Goal: Task Accomplishment & Management: Use online tool/utility

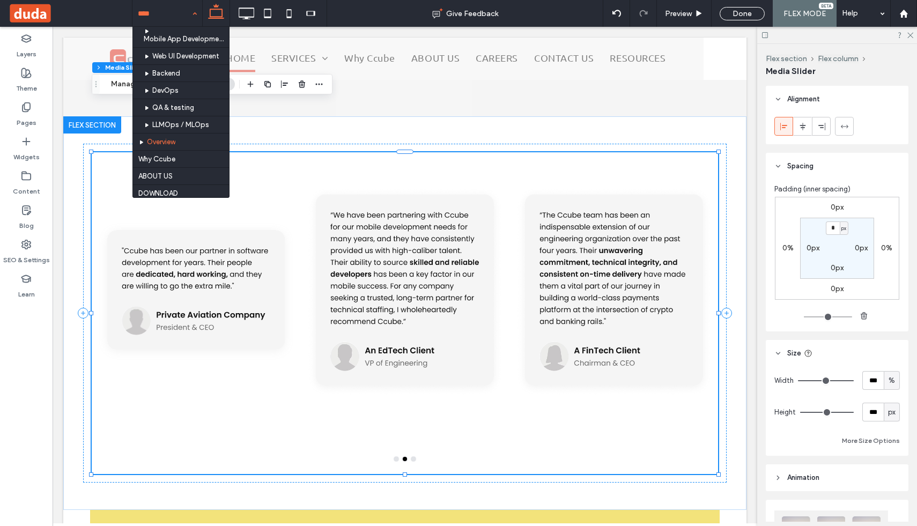
scroll to position [252, 0]
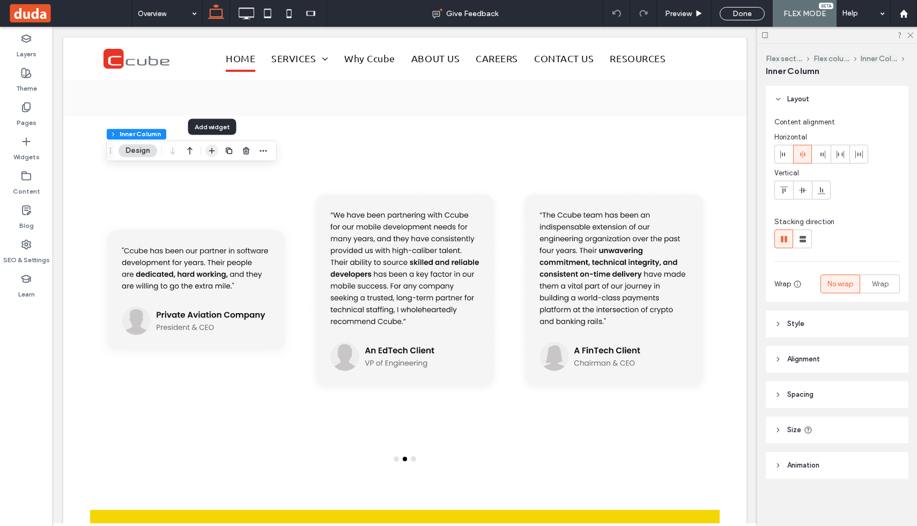
click at [214, 151] on use "button" at bounding box center [212, 151] width 6 height 6
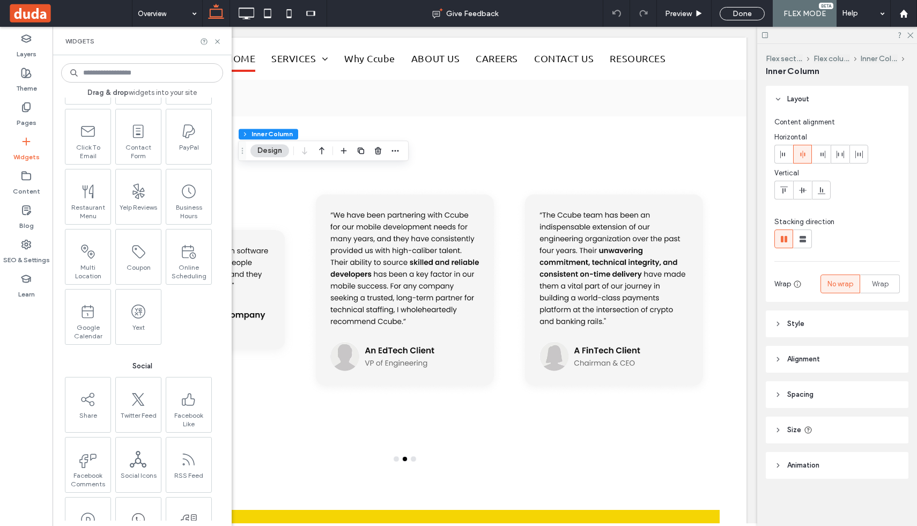
scroll to position [1380, 0]
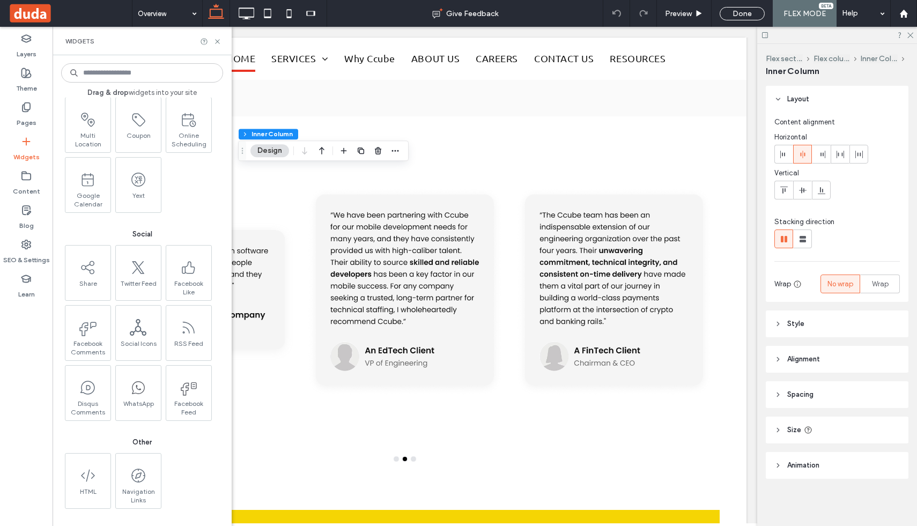
click at [213, 41] on div at bounding box center [210, 42] width 21 height 8
click at [343, 152] on use "button" at bounding box center [344, 151] width 6 height 6
click at [218, 39] on icon at bounding box center [218, 42] width 8 height 8
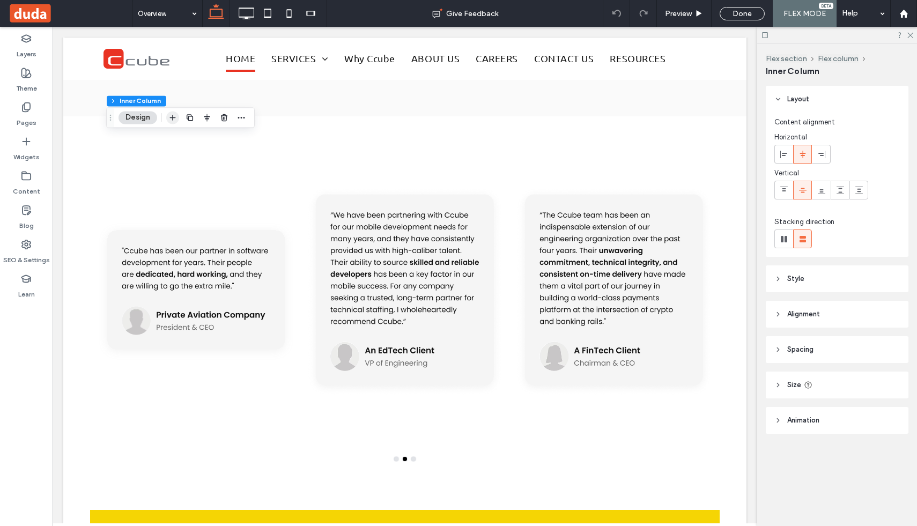
click at [171, 117] on use "button" at bounding box center [173, 118] width 6 height 6
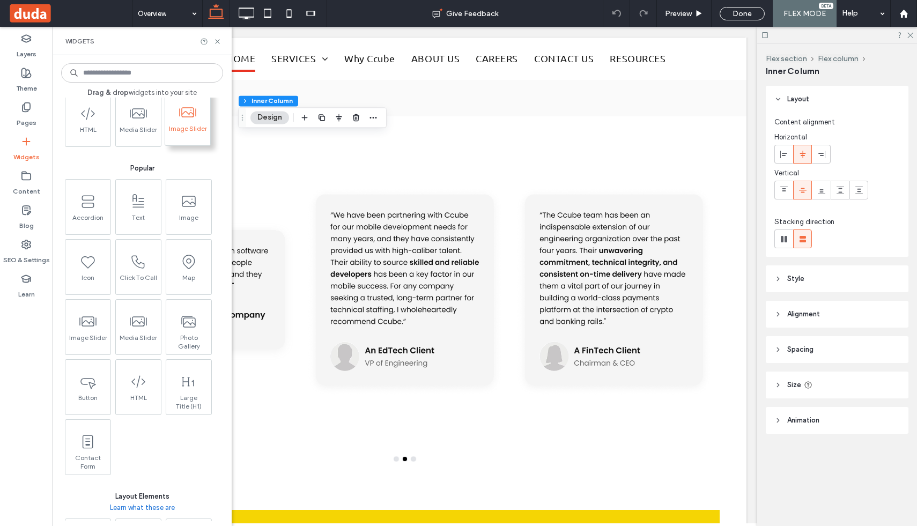
scroll to position [95, 0]
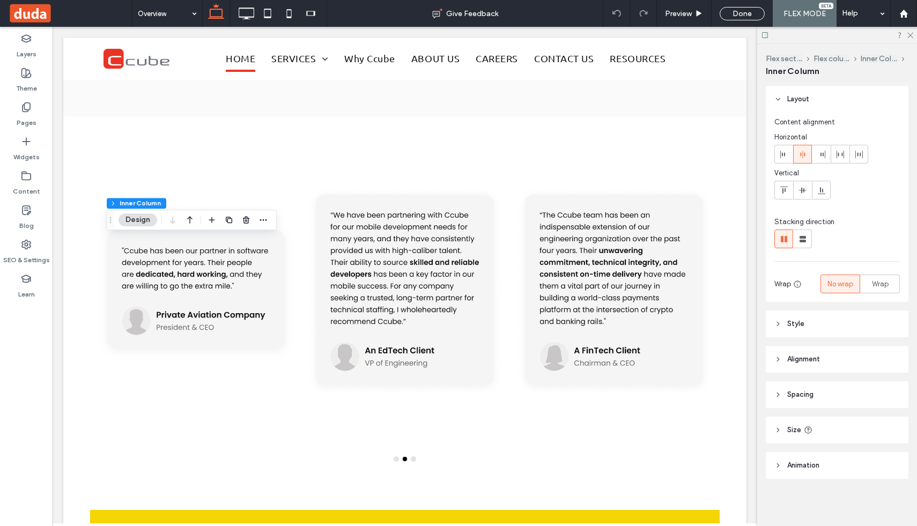
click at [210, 226] on div at bounding box center [211, 219] width 13 height 19
click at [217, 220] on span "button" at bounding box center [211, 220] width 13 height 13
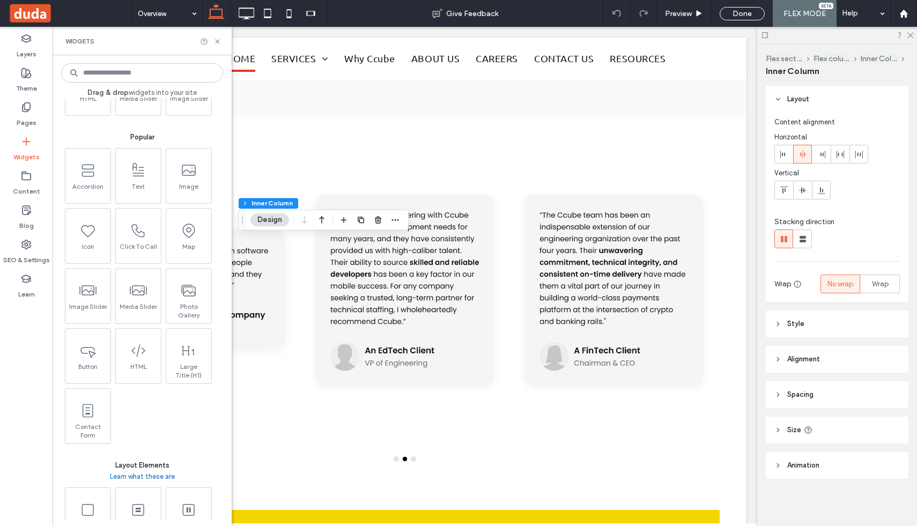
scroll to position [60, 0]
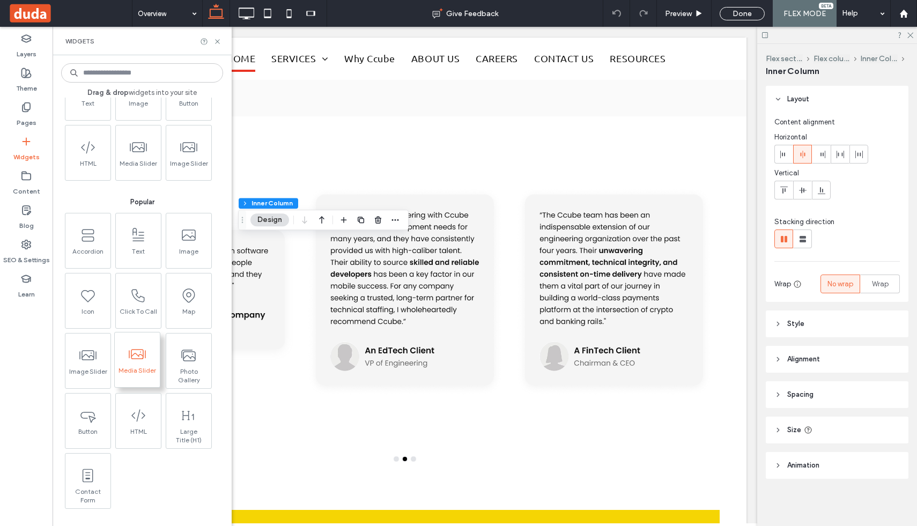
click at [136, 365] on span at bounding box center [137, 354] width 45 height 24
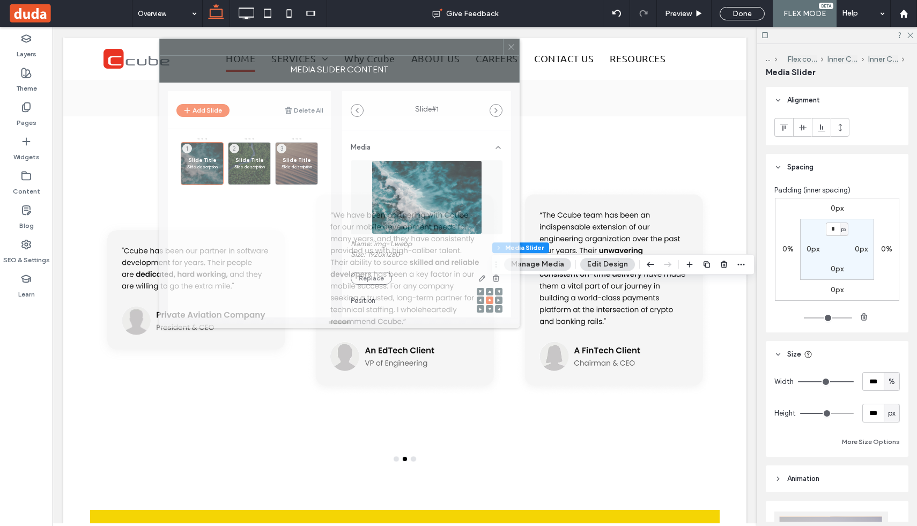
drag, startPoint x: 579, startPoint y: 132, endPoint x: 196, endPoint y: 54, distance: 391.5
click at [195, 53] on div at bounding box center [331, 47] width 343 height 16
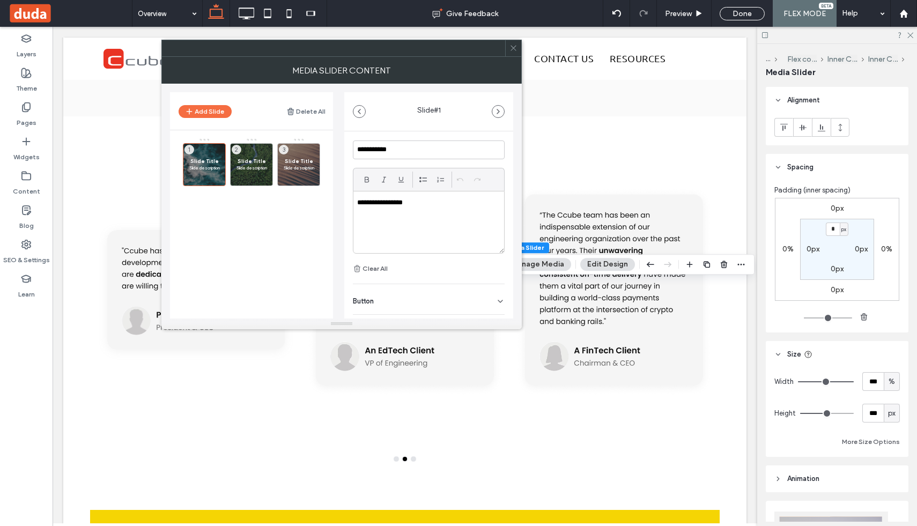
scroll to position [278, 0]
click at [372, 262] on button "Clear All" at bounding box center [370, 262] width 35 height 13
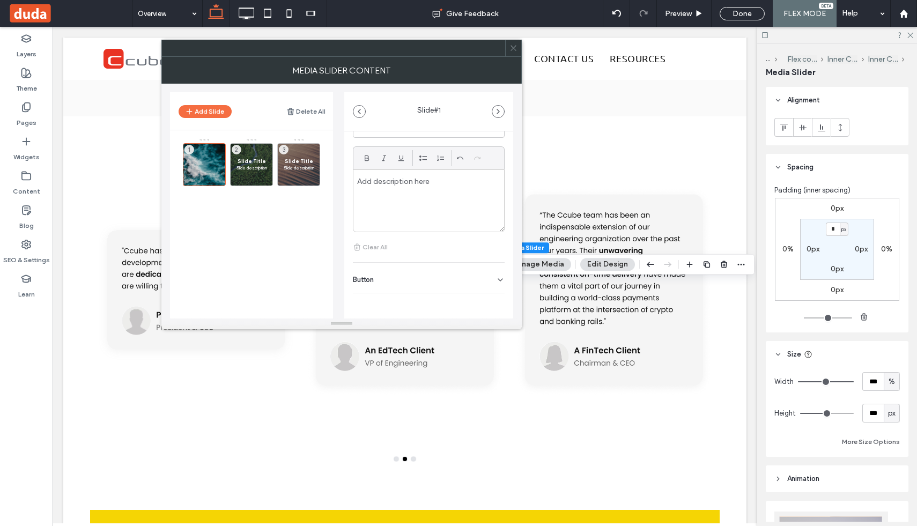
click at [374, 283] on span "Button" at bounding box center [363, 279] width 21 height 7
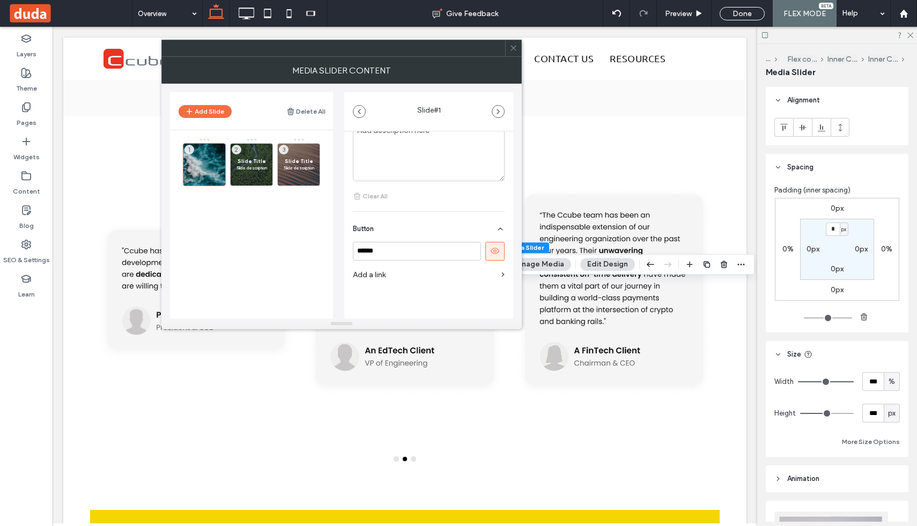
click at [492, 255] on icon at bounding box center [495, 251] width 10 height 10
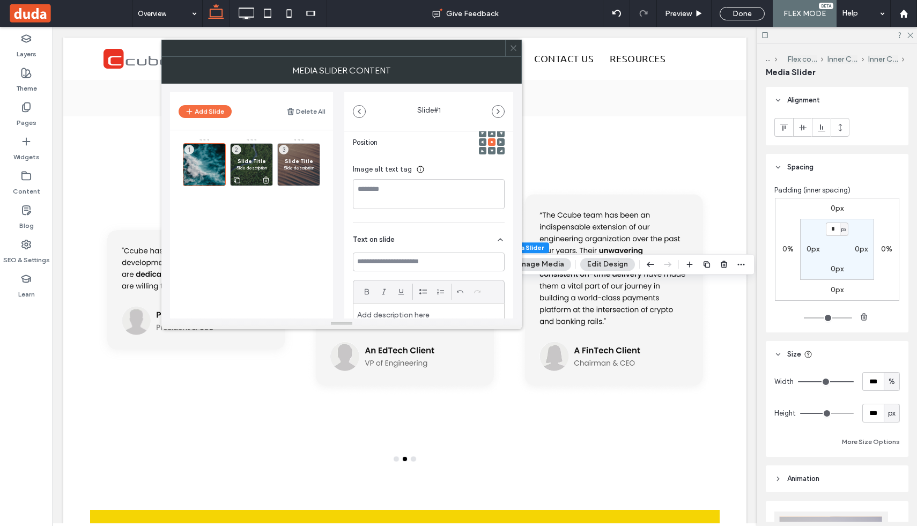
click at [253, 160] on span "Slide Title" at bounding box center [251, 161] width 31 height 7
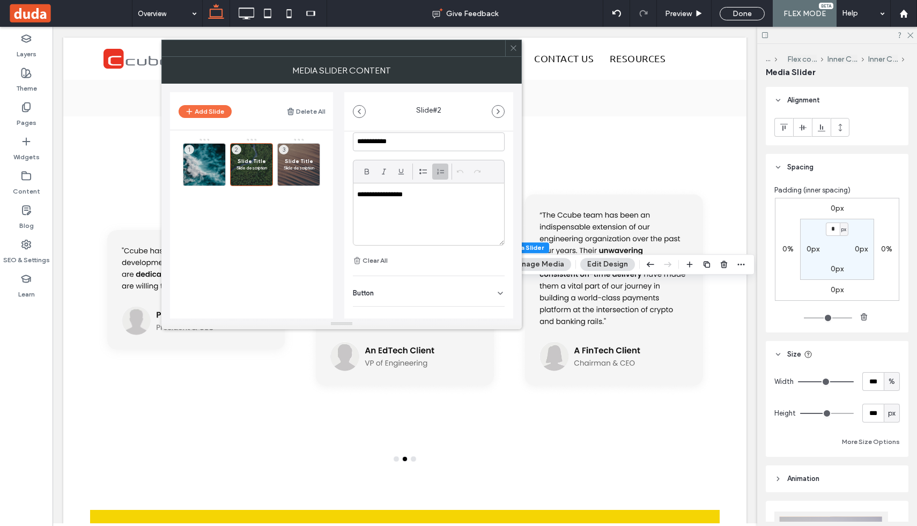
scroll to position [285, 0]
click at [377, 251] on button "Clear All" at bounding box center [370, 255] width 35 height 13
click at [424, 294] on div "Button" at bounding box center [429, 286] width 152 height 30
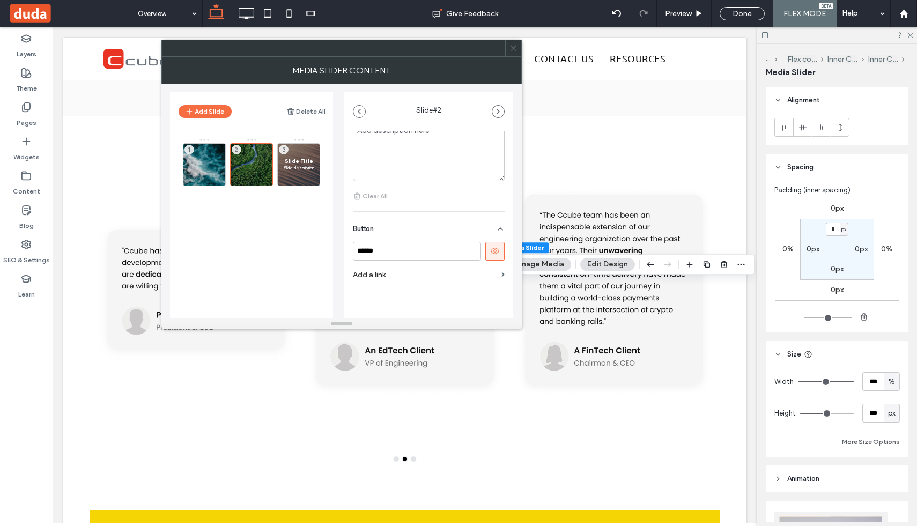
click at [491, 253] on icon at bounding box center [495, 251] width 10 height 10
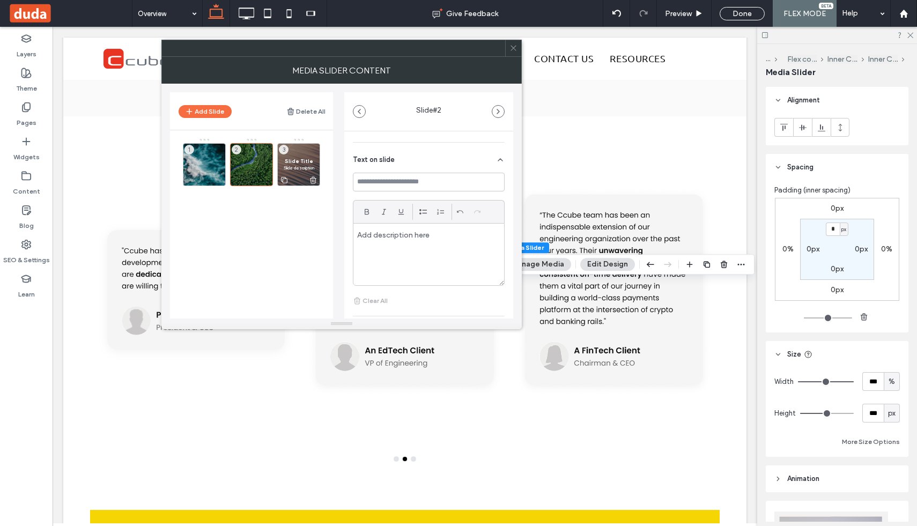
click at [290, 156] on div "Slide Title Slide description 3" at bounding box center [298, 164] width 43 height 43
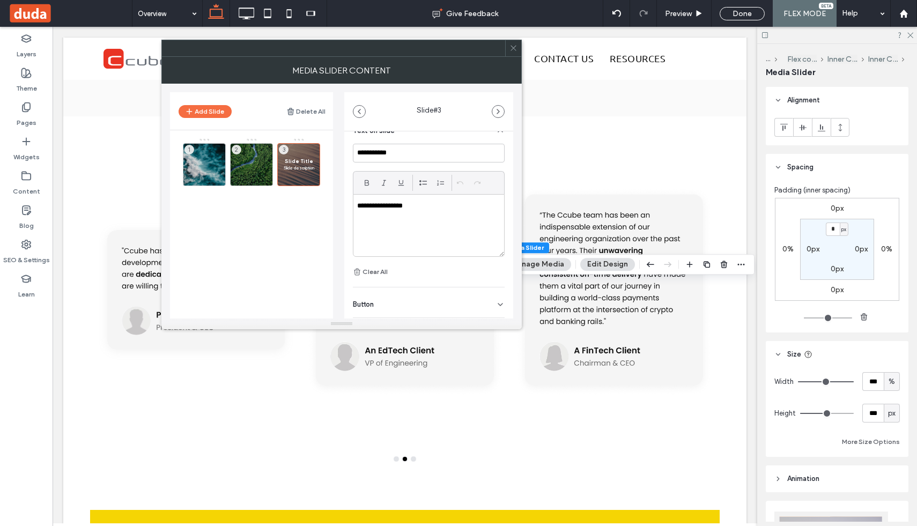
scroll to position [273, 0]
click at [371, 270] on button "Clear All" at bounding box center [370, 267] width 35 height 13
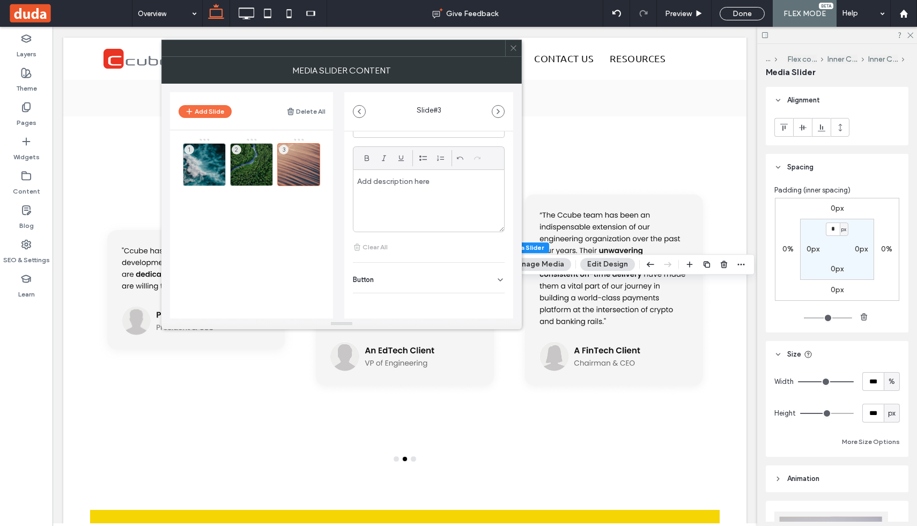
click at [394, 282] on div "Button" at bounding box center [429, 278] width 152 height 30
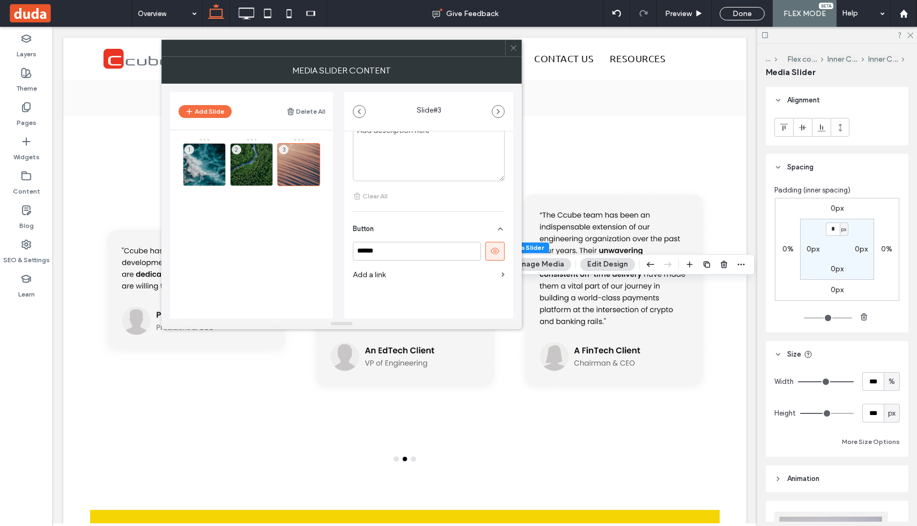
click at [491, 253] on use at bounding box center [495, 251] width 9 height 6
click at [204, 163] on div "1" at bounding box center [204, 164] width 43 height 43
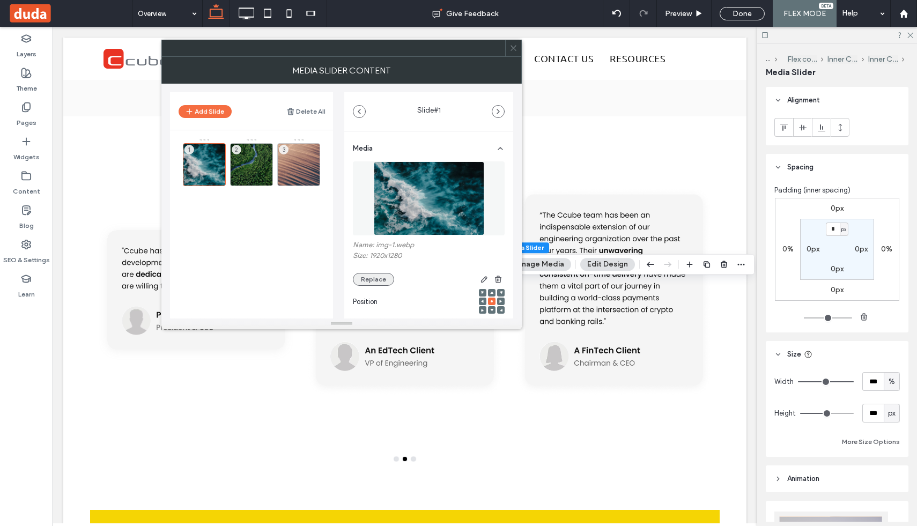
click at [378, 280] on button "Replace" at bounding box center [373, 279] width 41 height 13
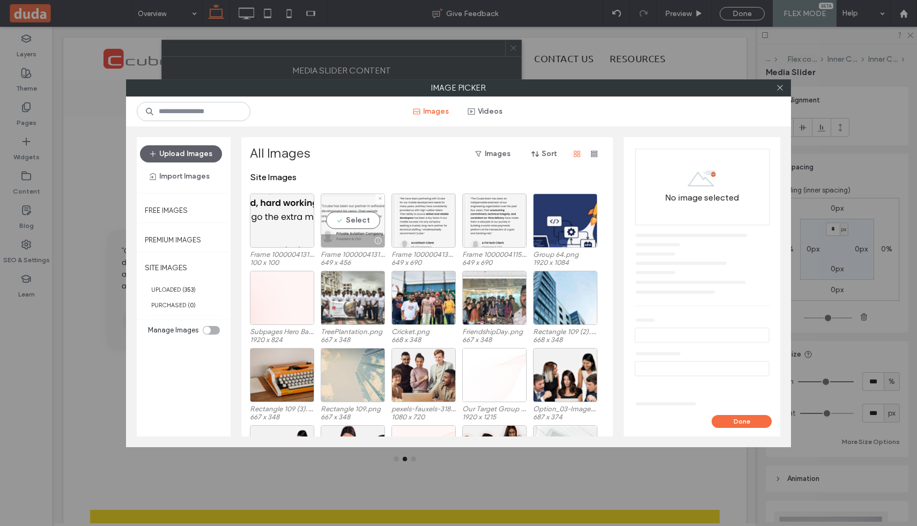
click at [349, 220] on div "Select" at bounding box center [353, 221] width 64 height 54
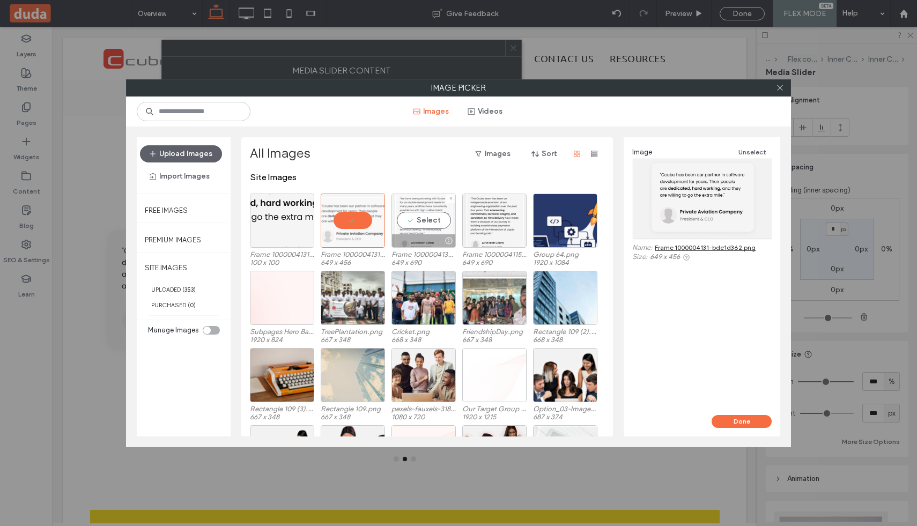
click at [421, 221] on div "Select" at bounding box center [424, 221] width 64 height 54
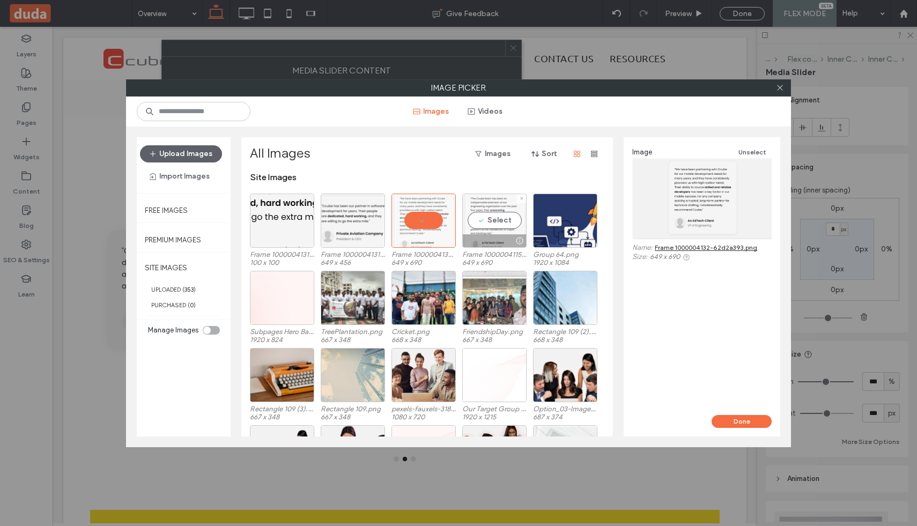
click at [487, 221] on div "Select" at bounding box center [494, 221] width 64 height 54
click at [781, 85] on icon at bounding box center [780, 88] width 8 height 8
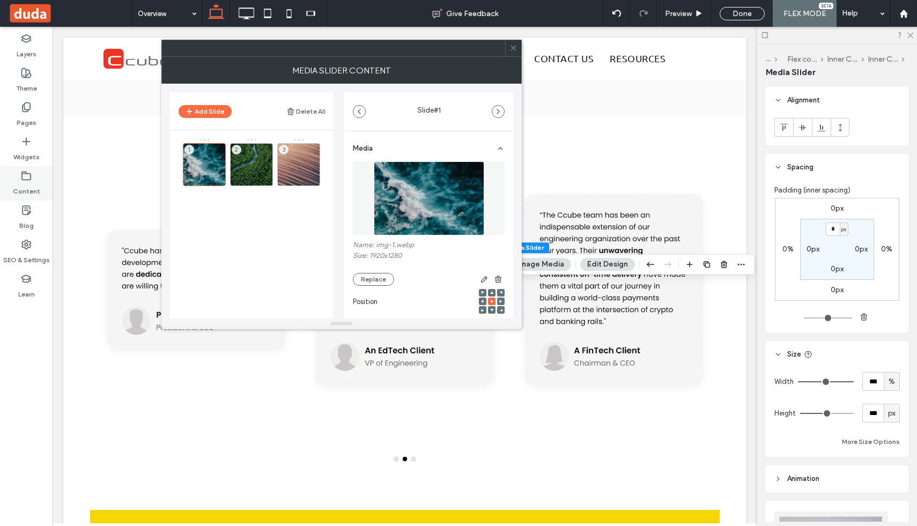
click at [26, 188] on label "Content" at bounding box center [26, 188] width 27 height 15
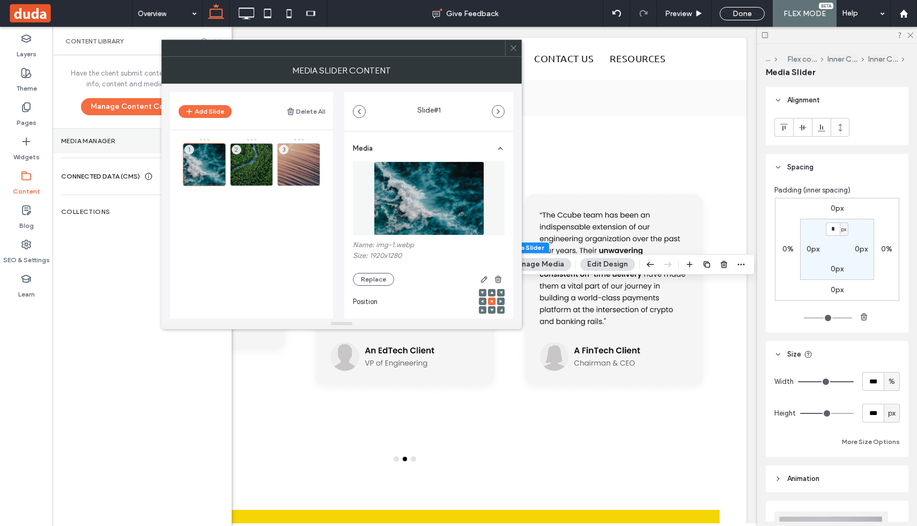
click at [87, 142] on label "Media Manager" at bounding box center [140, 141] width 159 height 8
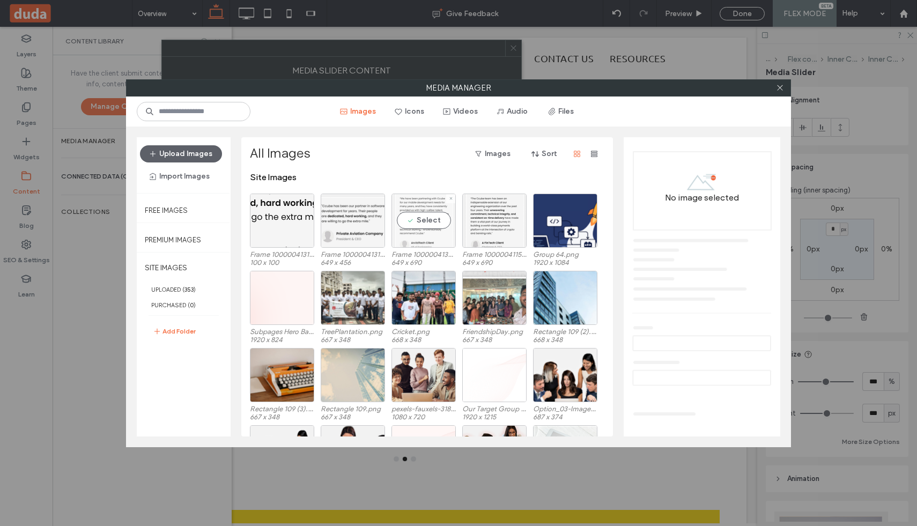
click at [422, 214] on div "Select" at bounding box center [424, 221] width 64 height 54
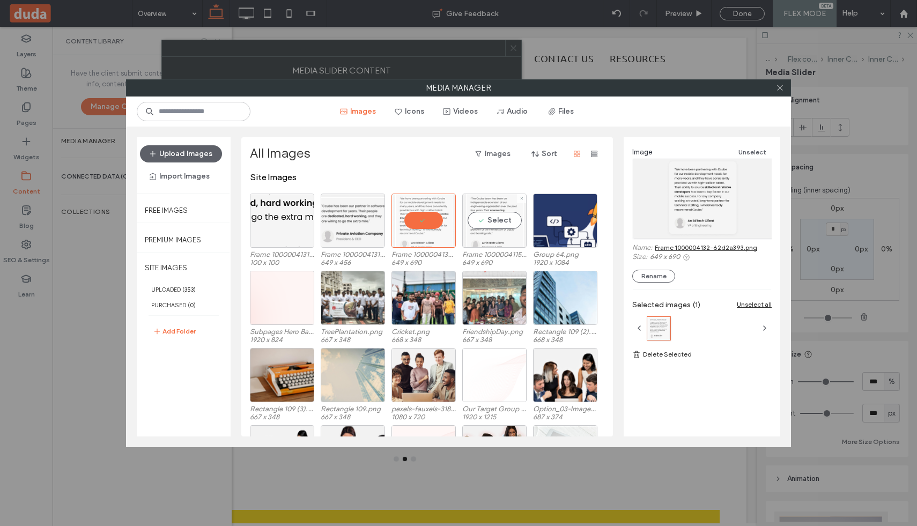
click at [492, 218] on div "Select" at bounding box center [494, 221] width 64 height 54
click at [350, 221] on div "Select" at bounding box center [353, 221] width 64 height 54
click at [652, 278] on button "Rename" at bounding box center [654, 276] width 43 height 13
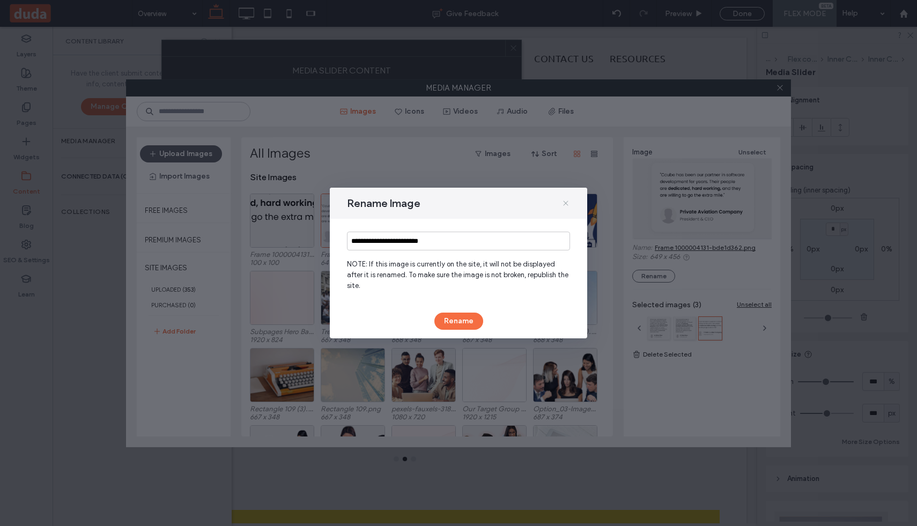
click at [567, 205] on icon at bounding box center [566, 203] width 9 height 9
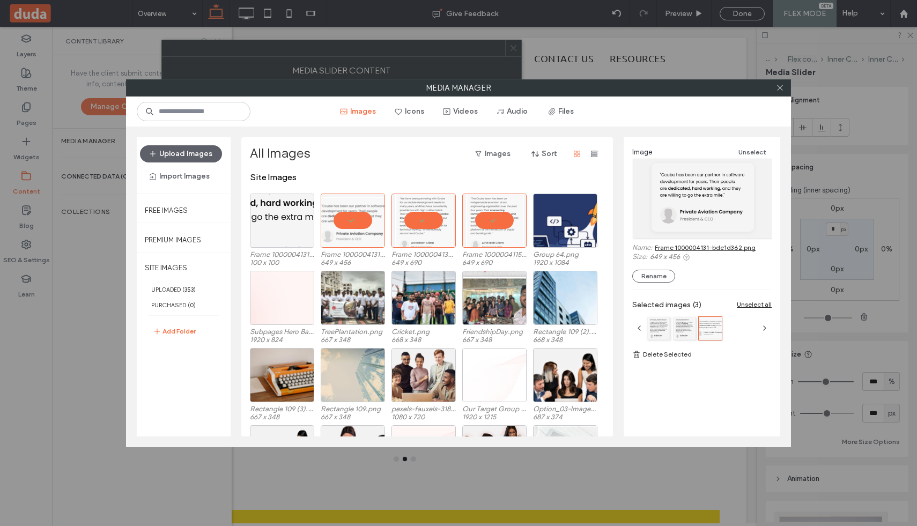
click at [653, 352] on link "Delete Selected" at bounding box center [702, 354] width 139 height 11
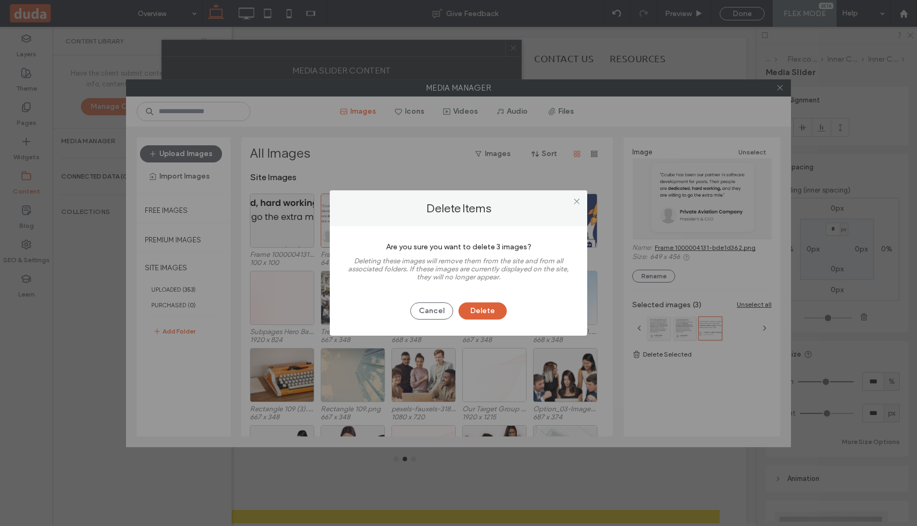
click at [490, 312] on button "Delete" at bounding box center [483, 311] width 48 height 17
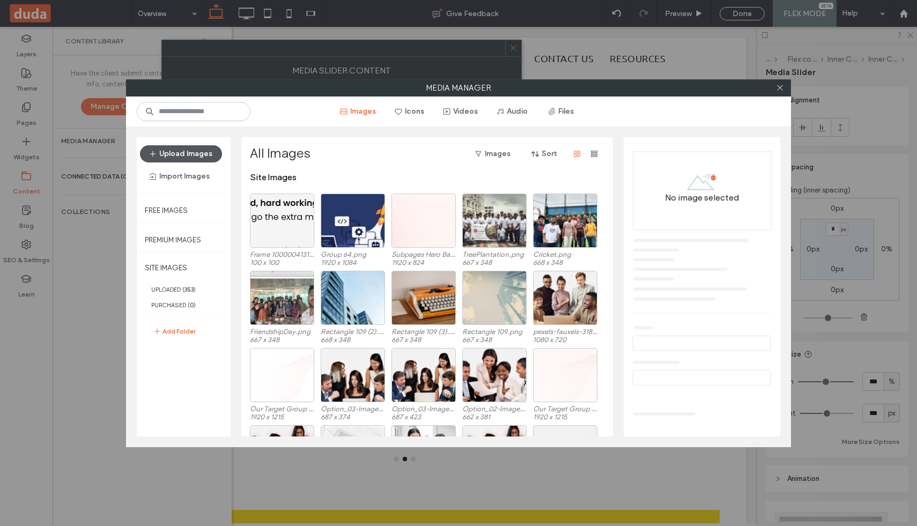
click at [200, 156] on button "Upload Images" at bounding box center [181, 153] width 82 height 17
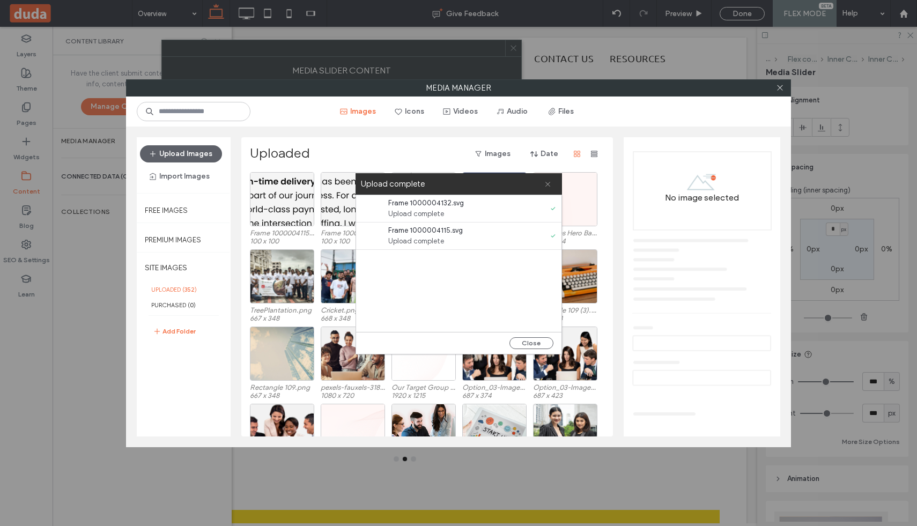
click at [547, 183] on use at bounding box center [548, 184] width 5 height 5
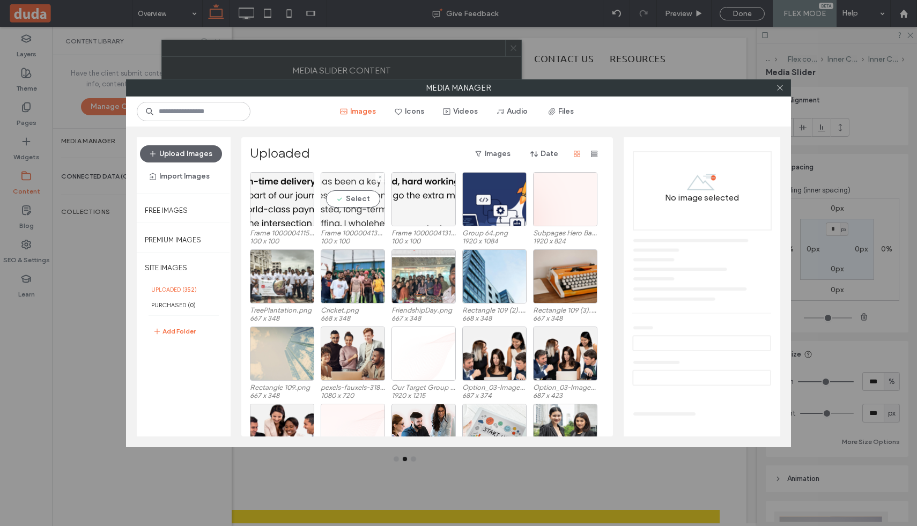
click at [358, 202] on div "Select" at bounding box center [353, 199] width 64 height 54
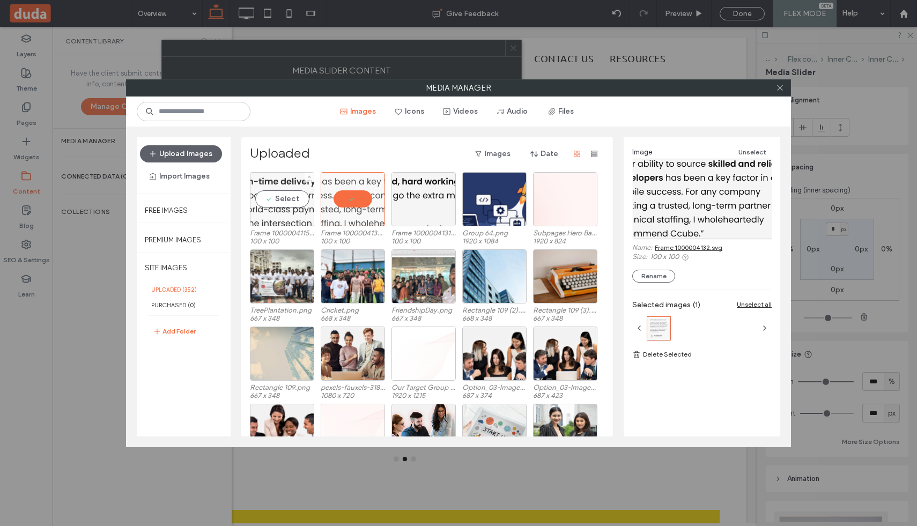
click at [293, 214] on div "Select" at bounding box center [282, 199] width 64 height 54
click at [778, 82] on span at bounding box center [780, 88] width 8 height 16
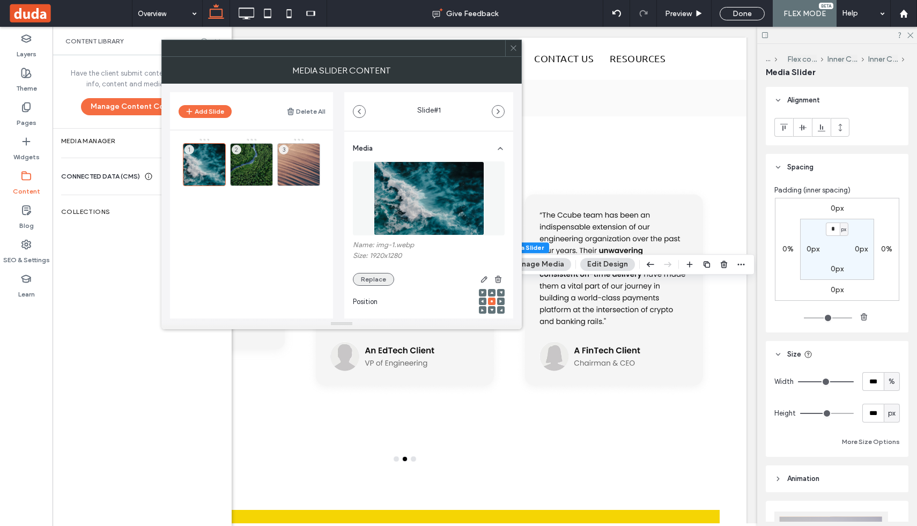
click at [374, 280] on button "Replace" at bounding box center [373, 279] width 41 height 13
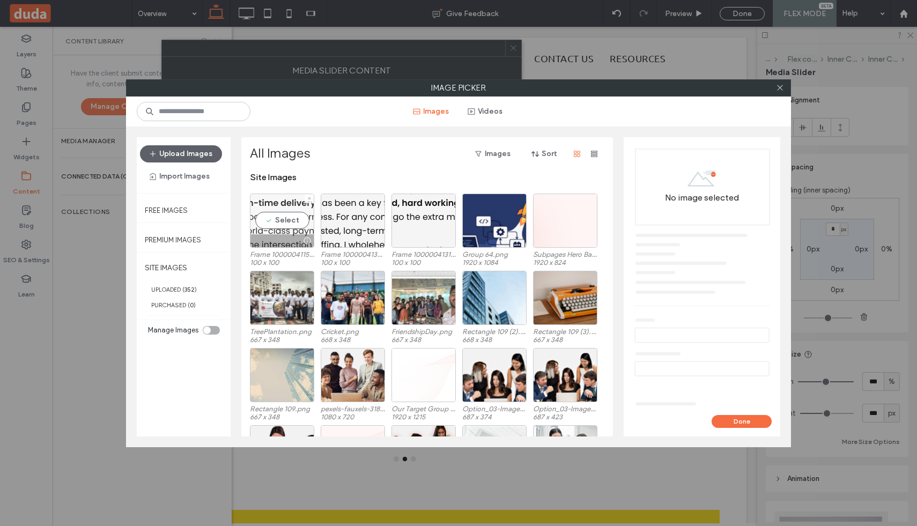
click at [273, 234] on div at bounding box center [282, 240] width 63 height 13
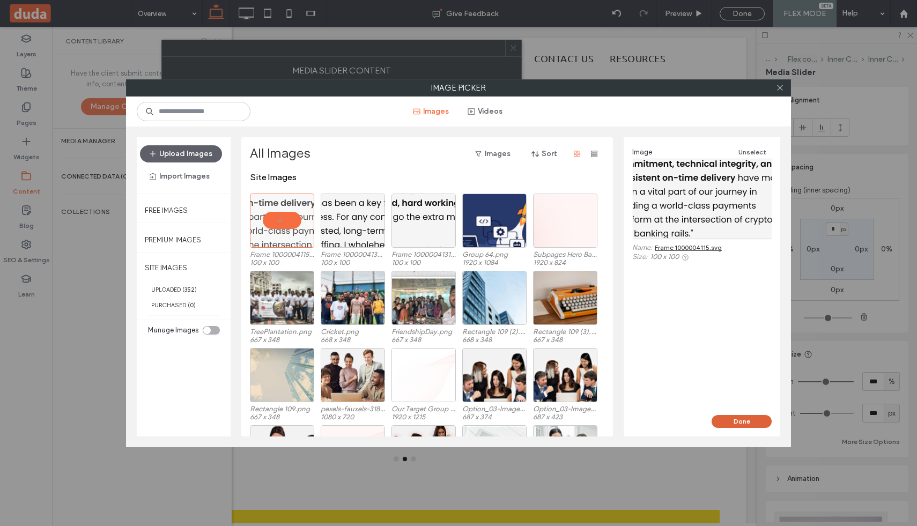
click at [738, 422] on button "Done" at bounding box center [742, 421] width 60 height 13
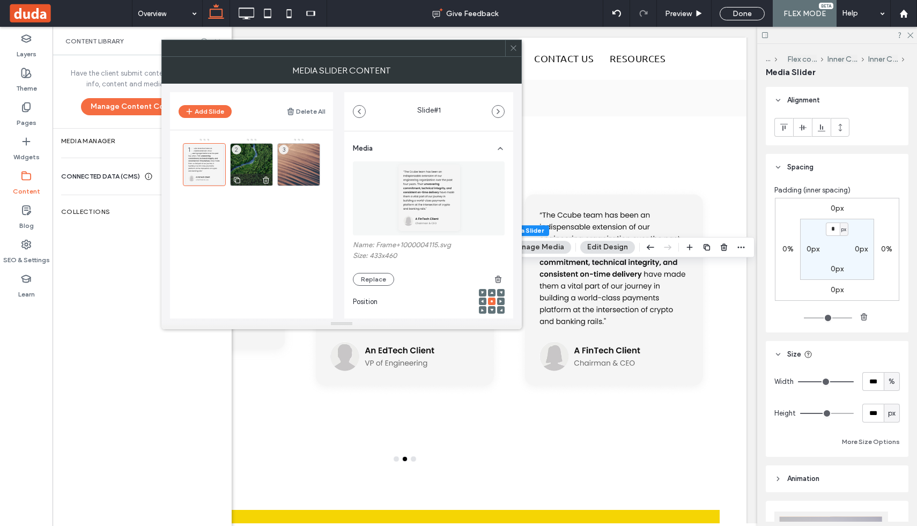
click at [250, 162] on div "2" at bounding box center [251, 164] width 43 height 43
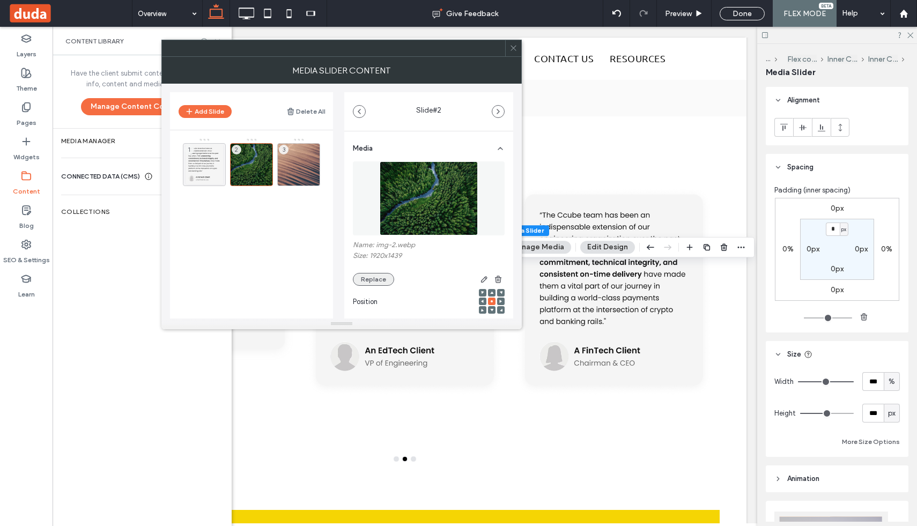
click at [377, 283] on button "Replace" at bounding box center [373, 279] width 41 height 13
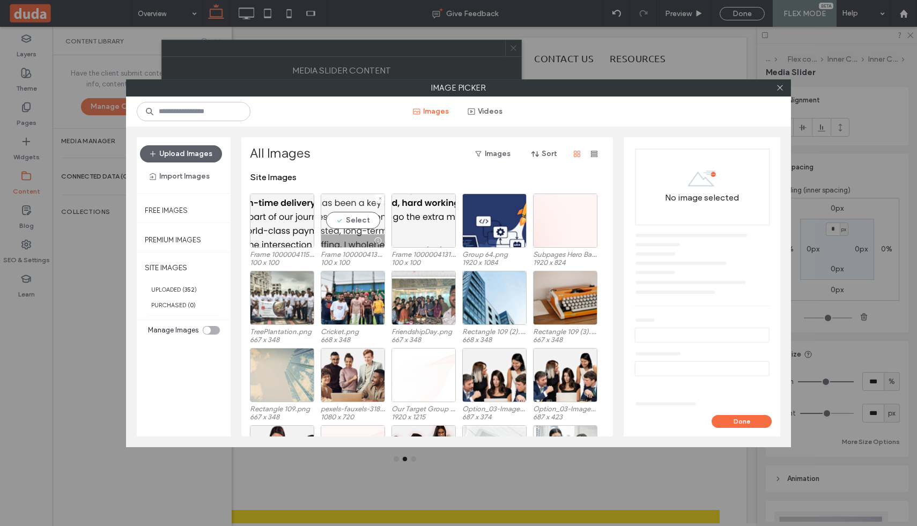
click at [355, 221] on div "Select" at bounding box center [353, 221] width 64 height 54
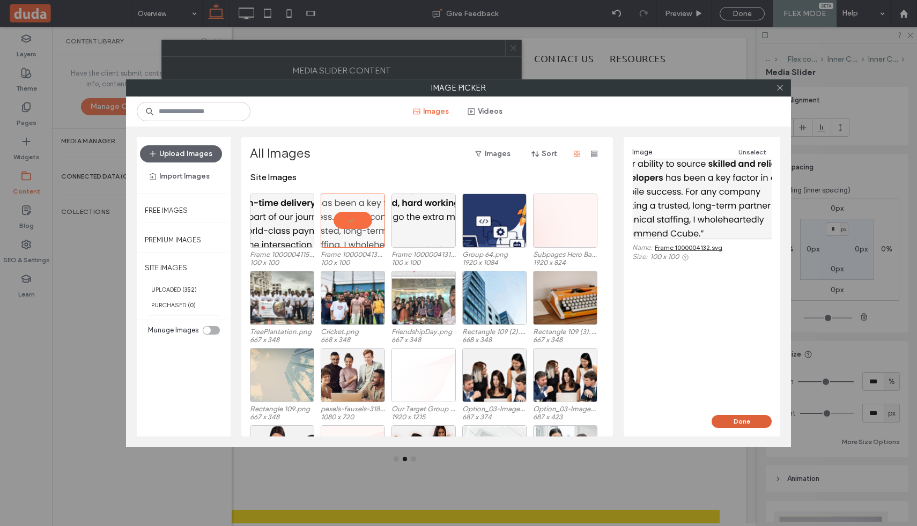
click at [720, 425] on button "Done" at bounding box center [742, 421] width 60 height 13
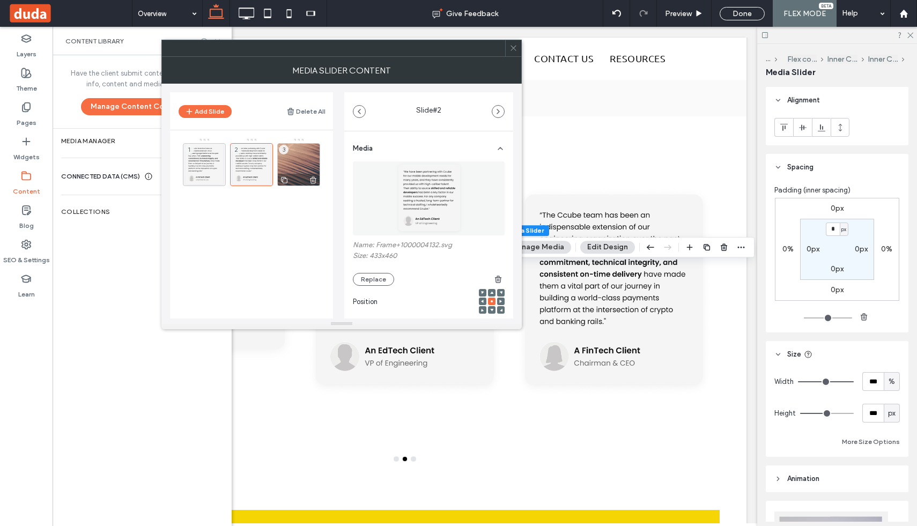
click at [292, 162] on div "3" at bounding box center [298, 164] width 43 height 43
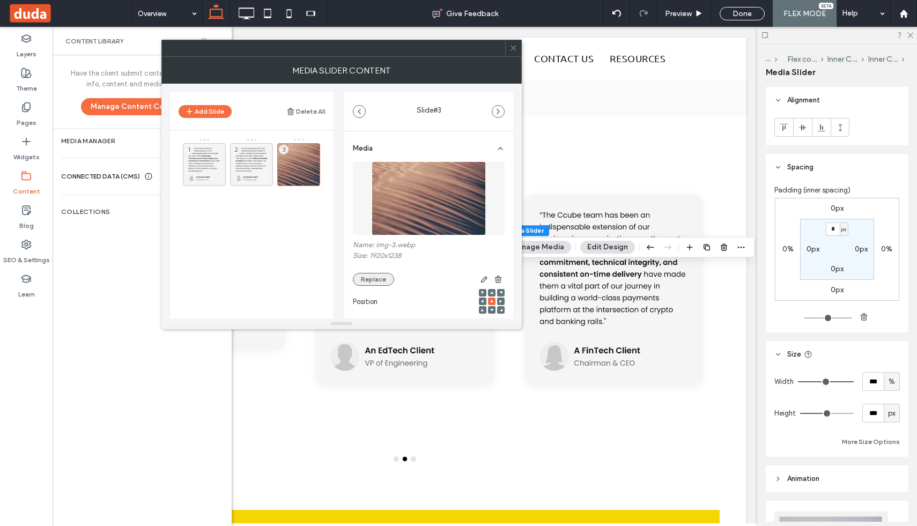
click at [378, 282] on button "Replace" at bounding box center [373, 279] width 41 height 13
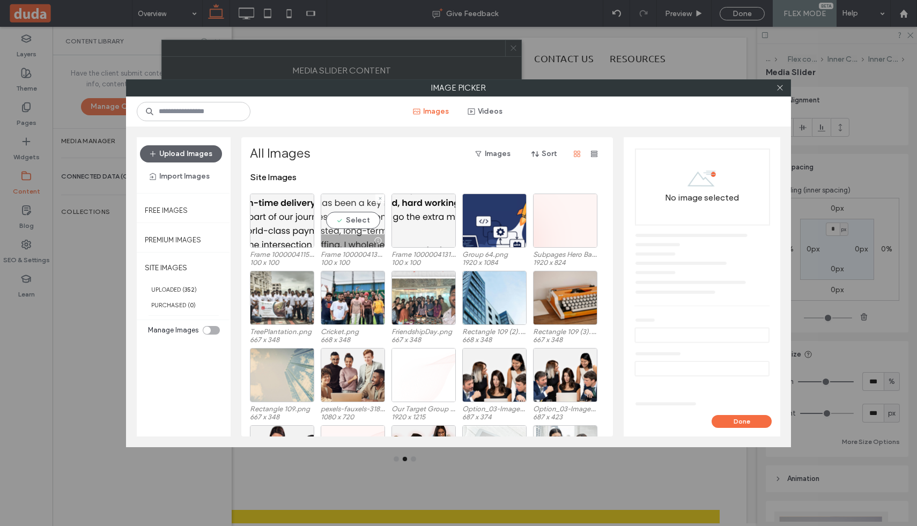
click at [356, 231] on div "Select" at bounding box center [353, 221] width 64 height 54
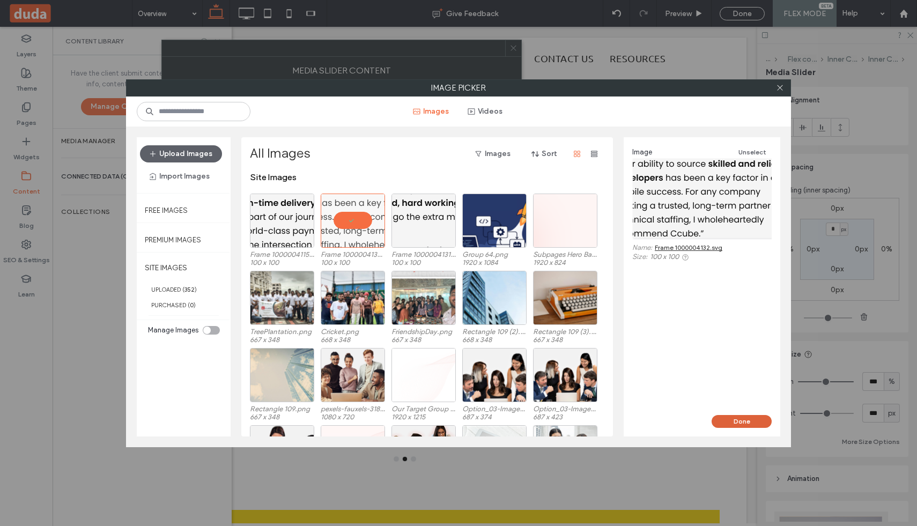
click at [726, 420] on button "Done" at bounding box center [742, 421] width 60 height 13
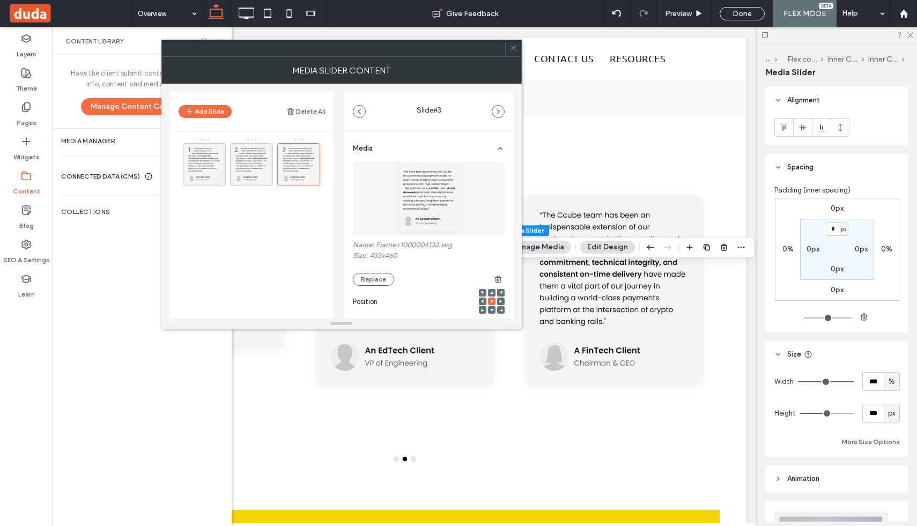
click at [511, 52] on icon at bounding box center [514, 48] width 8 height 8
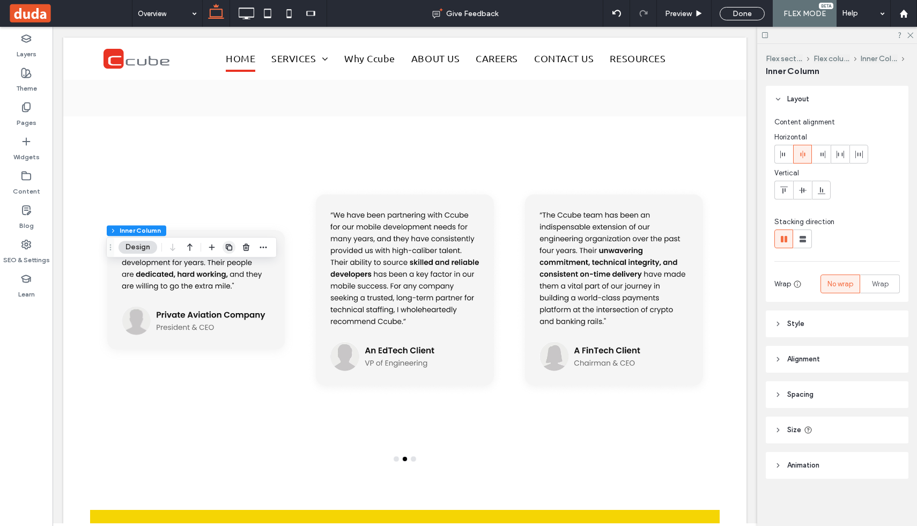
click at [227, 248] on use "button" at bounding box center [229, 247] width 6 height 6
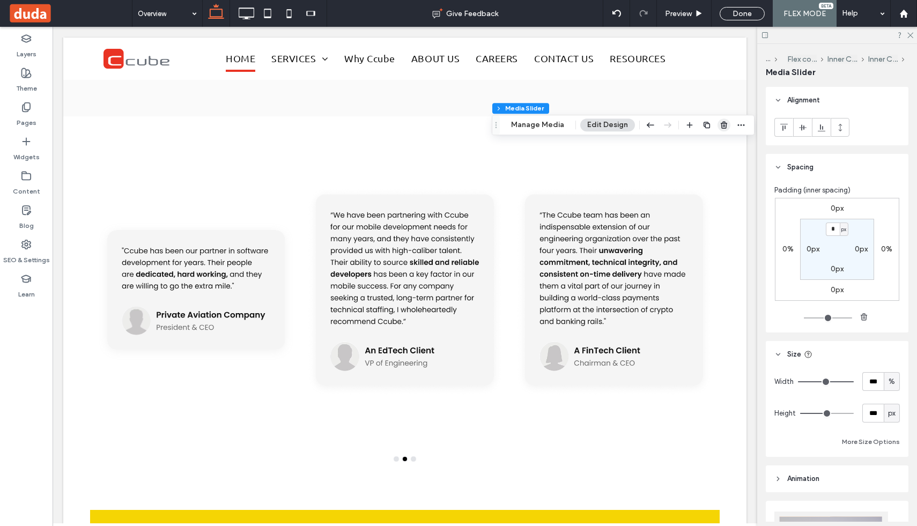
click at [721, 124] on use "button" at bounding box center [724, 125] width 6 height 7
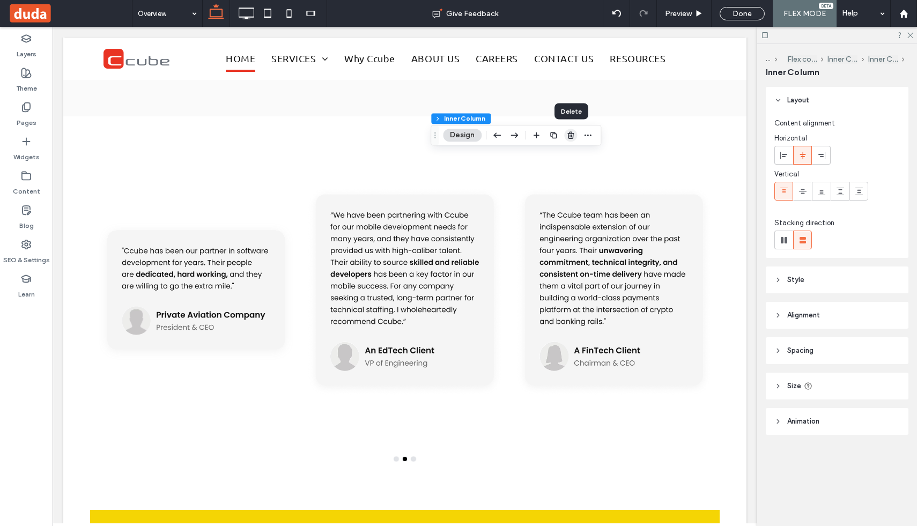
click at [570, 137] on icon "button" at bounding box center [571, 135] width 9 height 9
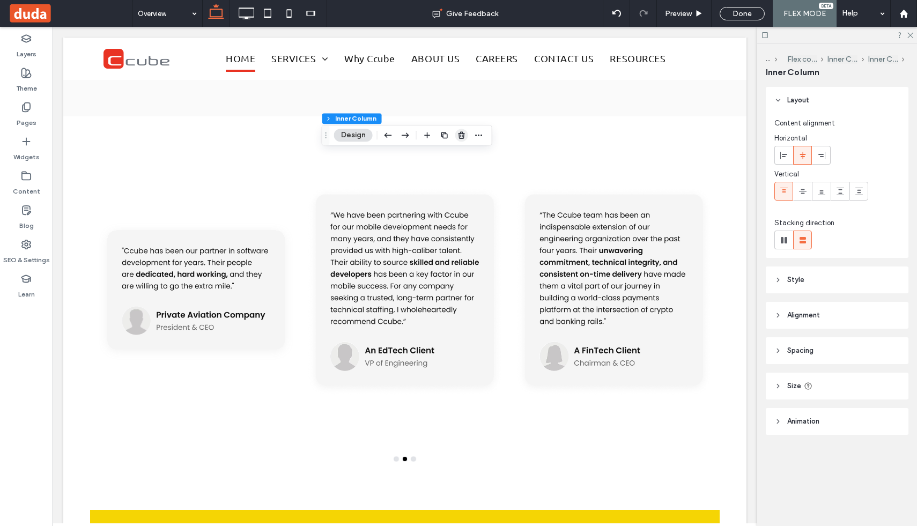
click at [464, 135] on use "button" at bounding box center [461, 135] width 6 height 7
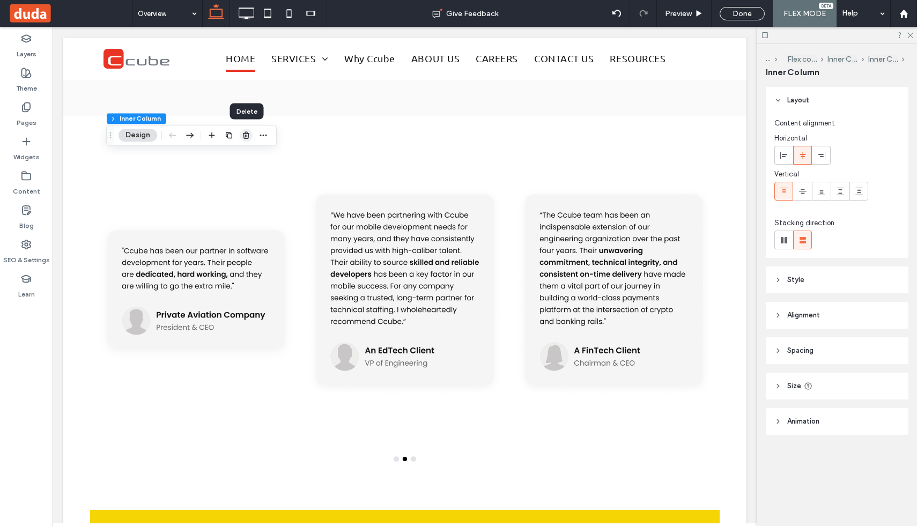
click at [248, 135] on use "button" at bounding box center [246, 135] width 6 height 7
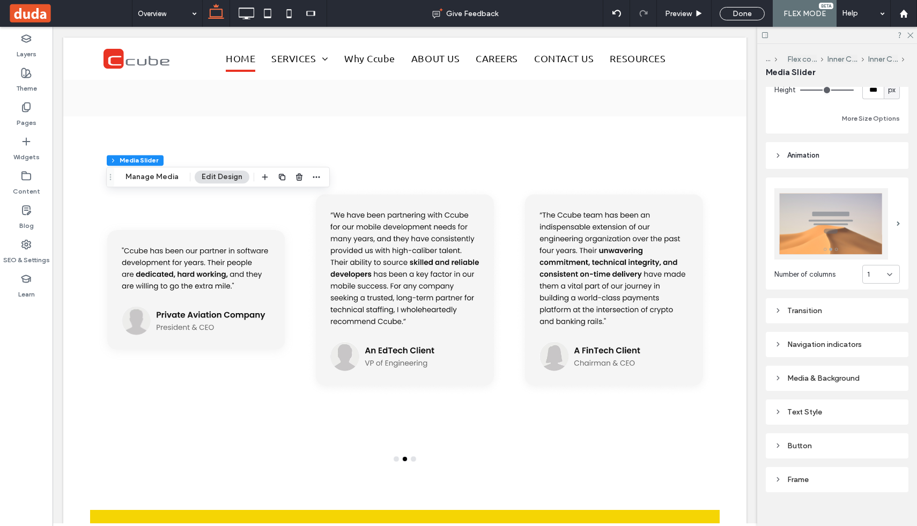
scroll to position [325, 0]
click at [779, 382] on div "Media & Background" at bounding box center [838, 377] width 126 height 14
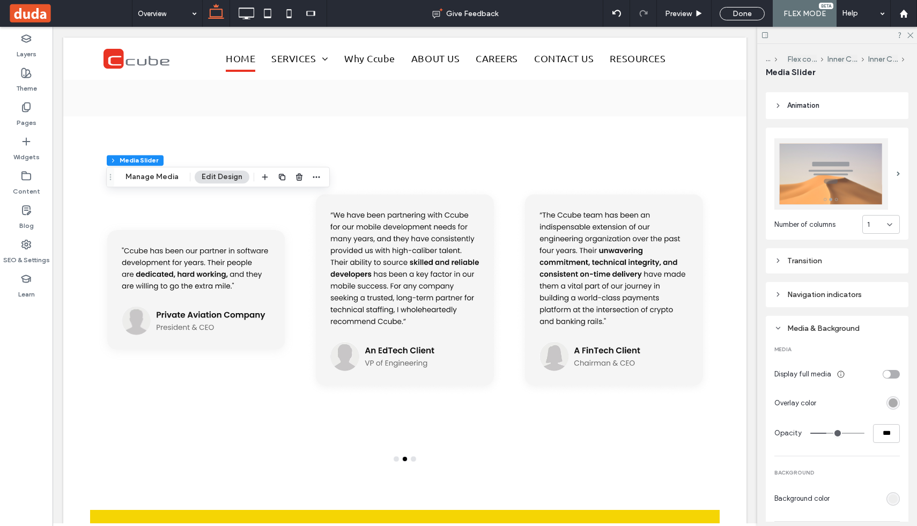
scroll to position [394, 0]
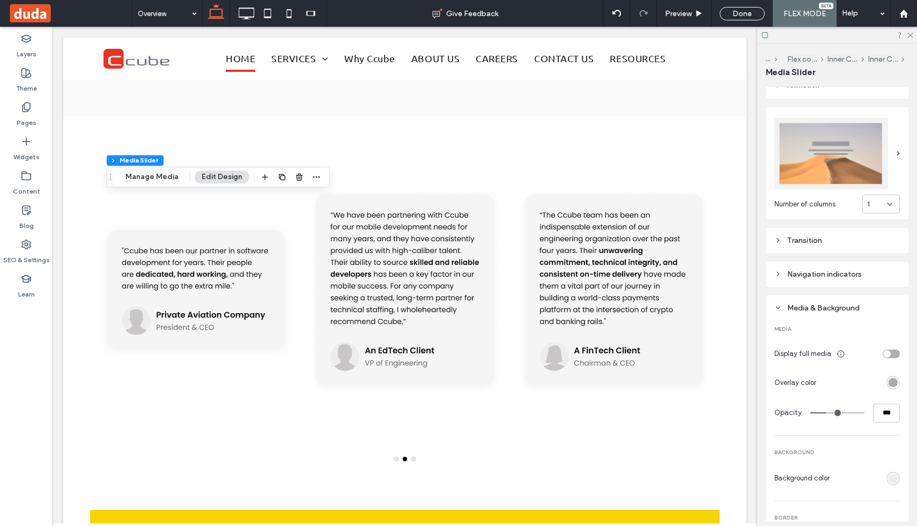
click at [894, 354] on div "toggle" at bounding box center [891, 354] width 17 height 9
click at [895, 353] on div "toggle" at bounding box center [896, 354] width 8 height 8
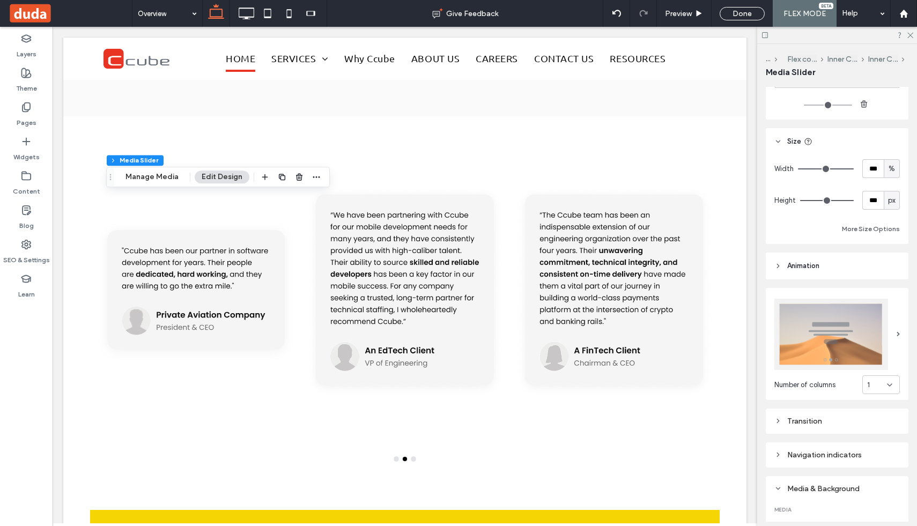
scroll to position [239, 0]
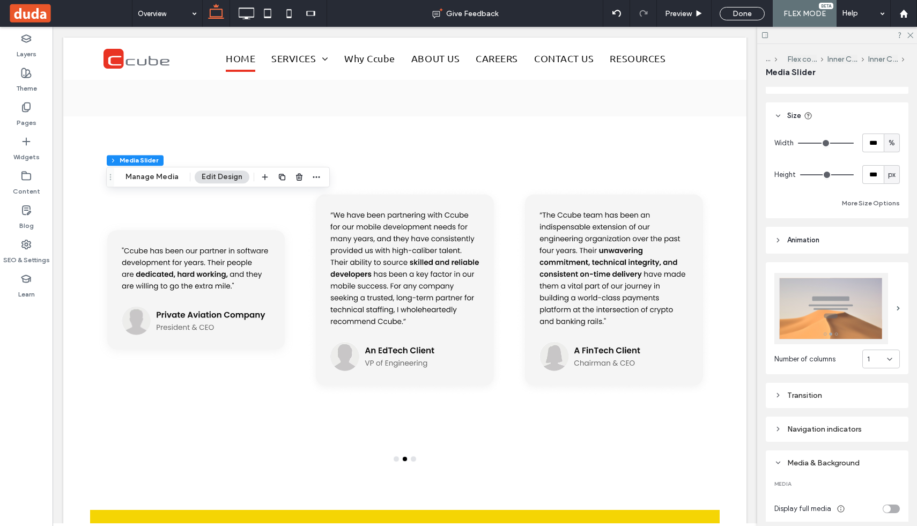
click at [892, 354] on div "1" at bounding box center [882, 359] width 38 height 19
click at [878, 412] on div "3" at bounding box center [881, 415] width 36 height 19
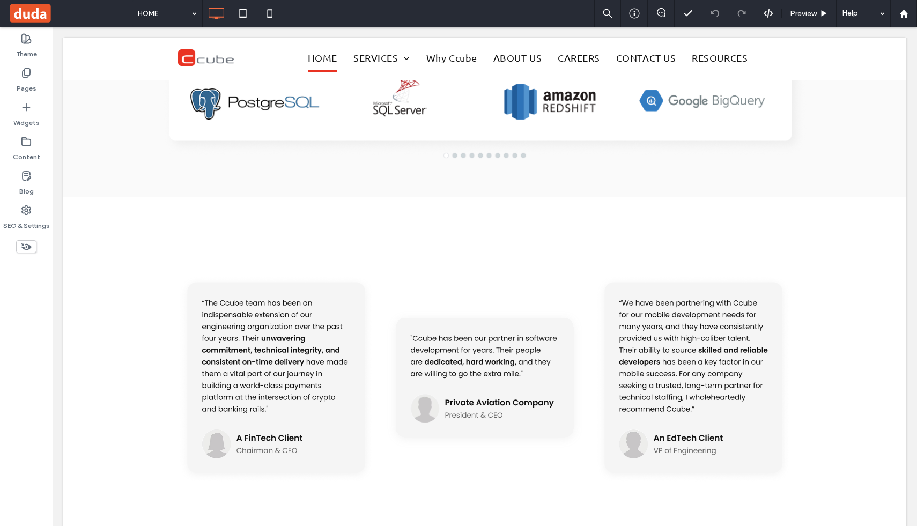
scroll to position [4517, 0]
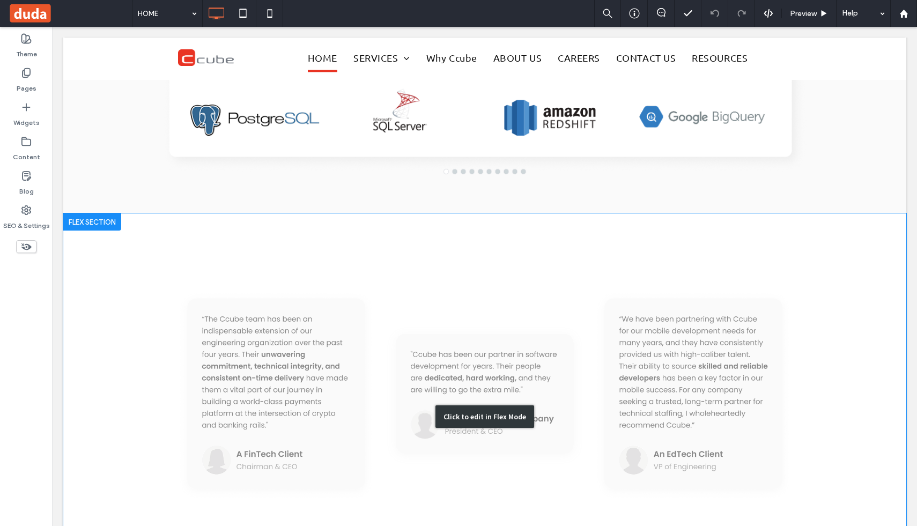
click at [293, 247] on div "Click to edit in Flex Mode" at bounding box center [484, 417] width 843 height 407
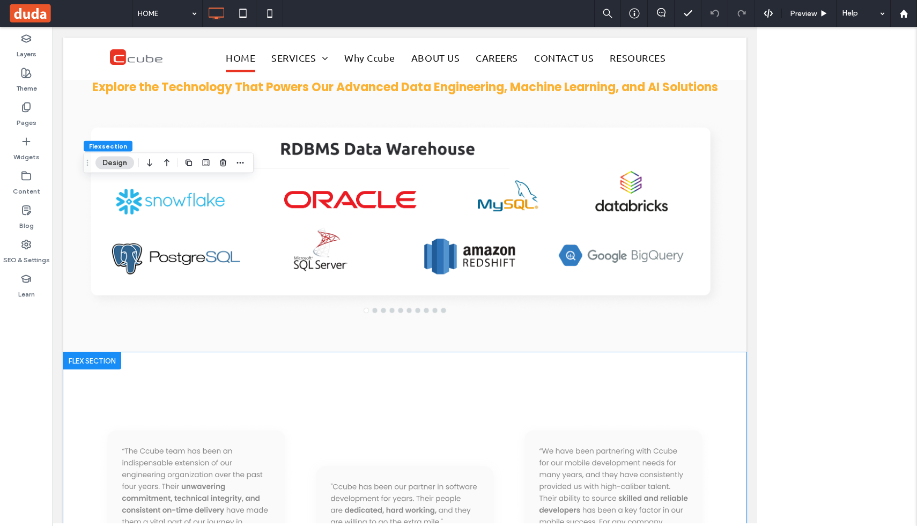
scroll to position [4638, 0]
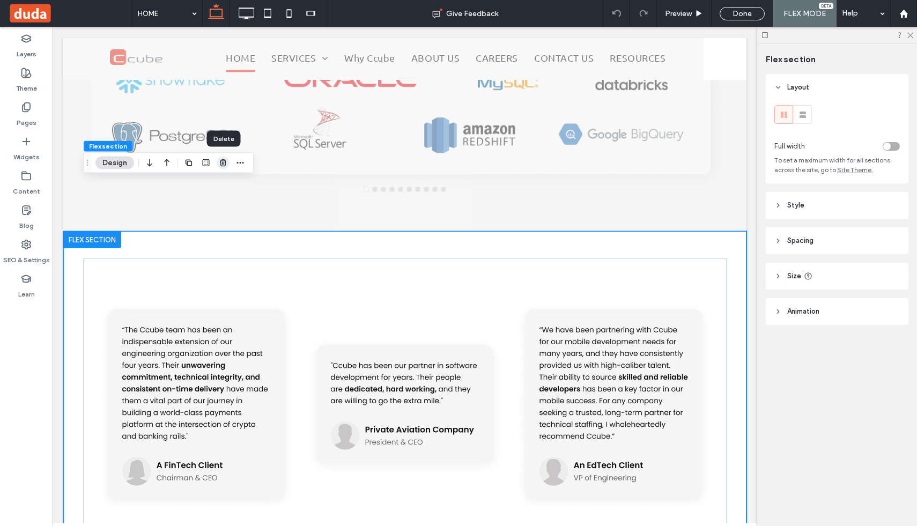
click at [224, 164] on use "button" at bounding box center [223, 162] width 6 height 7
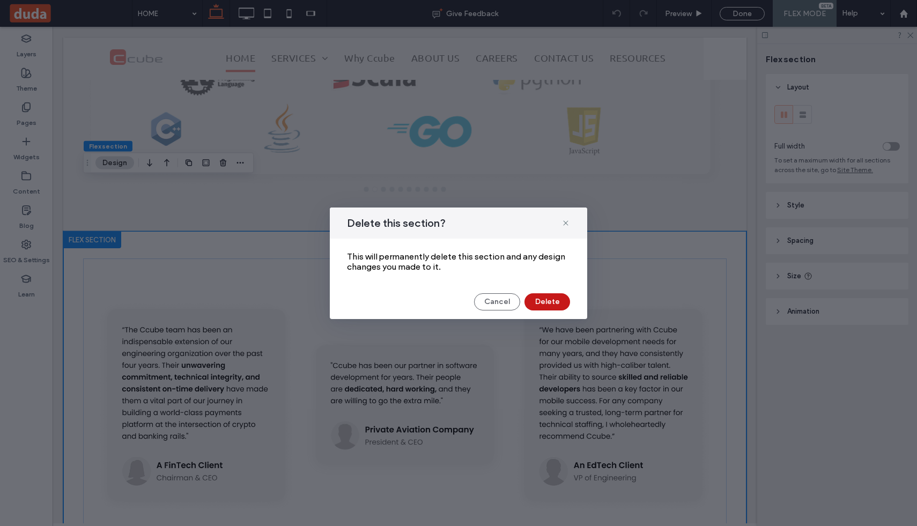
click at [541, 300] on button "Delete" at bounding box center [548, 301] width 46 height 17
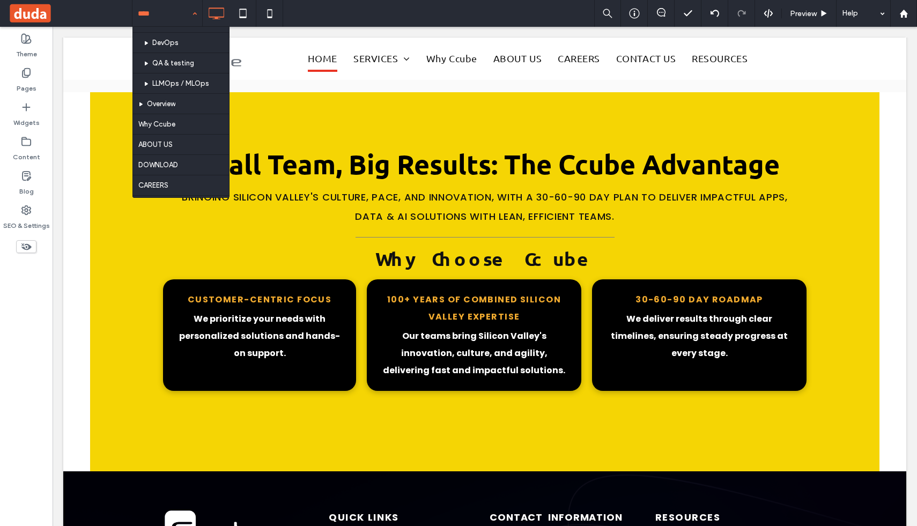
scroll to position [295, 0]
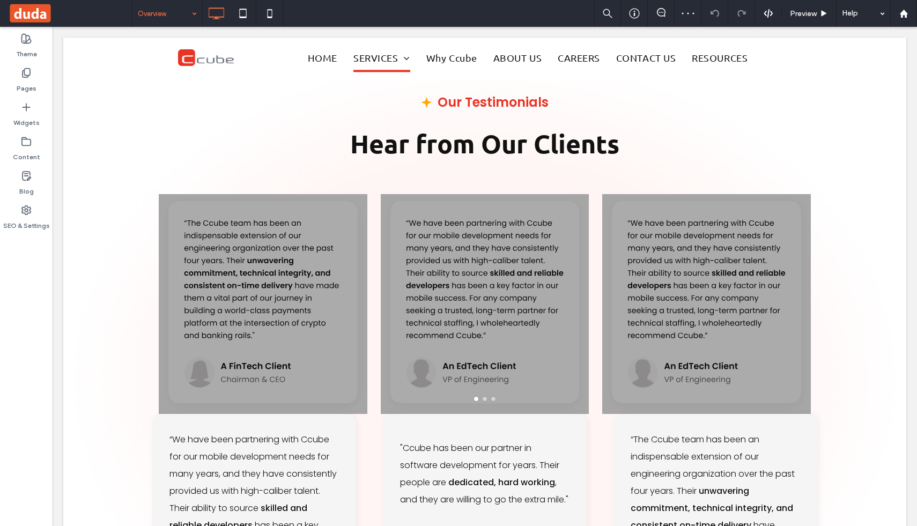
scroll to position [3365, 0]
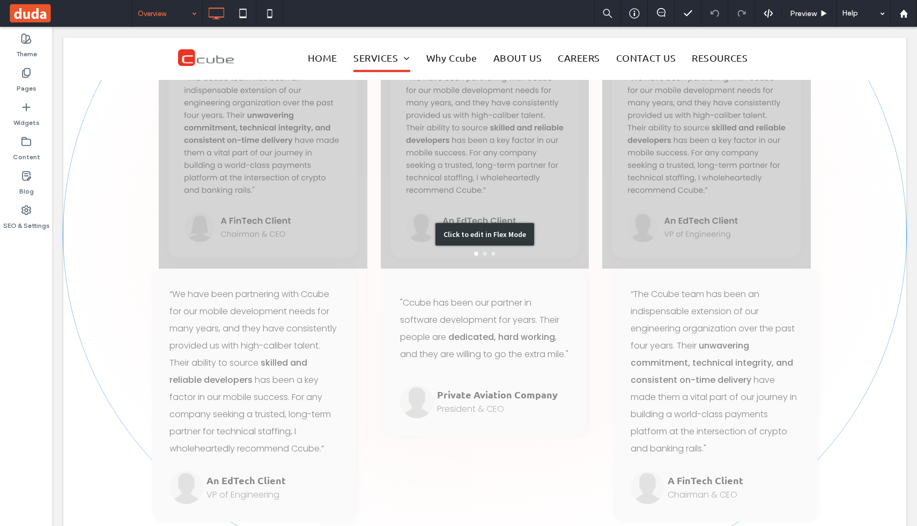
click at [258, 260] on div "Click to edit in Flex Mode" at bounding box center [484, 234] width 843 height 661
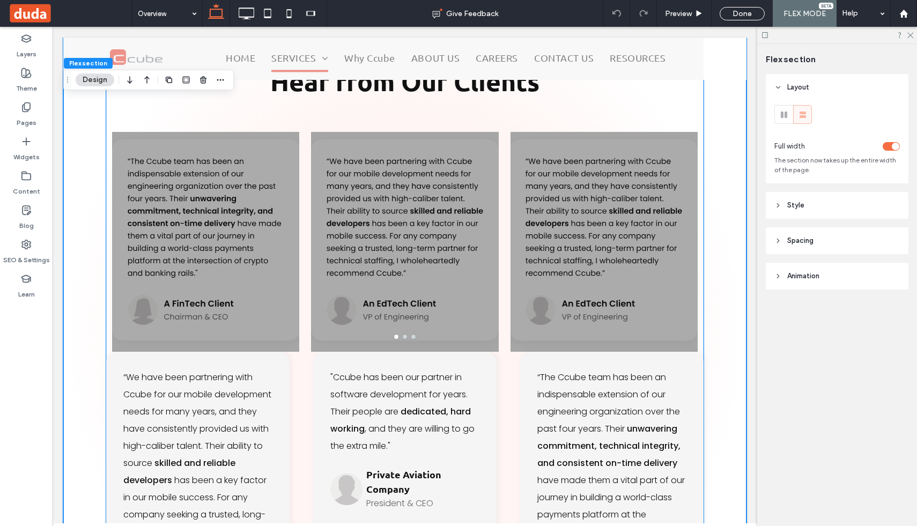
scroll to position [3341, 0]
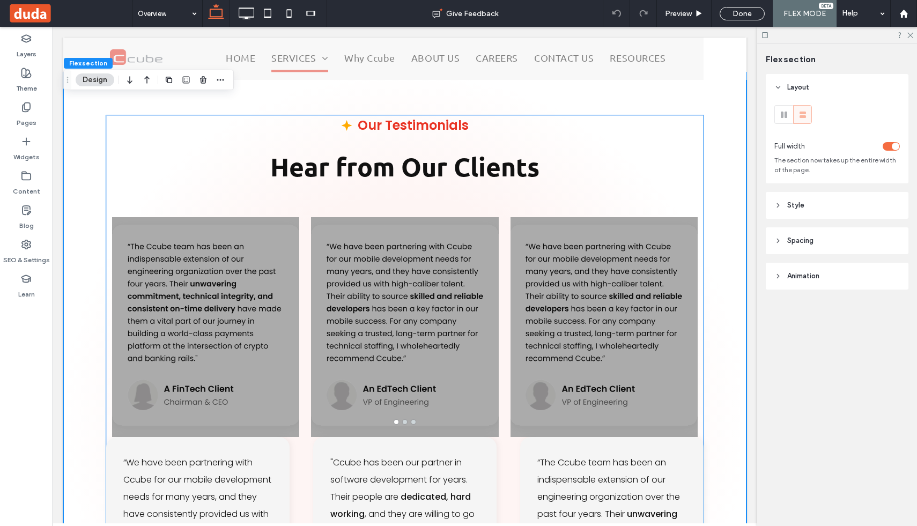
click at [258, 260] on div at bounding box center [205, 333] width 187 height 169
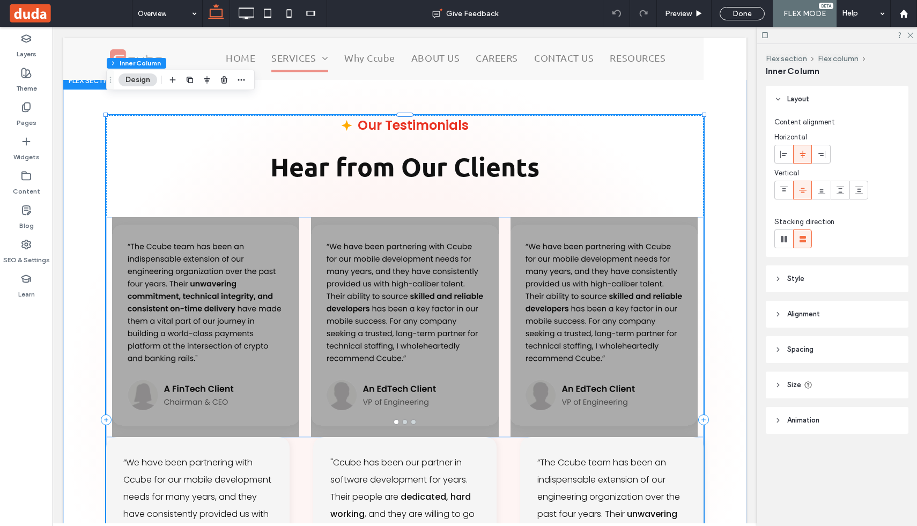
click at [258, 260] on div at bounding box center [205, 333] width 187 height 169
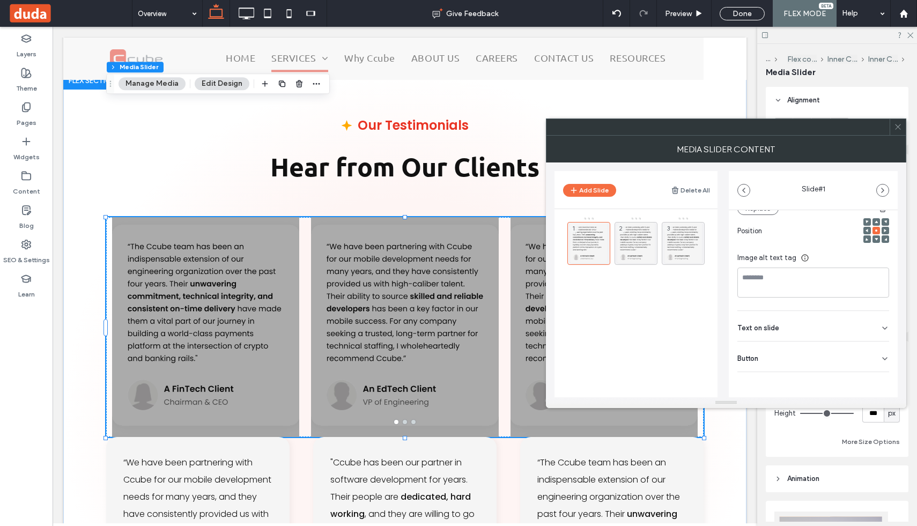
scroll to position [0, 0]
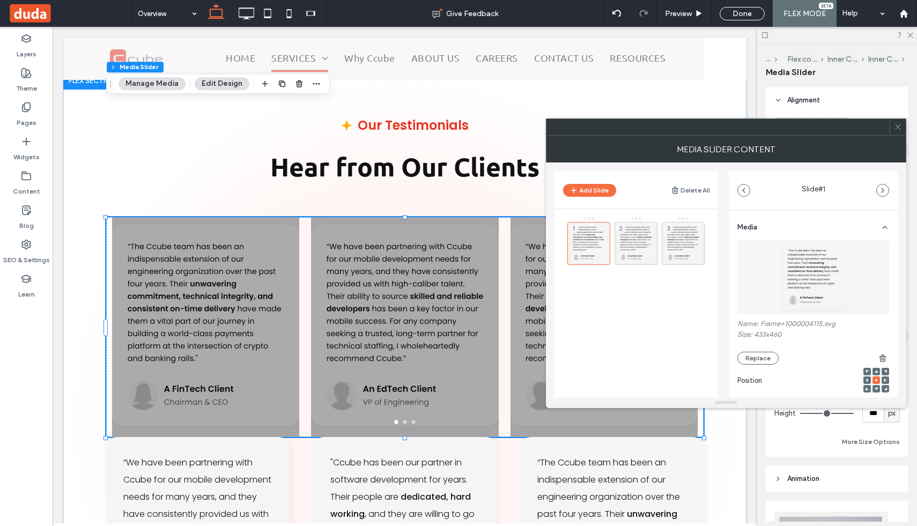
click at [895, 131] on span at bounding box center [898, 127] width 8 height 16
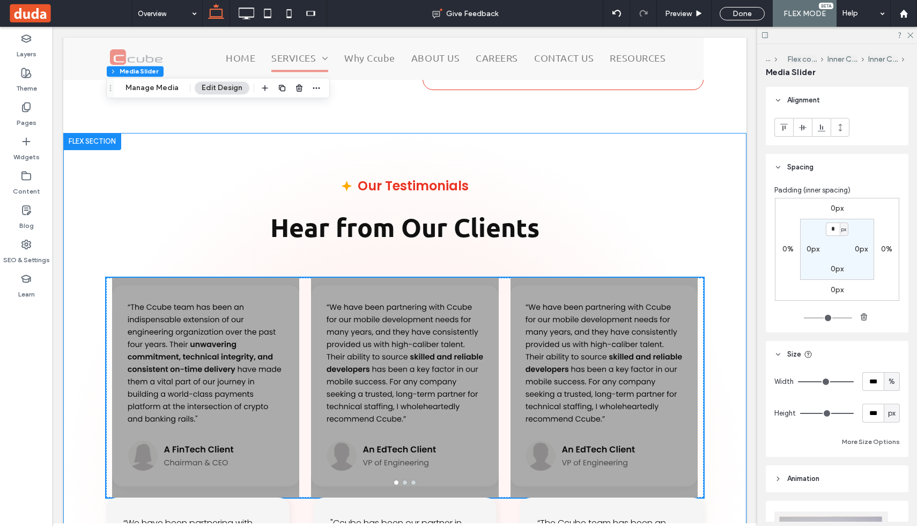
scroll to position [3157, 0]
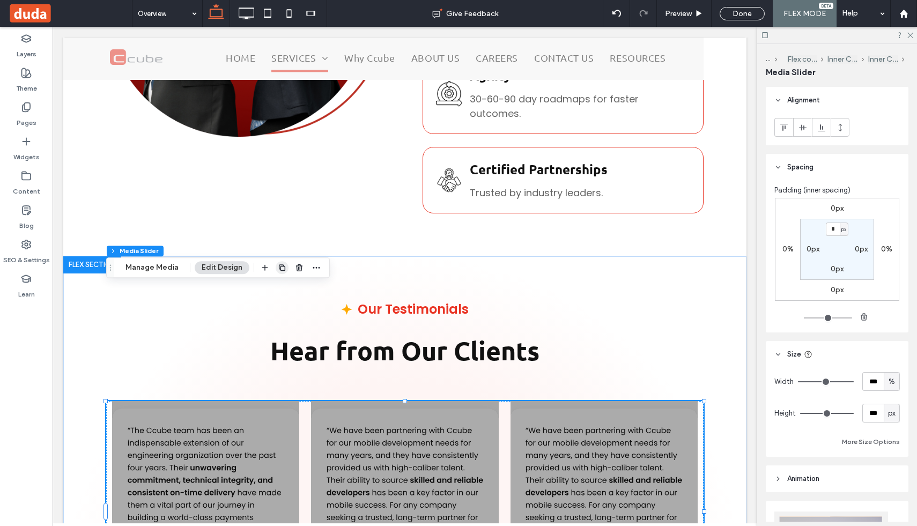
click at [280, 271] on icon "button" at bounding box center [282, 267] width 9 height 9
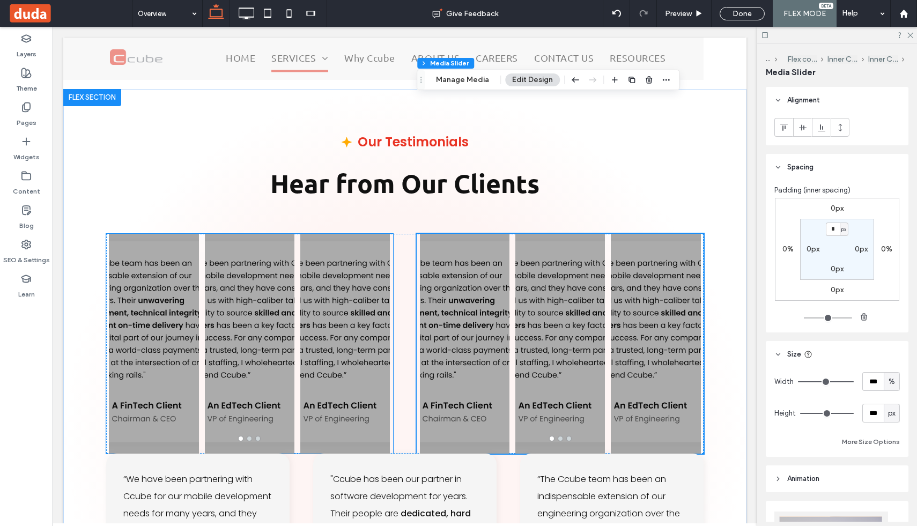
scroll to position [3309, 0]
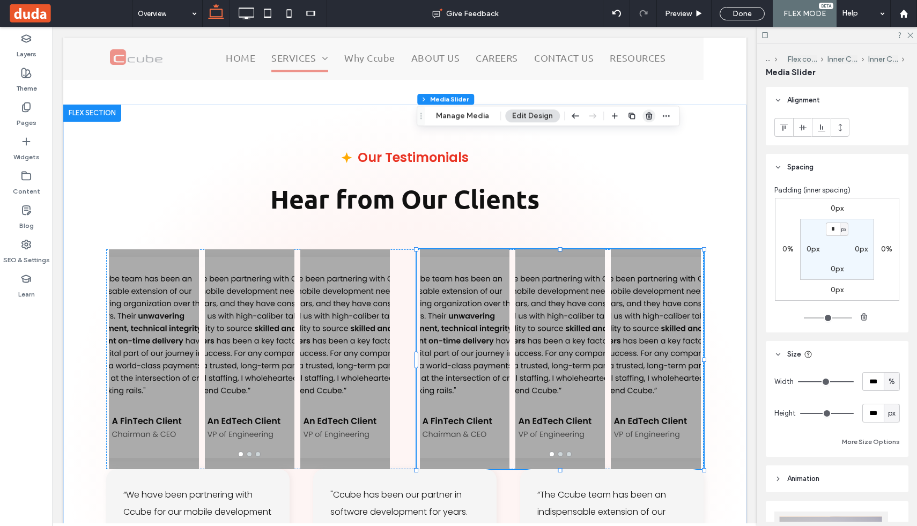
click at [646, 119] on use "button" at bounding box center [649, 116] width 6 height 7
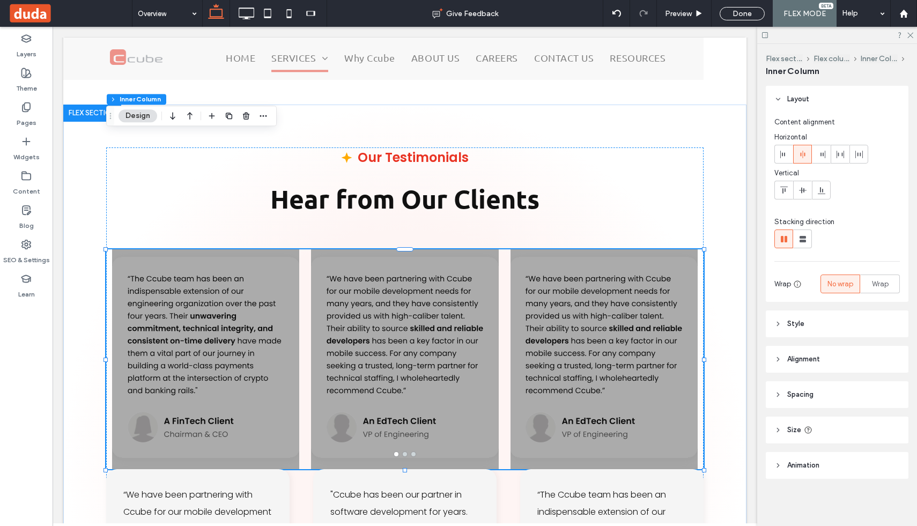
click at [607, 282] on div at bounding box center [604, 366] width 187 height 169
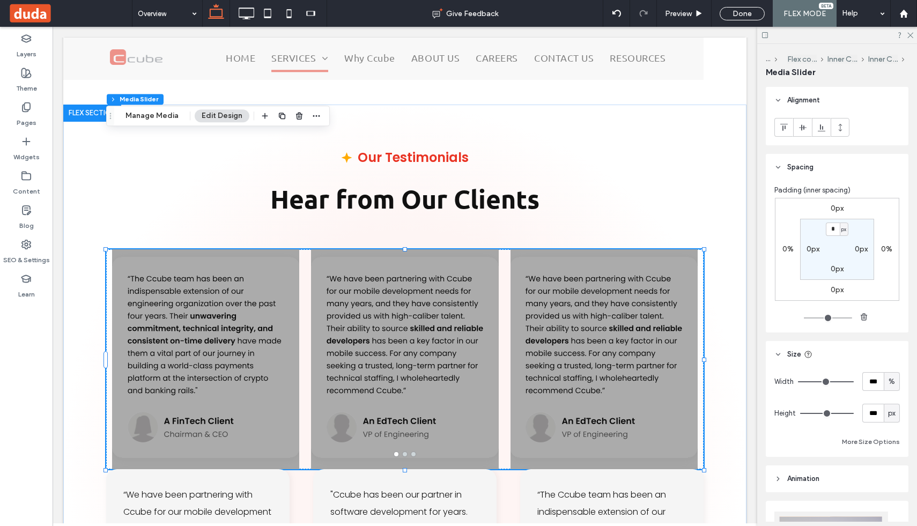
click at [607, 282] on div at bounding box center [604, 366] width 187 height 169
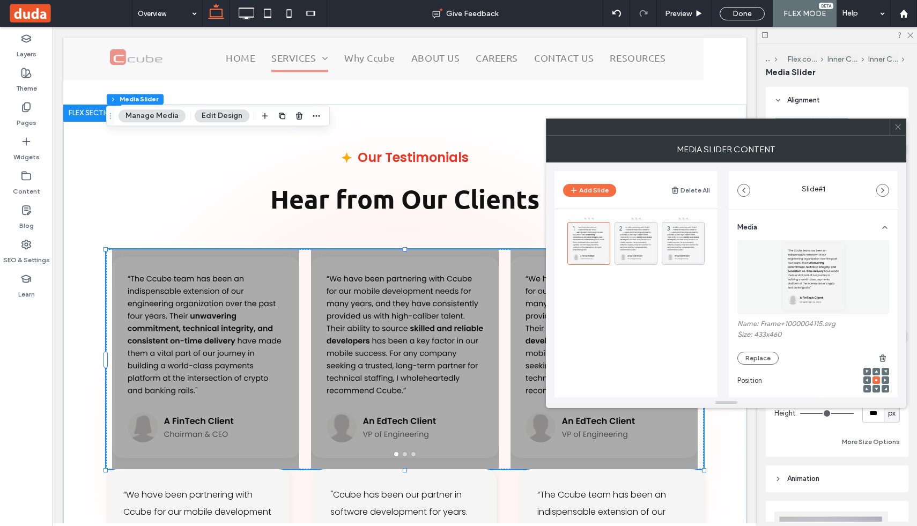
click at [897, 131] on span at bounding box center [898, 127] width 8 height 16
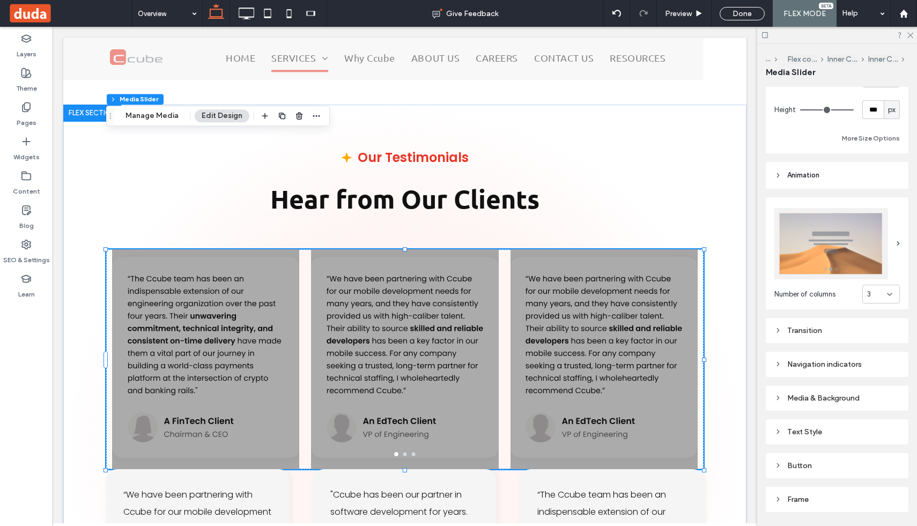
scroll to position [336, 0]
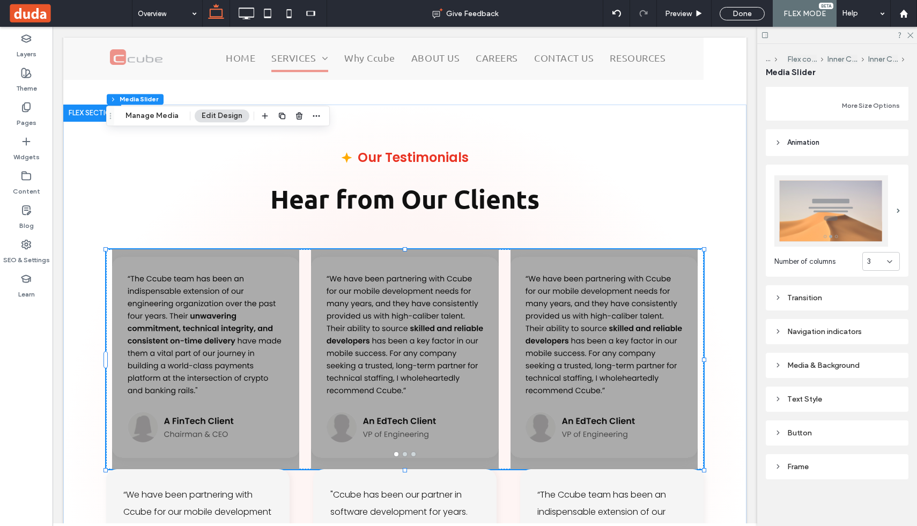
click at [804, 359] on div "Media & Background" at bounding box center [838, 365] width 126 height 14
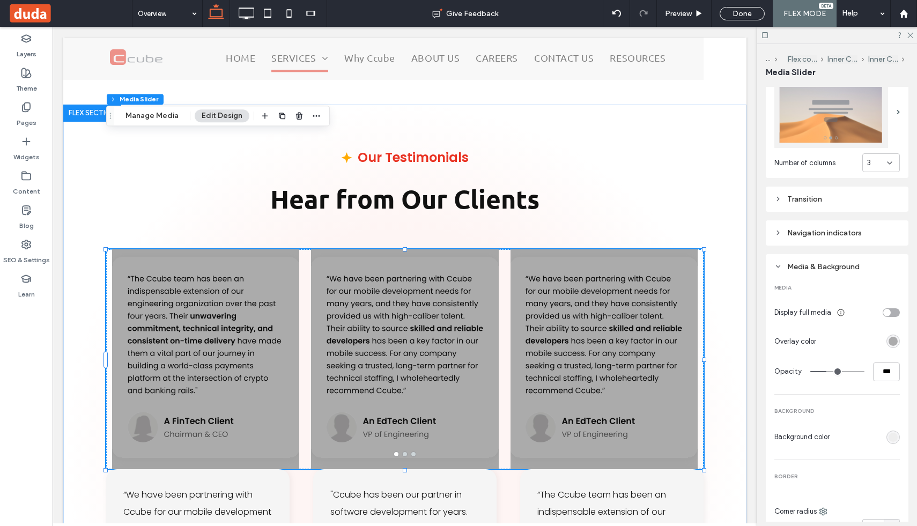
scroll to position [436, 0]
click at [891, 346] on div "rgba(0, 0, 0, 0.3)" at bounding box center [893, 340] width 13 height 13
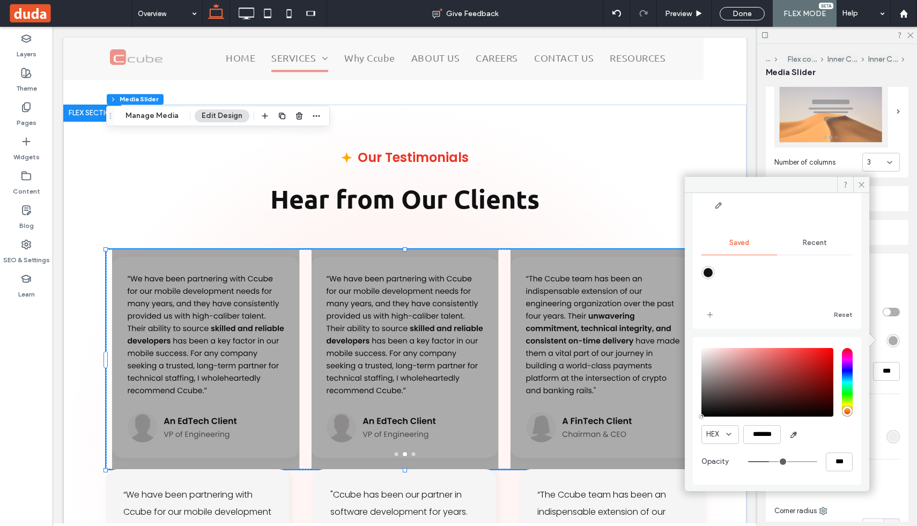
scroll to position [0, 0]
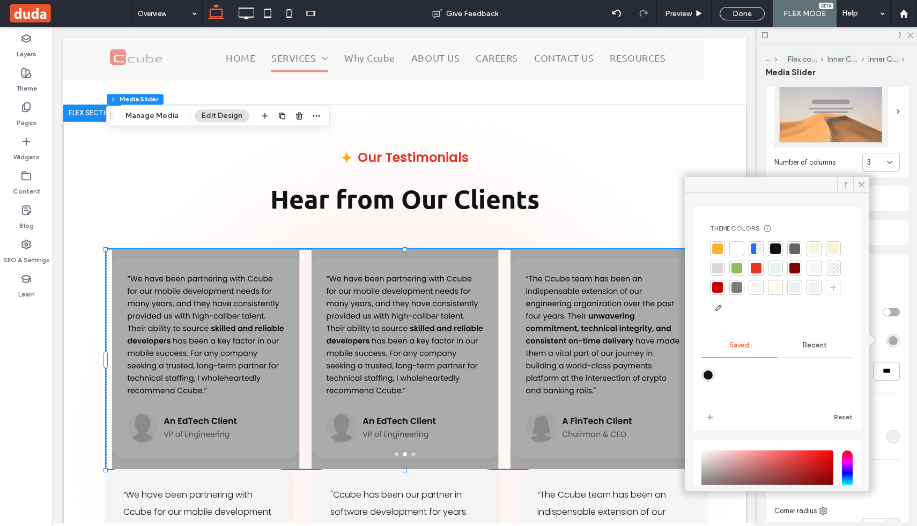
click at [708, 372] on div "rgba(17,17,17,1)" at bounding box center [708, 375] width 9 height 9
type input "*******"
type input "***"
type input "****"
type input "***"
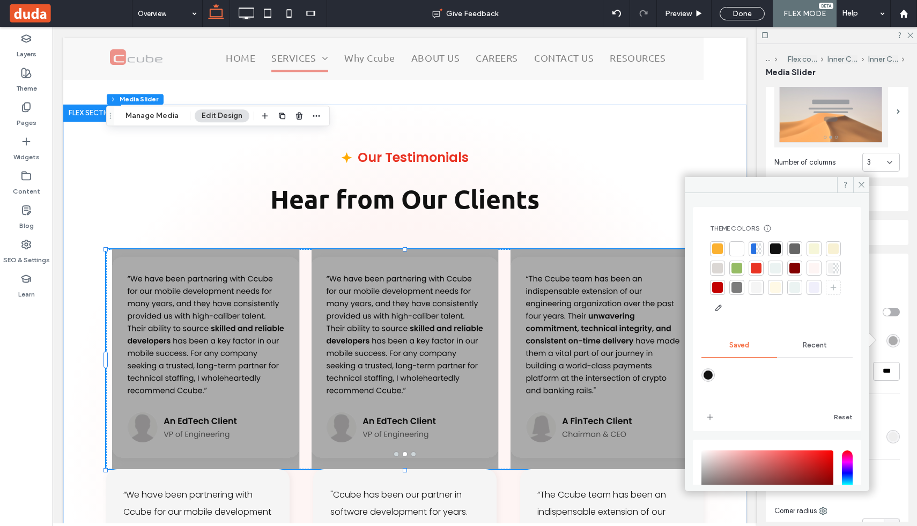
type input "****"
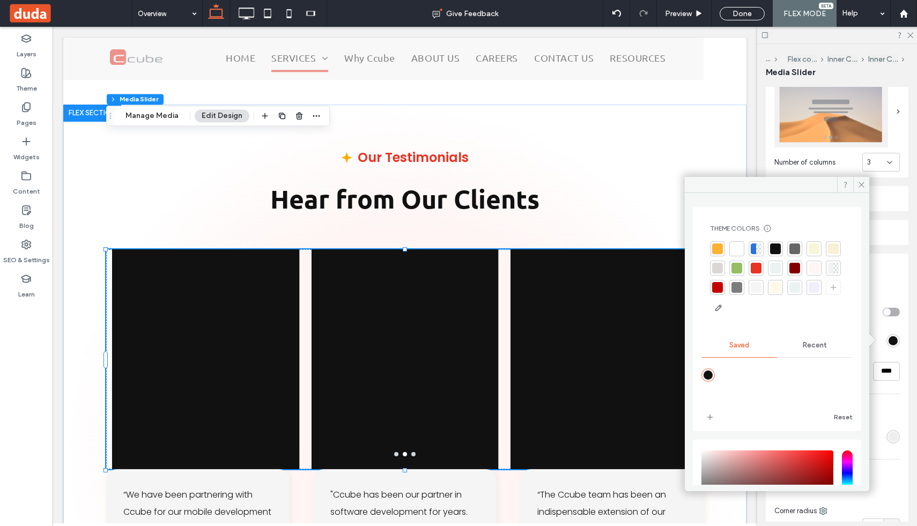
click at [708, 372] on div "rgba(17,17,17,1)" at bounding box center [708, 375] width 9 height 9
click at [725, 375] on div at bounding box center [777, 383] width 151 height 40
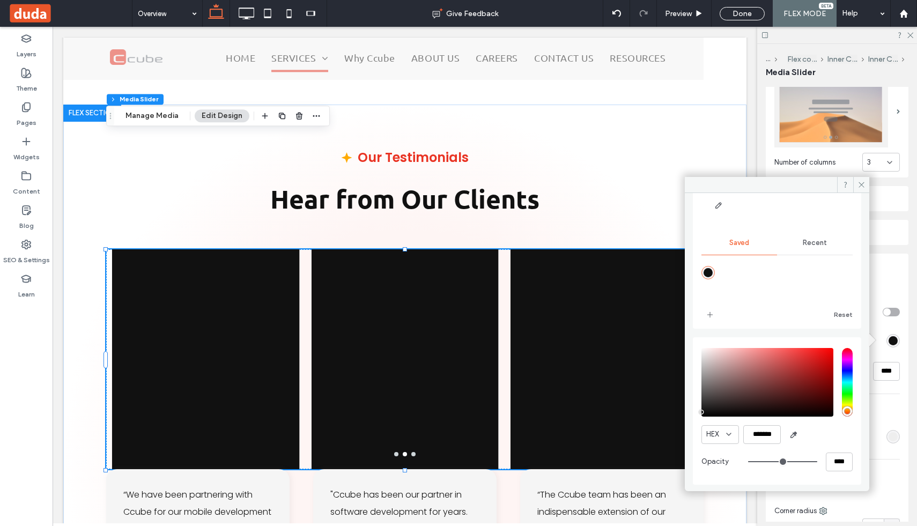
type input "**"
type input "***"
type input "**"
type input "***"
type input "**"
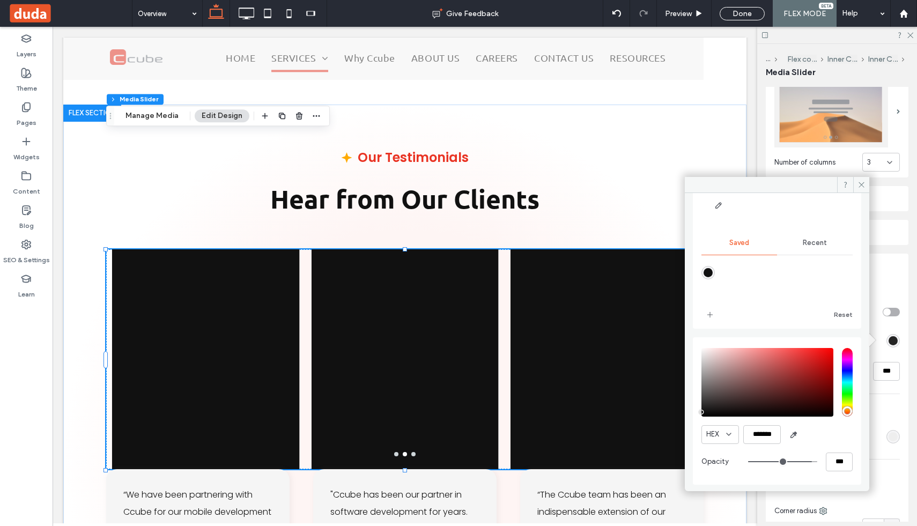
type input "***"
type input "**"
type input "***"
type input "**"
type input "***"
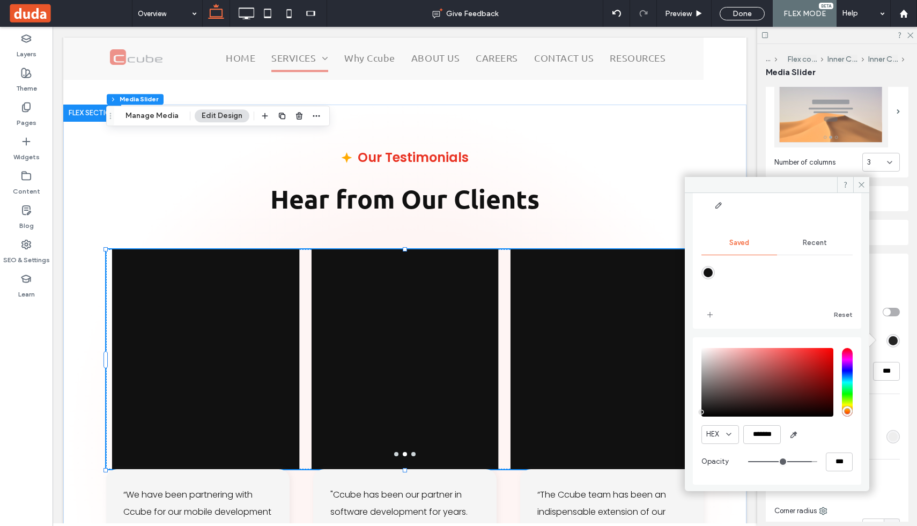
type input "**"
type input "***"
type input "**"
type input "***"
type input "**"
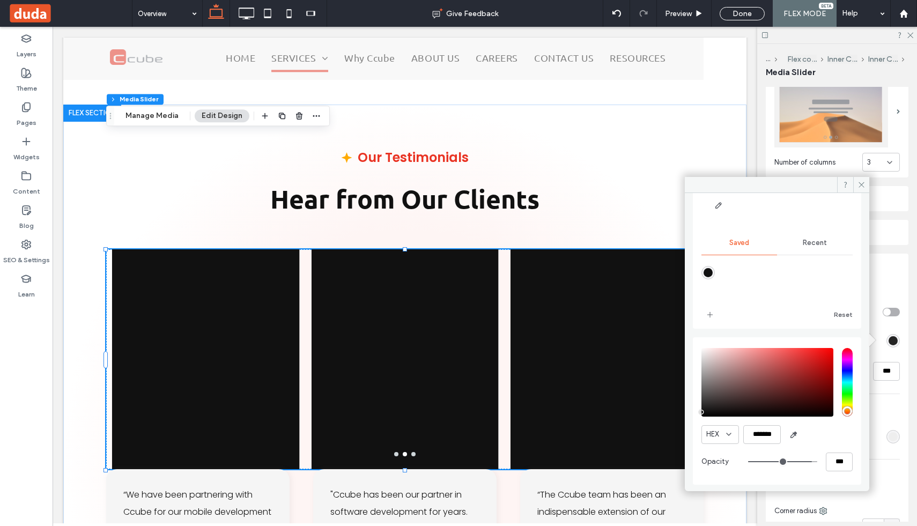
type input "***"
type input "**"
type input "***"
type input "**"
type input "***"
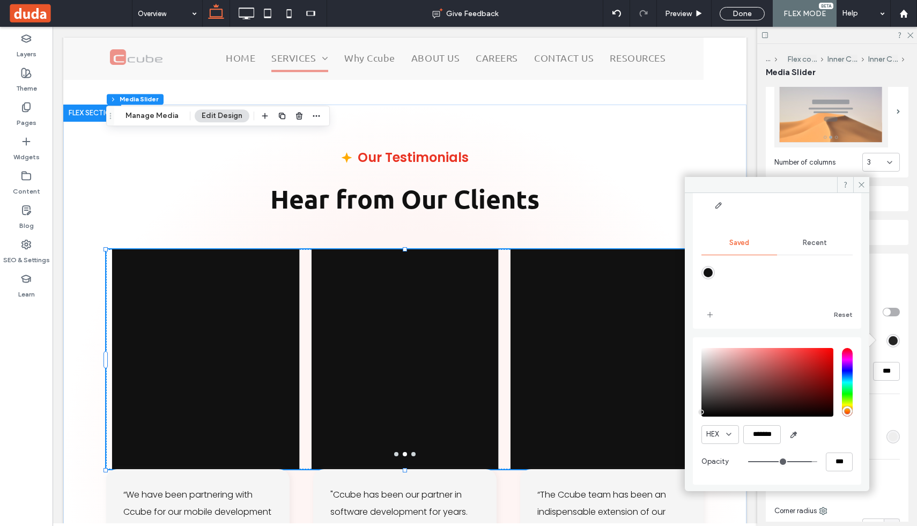
type input "*"
type input "**"
type input "*"
type input "**"
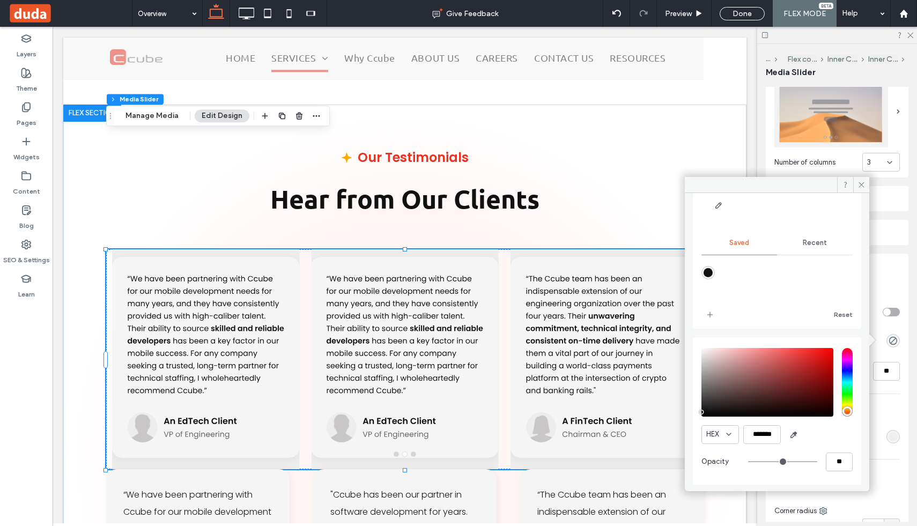
drag, startPoint x: 803, startPoint y: 464, endPoint x: 684, endPoint y: 469, distance: 118.7
type input "*"
click at [748, 462] on input "range" at bounding box center [782, 461] width 69 height 1
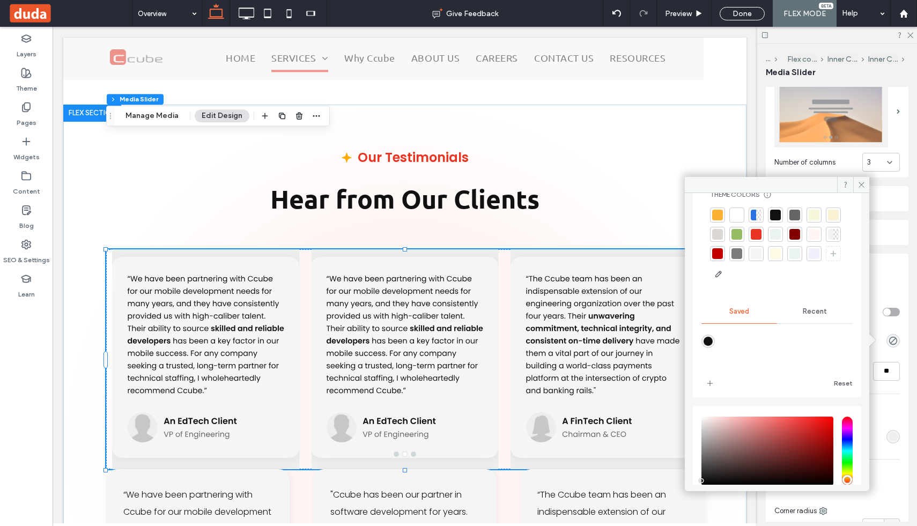
scroll to position [0, 0]
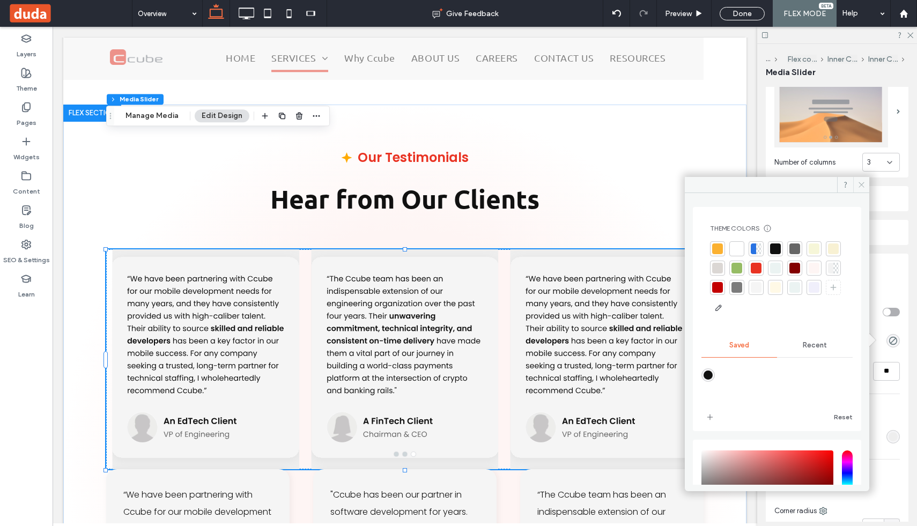
click at [863, 182] on icon at bounding box center [862, 185] width 8 height 8
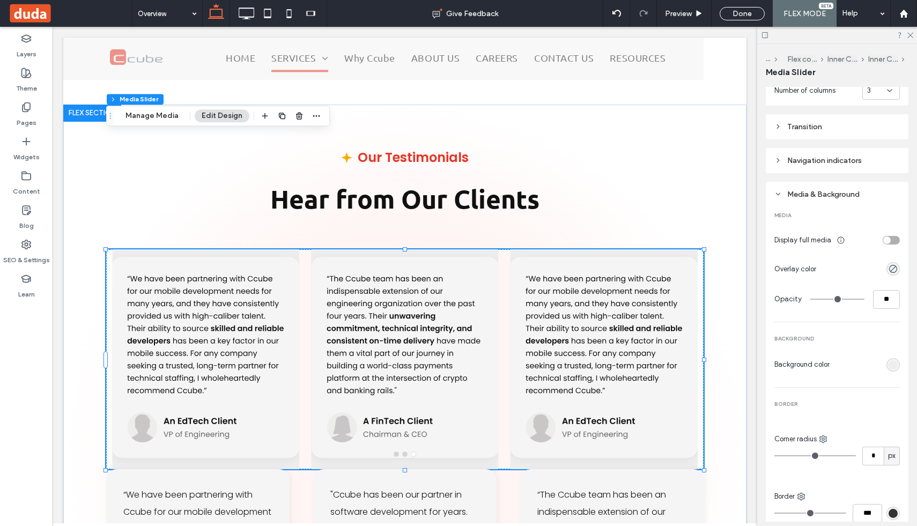
scroll to position [509, 0]
click at [892, 363] on div "rgb(238, 238, 238)" at bounding box center [893, 363] width 9 height 9
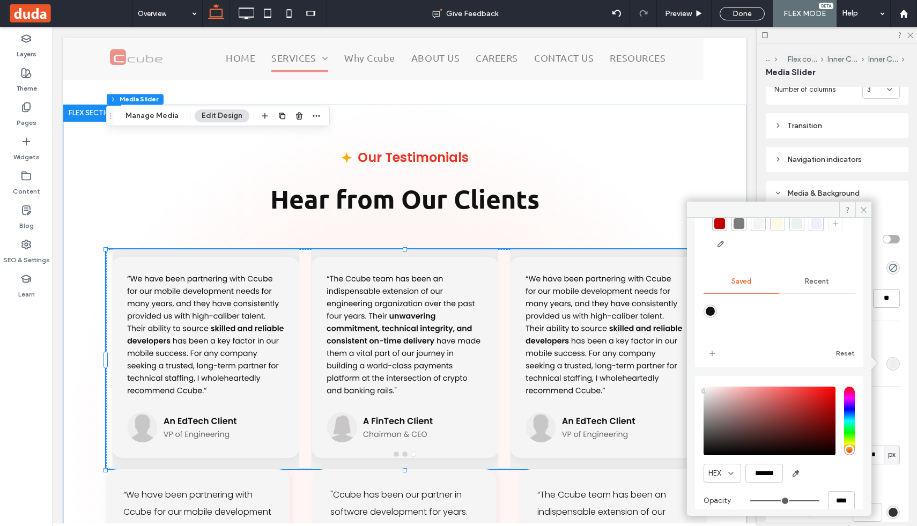
scroll to position [102, 0]
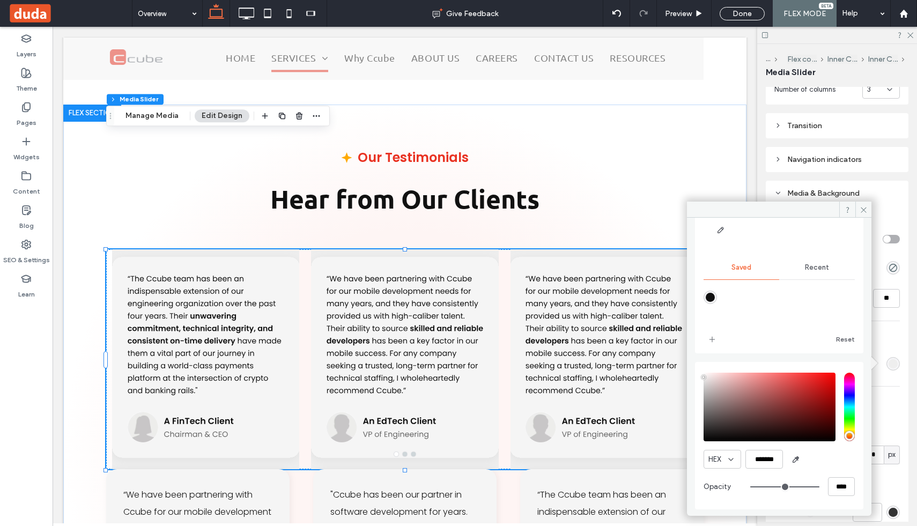
type input "**"
type input "***"
type input "**"
type input "***"
type input "*"
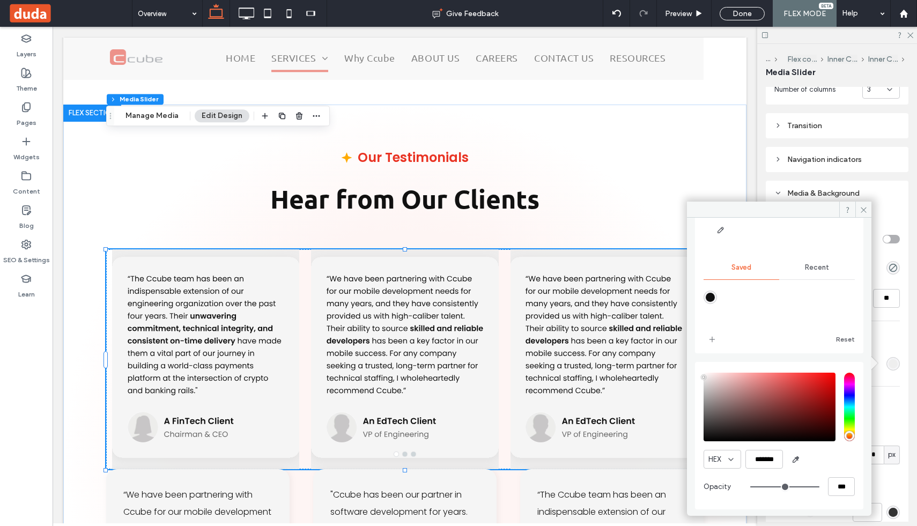
type input "**"
drag, startPoint x: 748, startPoint y: 486, endPoint x: 578, endPoint y: 486, distance: 170.1
type input "*"
click at [751, 487] on input "range" at bounding box center [785, 487] width 69 height 1
click at [865, 212] on icon at bounding box center [864, 210] width 8 height 8
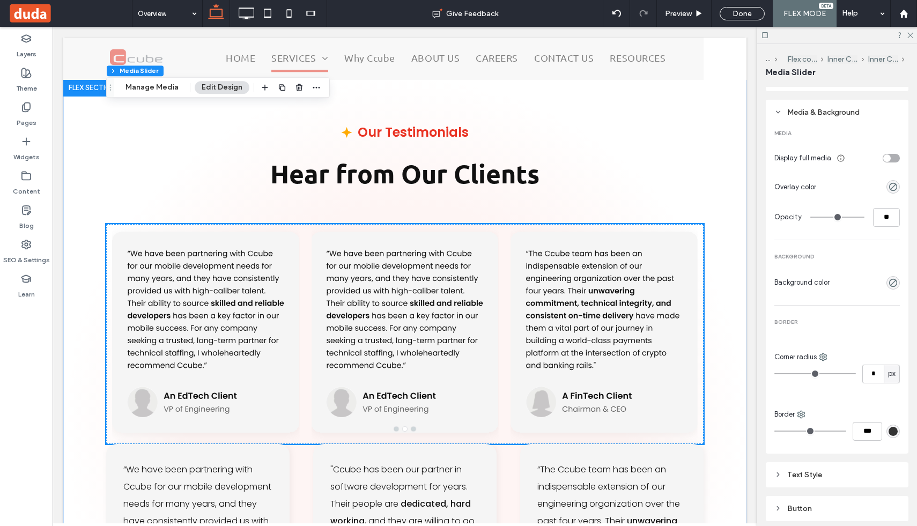
scroll to position [3328, 0]
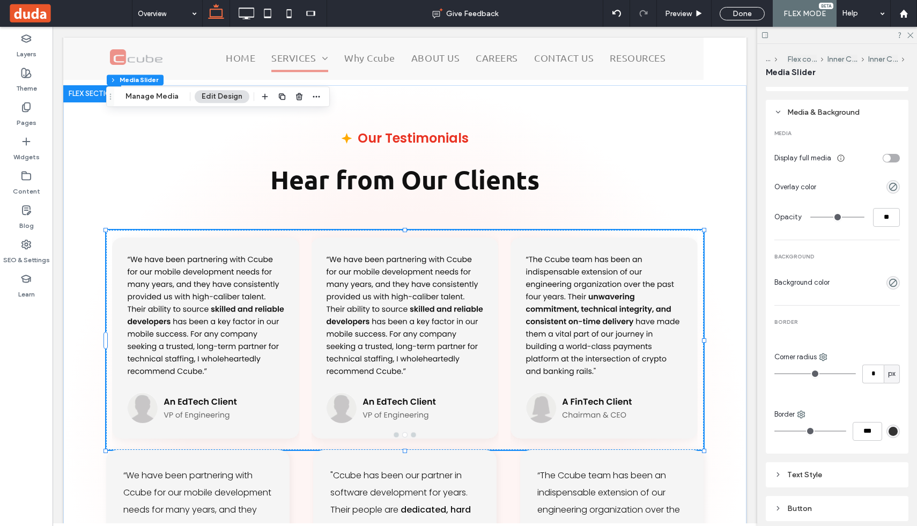
click at [395, 323] on div at bounding box center [404, 340] width 187 height 220
click at [397, 433] on button "go to slide 1" at bounding box center [396, 435] width 4 height 4
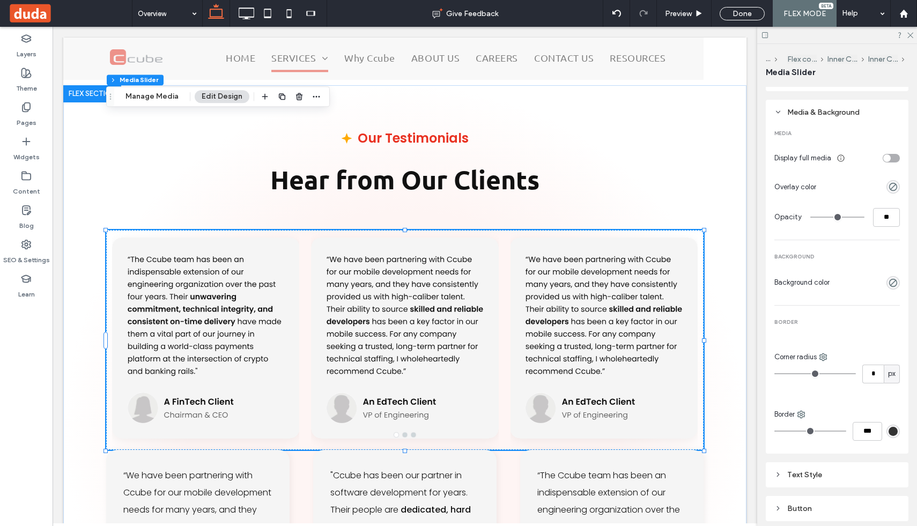
click at [456, 262] on div at bounding box center [404, 346] width 187 height 169
click at [445, 262] on div at bounding box center [404, 346] width 187 height 169
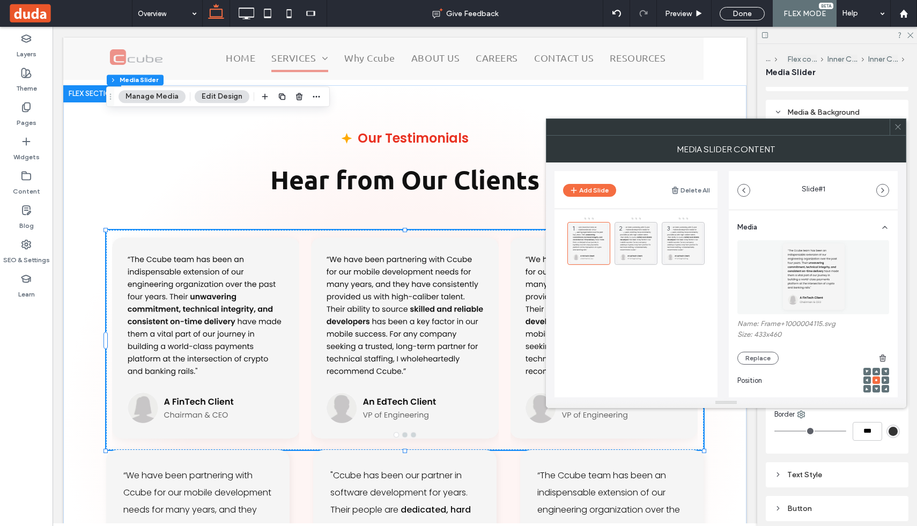
click at [445, 262] on div at bounding box center [404, 346] width 187 height 169
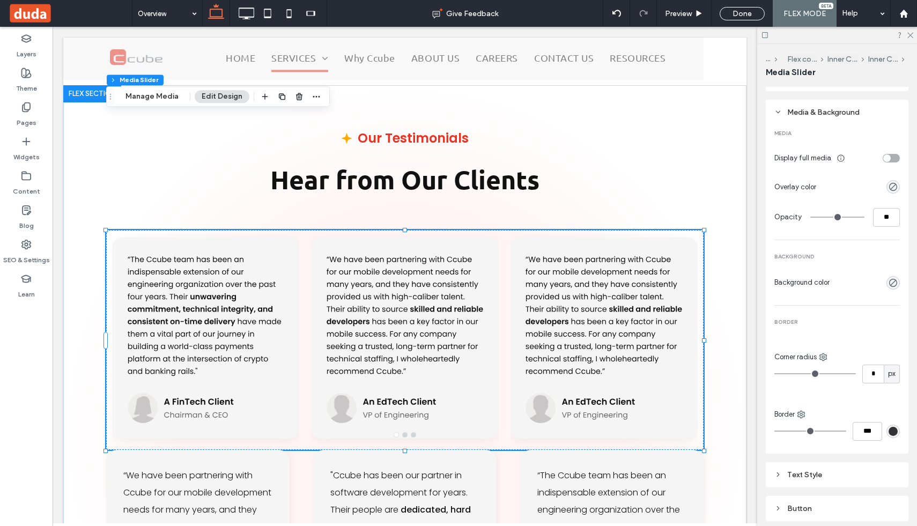
click at [445, 262] on div at bounding box center [404, 346] width 187 height 169
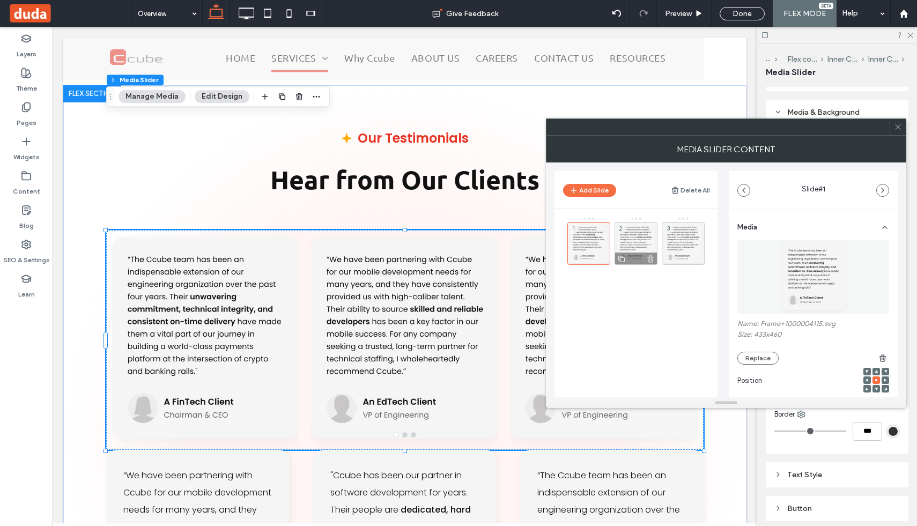
click at [629, 224] on div "2" at bounding box center [636, 243] width 43 height 43
click at [634, 233] on div "2" at bounding box center [636, 243] width 43 height 43
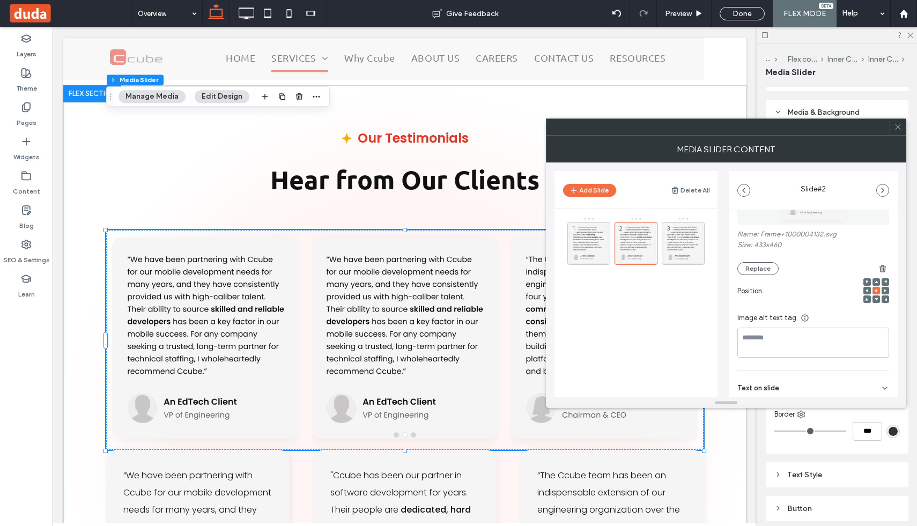
scroll to position [0, 0]
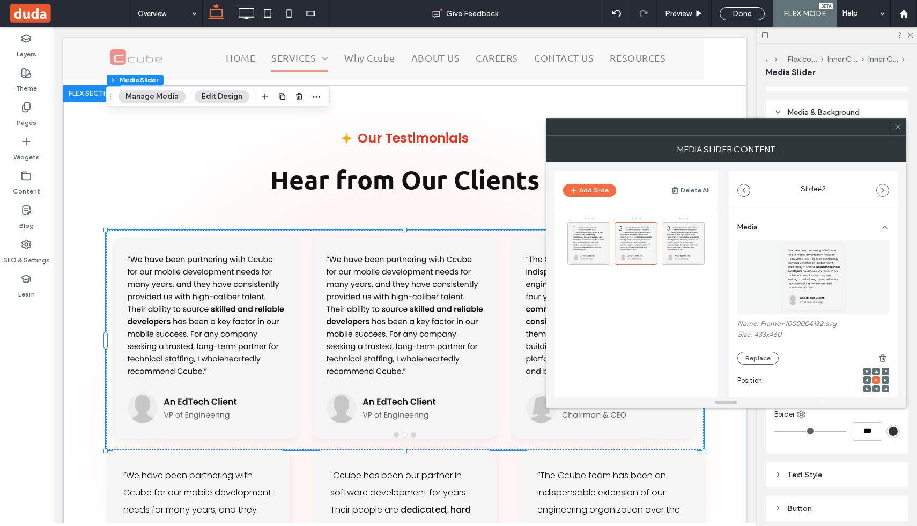
click at [803, 279] on img at bounding box center [814, 277] width 153 height 74
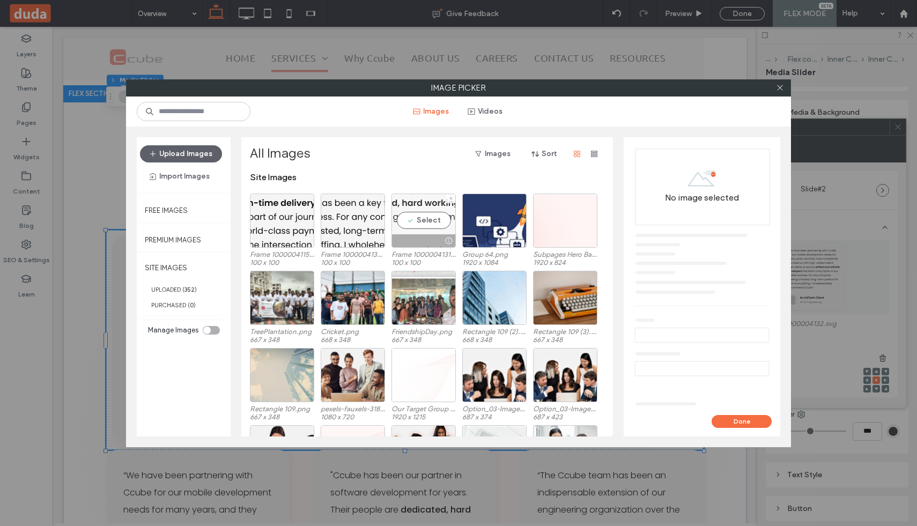
click at [415, 218] on div "Select" at bounding box center [424, 221] width 64 height 54
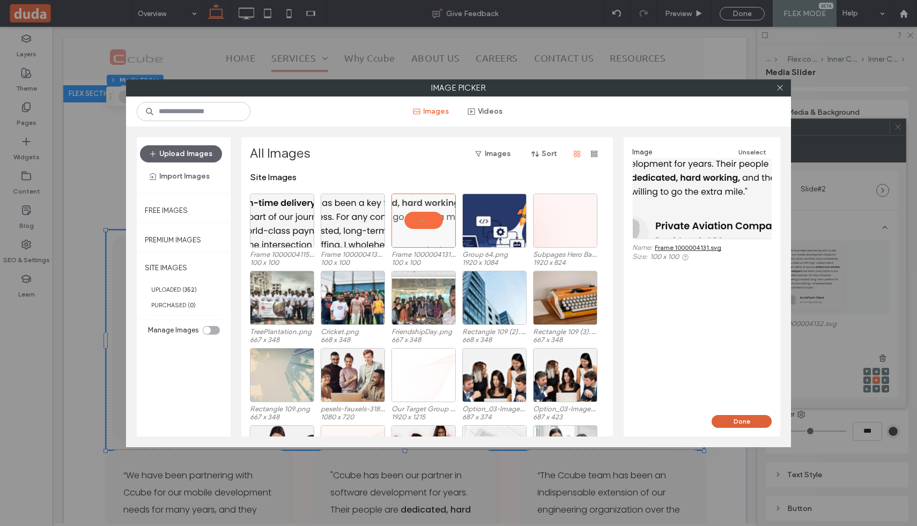
click at [727, 422] on button "Done" at bounding box center [742, 421] width 60 height 13
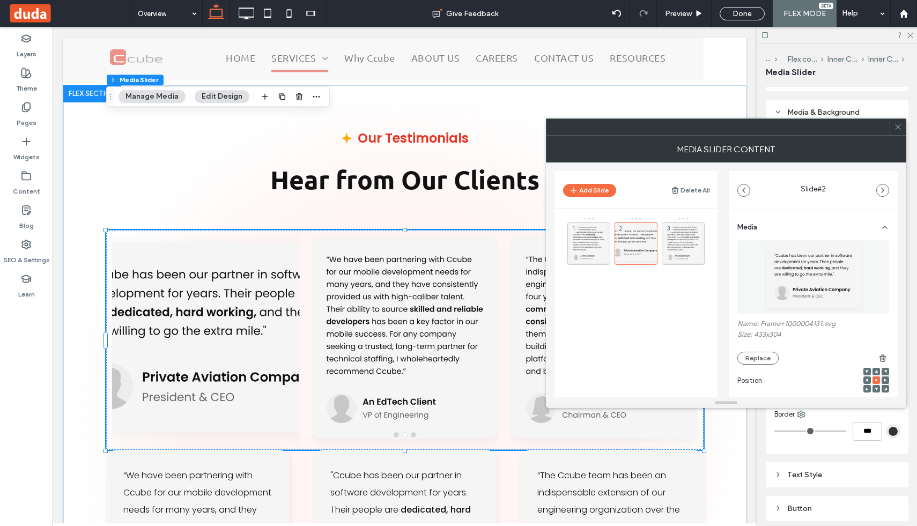
click at [898, 126] on icon at bounding box center [898, 127] width 8 height 8
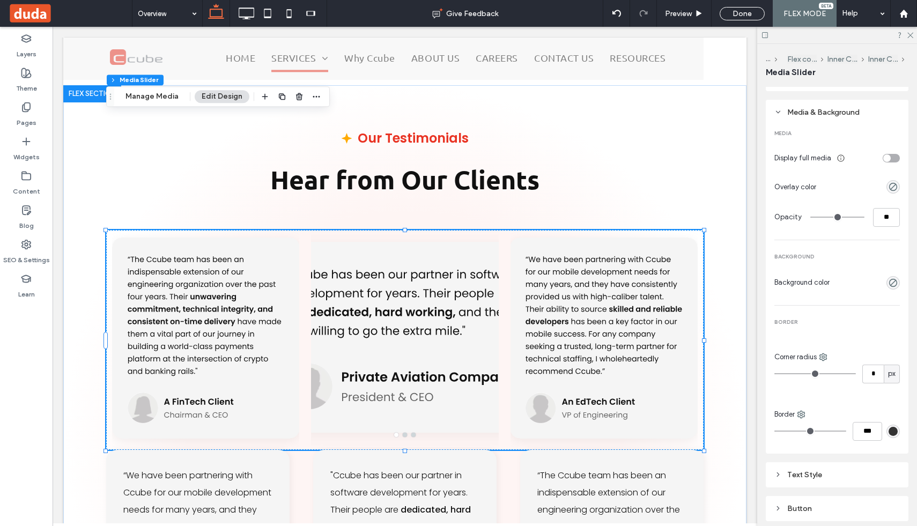
click at [421, 262] on div at bounding box center [404, 346] width 187 height 169
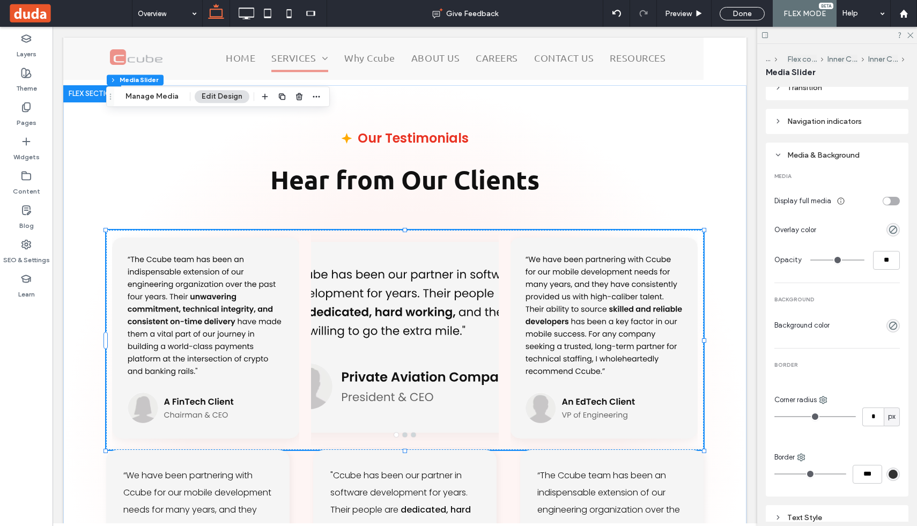
scroll to position [665, 0]
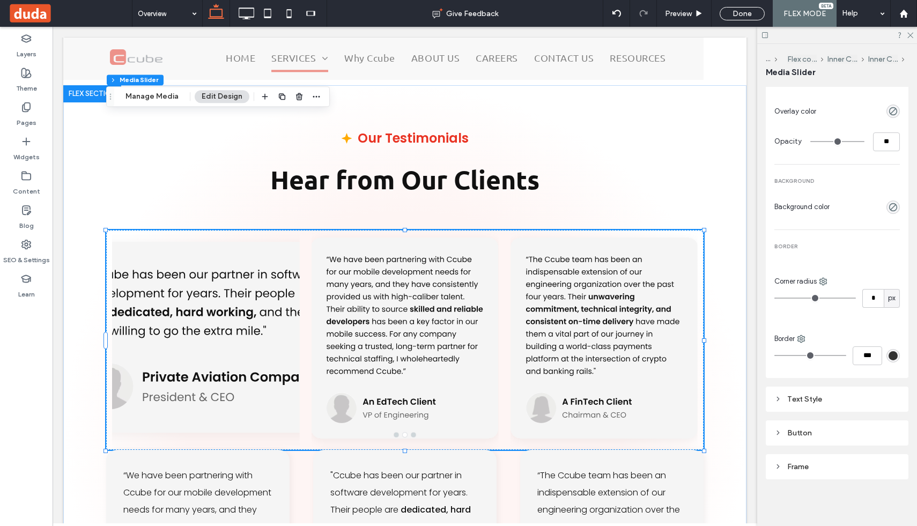
click at [785, 398] on div "Text Style" at bounding box center [838, 399] width 126 height 9
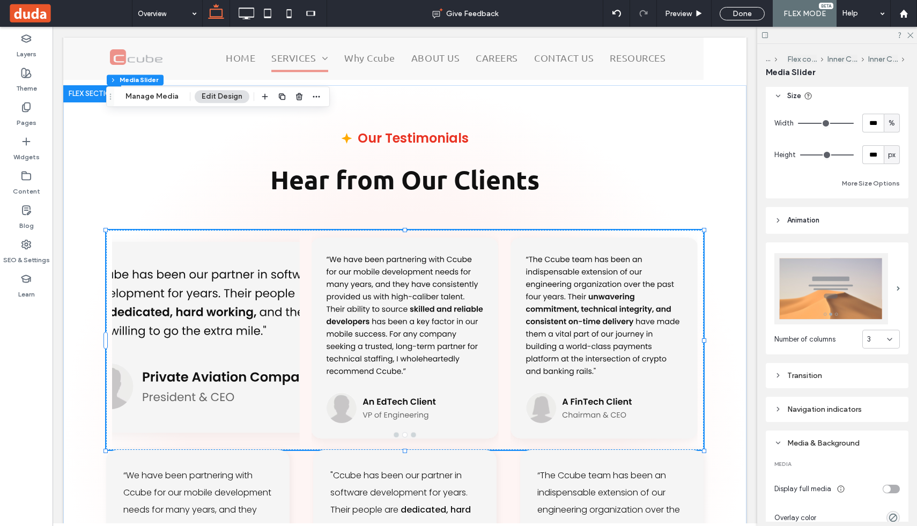
scroll to position [272, 0]
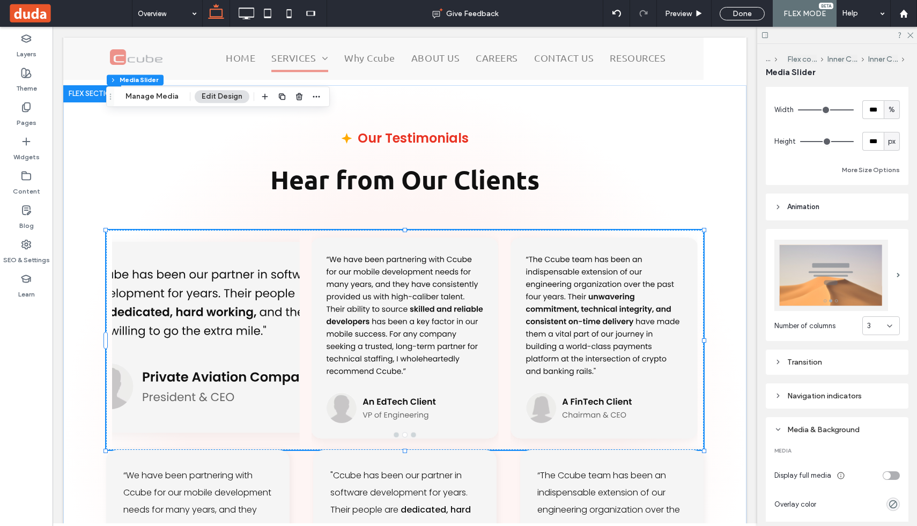
click at [785, 398] on div "Navigation indicators" at bounding box center [838, 396] width 126 height 9
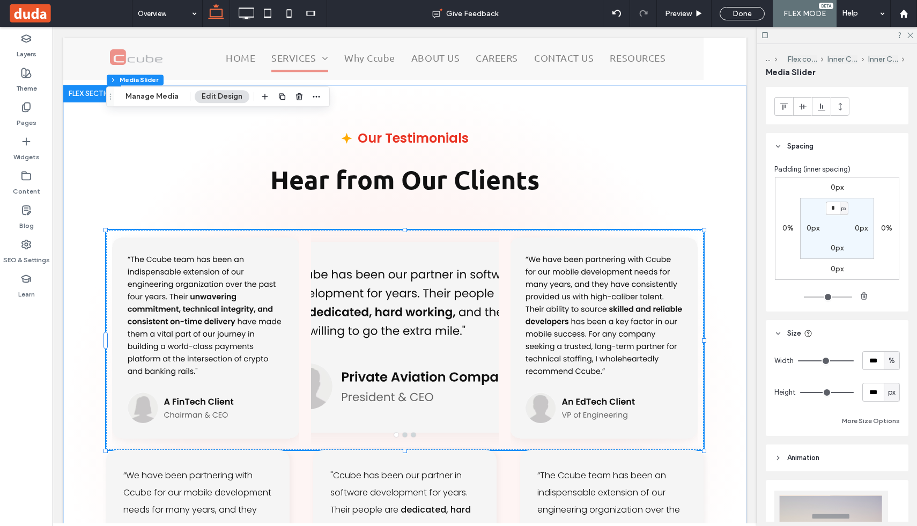
scroll to position [20, 0]
click at [872, 391] on input "***" at bounding box center [873, 393] width 21 height 19
type input "***"
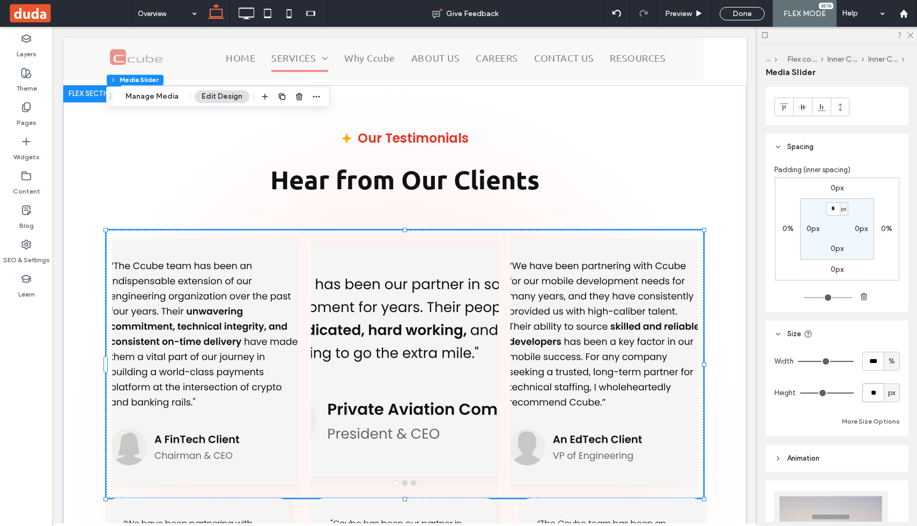
type input "*"
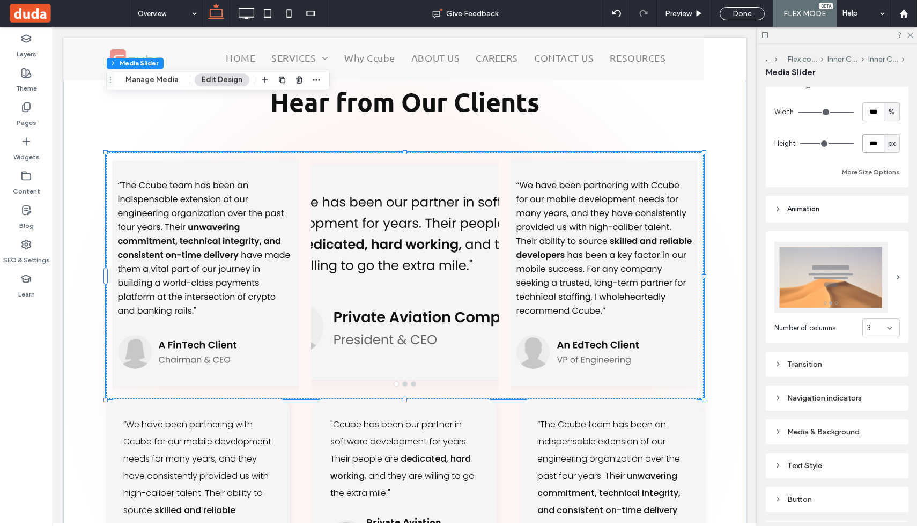
scroll to position [336, 0]
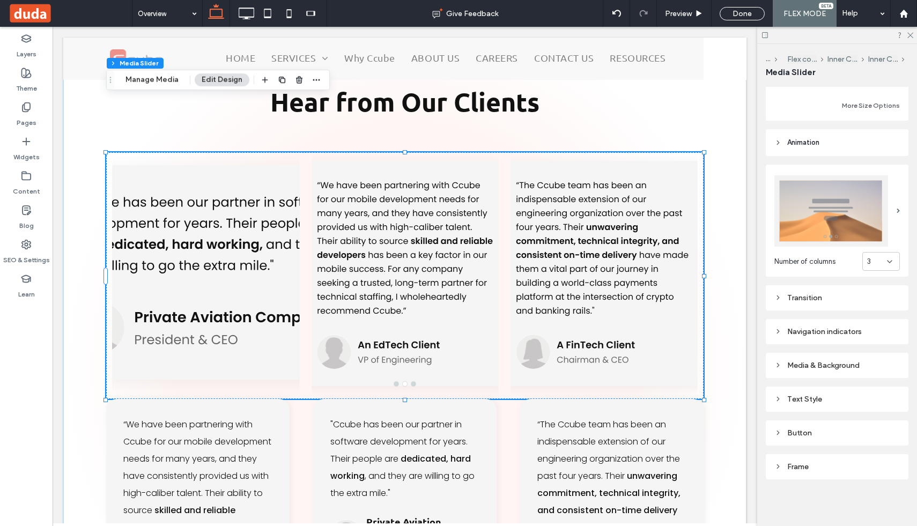
click at [798, 299] on div "Transition" at bounding box center [838, 297] width 126 height 9
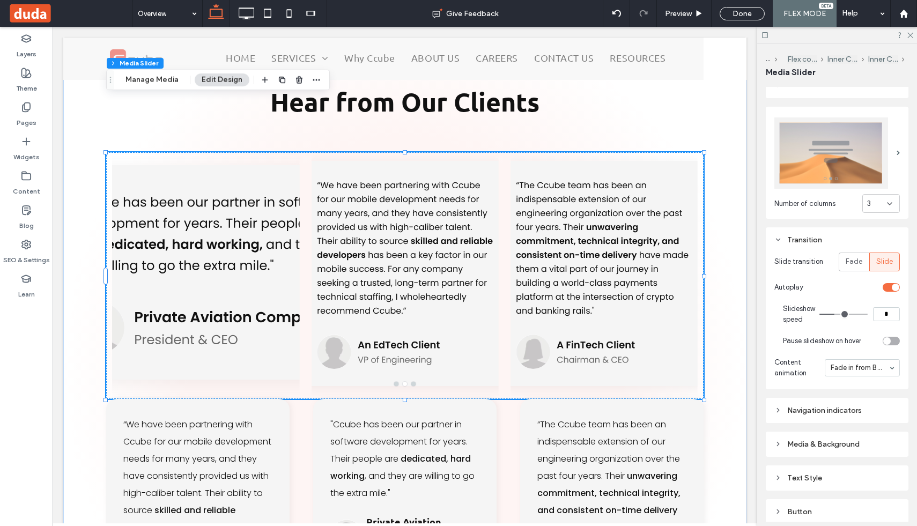
scroll to position [399, 0]
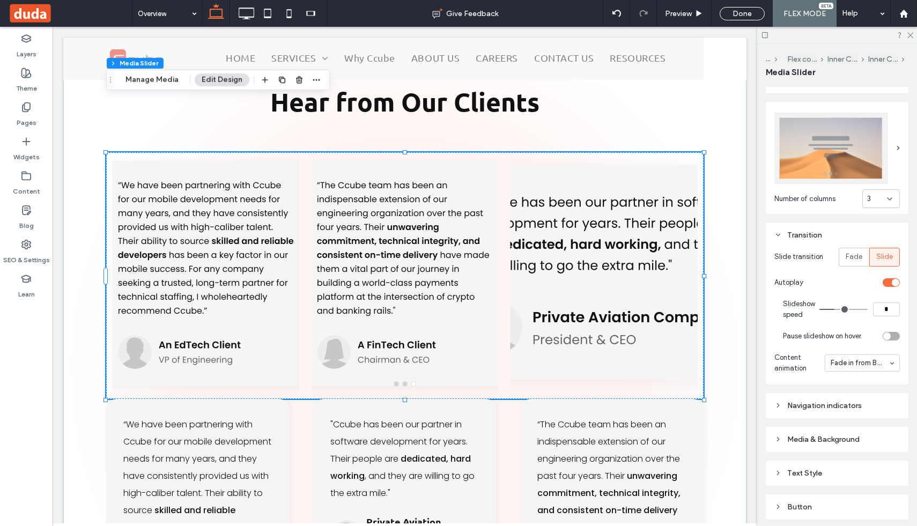
click at [888, 337] on div "toggle" at bounding box center [888, 337] width 8 height 8
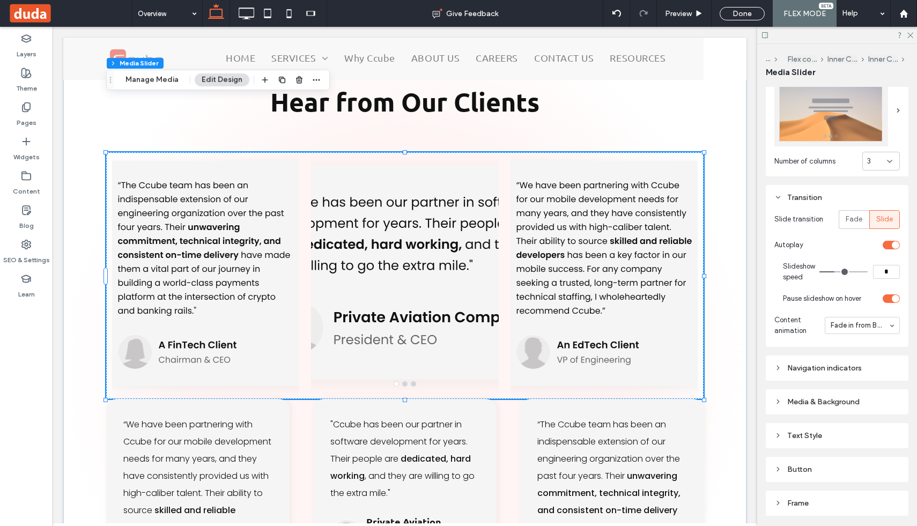
scroll to position [443, 0]
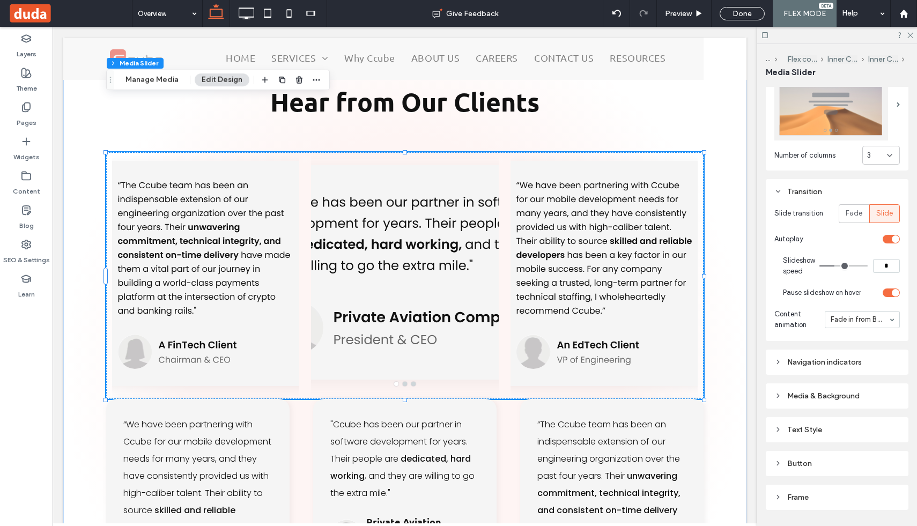
click at [842, 361] on div "Navigation indicators" at bounding box center [838, 362] width 126 height 9
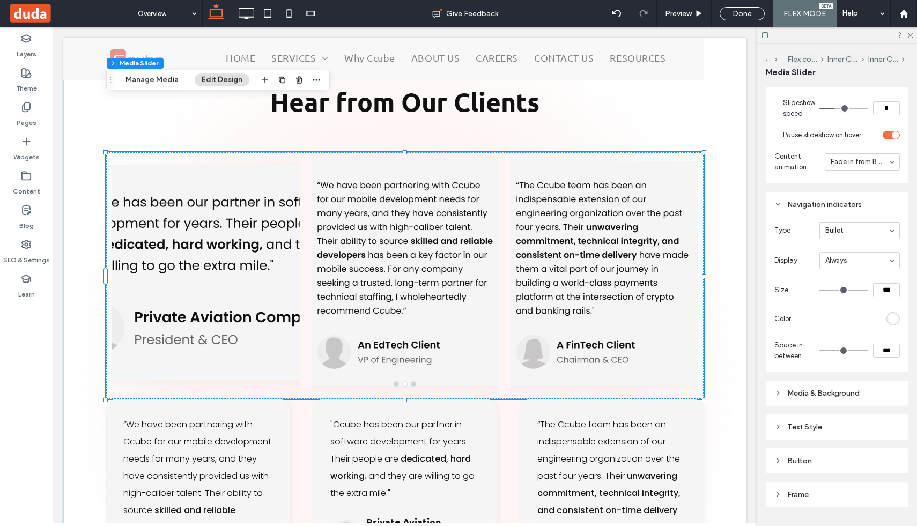
scroll to position [628, 0]
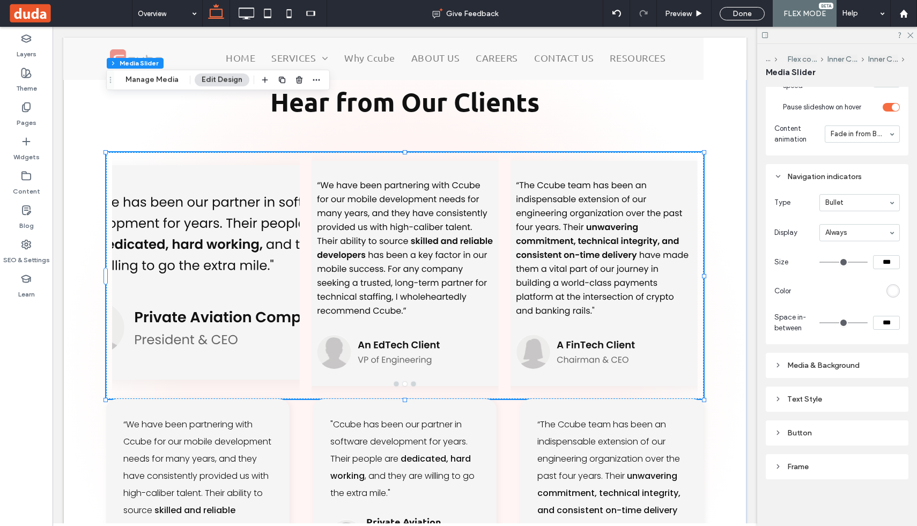
click at [825, 364] on div "Media & Background" at bounding box center [838, 365] width 126 height 9
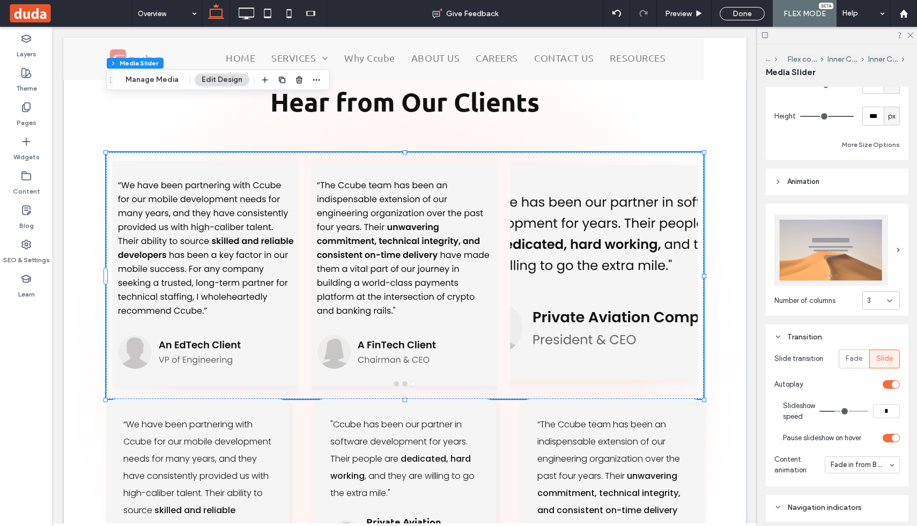
scroll to position [296, 0]
click at [825, 259] on img at bounding box center [832, 251] width 114 height 71
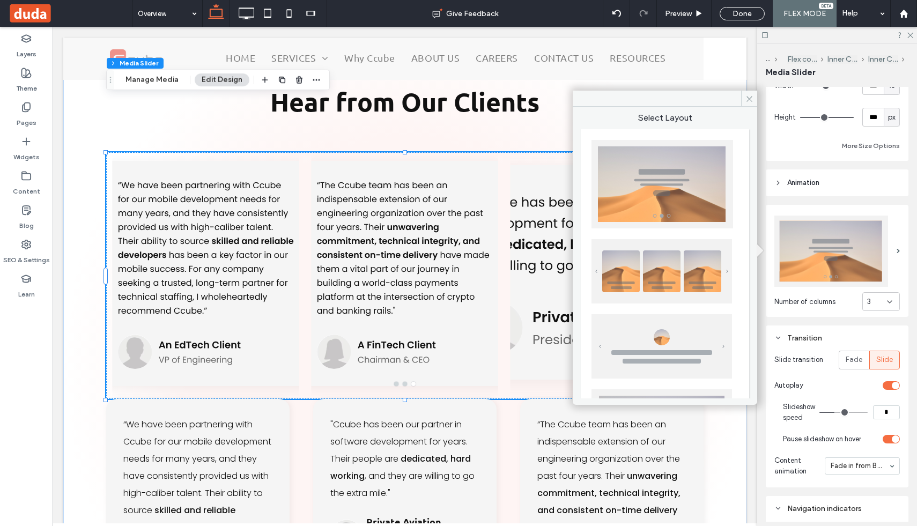
scroll to position [264, 0]
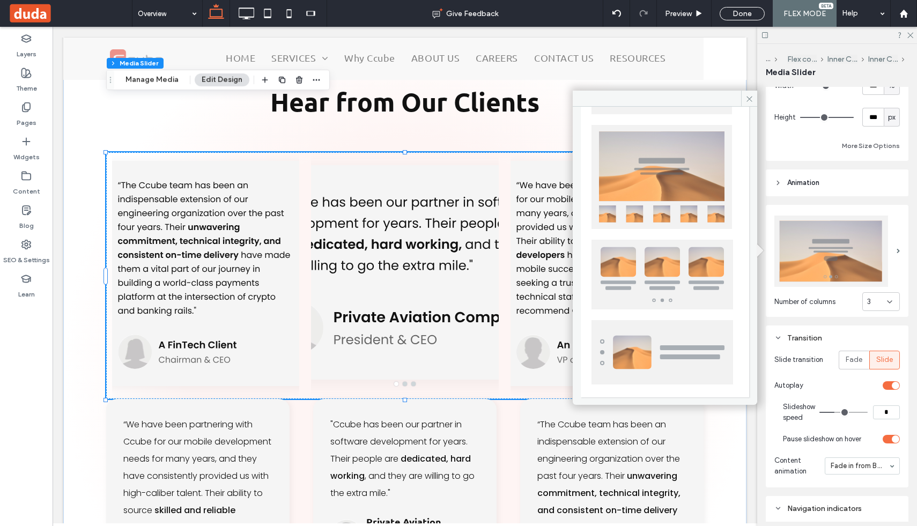
click at [815, 267] on img at bounding box center [832, 251] width 114 height 71
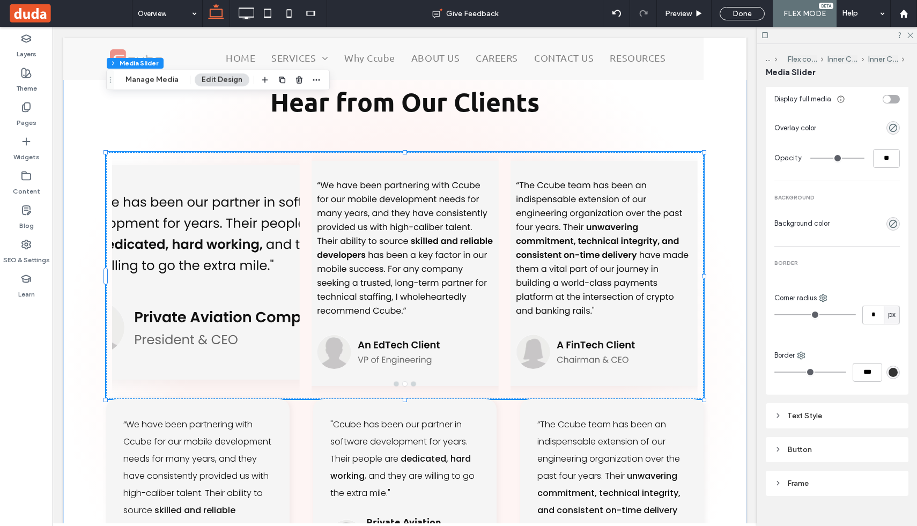
scroll to position [957, 0]
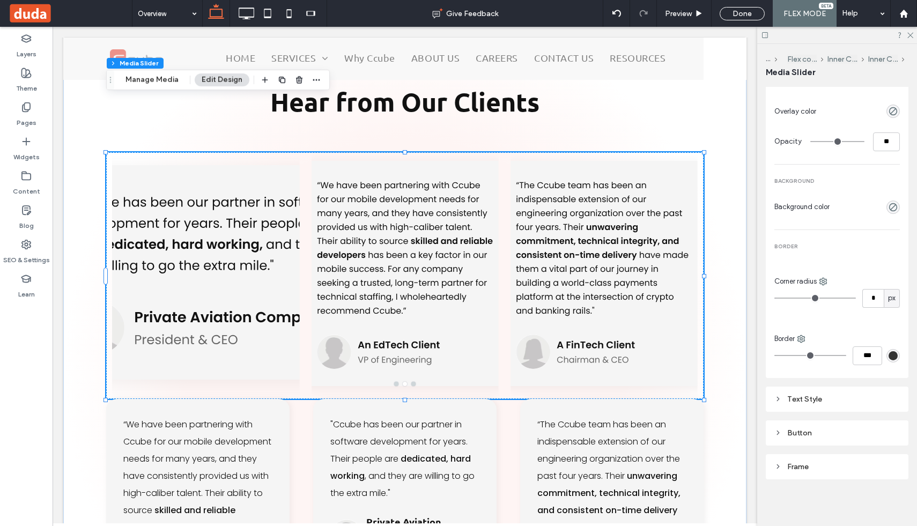
click at [791, 400] on div "Text Style" at bounding box center [838, 399] width 126 height 9
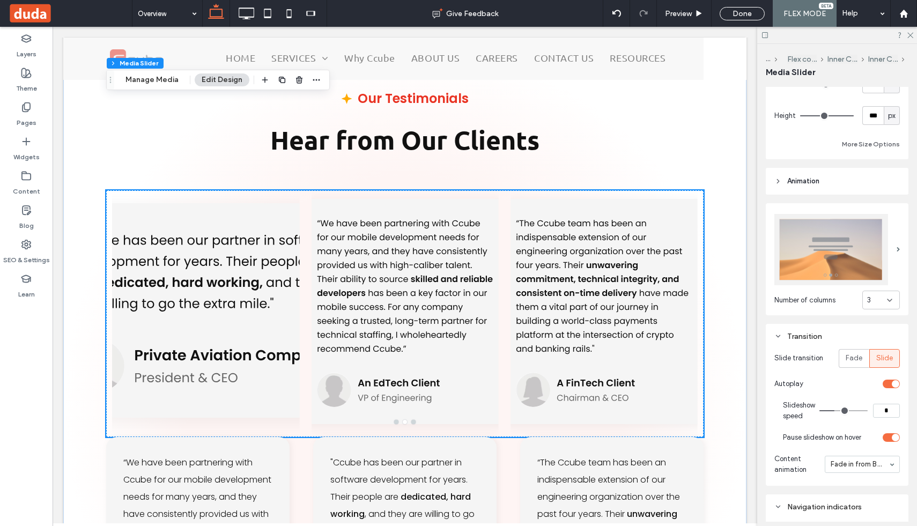
scroll to position [3358, 0]
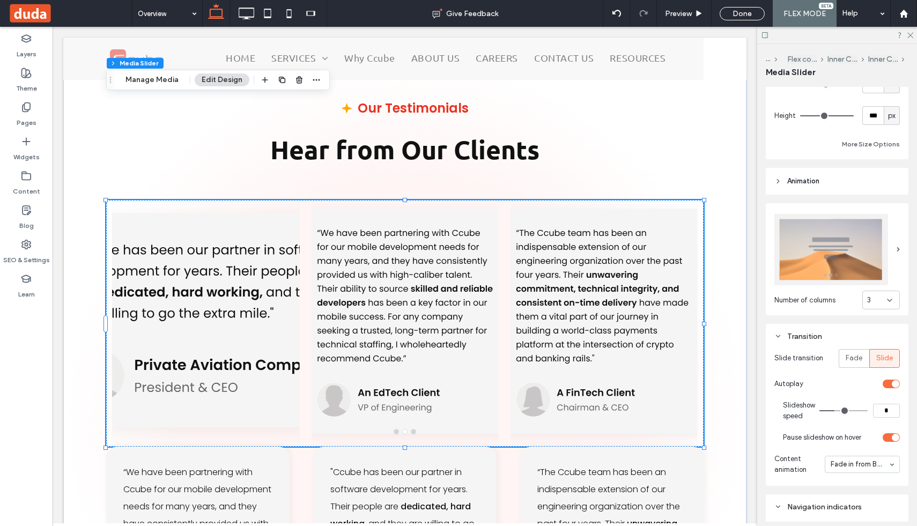
click at [251, 232] on div at bounding box center [205, 330] width 187 height 196
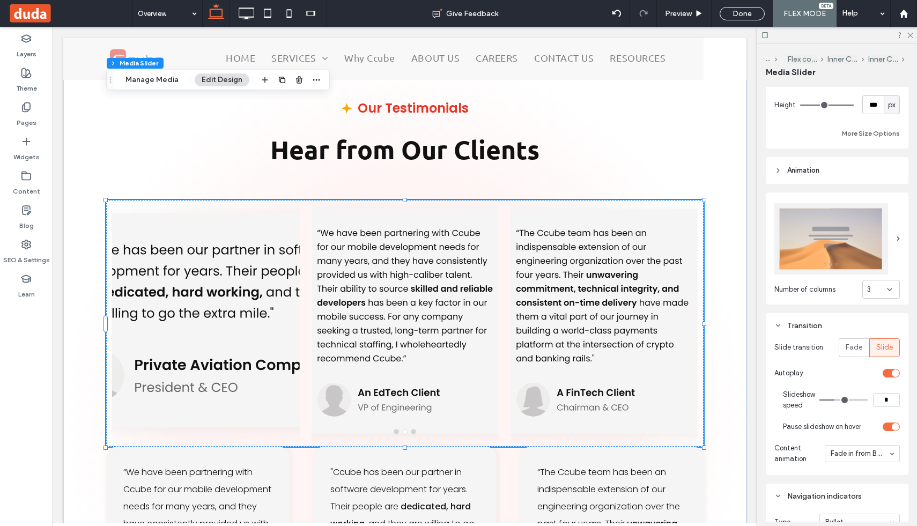
scroll to position [291, 0]
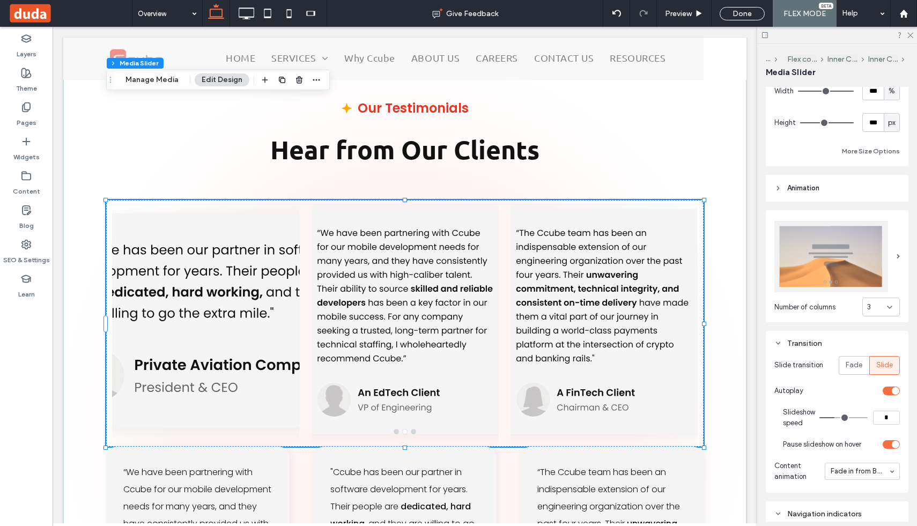
click at [405, 232] on div at bounding box center [404, 330] width 187 height 196
click at [153, 83] on button "Manage Media" at bounding box center [152, 80] width 67 height 13
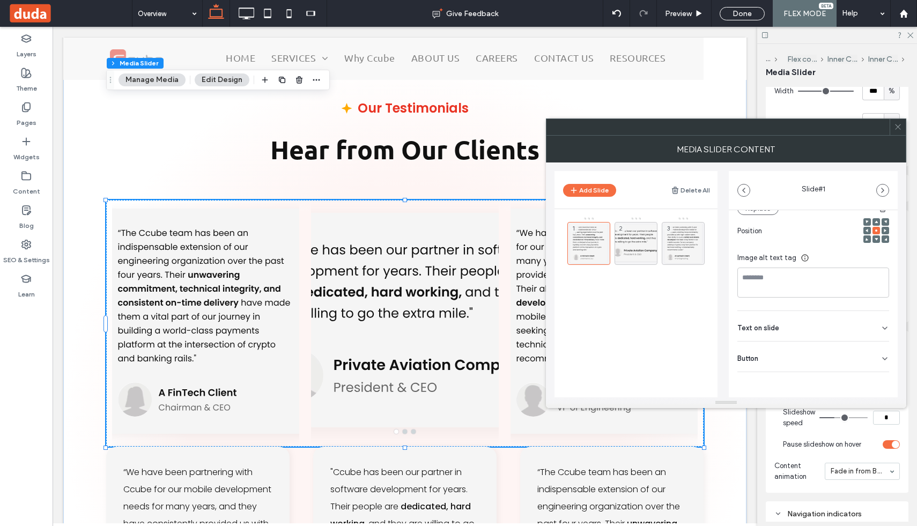
scroll to position [0, 0]
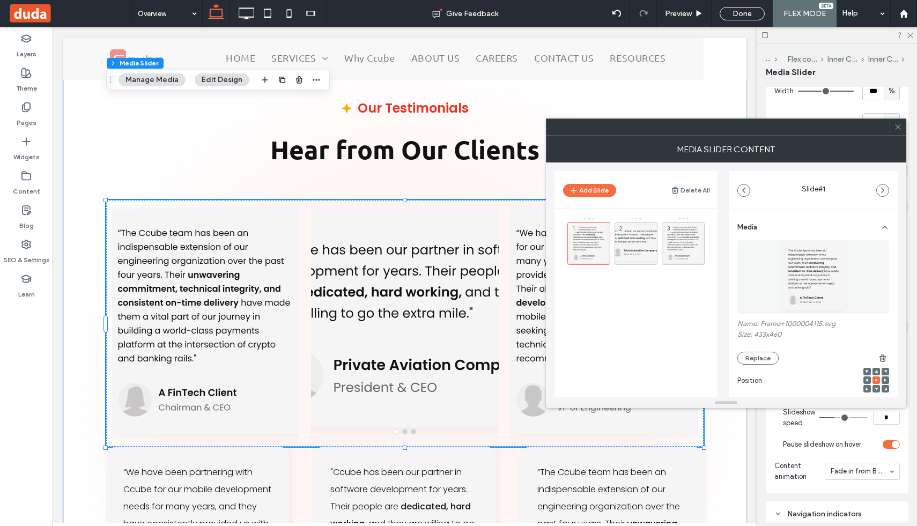
click at [786, 270] on img at bounding box center [814, 277] width 153 height 74
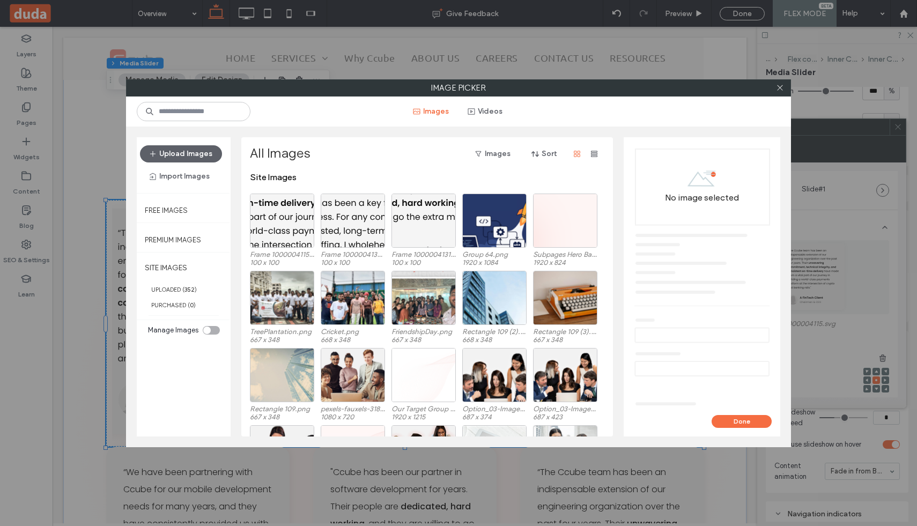
click at [784, 86] on div at bounding box center [780, 88] width 16 height 16
click at [775, 89] on div at bounding box center [780, 88] width 16 height 16
click at [777, 89] on icon at bounding box center [780, 88] width 8 height 8
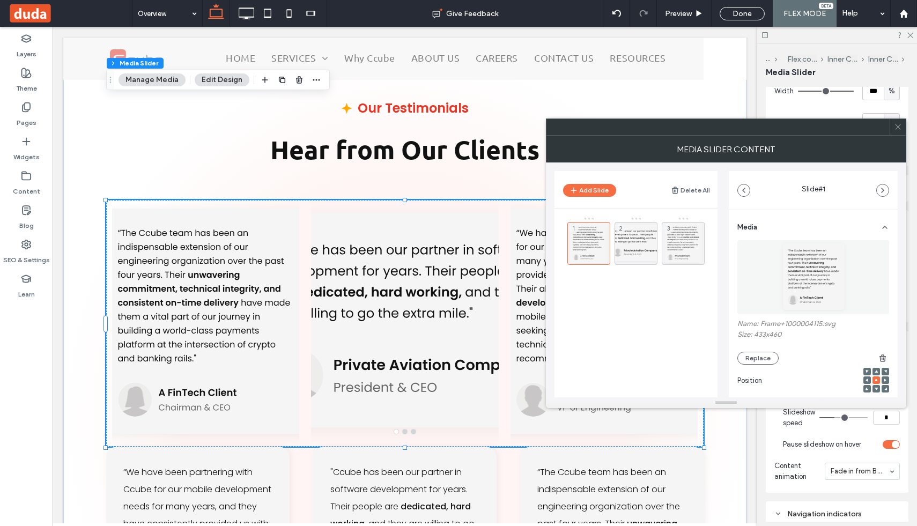
click at [899, 126] on icon at bounding box center [898, 127] width 8 height 8
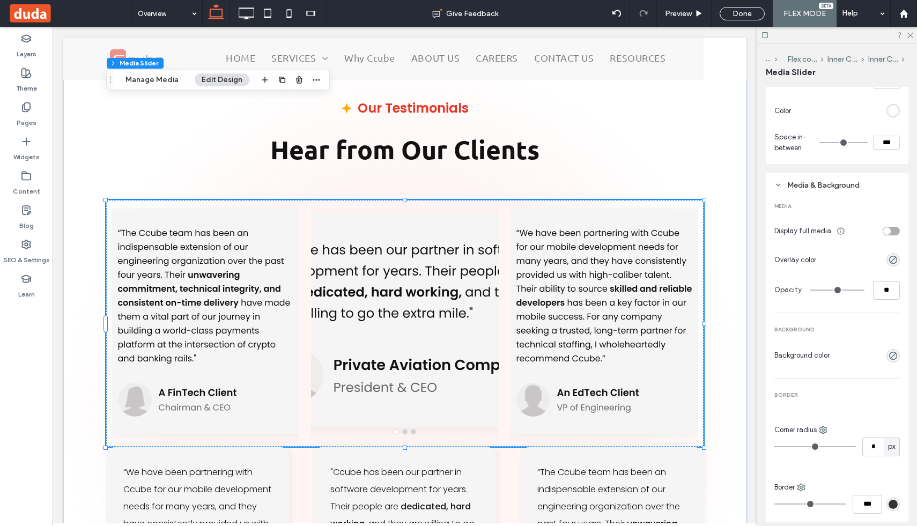
scroll to position [809, 0]
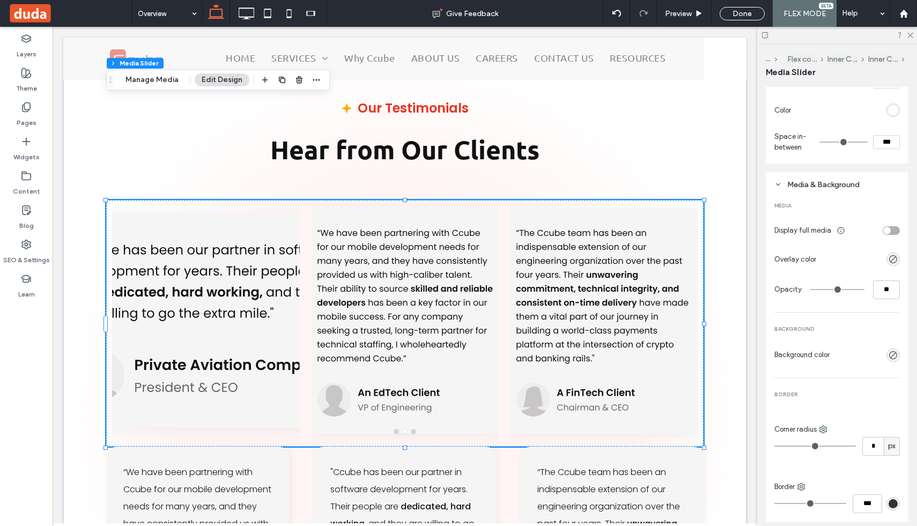
click at [889, 234] on div "toggle" at bounding box center [891, 230] width 17 height 9
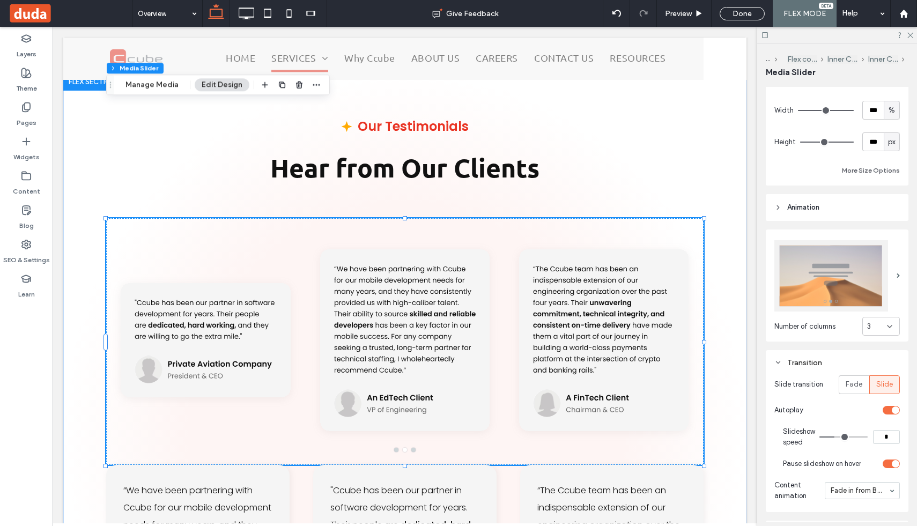
scroll to position [227, 0]
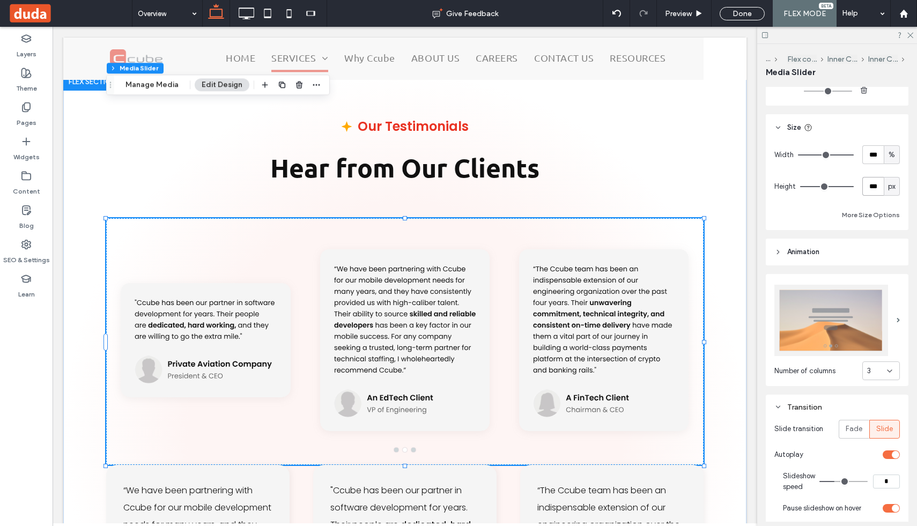
click at [875, 185] on input "***" at bounding box center [873, 186] width 21 height 19
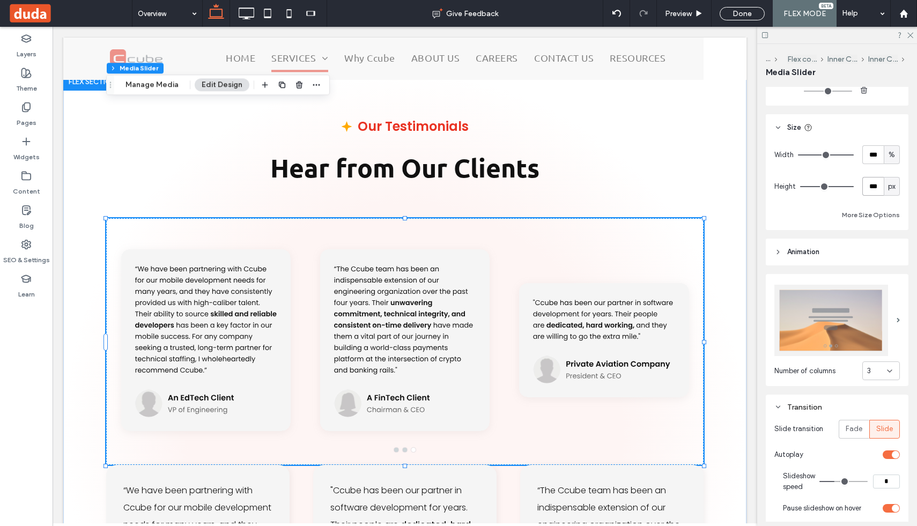
type input "***"
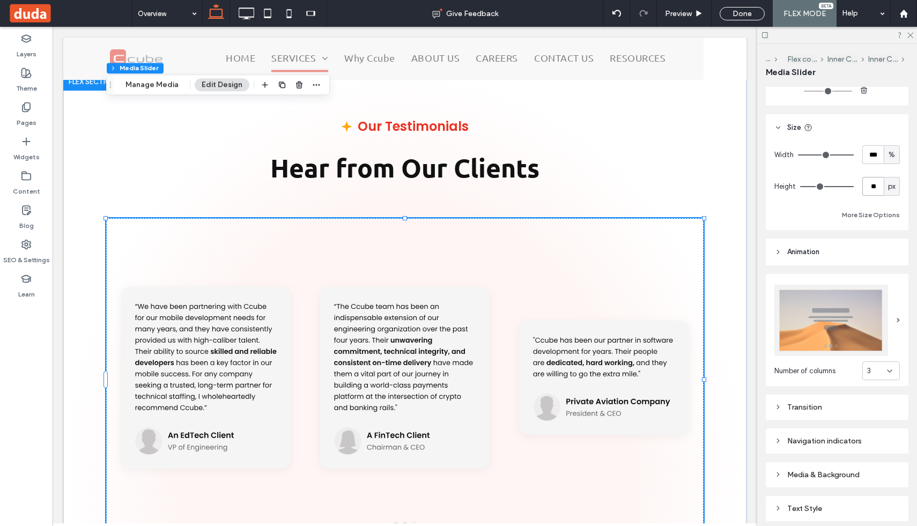
type input "*"
type input "***"
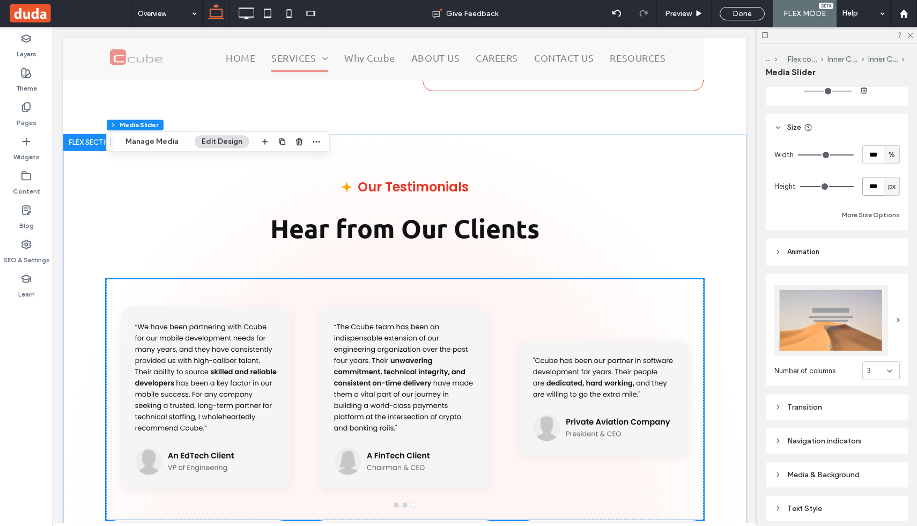
scroll to position [3278, 0]
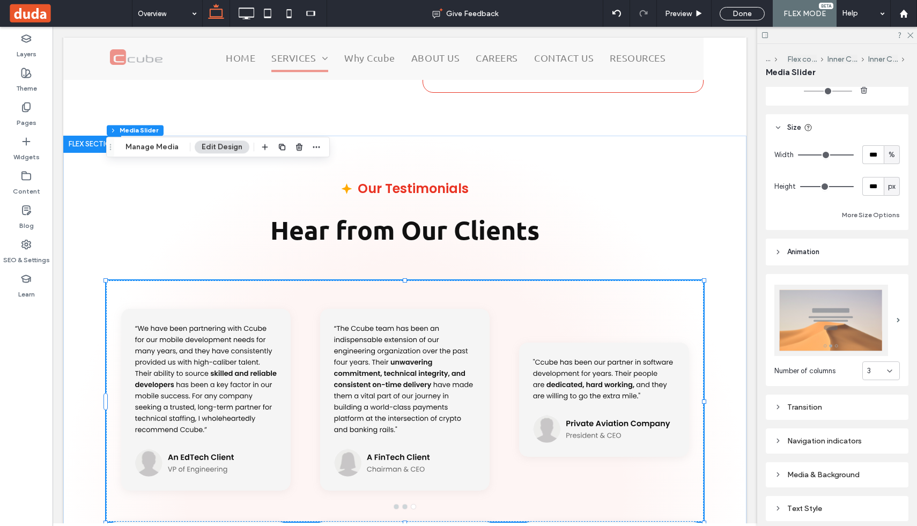
click at [821, 217] on div "More Size Options" at bounding box center [838, 215] width 126 height 13
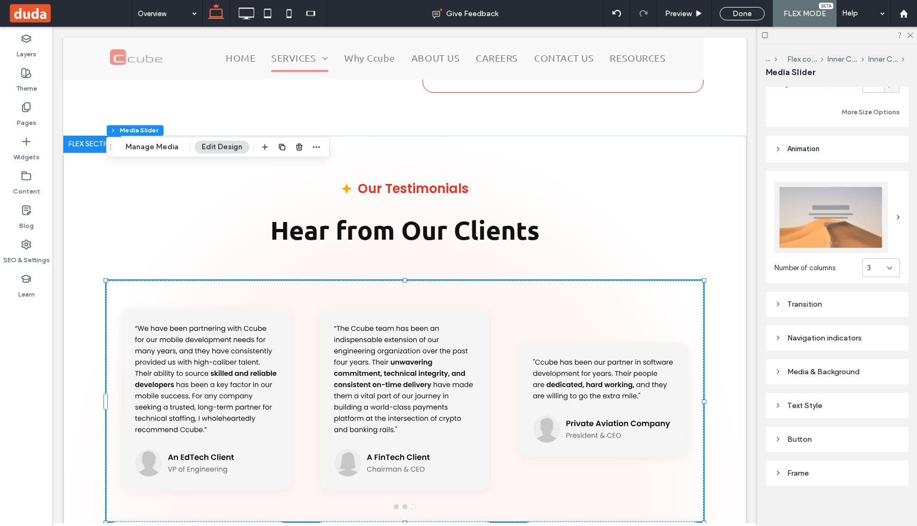
scroll to position [336, 0]
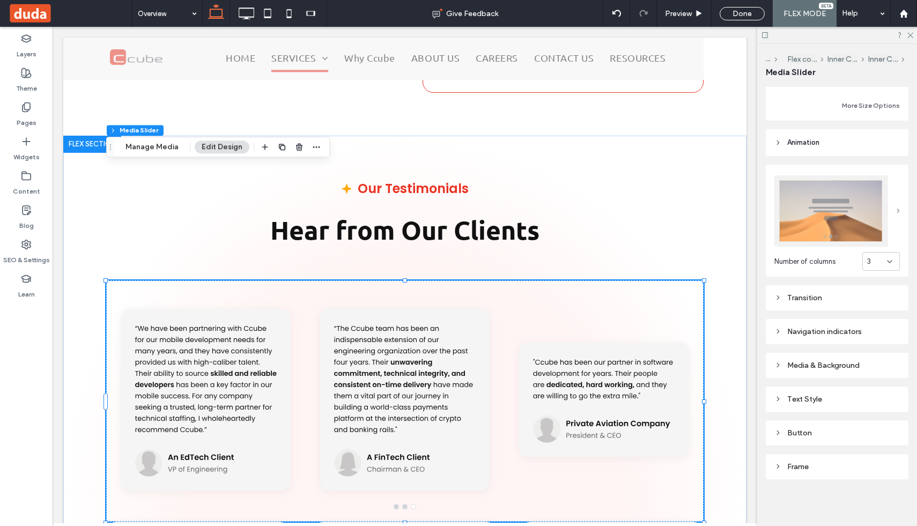
click at [900, 209] on span at bounding box center [898, 211] width 3 height 5
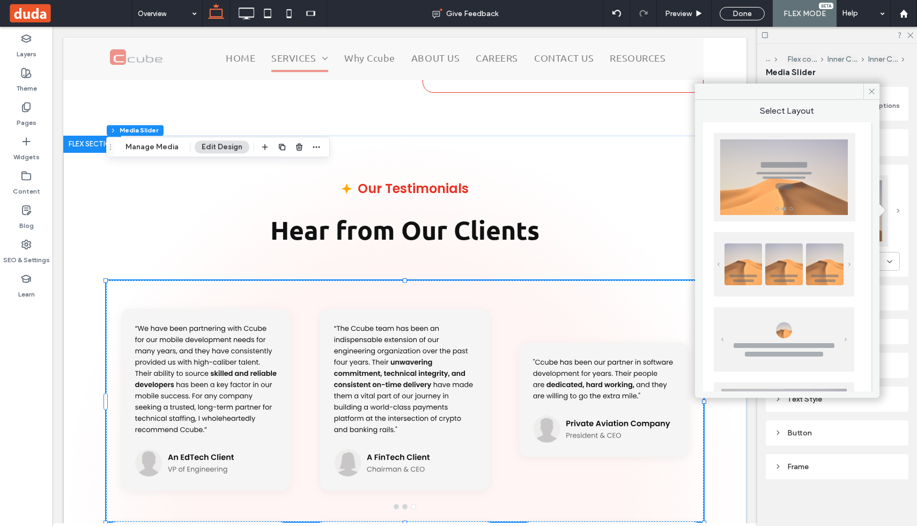
click at [900, 209] on span at bounding box center [898, 211] width 3 height 5
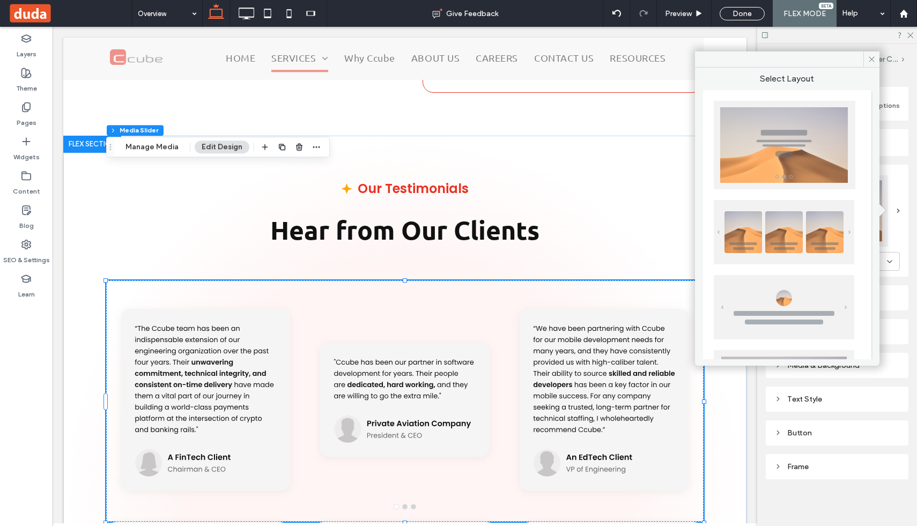
click at [900, 288] on div "Transition" at bounding box center [837, 297] width 143 height 25
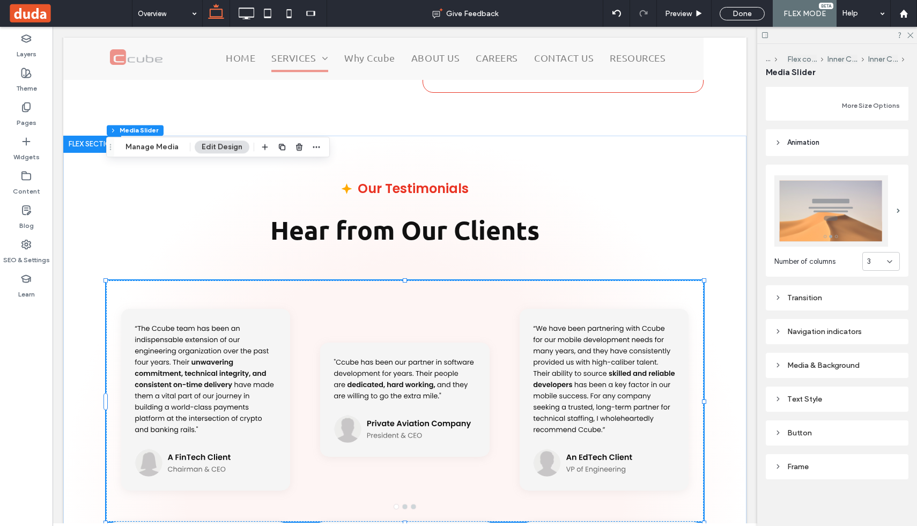
click at [869, 311] on div "Number of columns 3 Transition Navigation indicators Media & Background Text St…" at bounding box center [837, 318] width 143 height 324
click at [838, 303] on div "Transition" at bounding box center [838, 298] width 126 height 14
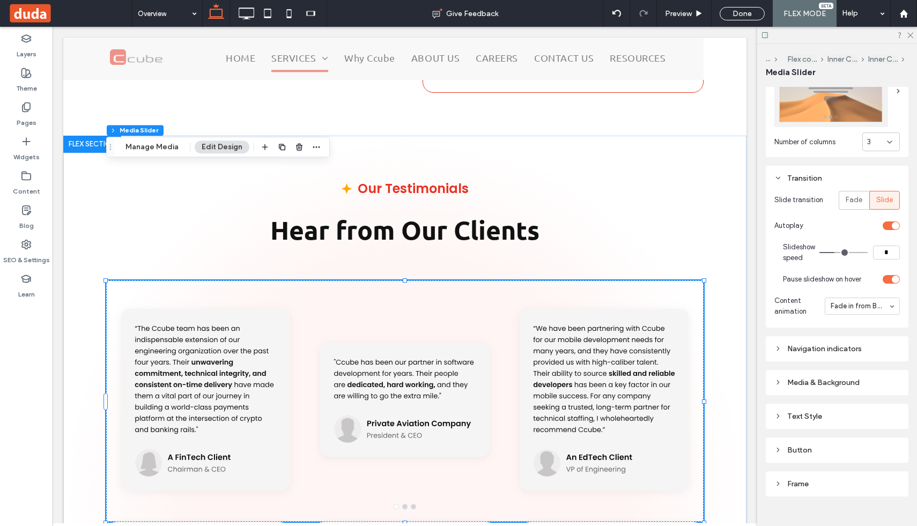
click at [851, 349] on div "Navigation indicators" at bounding box center [838, 348] width 126 height 9
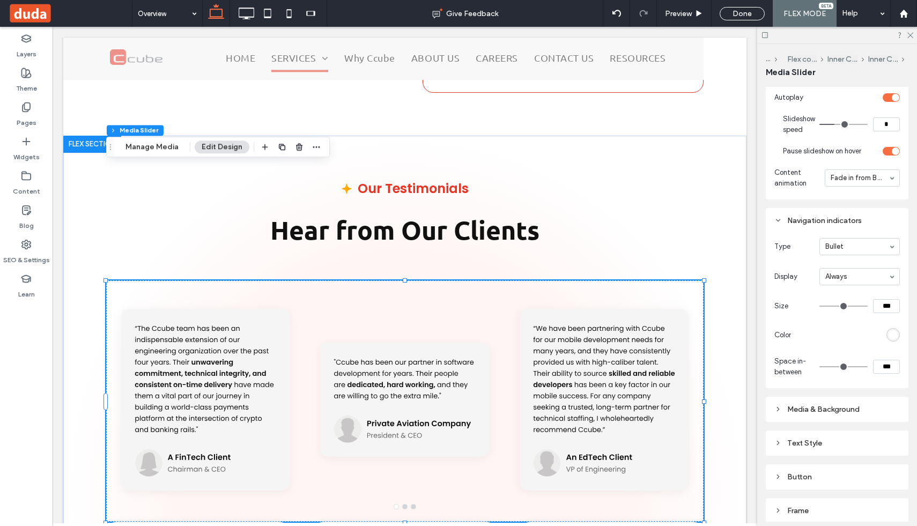
scroll to position [628, 0]
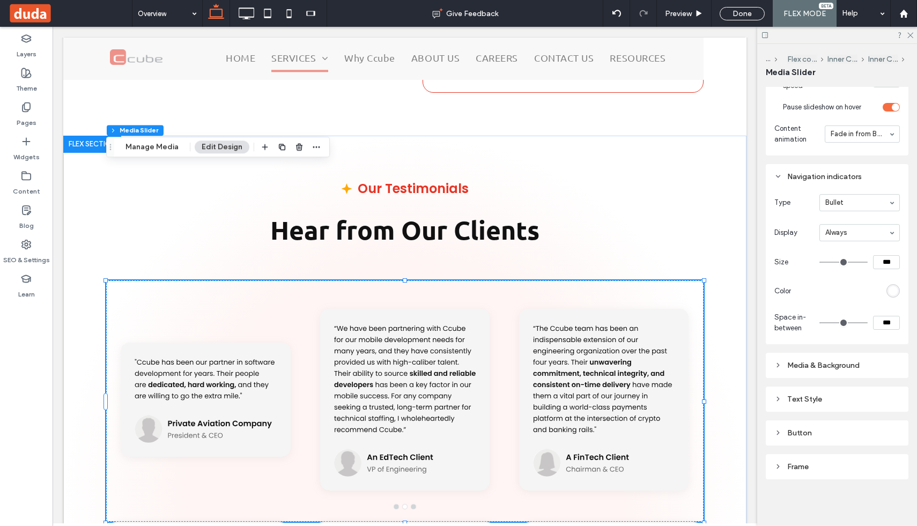
click at [842, 367] on div "Media & Background" at bounding box center [838, 365] width 126 height 9
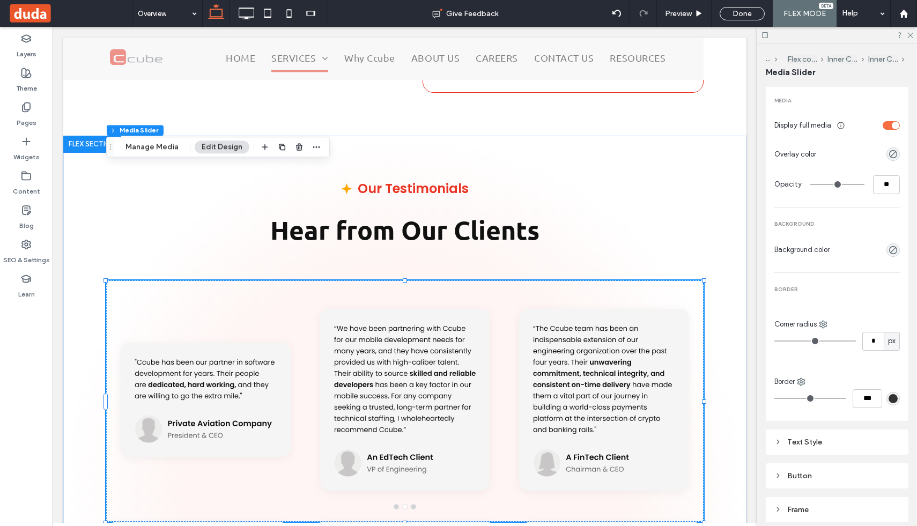
scroll to position [957, 0]
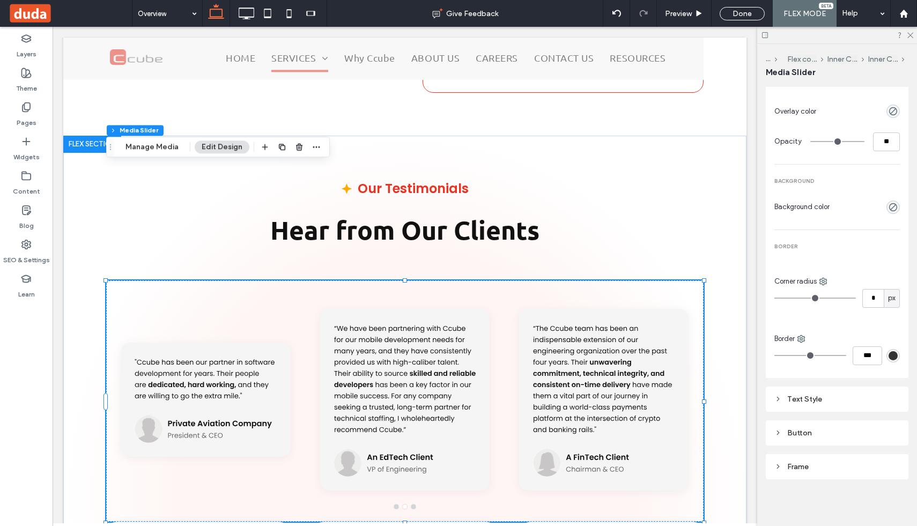
click at [825, 408] on div "Text Style" at bounding box center [837, 399] width 143 height 25
click at [814, 399] on div "Text Style" at bounding box center [838, 399] width 126 height 9
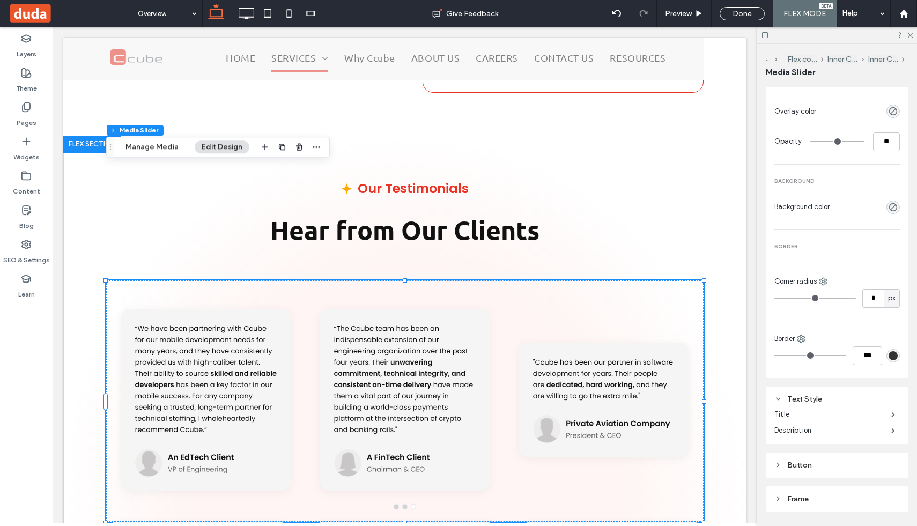
scroll to position [989, 0]
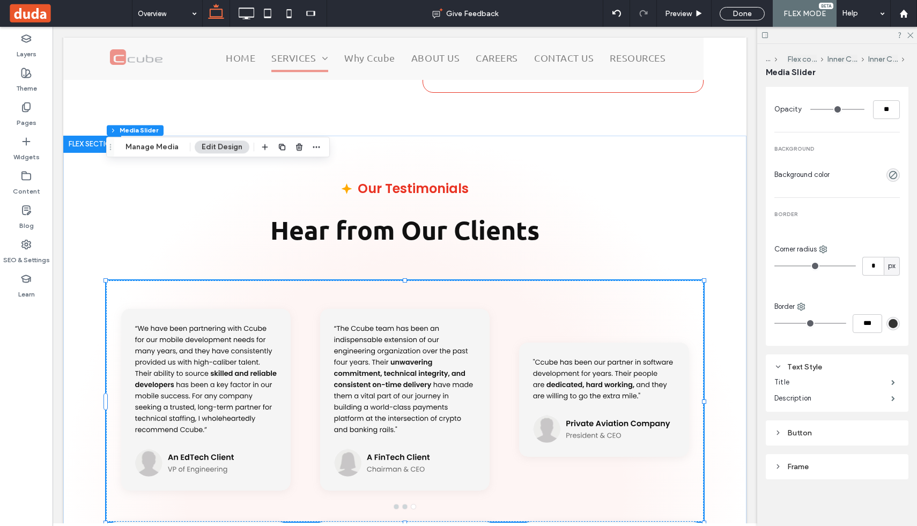
click at [812, 424] on div "Button" at bounding box center [837, 433] width 143 height 25
click at [814, 466] on div "Frame" at bounding box center [838, 466] width 126 height 9
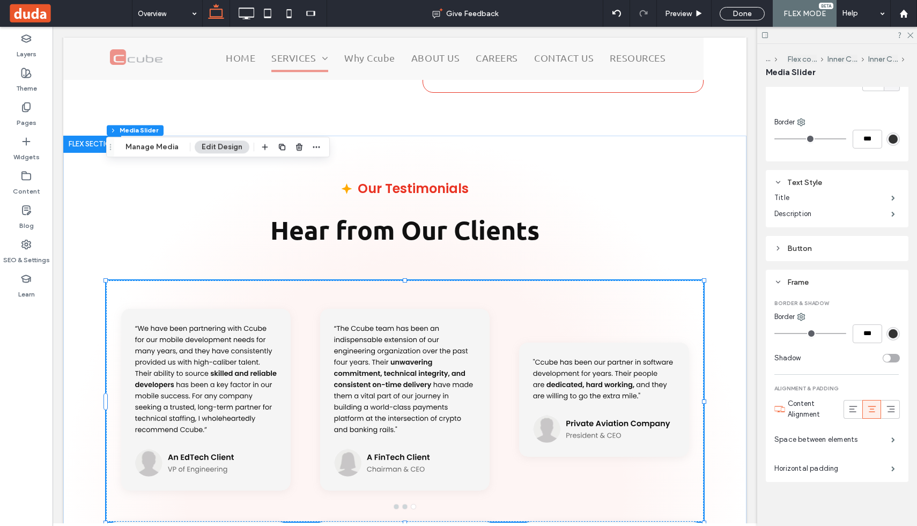
scroll to position [1177, 0]
click at [819, 468] on label "Horizontal padding" at bounding box center [833, 465] width 117 height 21
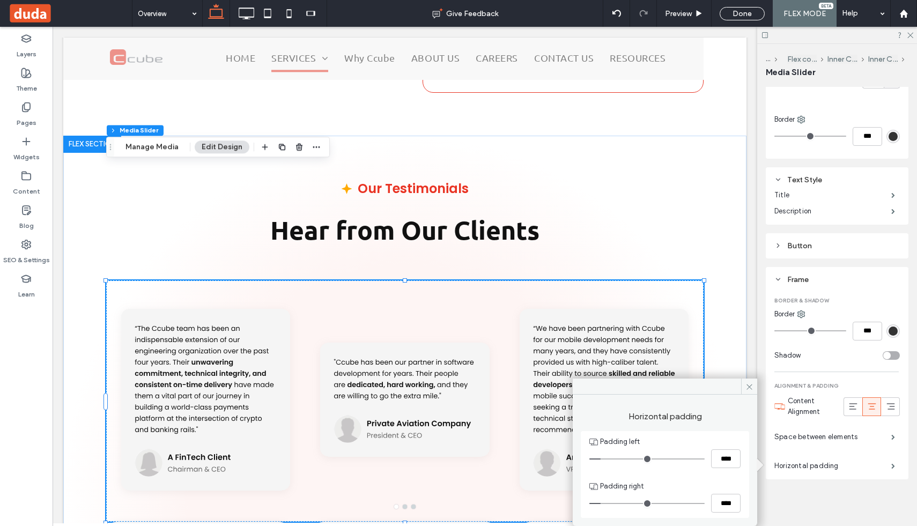
type input "**"
type input "****"
type input "**"
type input "****"
type input "*"
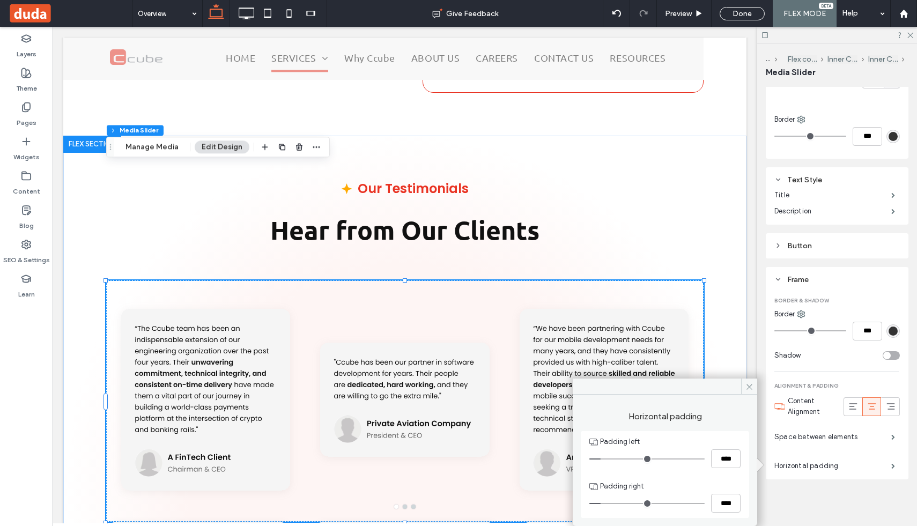
type input "***"
drag, startPoint x: 601, startPoint y: 458, endPoint x: 558, endPoint y: 458, distance: 42.9
type input "*"
click at [590, 459] on input "range" at bounding box center [647, 459] width 115 height 1
click at [719, 453] on input "***" at bounding box center [726, 459] width 30 height 19
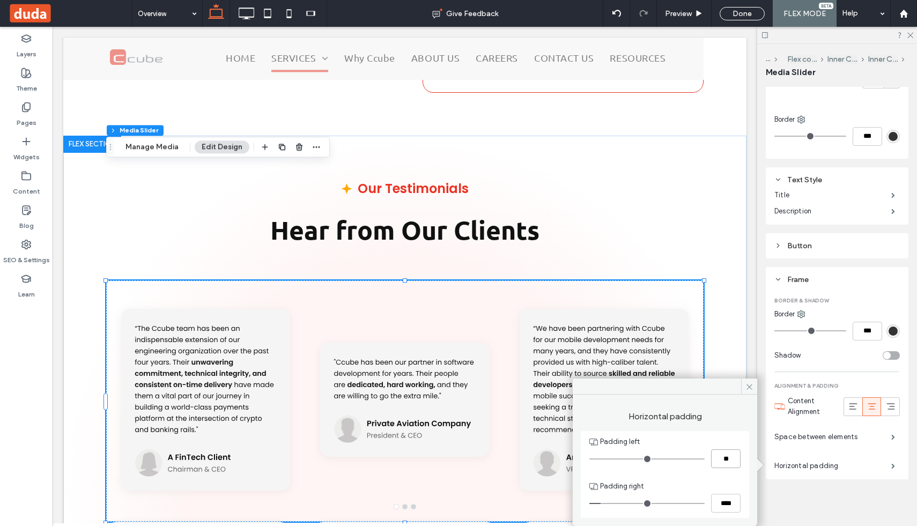
type input "**"
type input "****"
click at [750, 382] on span at bounding box center [749, 387] width 16 height 16
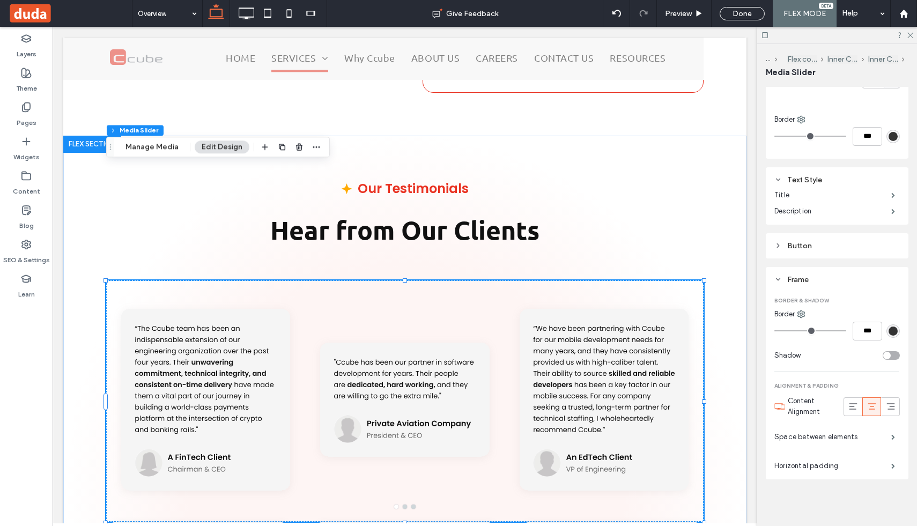
click at [812, 496] on div "Alignment Spacing Padding (inner spacing) 0px 0% 0px 0% * px 0px 0px 0px Size W…" at bounding box center [841, 304] width 150 height 435
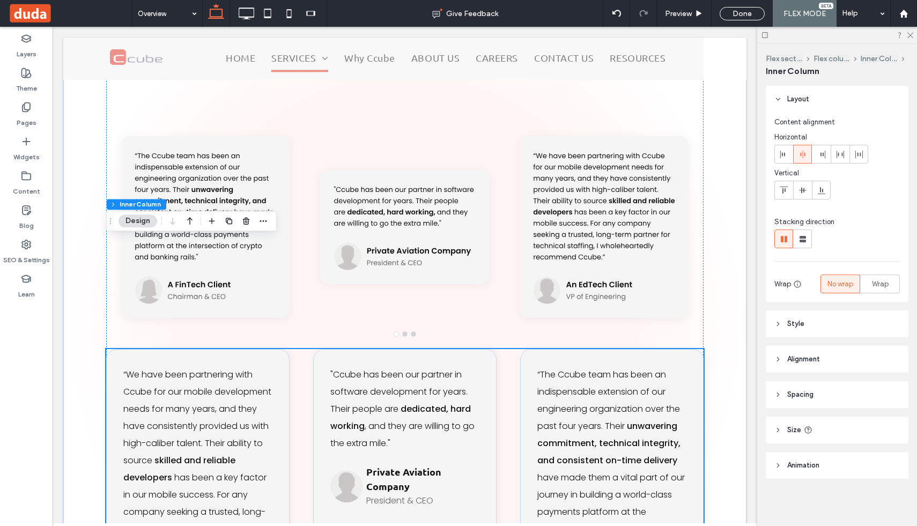
scroll to position [3444, 0]
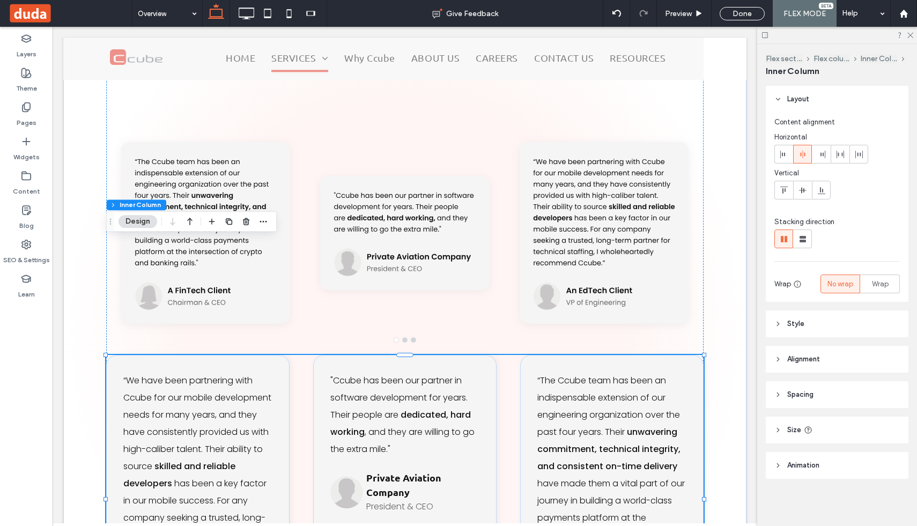
click at [507, 355] on div "“We have been partnering with Ccube for our mobile development needs for many y…" at bounding box center [405, 499] width 598 height 288
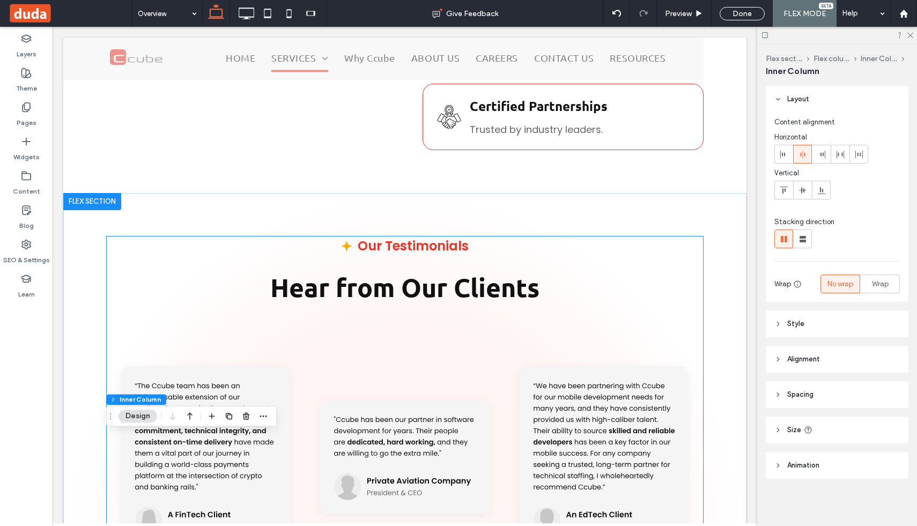
scroll to position [3184, 0]
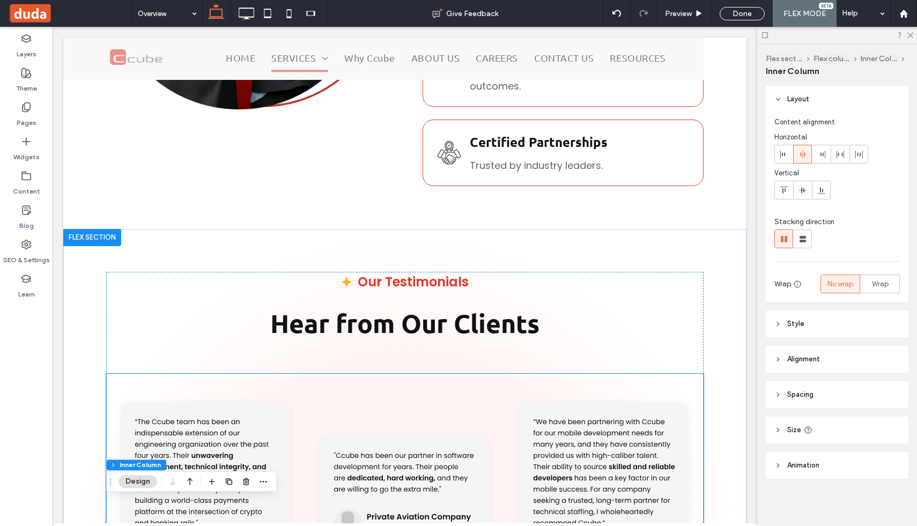
click at [666, 374] on div at bounding box center [604, 494] width 187 height 241
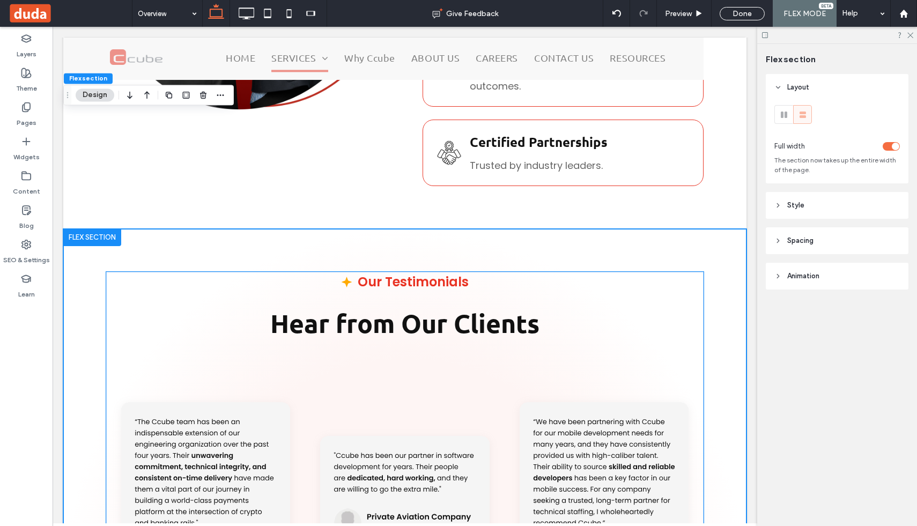
click at [579, 406] on div at bounding box center [604, 501] width 187 height 190
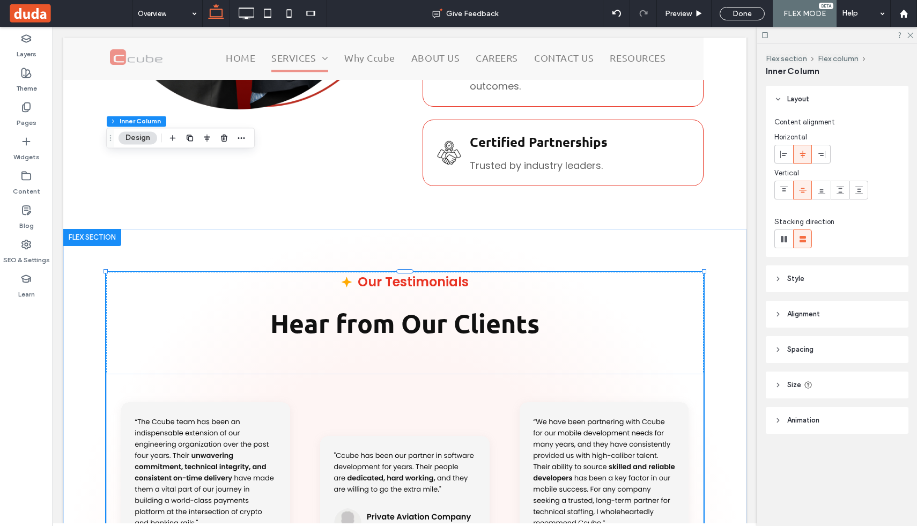
click at [579, 406] on div at bounding box center [604, 501] width 187 height 190
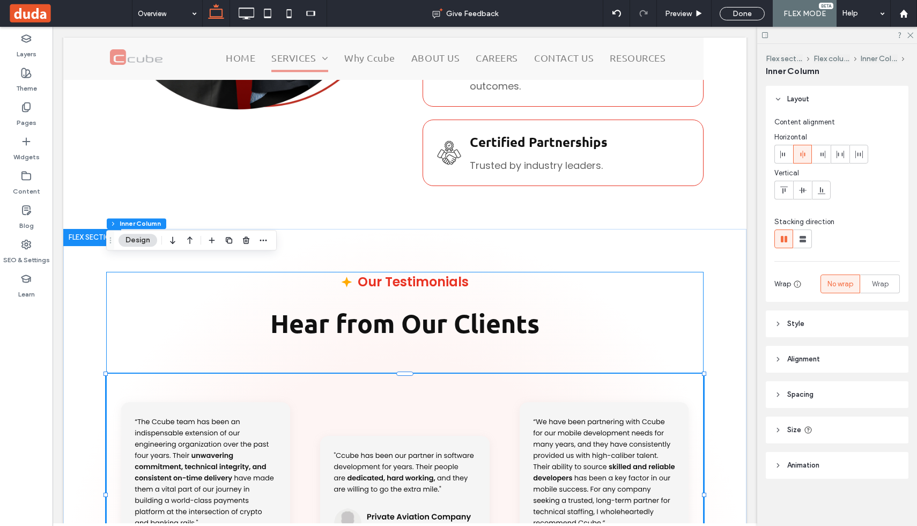
click at [579, 406] on div at bounding box center [604, 501] width 187 height 190
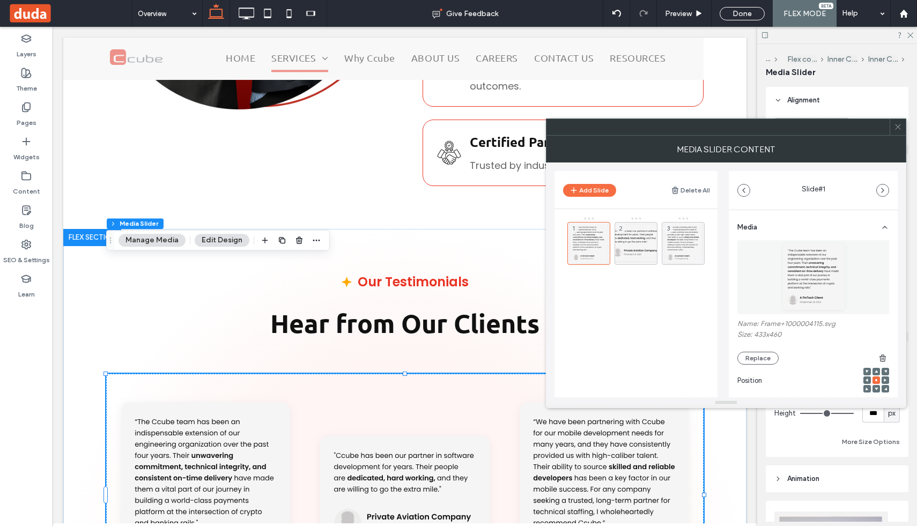
click at [579, 364] on main "1 2 3" at bounding box center [636, 326] width 163 height 234
click at [510, 374] on div at bounding box center [604, 494] width 199 height 241
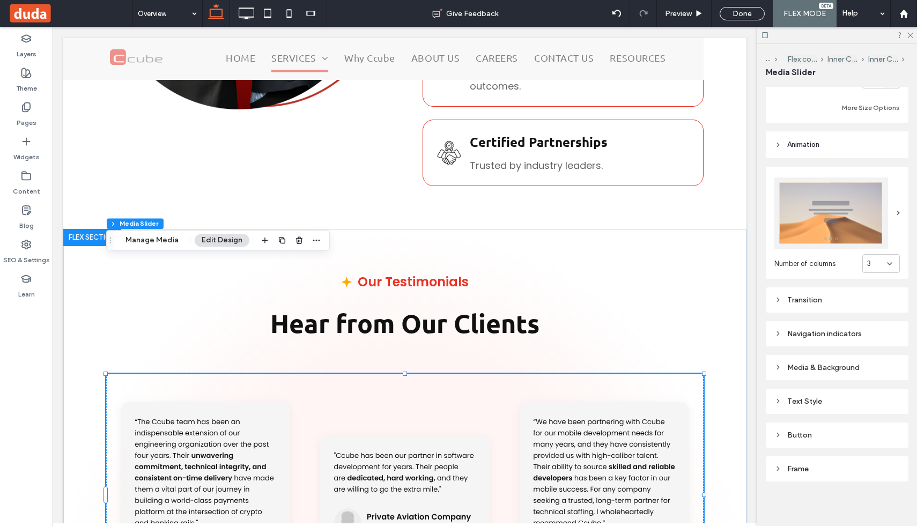
scroll to position [336, 0]
click at [783, 300] on div "Transition" at bounding box center [838, 297] width 126 height 9
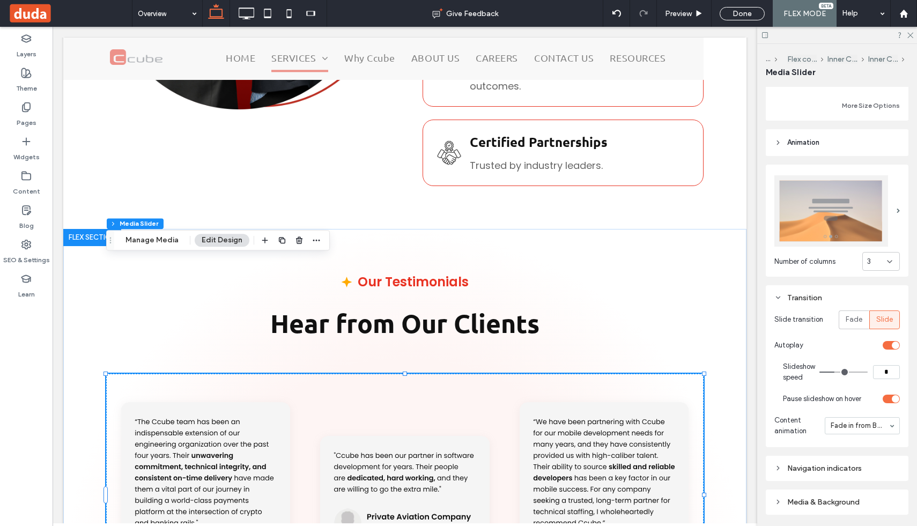
click at [790, 297] on div "Transition" at bounding box center [838, 297] width 126 height 9
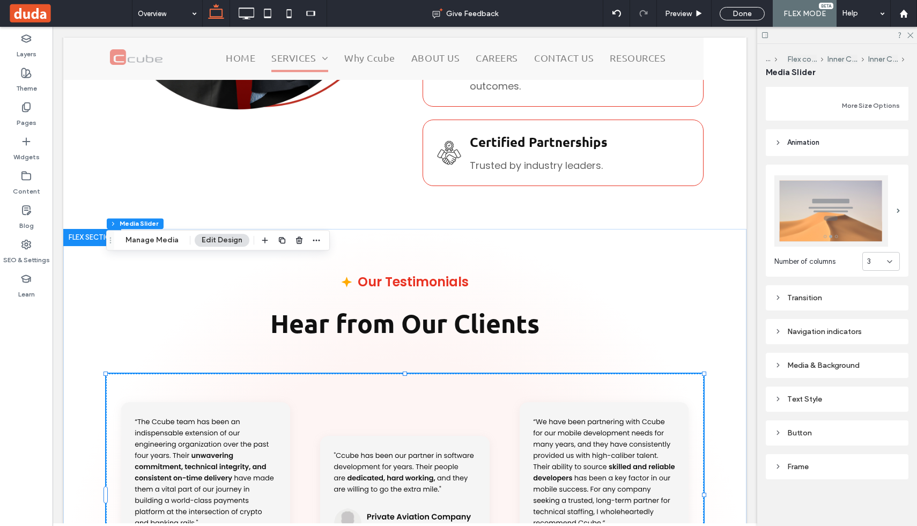
click at [793, 343] on div "Navigation indicators" at bounding box center [837, 331] width 143 height 25
click at [795, 334] on div "Navigation indicators" at bounding box center [838, 331] width 126 height 9
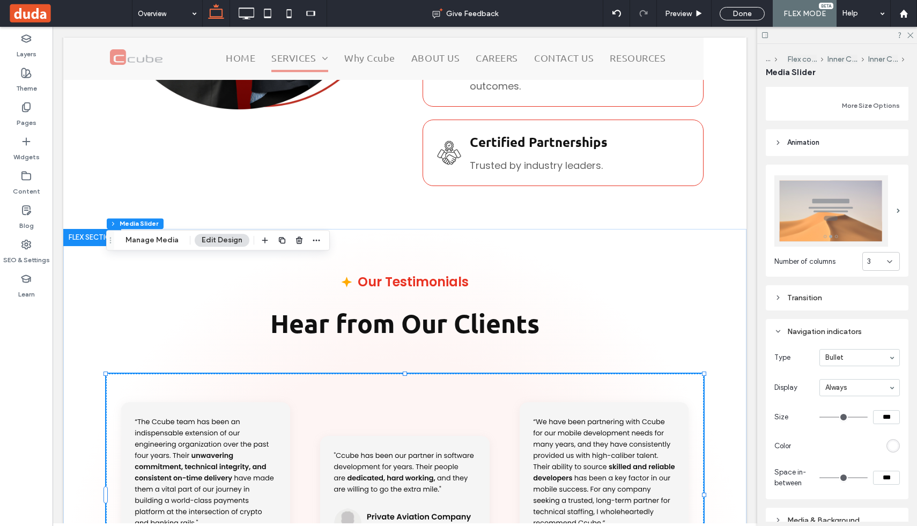
click at [795, 334] on div "Navigation indicators" at bounding box center [838, 331] width 126 height 9
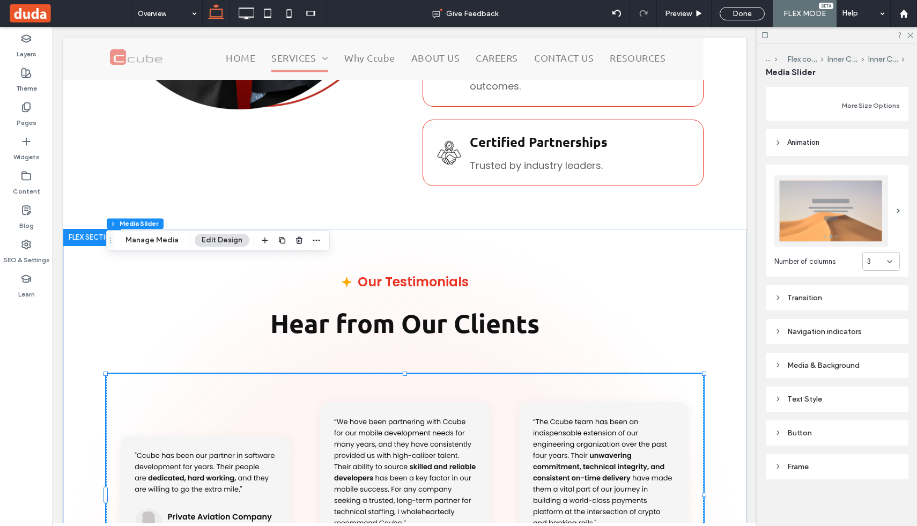
click at [796, 369] on div "Media & Background" at bounding box center [838, 365] width 126 height 9
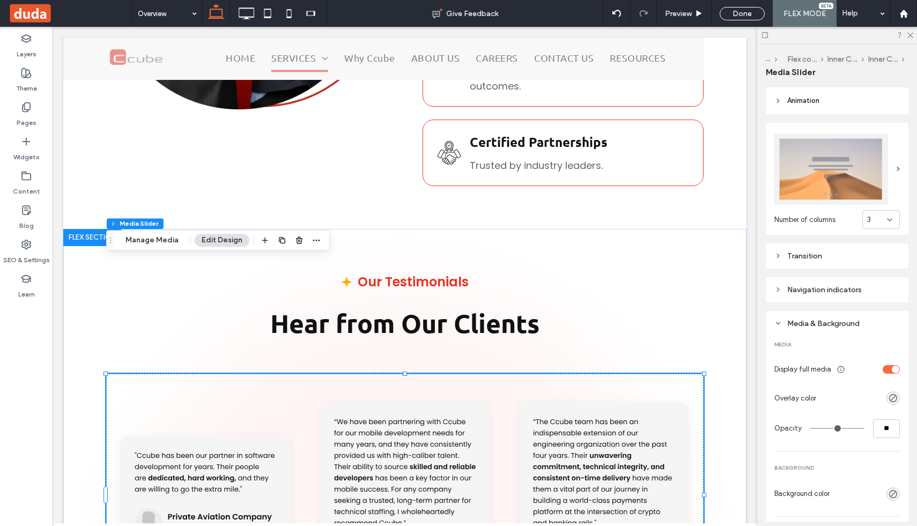
scroll to position [388, 0]
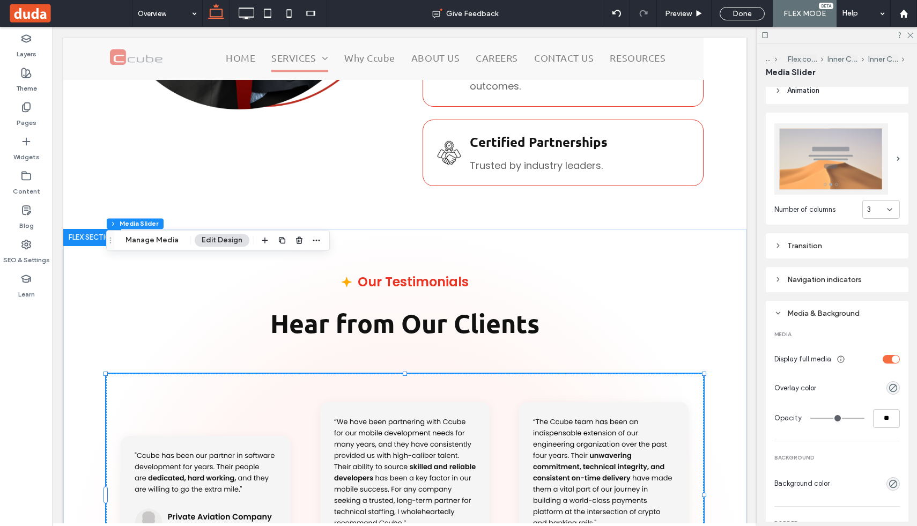
click at [895, 361] on div "toggle" at bounding box center [896, 360] width 8 height 8
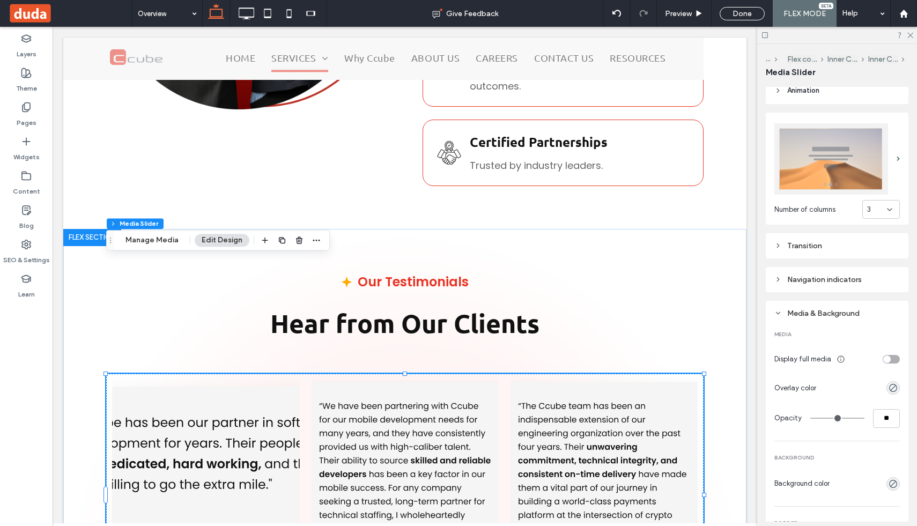
click at [278, 406] on div at bounding box center [205, 501] width 187 height 190
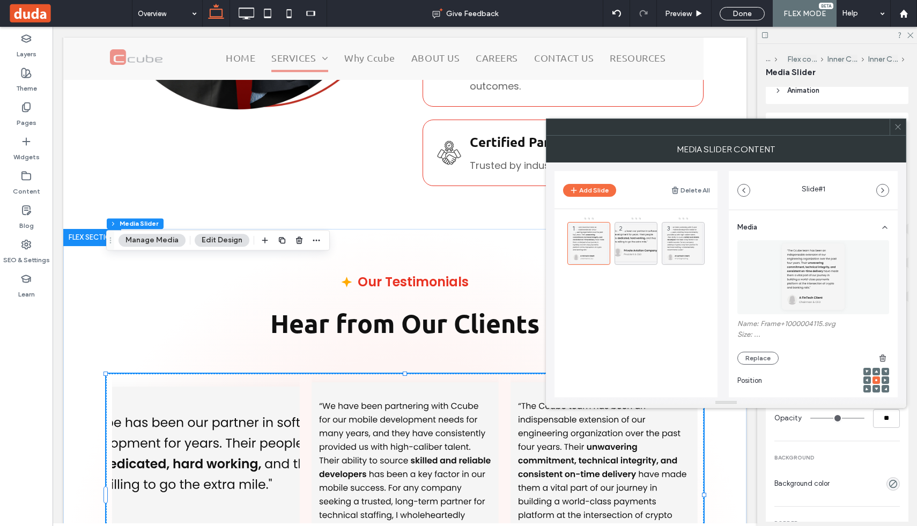
click at [278, 406] on div at bounding box center [205, 501] width 187 height 190
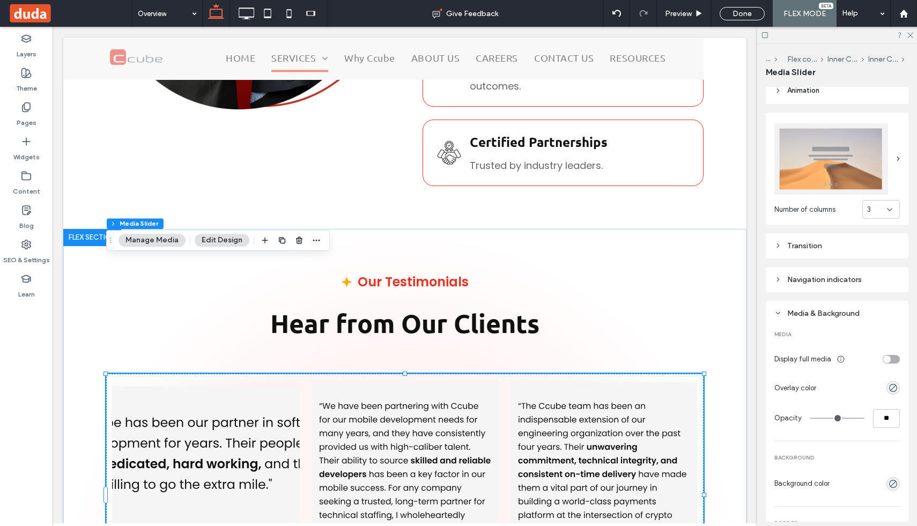
click at [278, 374] on div at bounding box center [205, 494] width 187 height 241
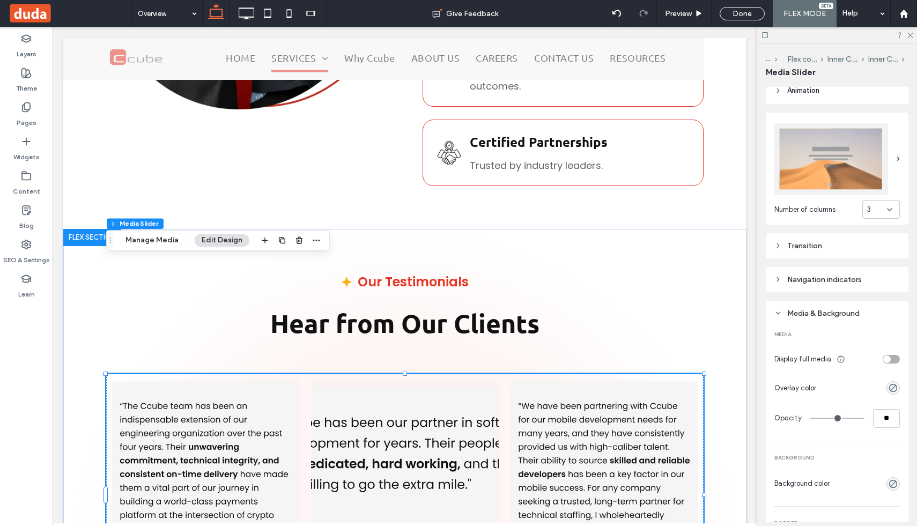
click at [278, 406] on div at bounding box center [205, 501] width 187 height 190
click at [387, 406] on div at bounding box center [404, 501] width 187 height 190
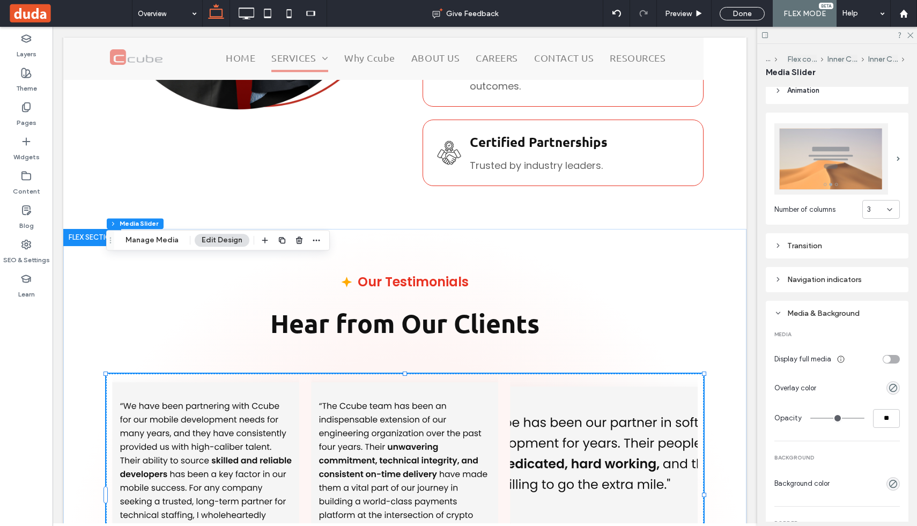
click at [834, 280] on div "Navigation indicators" at bounding box center [838, 279] width 126 height 9
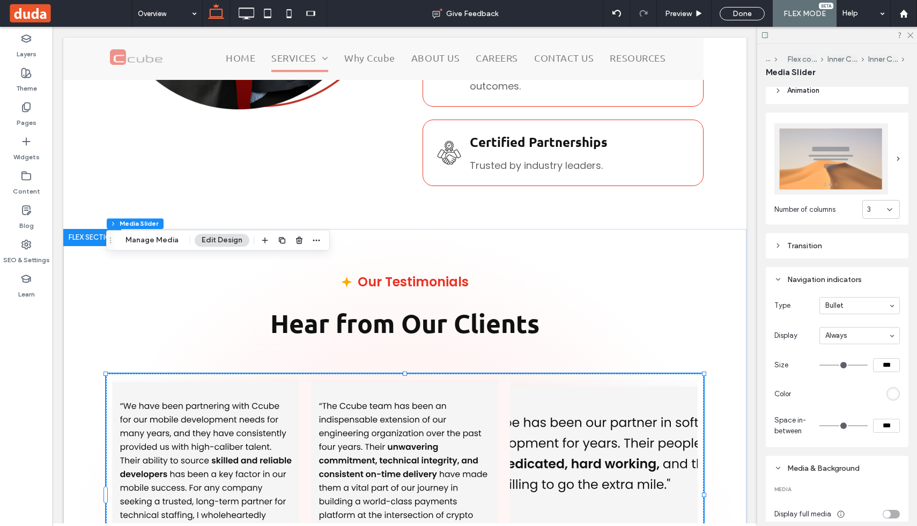
click at [834, 280] on div "Navigation indicators" at bounding box center [838, 279] width 126 height 9
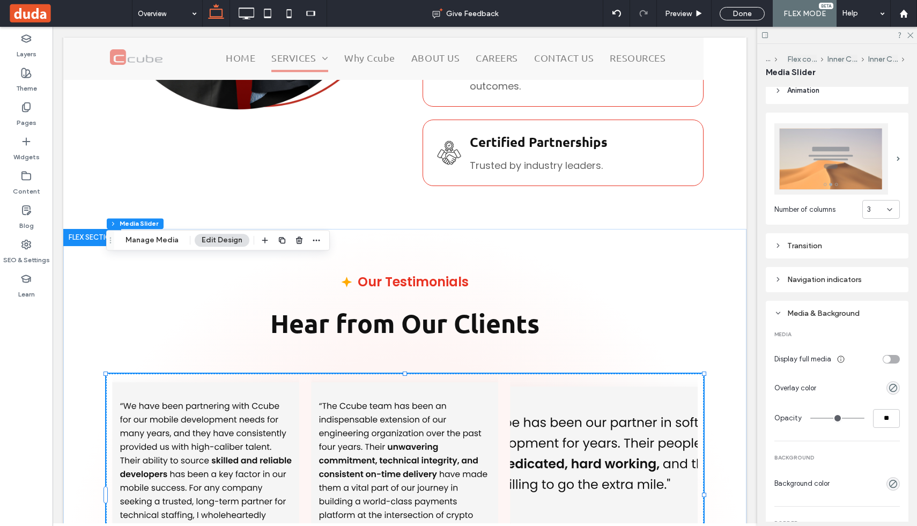
click at [829, 252] on div "Transition" at bounding box center [838, 246] width 126 height 14
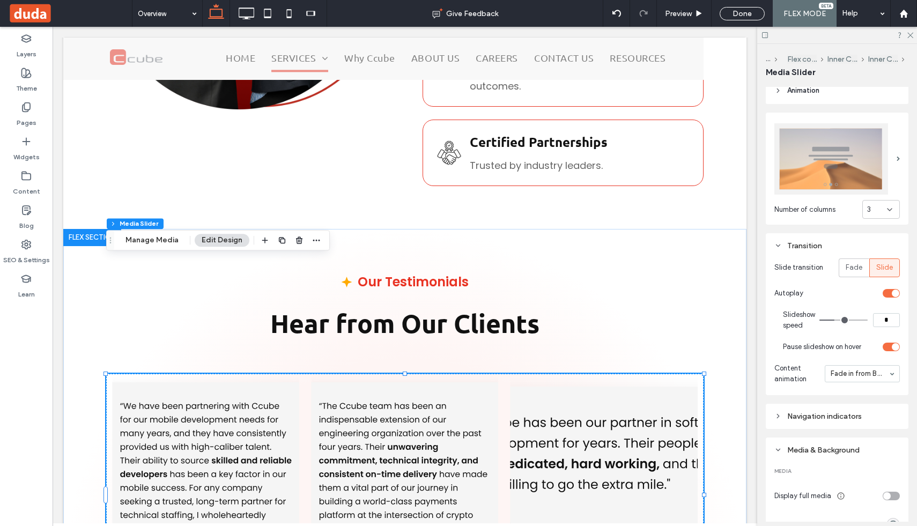
click at [828, 253] on section "Slide transition Fade Slide" at bounding box center [838, 268] width 126 height 30
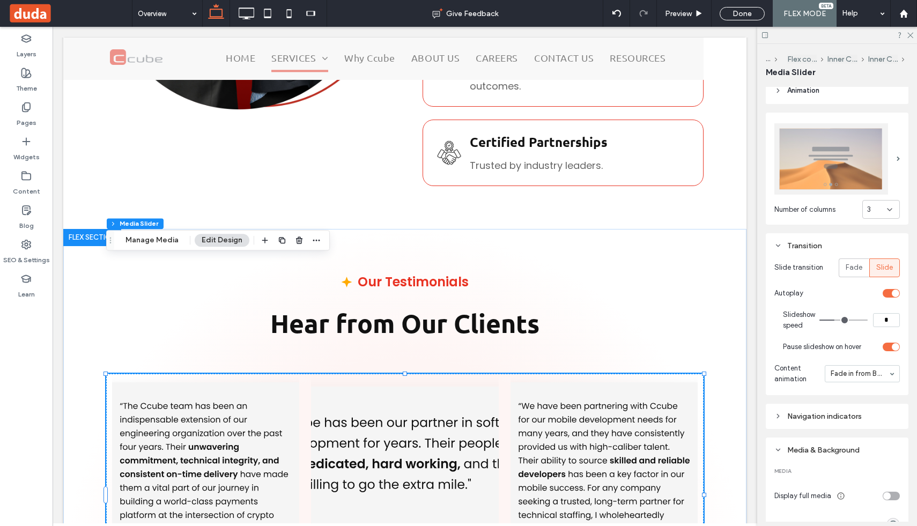
click at [810, 246] on div "Transition" at bounding box center [838, 245] width 126 height 9
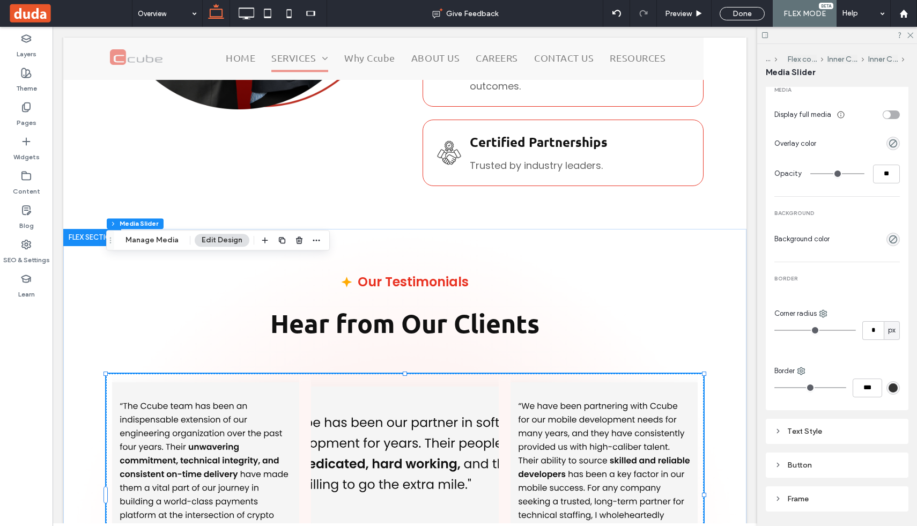
scroll to position [665, 0]
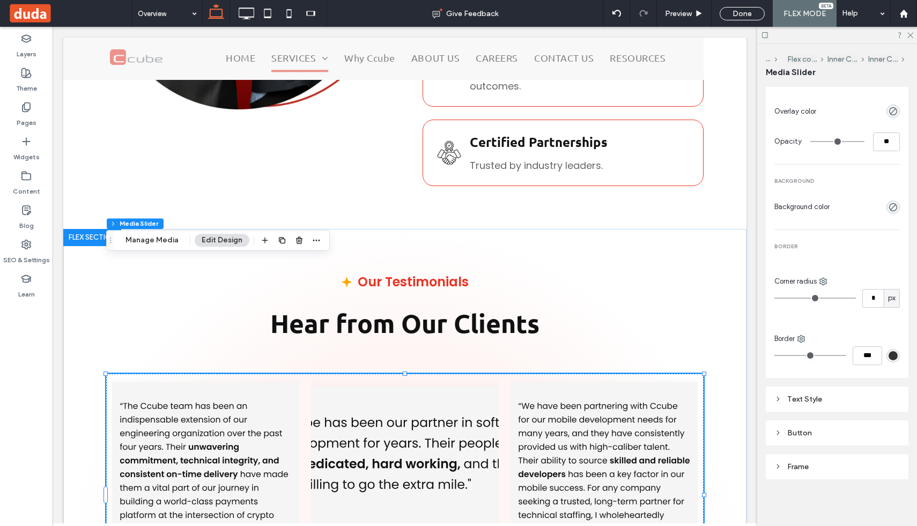
click at [814, 395] on div "Text Style" at bounding box center [838, 399] width 126 height 9
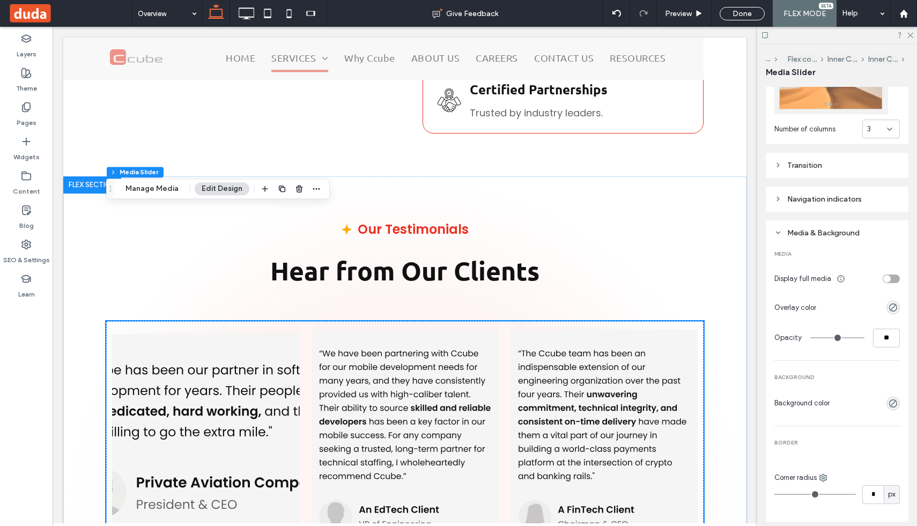
scroll to position [3239, 0]
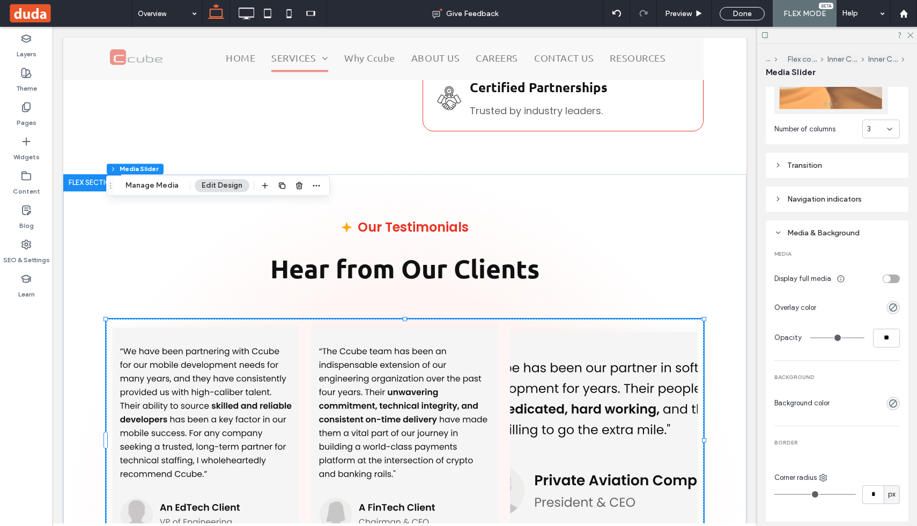
click at [891, 280] on div "toggle" at bounding box center [891, 279] width 17 height 9
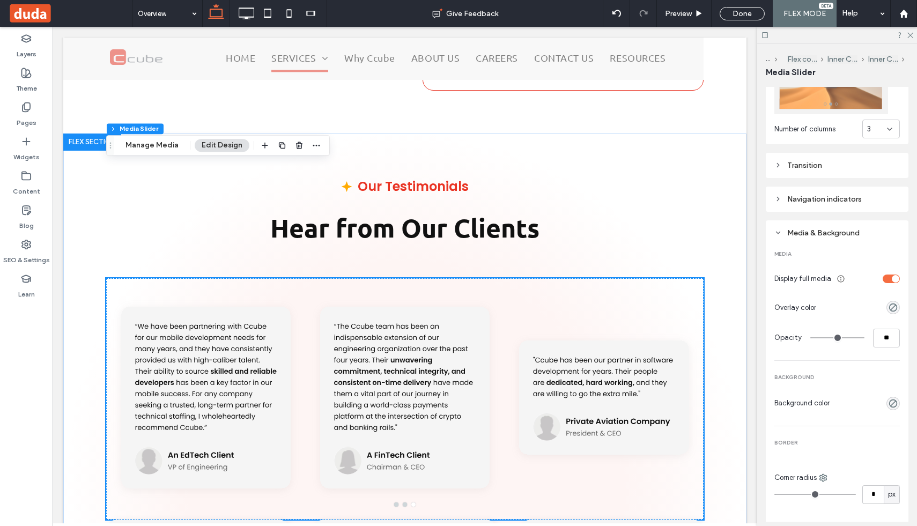
scroll to position [3282, 0]
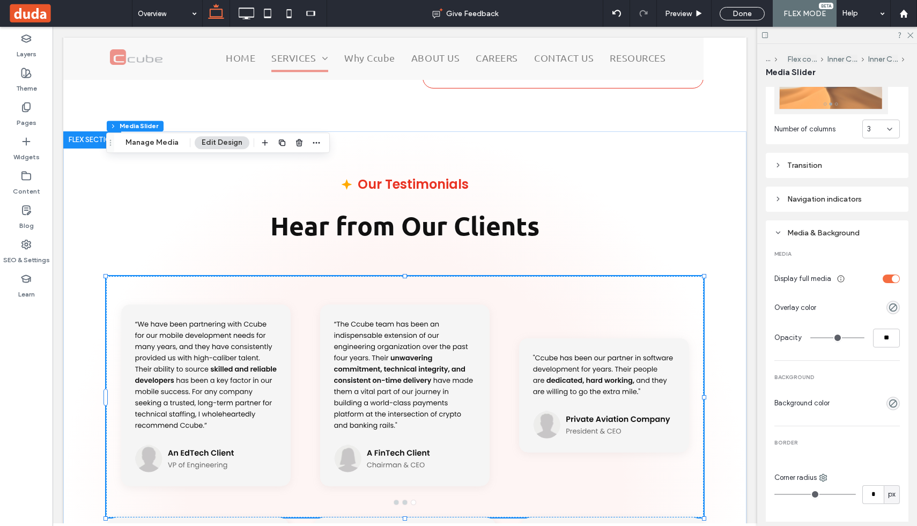
click at [413, 384] on div at bounding box center [404, 396] width 187 height 241
click at [406, 501] on div at bounding box center [405, 503] width 598 height 4
click at [406, 501] on button "go to slide 2" at bounding box center [405, 503] width 4 height 4
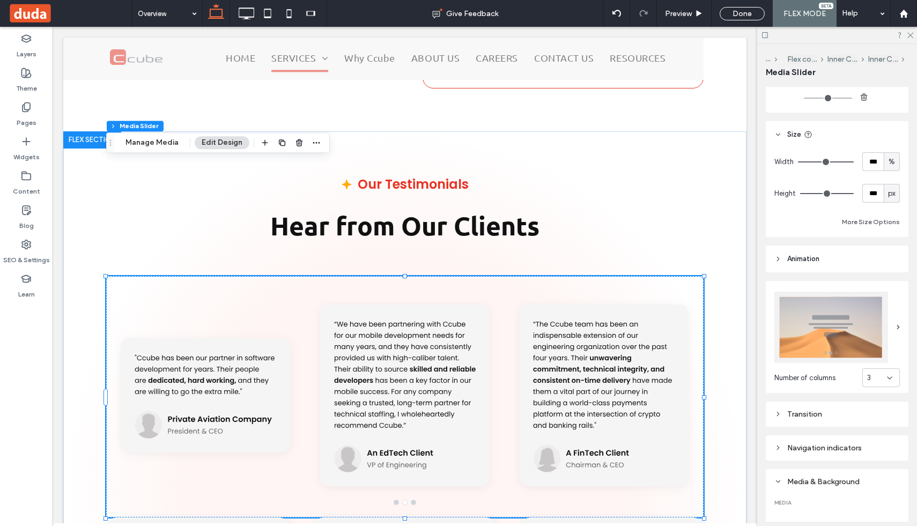
scroll to position [196, 0]
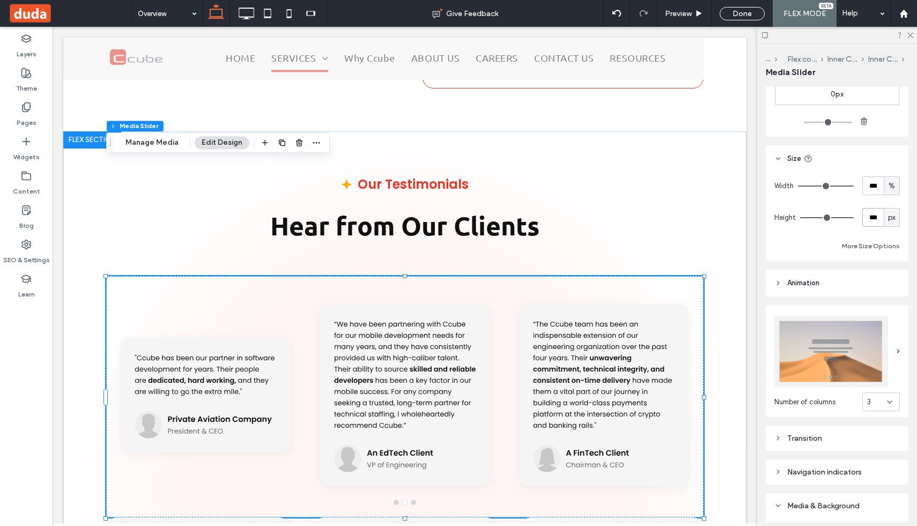
click at [876, 217] on input "***" at bounding box center [873, 217] width 21 height 19
type input "***"
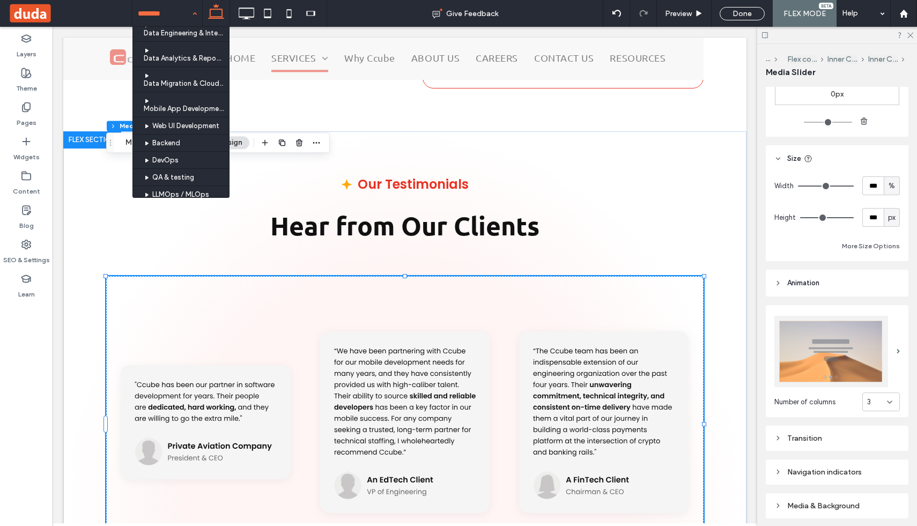
scroll to position [410, 0]
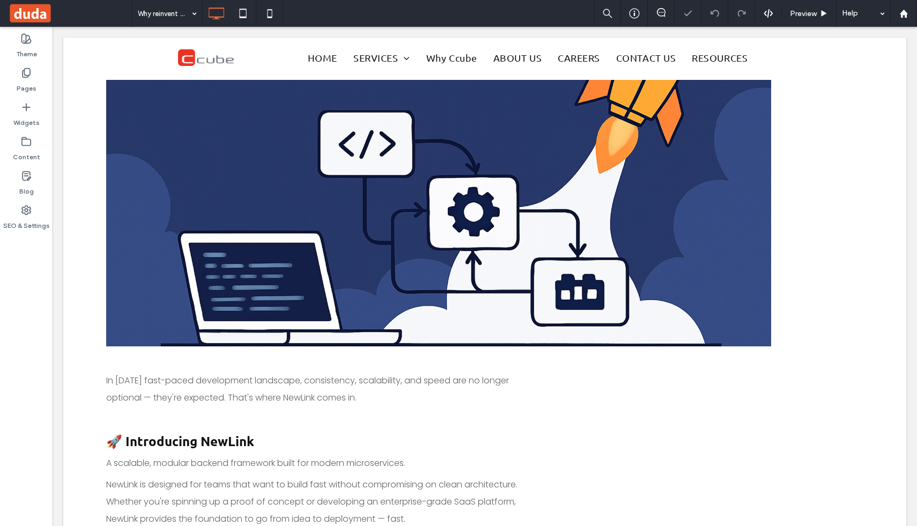
scroll to position [312, 0]
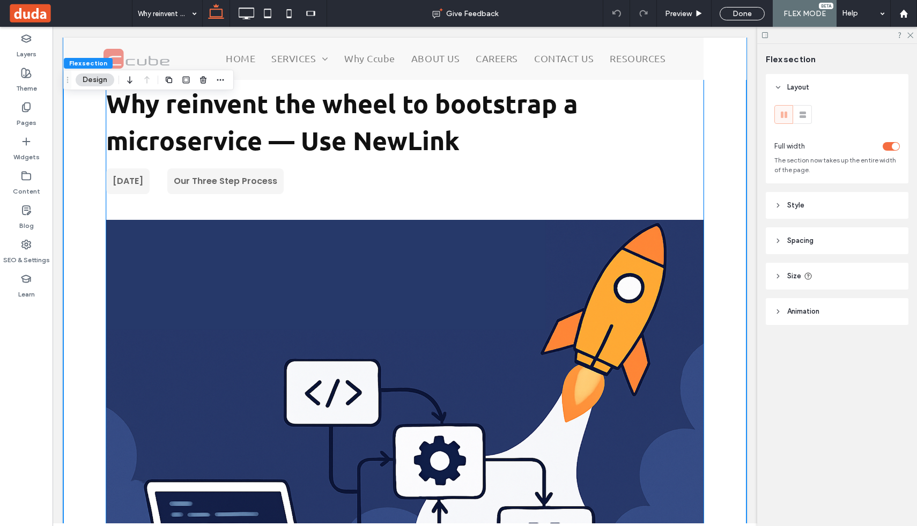
scroll to position [0, 0]
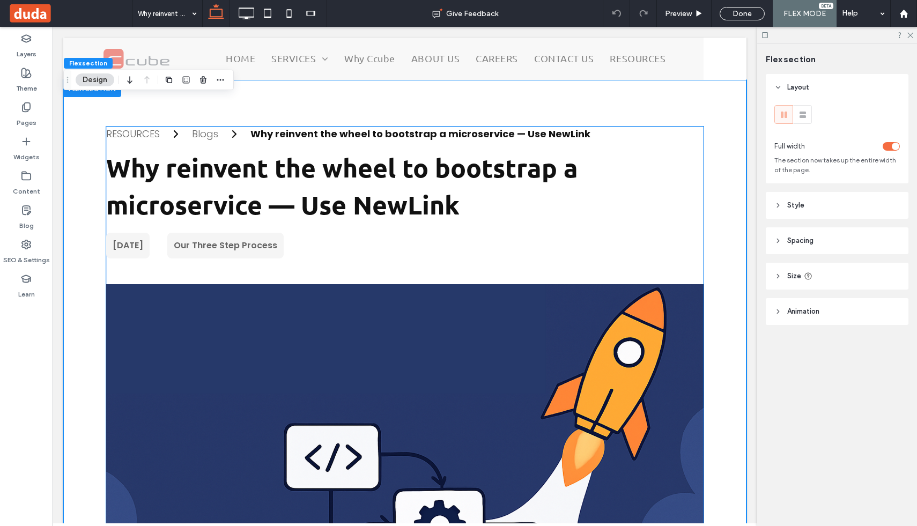
click at [412, 137] on div "Why reinvent the wheel to bootstrap a microservice — Use NewLink" at bounding box center [421, 134] width 340 height 14
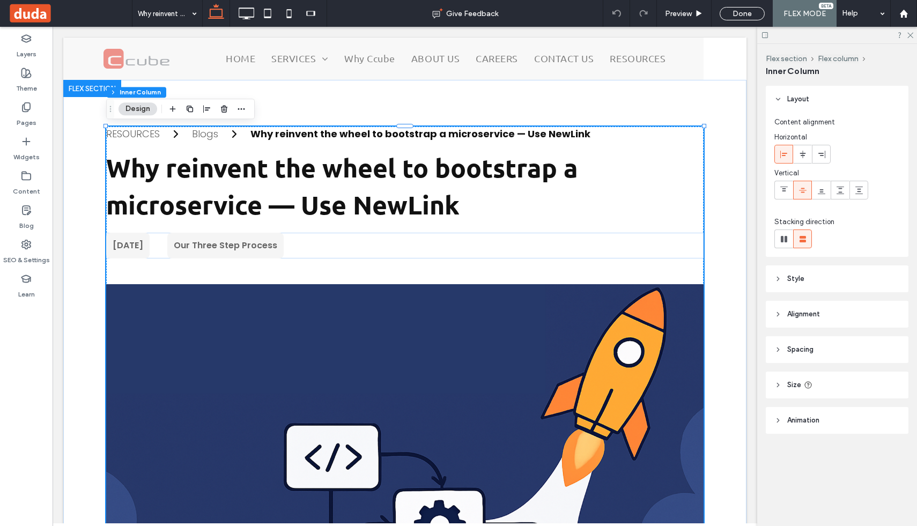
click at [412, 137] on div "Why reinvent the wheel to bootstrap a microservice — Use NewLink" at bounding box center [421, 134] width 340 height 14
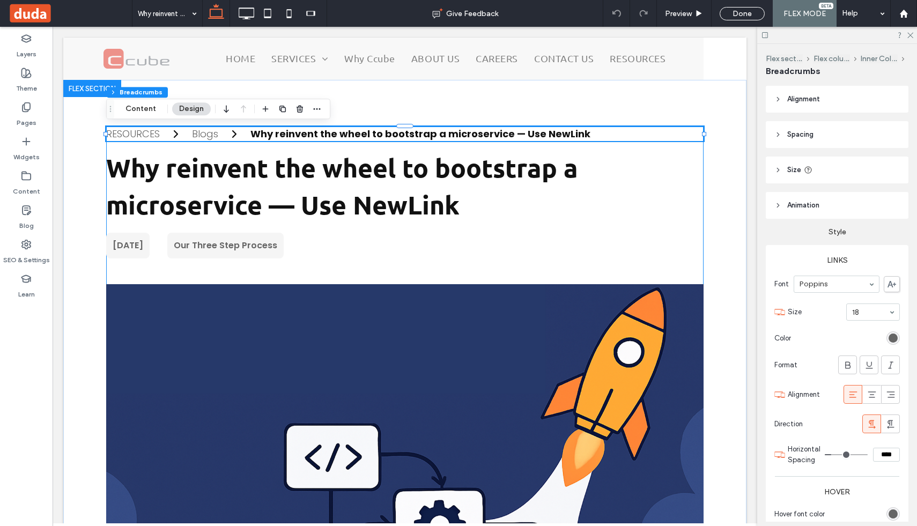
click at [412, 137] on div "Why reinvent the wheel to bootstrap a microservice — Use NewLink" at bounding box center [421, 134] width 340 height 14
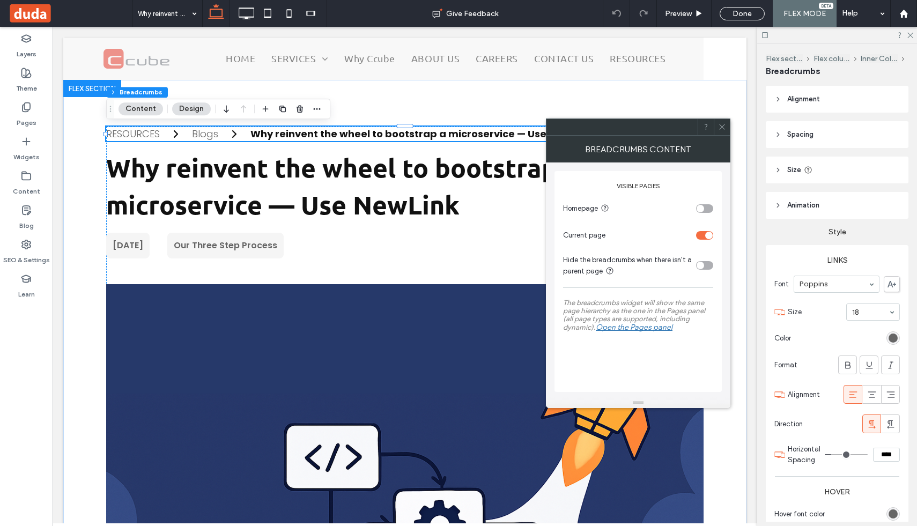
click at [467, 140] on div "Why reinvent the wheel to bootstrap a microservice — Use NewLink" at bounding box center [421, 134] width 340 height 14
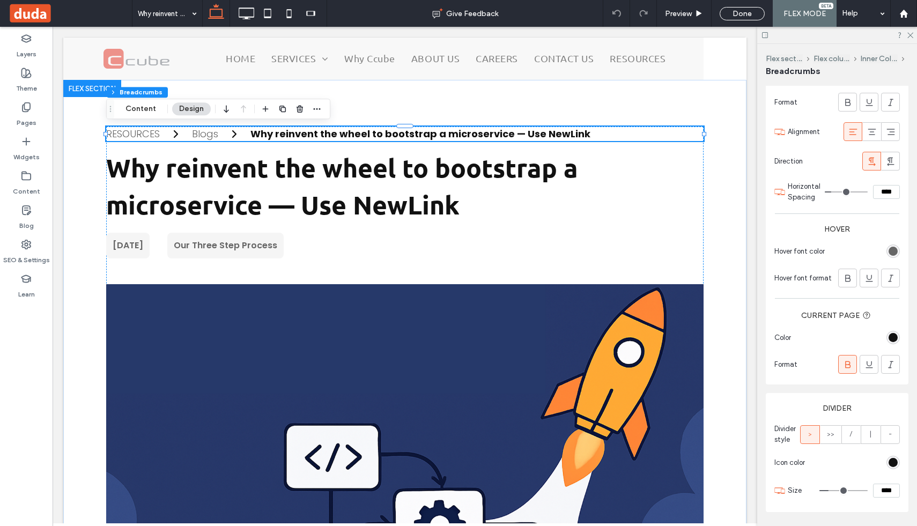
scroll to position [301, 0]
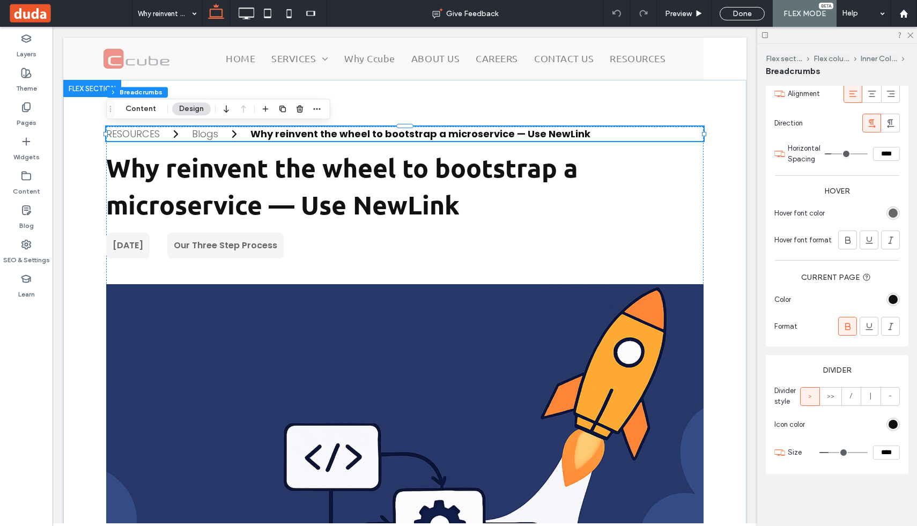
click at [847, 328] on icon at bounding box center [848, 326] width 11 height 11
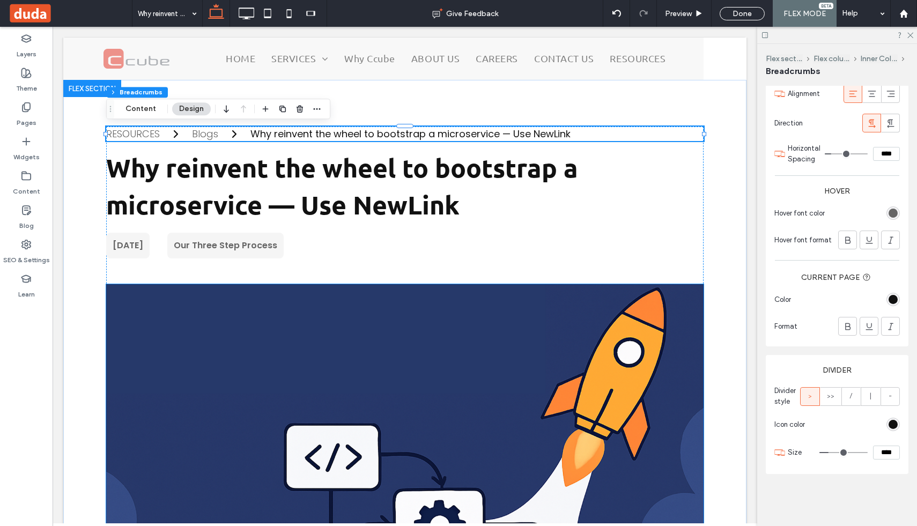
click at [339, 284] on img at bounding box center [405, 472] width 598 height 376
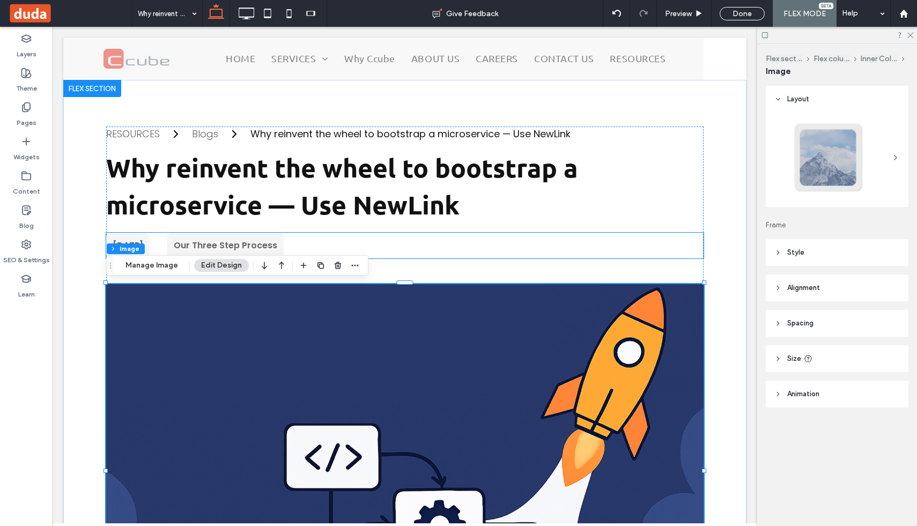
click at [359, 249] on div "[DATE] Our Three Step Process" at bounding box center [405, 246] width 598 height 26
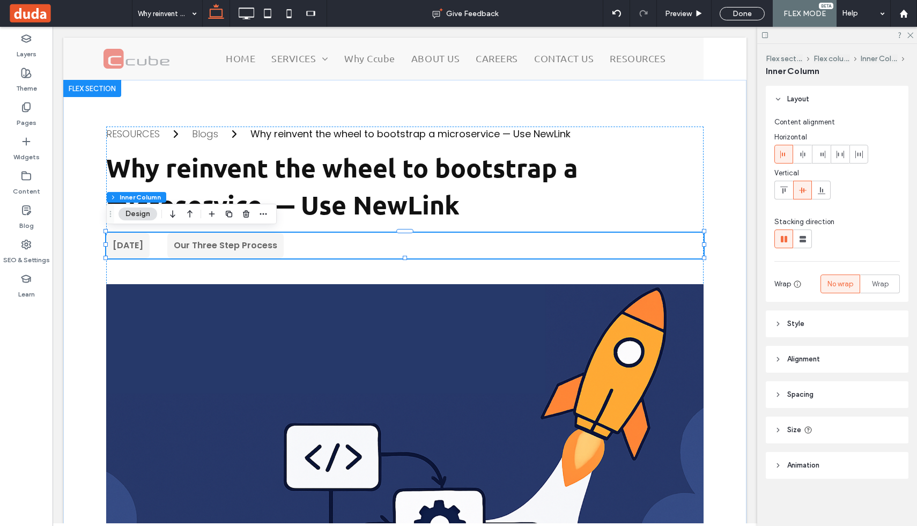
click at [778, 357] on icon at bounding box center [779, 360] width 8 height 8
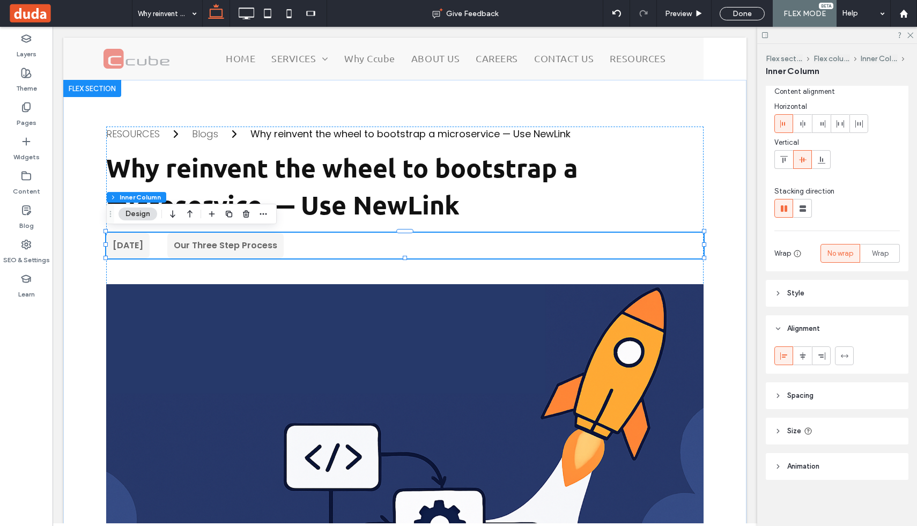
scroll to position [0, 0]
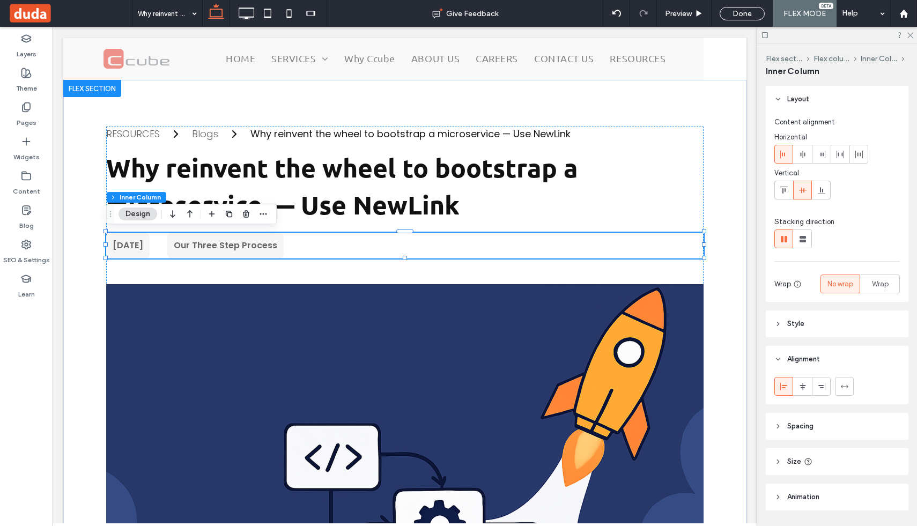
click at [786, 428] on header "Spacing" at bounding box center [837, 426] width 143 height 27
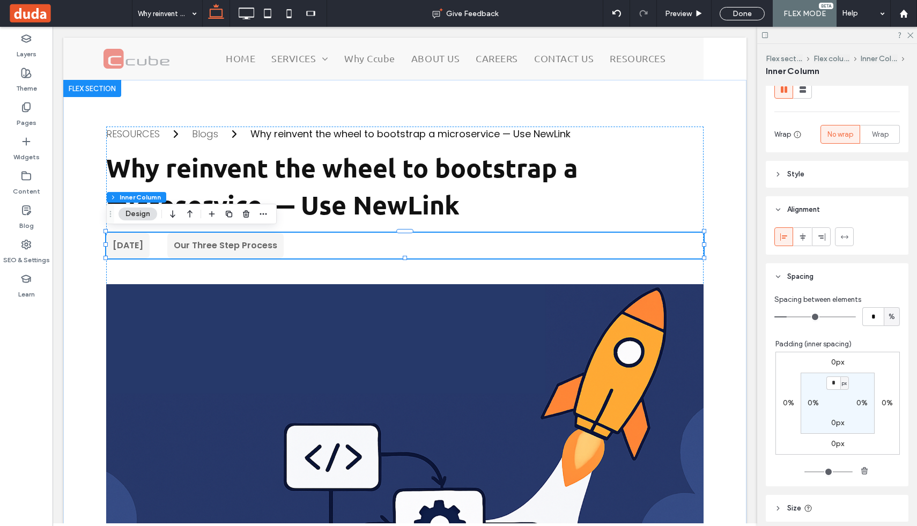
scroll to position [162, 0]
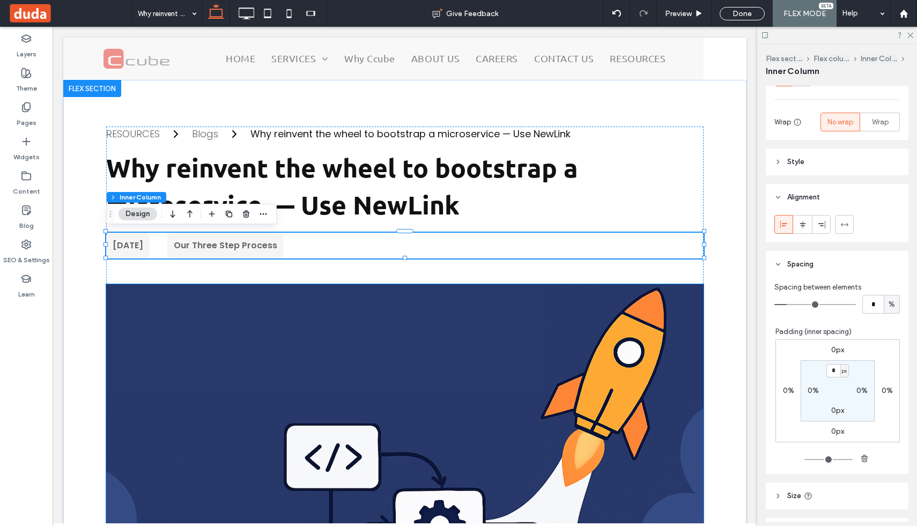
click at [504, 284] on img at bounding box center [405, 472] width 598 height 376
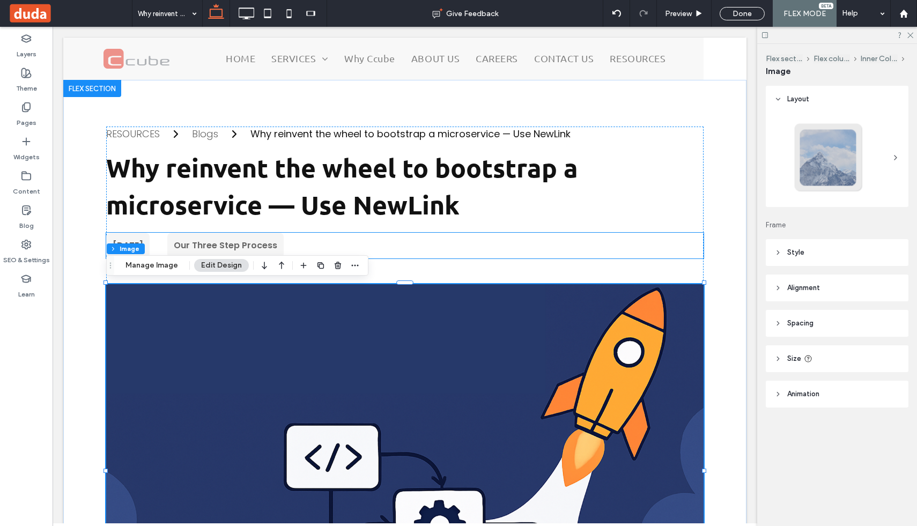
click at [519, 255] on div "[DATE] Our Three Step Process" at bounding box center [405, 246] width 598 height 26
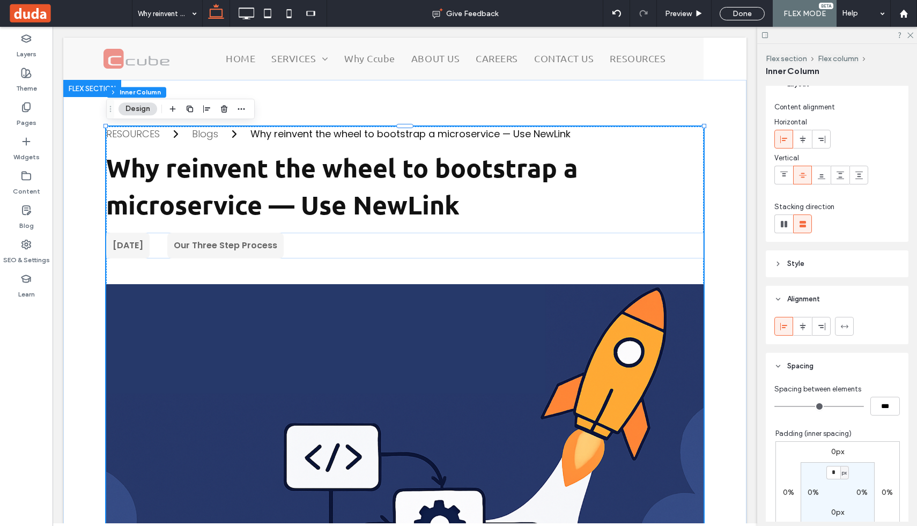
scroll to position [183, 0]
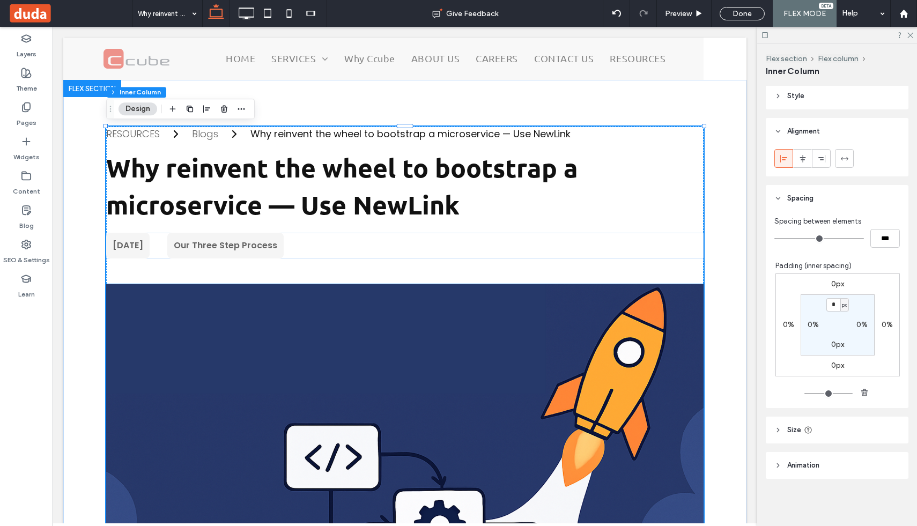
click at [450, 289] on img at bounding box center [405, 472] width 598 height 376
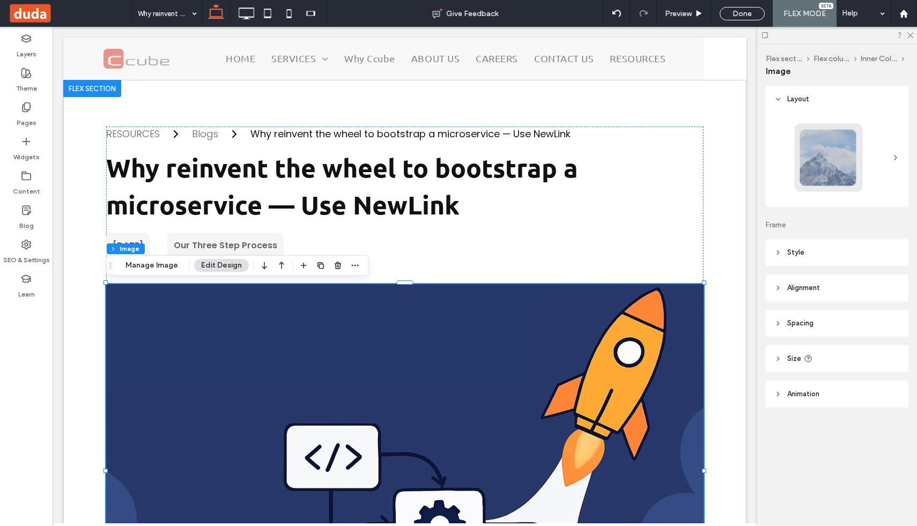
click at [485, 298] on img at bounding box center [405, 472] width 598 height 376
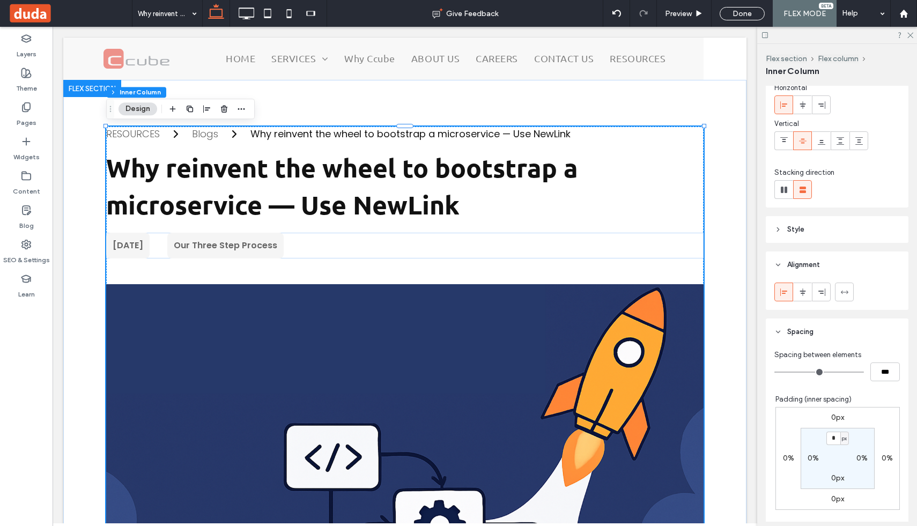
scroll to position [46, 0]
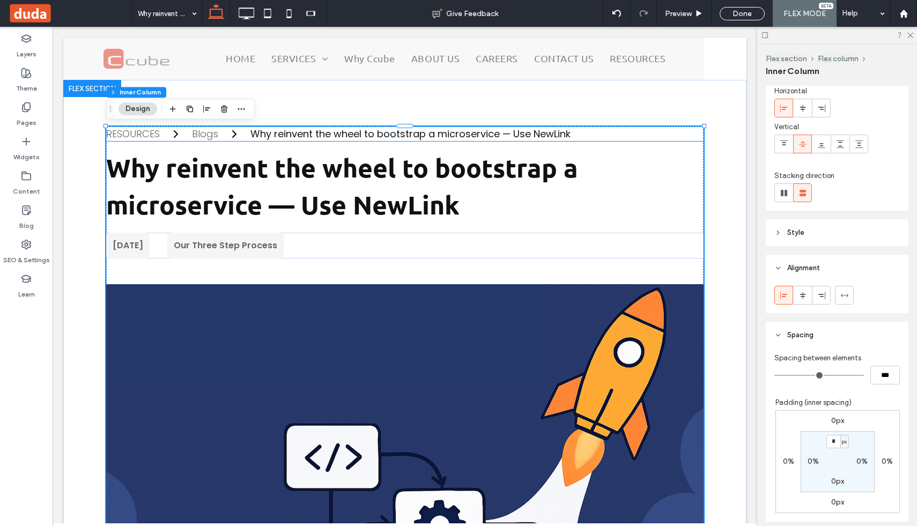
click at [613, 139] on nav "RESOURCES Blogs Why reinvent the wheel to bootstrap a microservice — Use NewLink" at bounding box center [405, 134] width 598 height 14
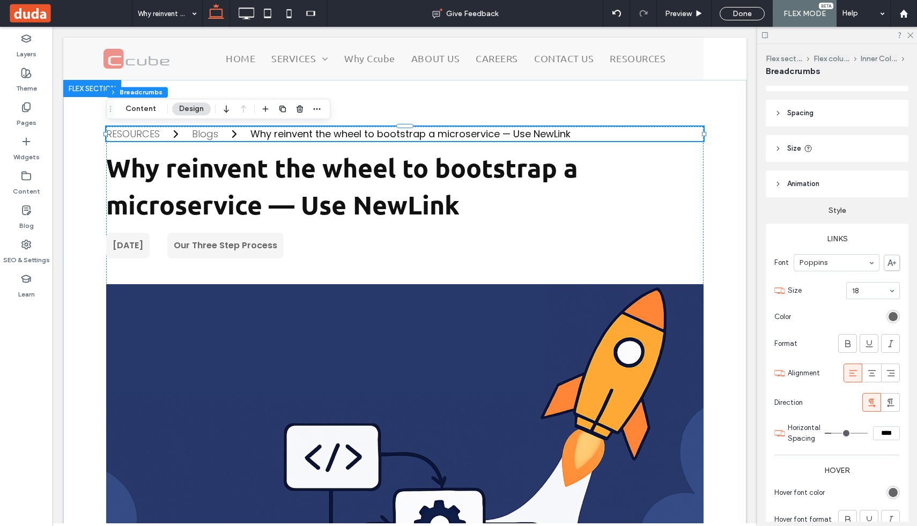
scroll to position [0, 0]
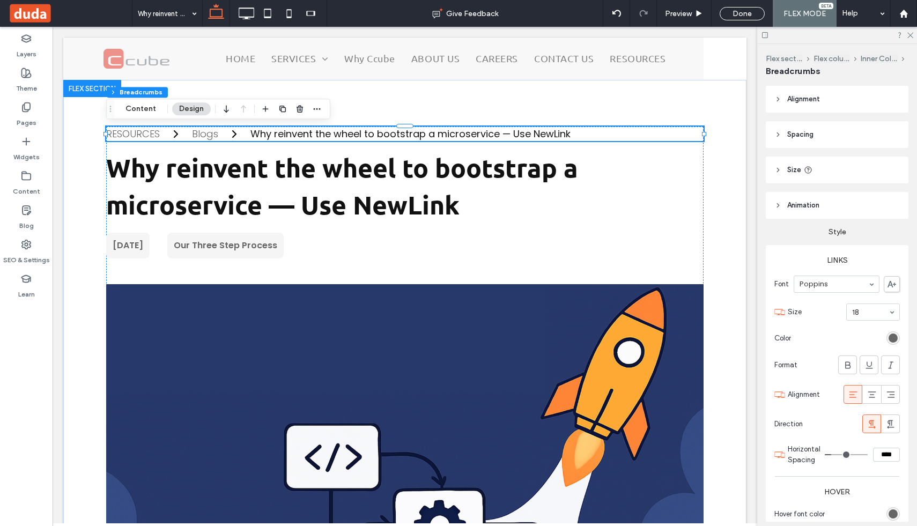
click at [780, 202] on icon at bounding box center [779, 206] width 8 height 8
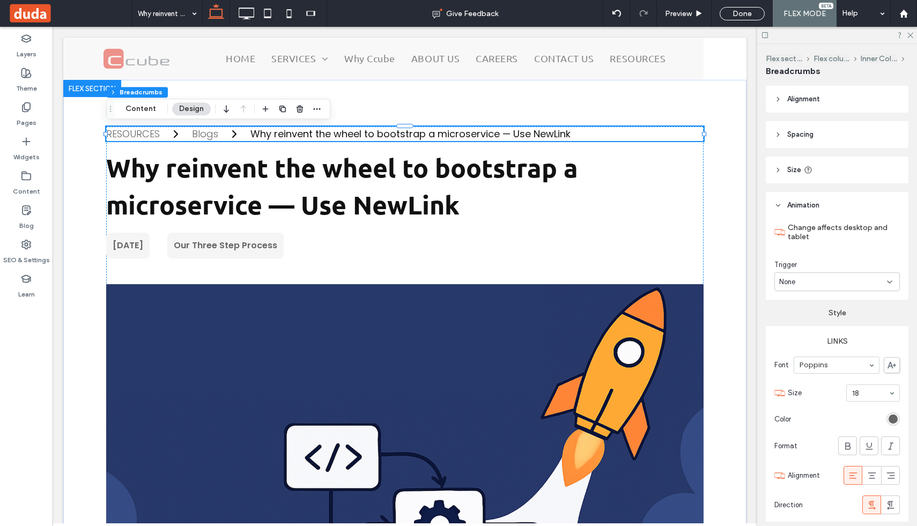
click at [780, 133] on icon at bounding box center [779, 135] width 8 height 8
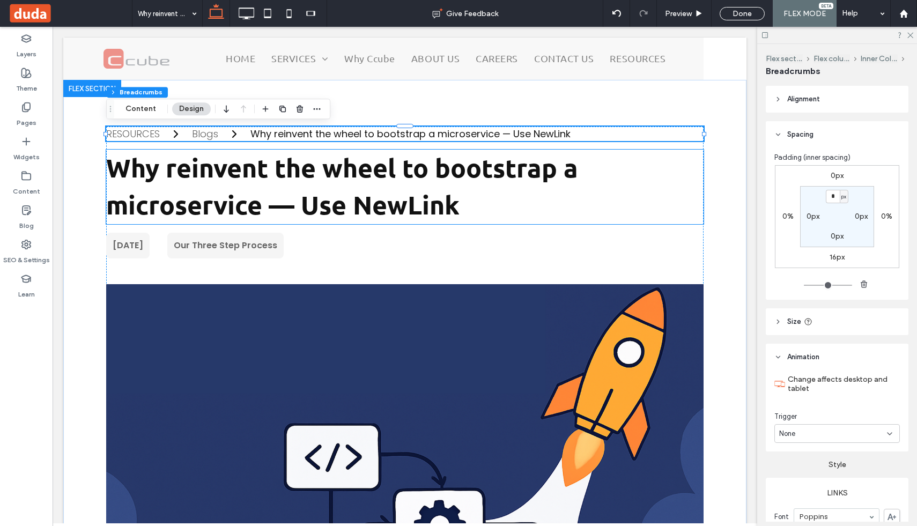
click at [607, 165] on p "Why reinvent the wheel to bootstrap a microservice — Use NewLink" at bounding box center [405, 187] width 598 height 74
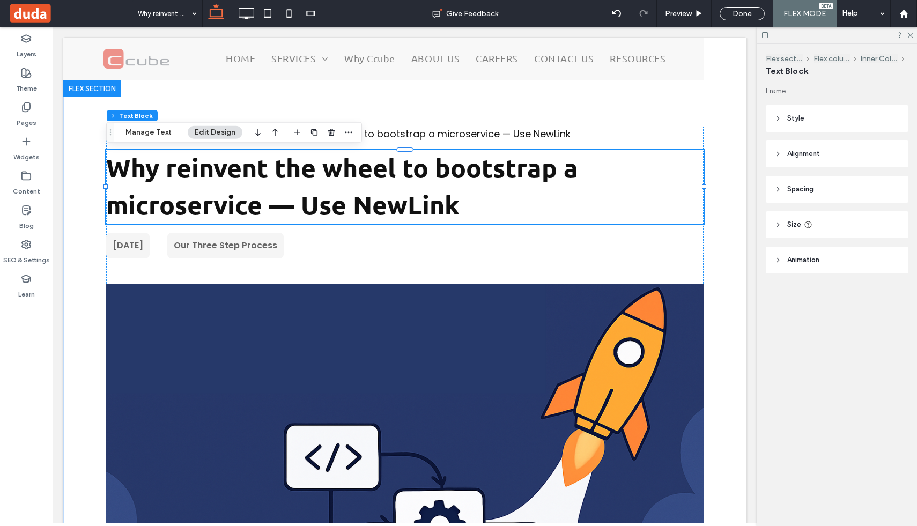
click at [780, 193] on icon at bounding box center [779, 190] width 8 height 8
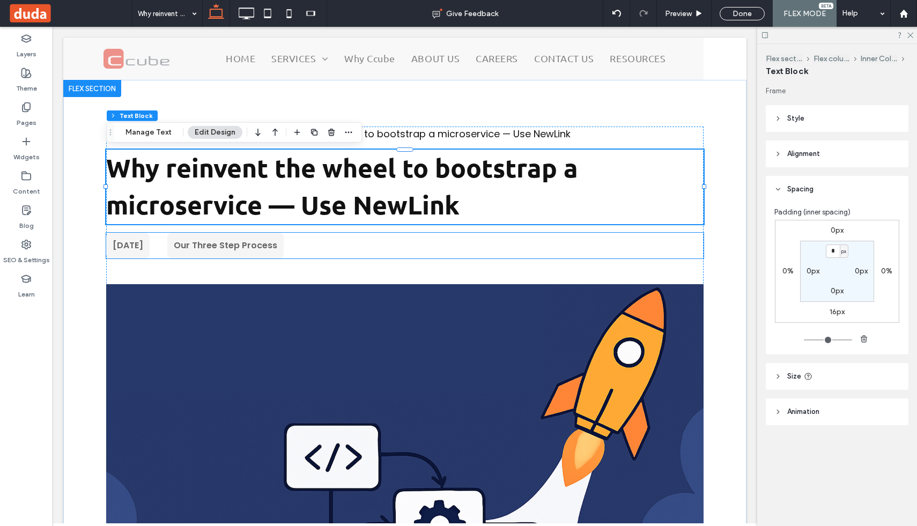
click at [561, 257] on div "[DATE] Our Three Step Process" at bounding box center [405, 246] width 598 height 26
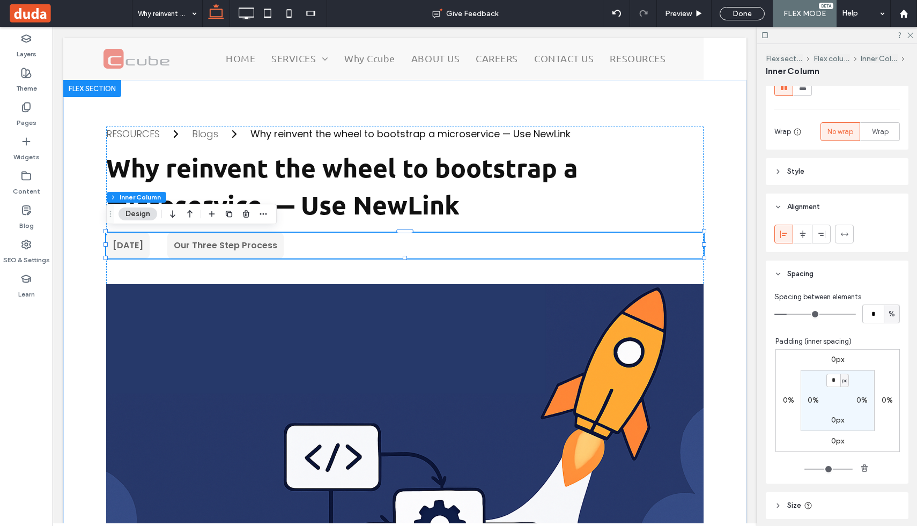
scroll to position [228, 0]
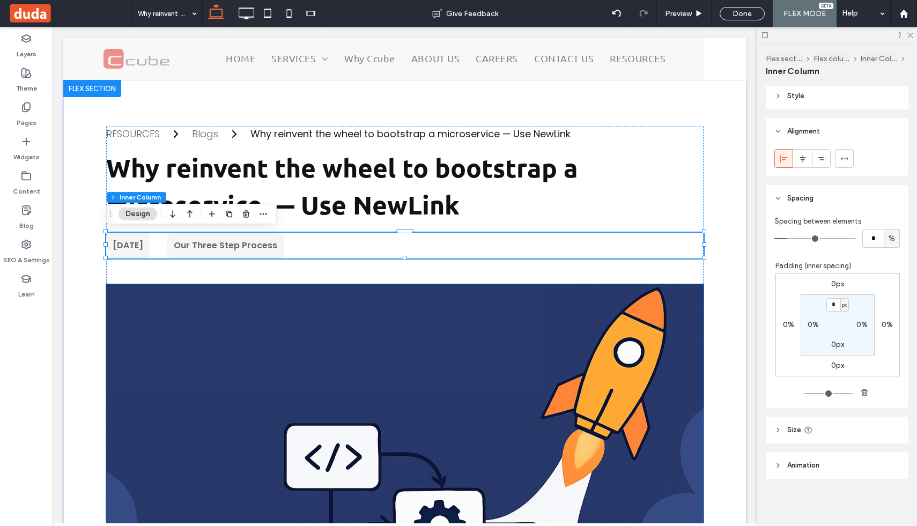
click at [639, 310] on img at bounding box center [405, 472] width 598 height 376
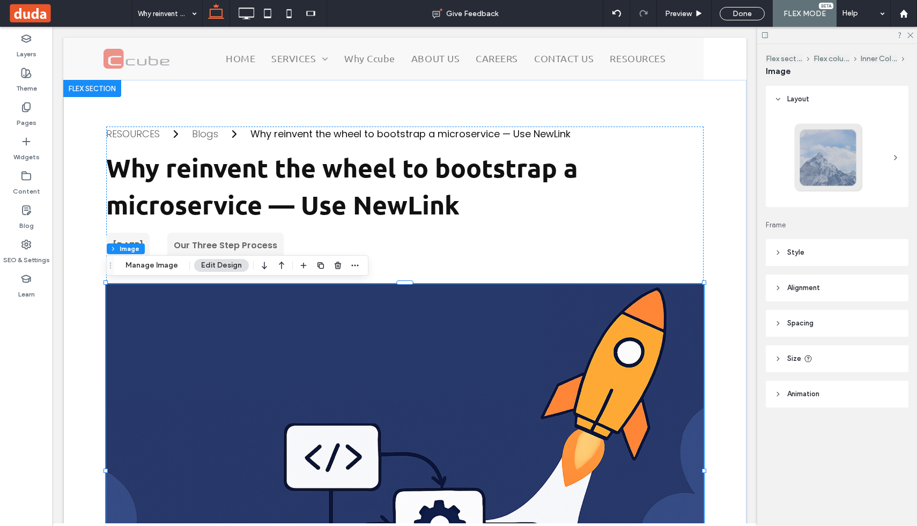
click at [785, 317] on header "Spacing" at bounding box center [837, 323] width 143 height 27
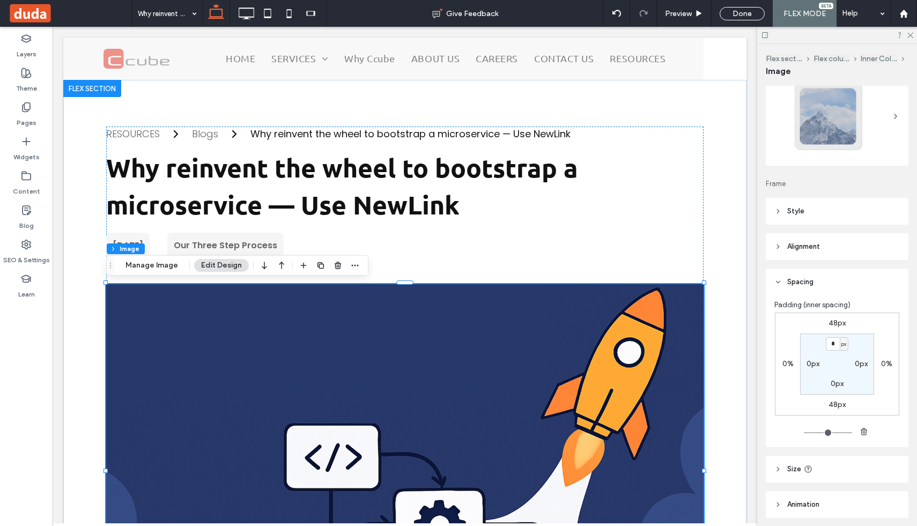
scroll to position [50, 0]
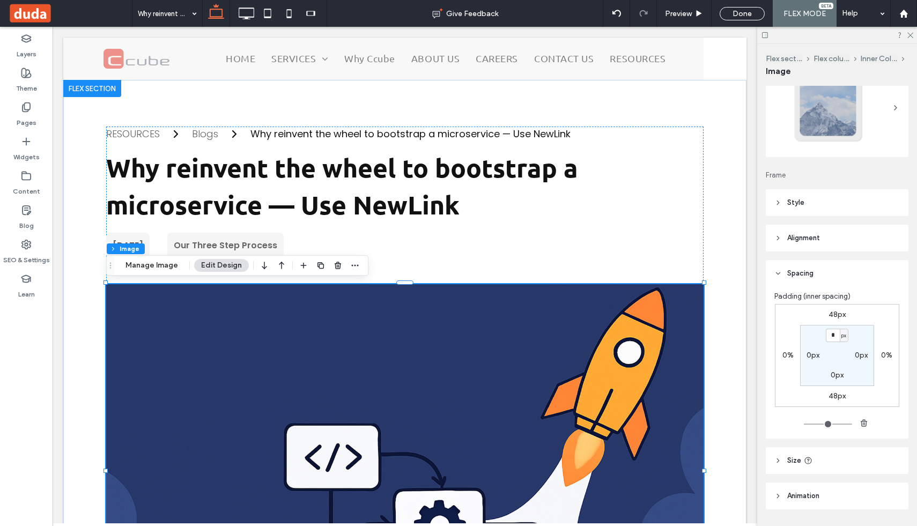
click at [833, 315] on label "48px" at bounding box center [837, 314] width 17 height 9
type input "**"
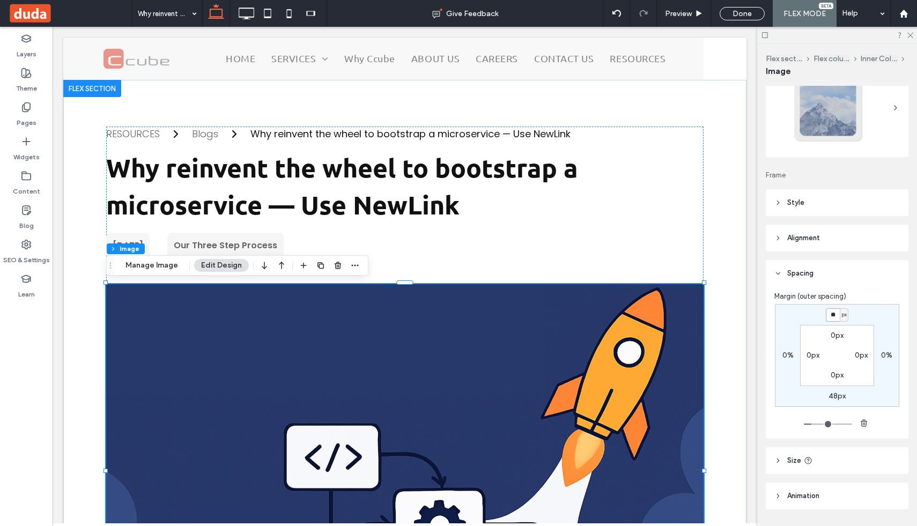
type input "**"
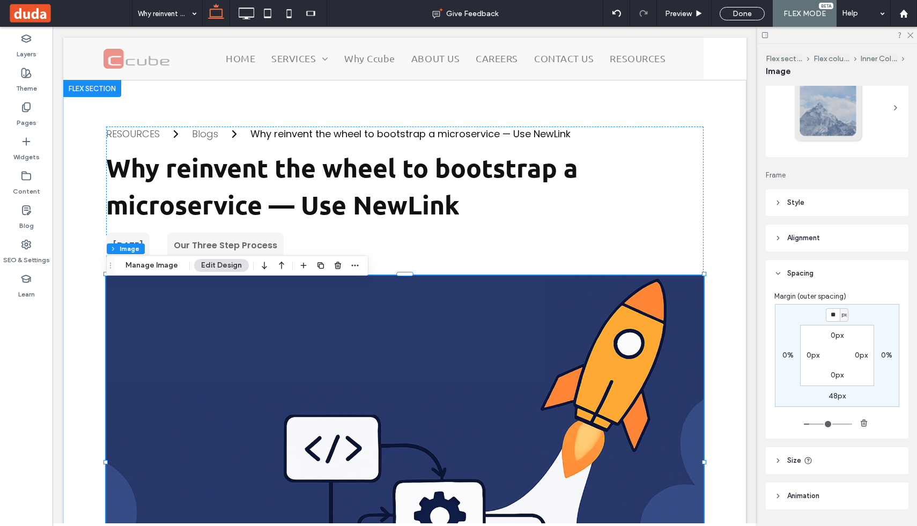
click at [834, 393] on label "48px" at bounding box center [837, 396] width 17 height 9
type input "**"
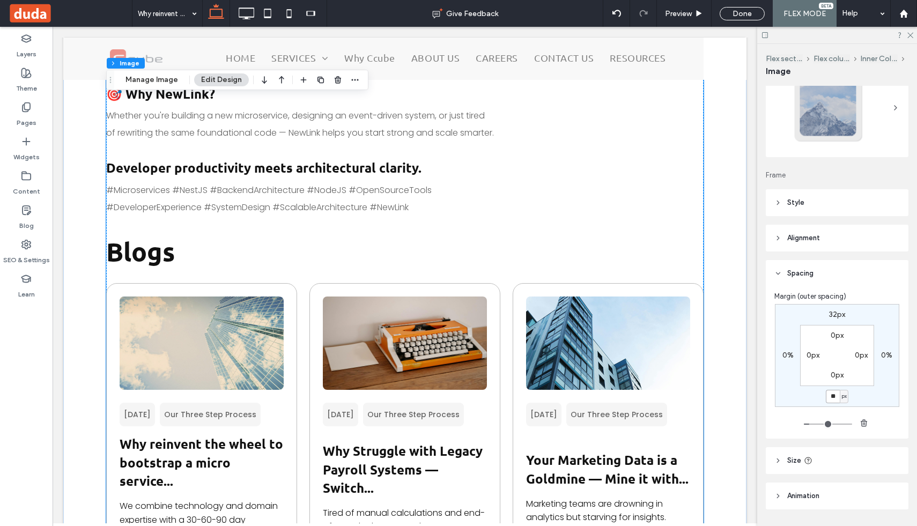
scroll to position [1312, 0]
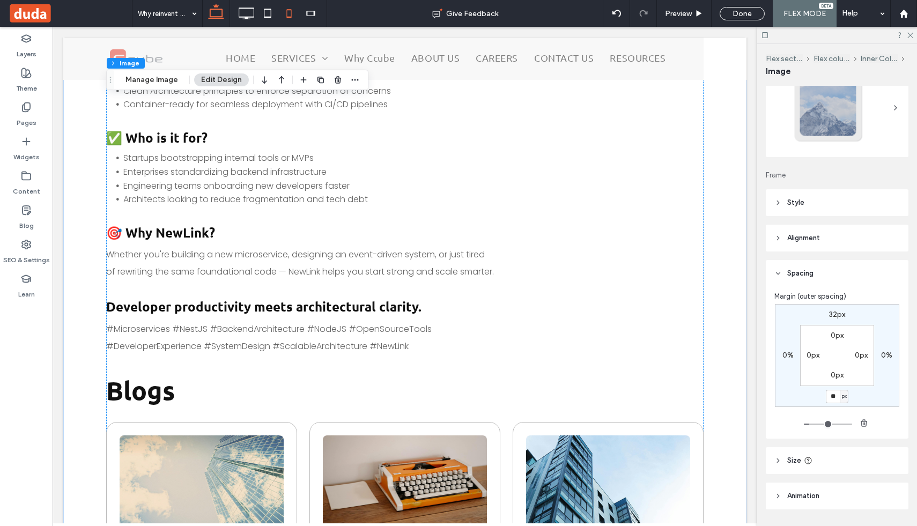
click at [283, 26] on span at bounding box center [288, 13] width 21 height 27
type input "***"
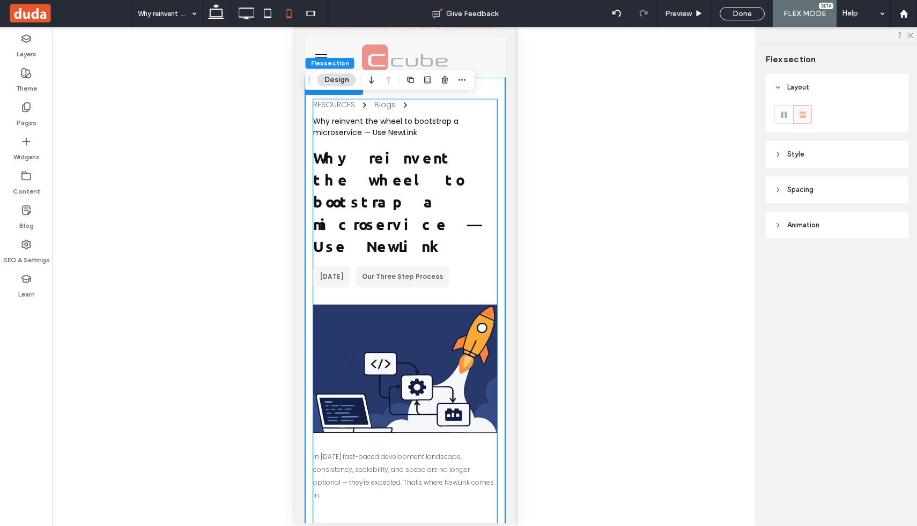
scroll to position [51, 0]
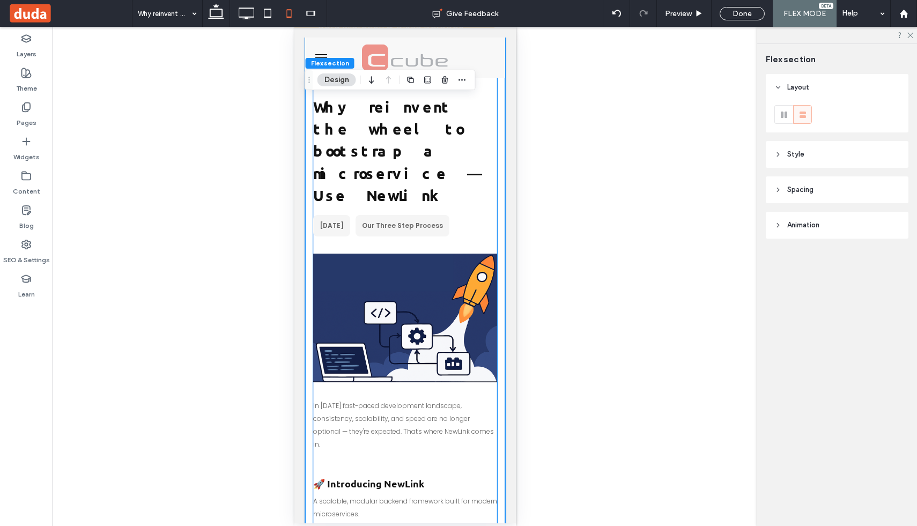
click at [357, 401] on span "In [DATE] fast-paced development landscape, consistency, scalability, and speed…" at bounding box center [403, 425] width 181 height 48
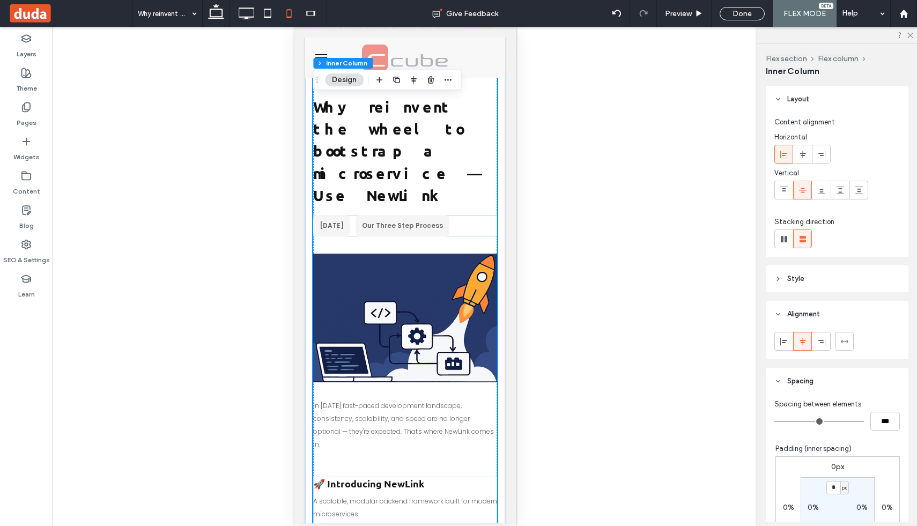
click at [357, 401] on span "In [DATE] fast-paced development landscape, consistency, scalability, and speed…" at bounding box center [403, 425] width 181 height 48
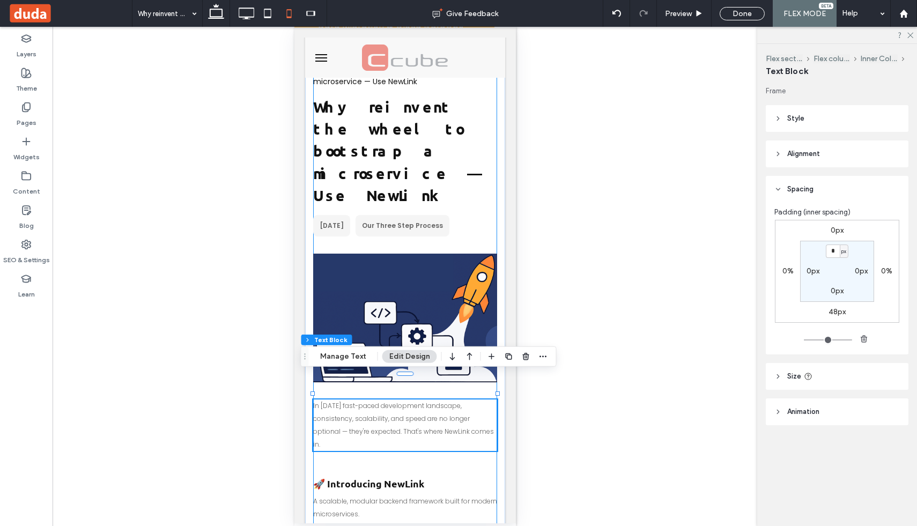
click at [357, 401] on span "In [DATE] fast-paced development landscape, consistency, scalability, and speed…" at bounding box center [403, 425] width 181 height 48
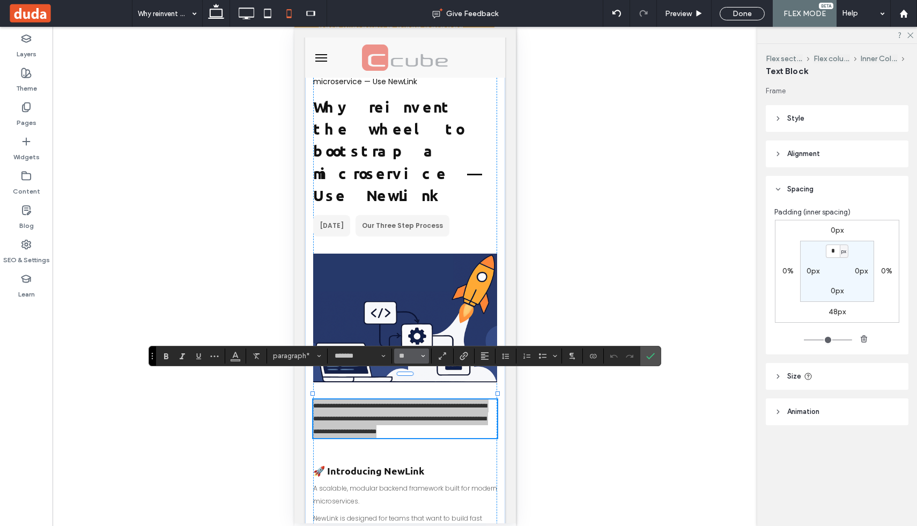
click at [422, 354] on icon "Size" at bounding box center [423, 356] width 4 height 4
click at [408, 302] on label "14" at bounding box center [411, 304] width 34 height 15
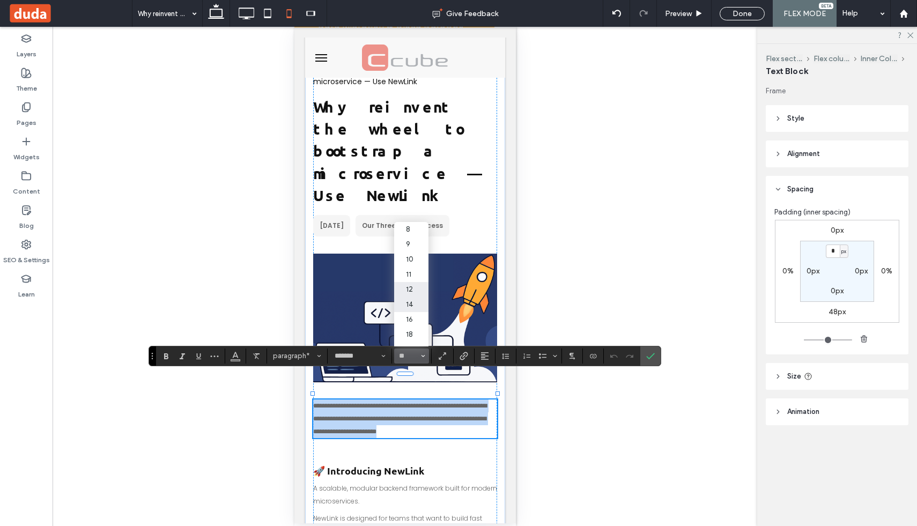
type input "**"
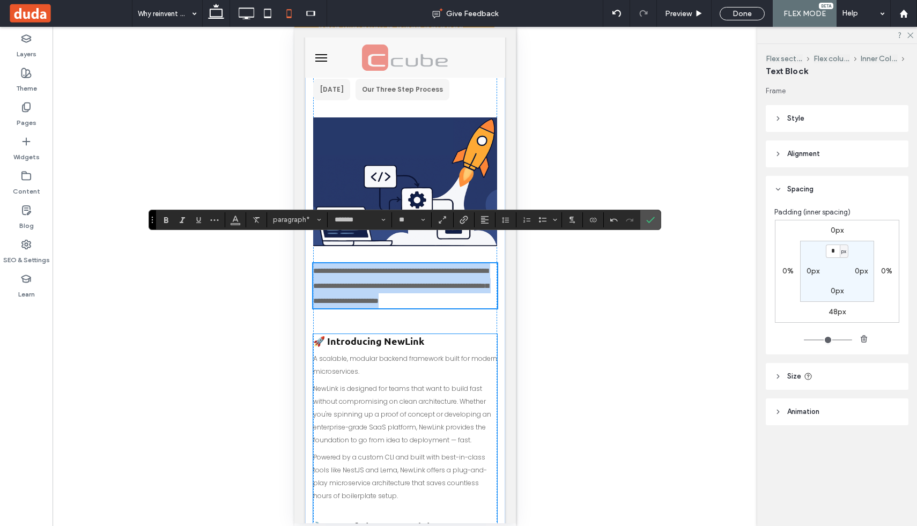
scroll to position [191, 0]
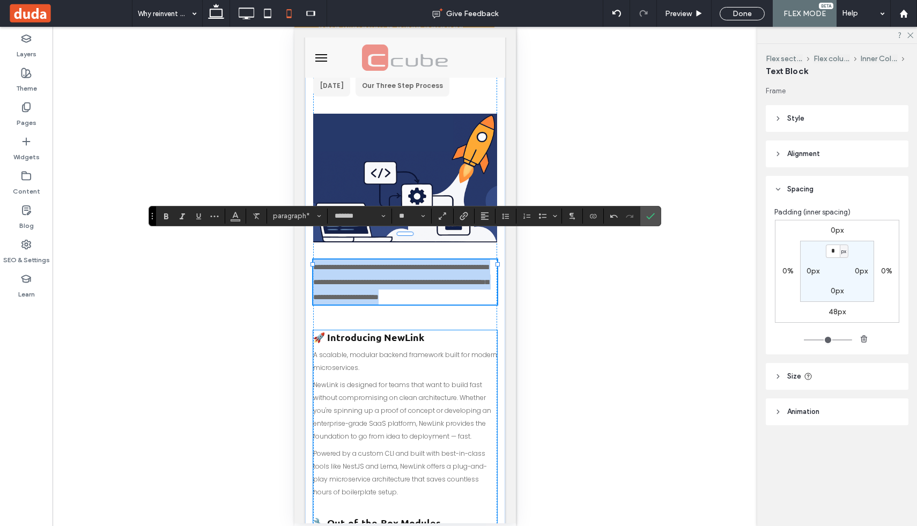
click at [374, 331] on strong "🚀 Introducing NewLink" at bounding box center [368, 337] width 111 height 12
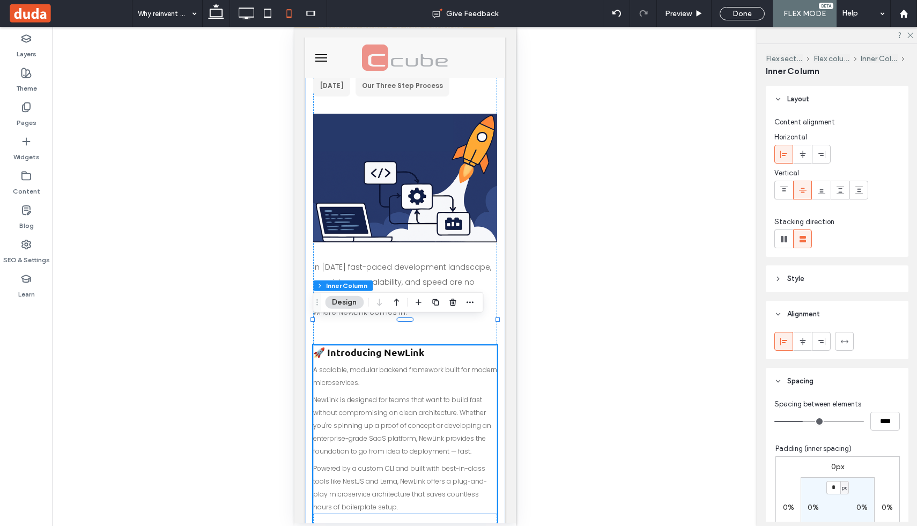
click at [374, 346] on strong "🚀 Introducing NewLink" at bounding box center [368, 352] width 111 height 12
click at [376, 346] on strong "🚀 Introducing NewLink" at bounding box center [368, 352] width 111 height 12
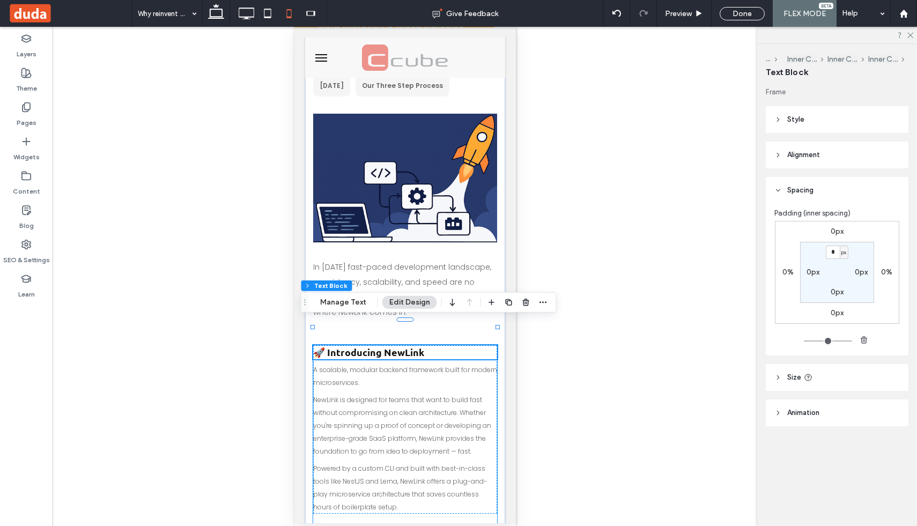
click at [376, 346] on strong "🚀 Introducing NewLink" at bounding box center [368, 352] width 111 height 12
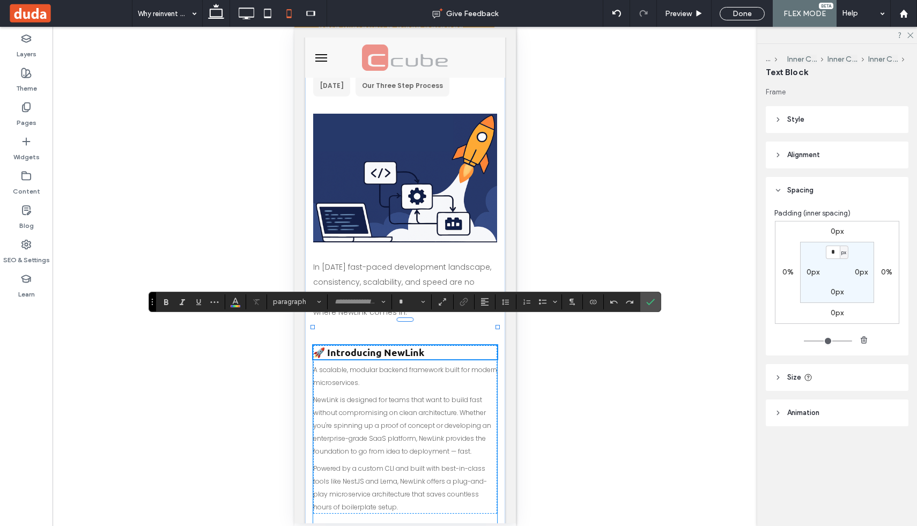
type input "******"
type input "**"
click at [379, 363] on p "A scalable, modular backend framework built for modern microservices." at bounding box center [405, 376] width 184 height 26
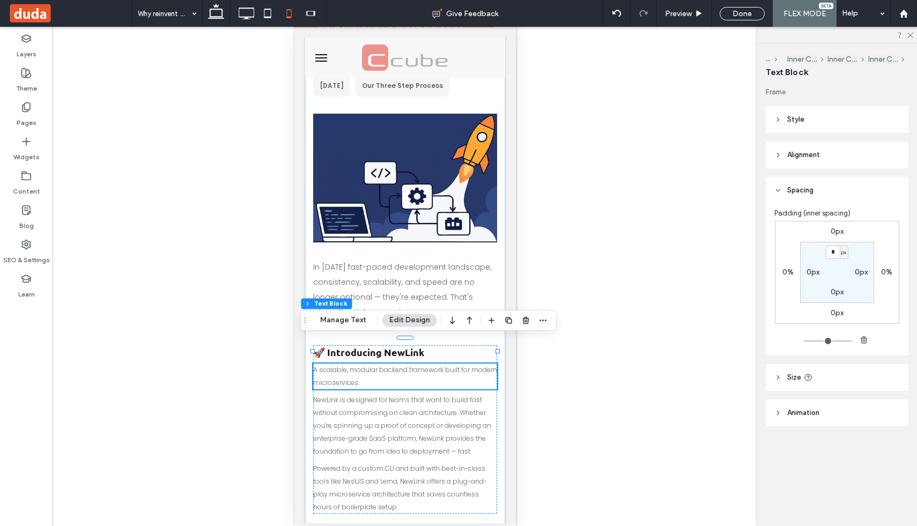
click at [379, 364] on p "A scalable, modular backend framework built for modern microservices." at bounding box center [405, 377] width 184 height 26
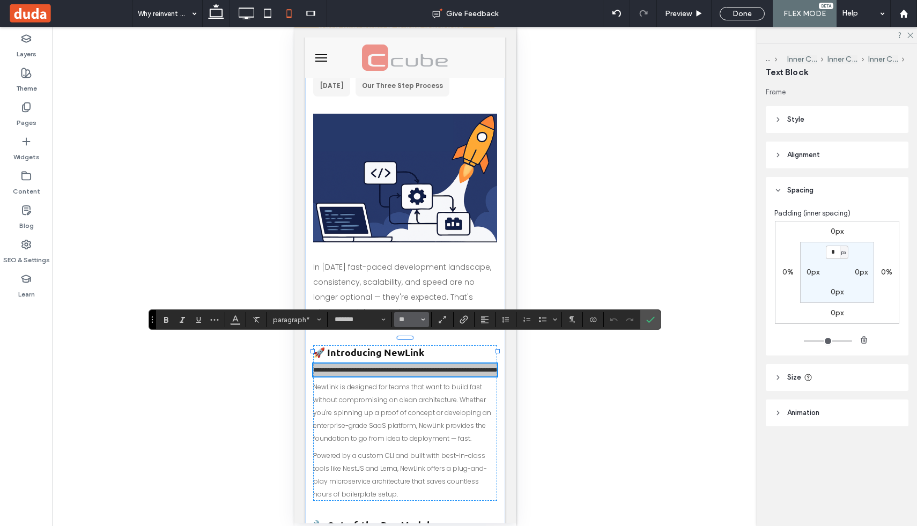
click at [424, 319] on use "Size" at bounding box center [423, 320] width 4 height 2
click at [408, 408] on label "14" at bounding box center [411, 412] width 34 height 15
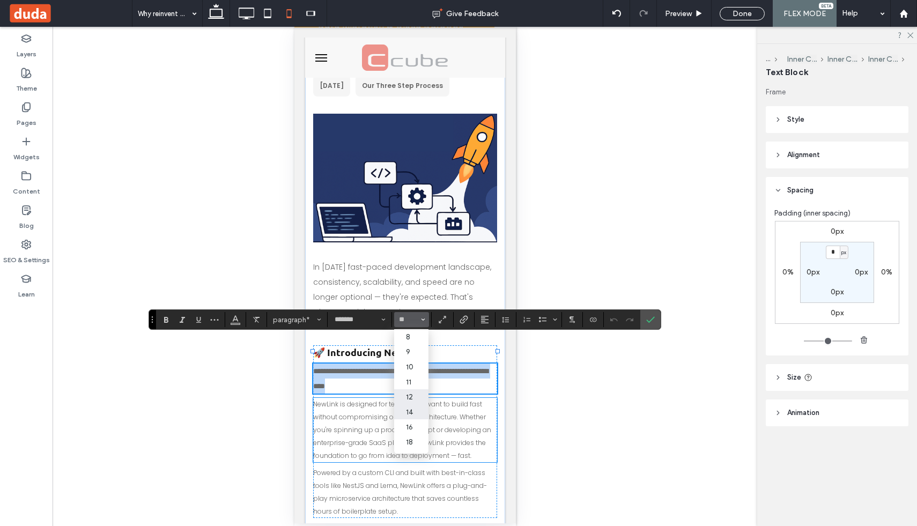
type input "**"
click at [391, 420] on span "NewLink is designed for teams that want to build fast without compromising on c…" at bounding box center [402, 430] width 178 height 61
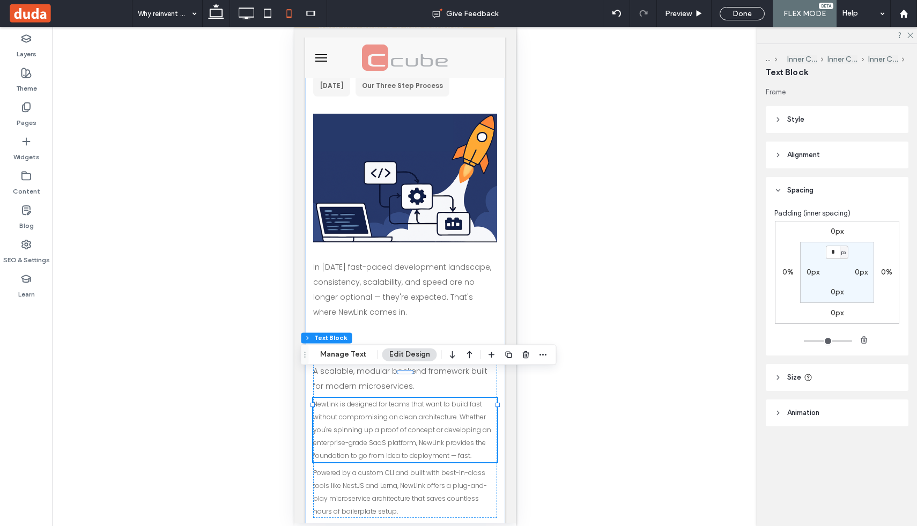
click at [391, 420] on span "NewLink is designed for teams that want to build fast without compromising on c…" at bounding box center [402, 430] width 178 height 61
type input "*******"
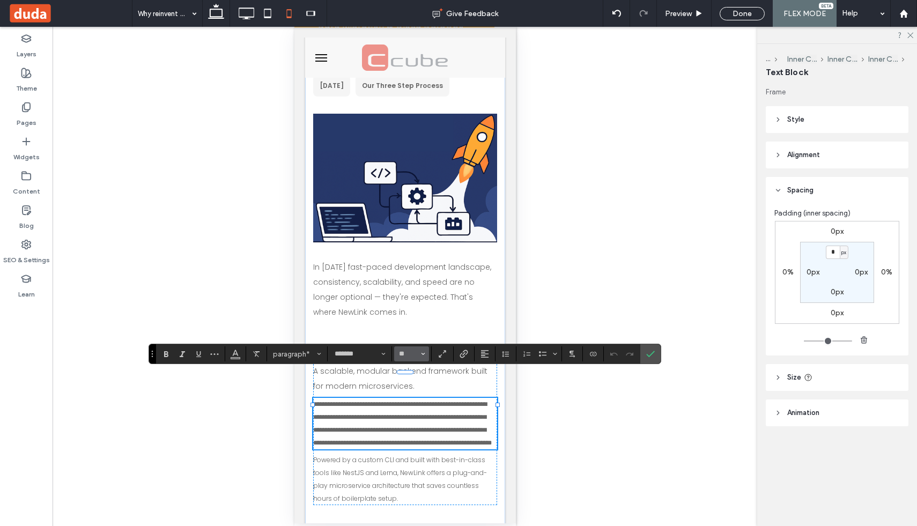
click at [420, 357] on button "**" at bounding box center [411, 354] width 35 height 15
click at [413, 305] on label "14" at bounding box center [411, 302] width 34 height 15
type input "**"
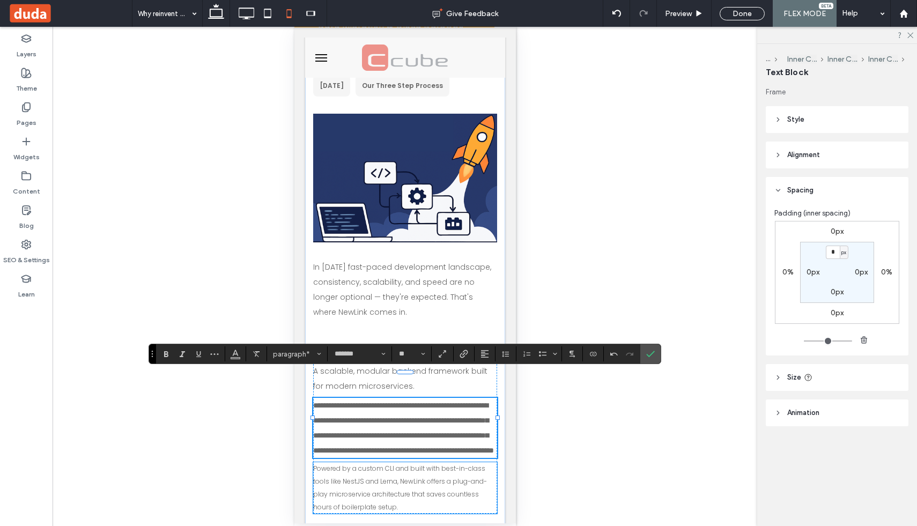
click at [385, 491] on p "Powered by a custom CLI and built with best-in-class tools like NestJS and Lern…" at bounding box center [405, 488] width 184 height 52
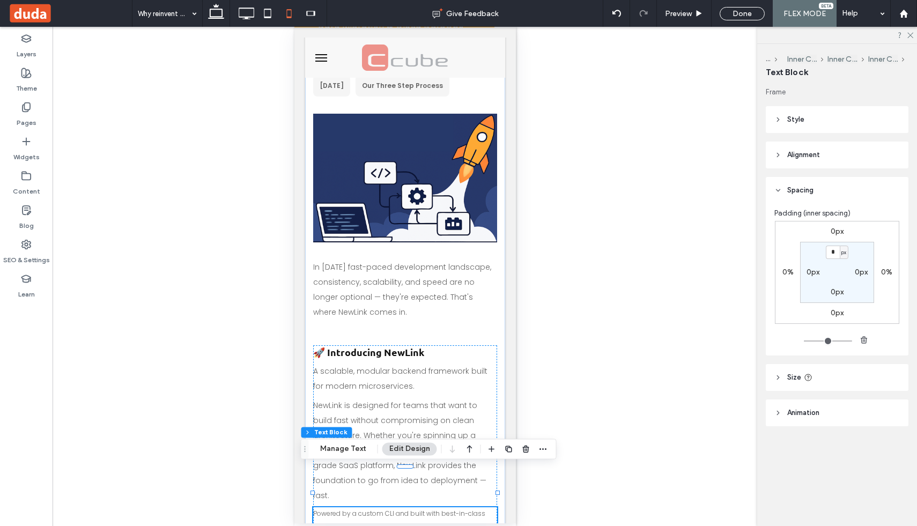
click at [385, 508] on p "Powered by a custom CLI and built with best-in-class tools like NestJS and Lern…" at bounding box center [405, 534] width 184 height 52
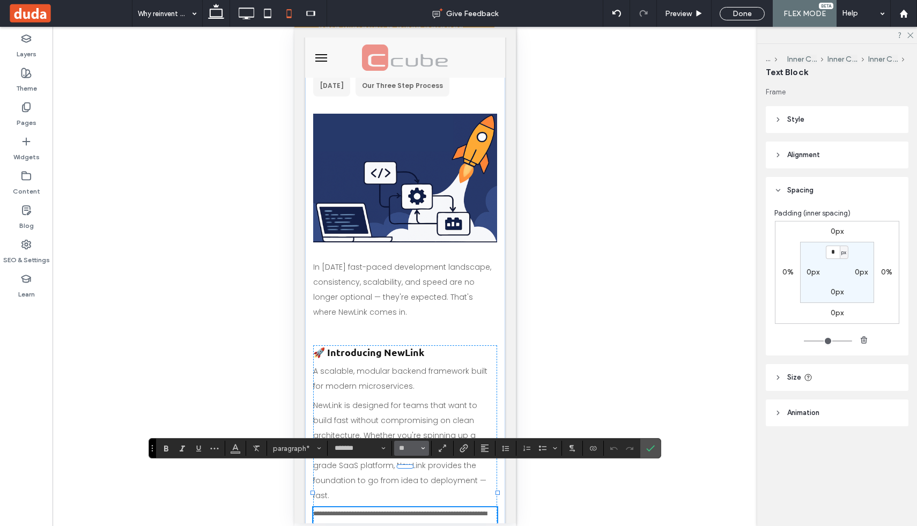
click at [423, 447] on icon "Size" at bounding box center [423, 448] width 4 height 4
click at [412, 400] on label "14" at bounding box center [411, 397] width 34 height 15
type input "**"
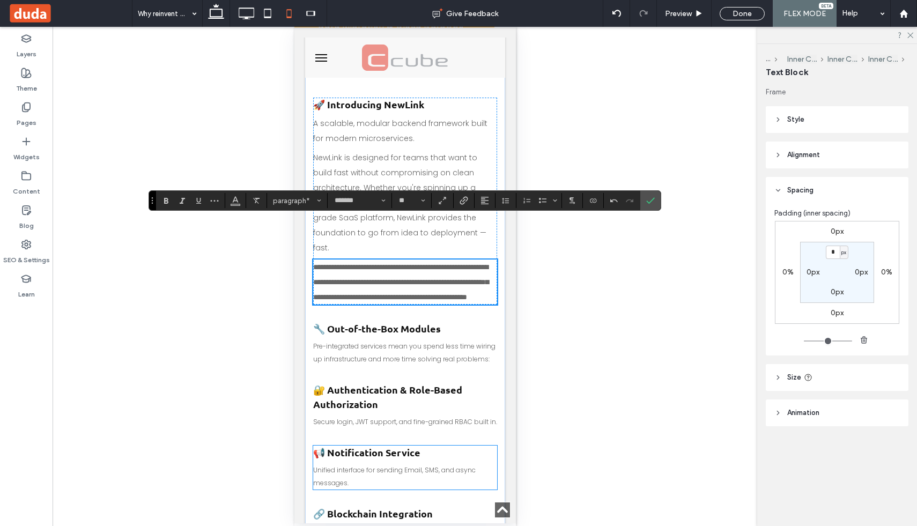
scroll to position [494, 0]
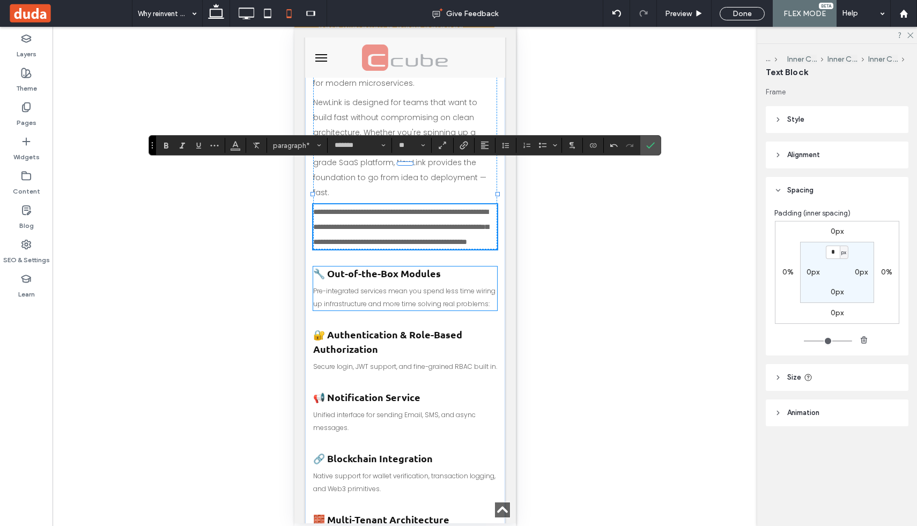
click at [417, 286] on span "Pre-integrated services mean you spend less time wiring up infrastructure and m…" at bounding box center [404, 297] width 182 height 22
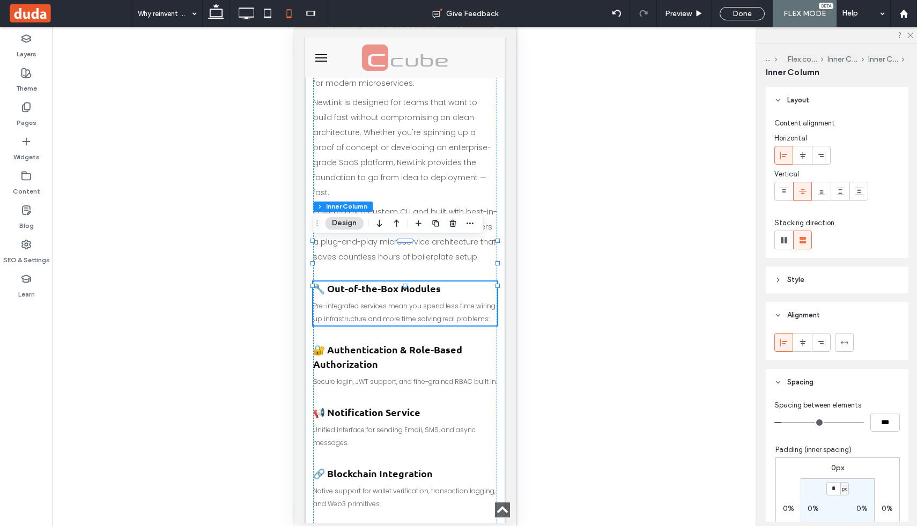
click at [417, 302] on span "Pre-integrated services mean you spend less time wiring up infrastructure and m…" at bounding box center [404, 313] width 182 height 22
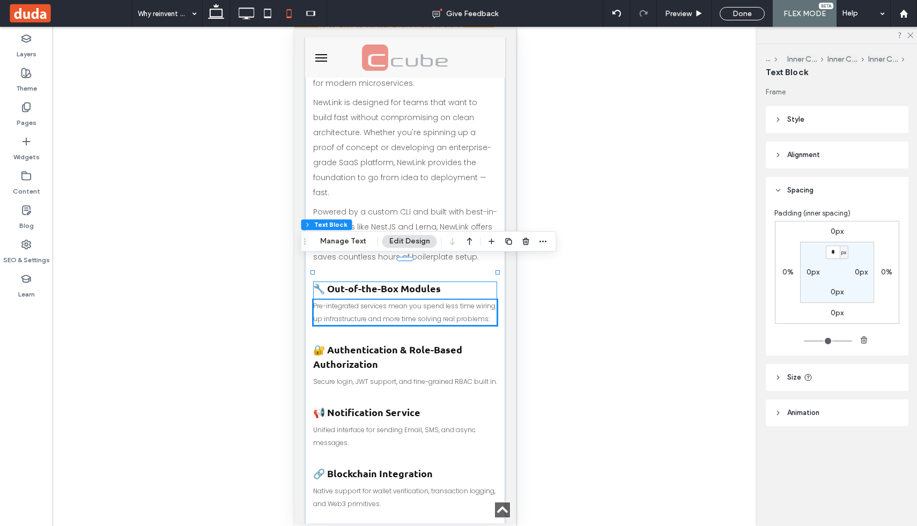
click at [417, 302] on span "Pre-integrated services mean you spend less time wiring up infrastructure and m…" at bounding box center [404, 313] width 182 height 22
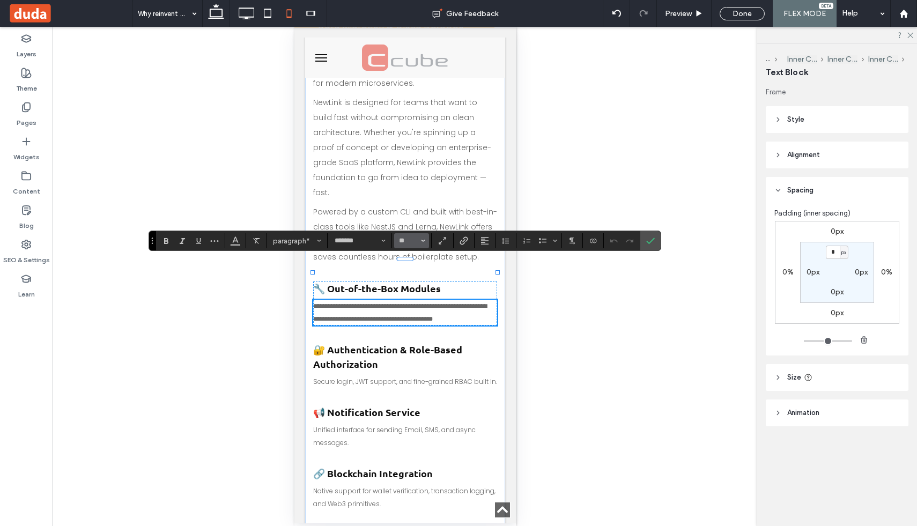
click at [424, 237] on span "Size" at bounding box center [423, 241] width 4 height 14
click at [410, 337] on label "14" at bounding box center [411, 333] width 34 height 15
type input "**"
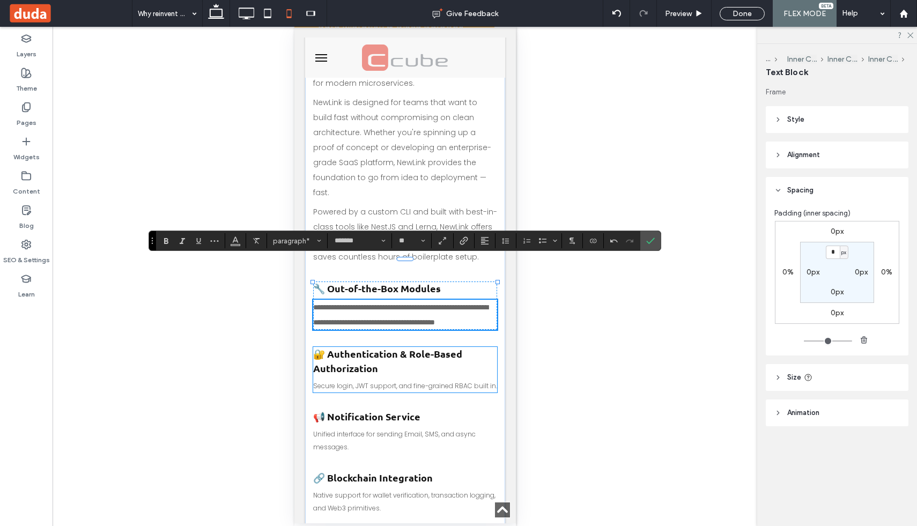
click at [403, 352] on div "🔐 Authentication & Role-Based Authorization Secure login, JWT support, and fine…" at bounding box center [405, 369] width 184 height 45
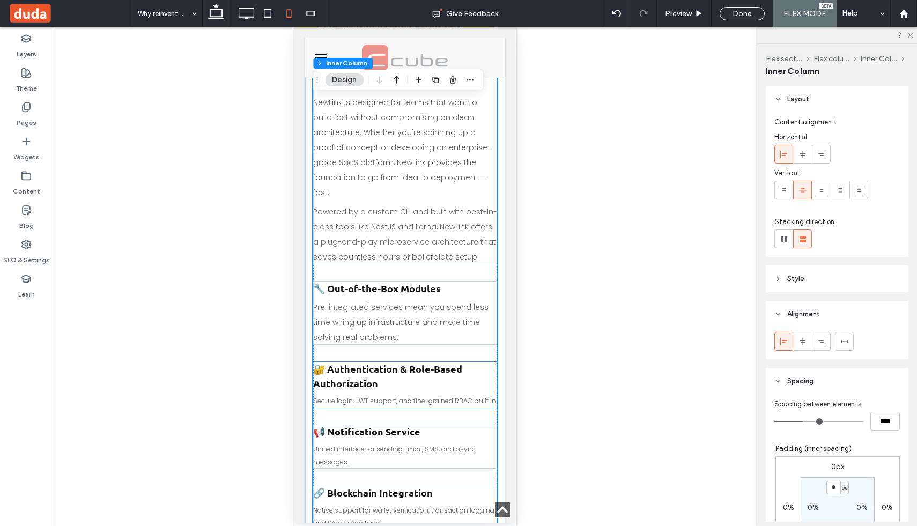
click at [405, 396] on span "Secure login, JWT support, and fine-grained RBAC built in." at bounding box center [405, 400] width 184 height 9
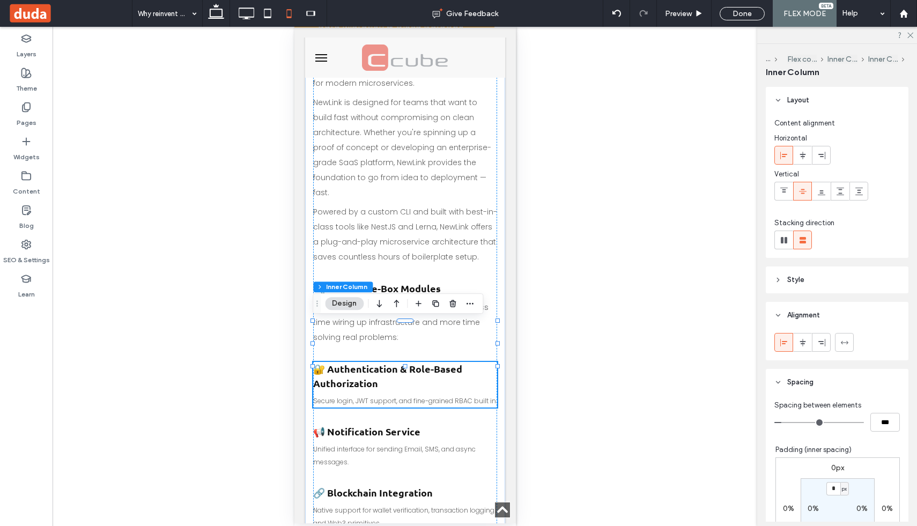
click at [405, 396] on span "Secure login, JWT support, and fine-grained RBAC built in." at bounding box center [405, 400] width 184 height 9
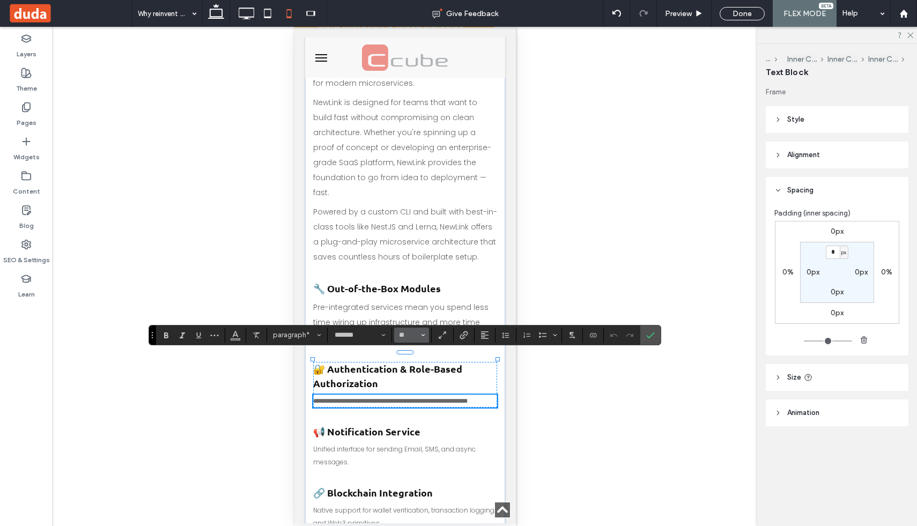
click at [422, 334] on icon "Size" at bounding box center [423, 335] width 4 height 4
click at [407, 285] on label "14" at bounding box center [411, 283] width 34 height 15
type input "**"
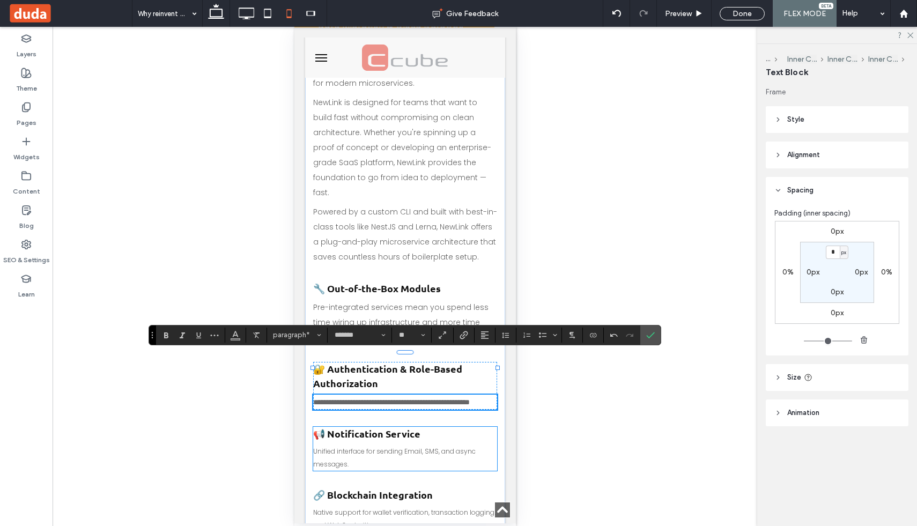
click at [386, 445] on p "Unified interface for sending Email, SMS, and async messages." at bounding box center [405, 458] width 184 height 26
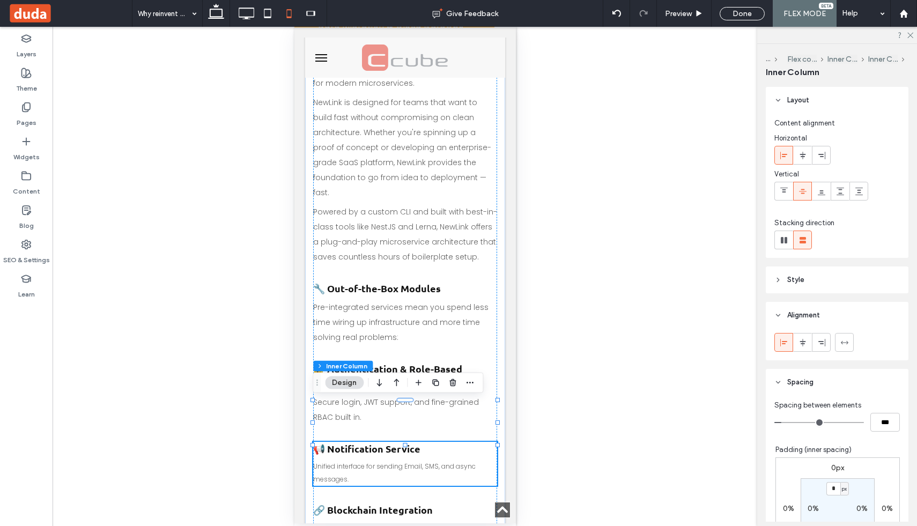
click at [386, 460] on p "Unified interface for sending Email, SMS, and async messages." at bounding box center [405, 473] width 184 height 26
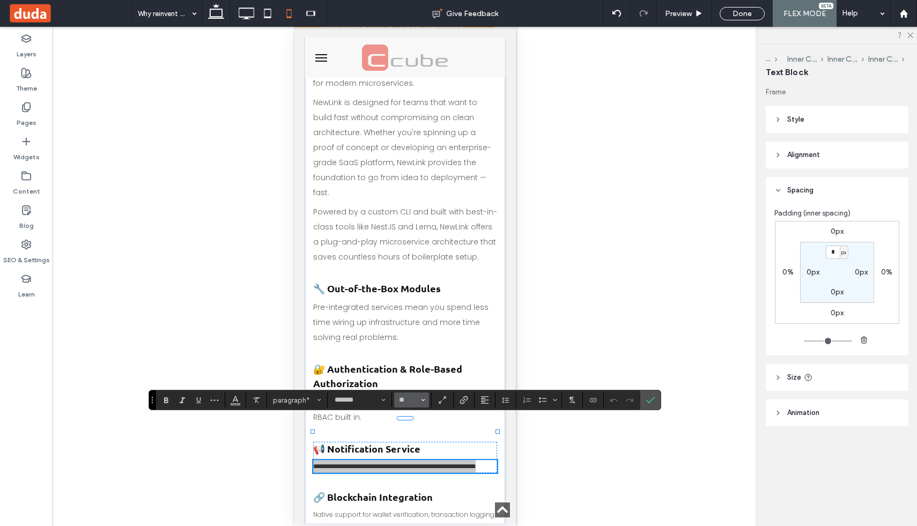
click at [422, 399] on icon "Size" at bounding box center [423, 400] width 4 height 4
click at [413, 348] on label "14" at bounding box center [411, 348] width 34 height 15
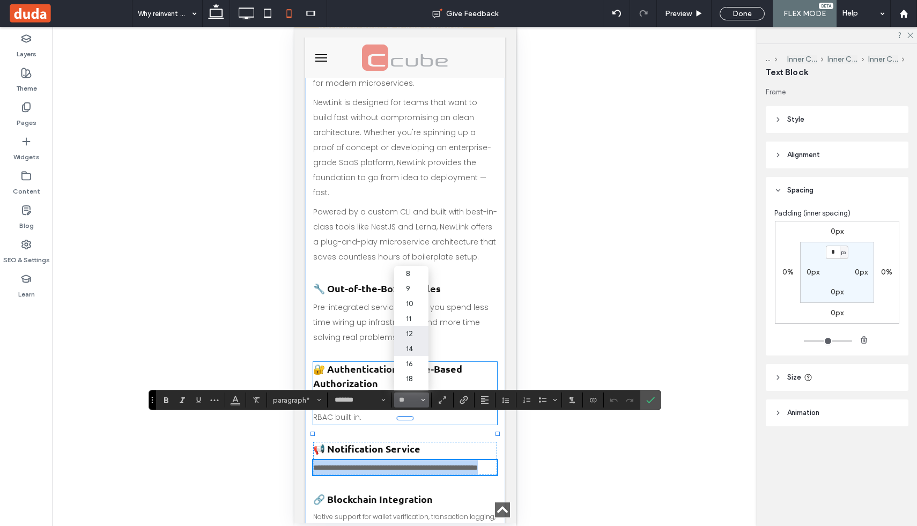
type input "**"
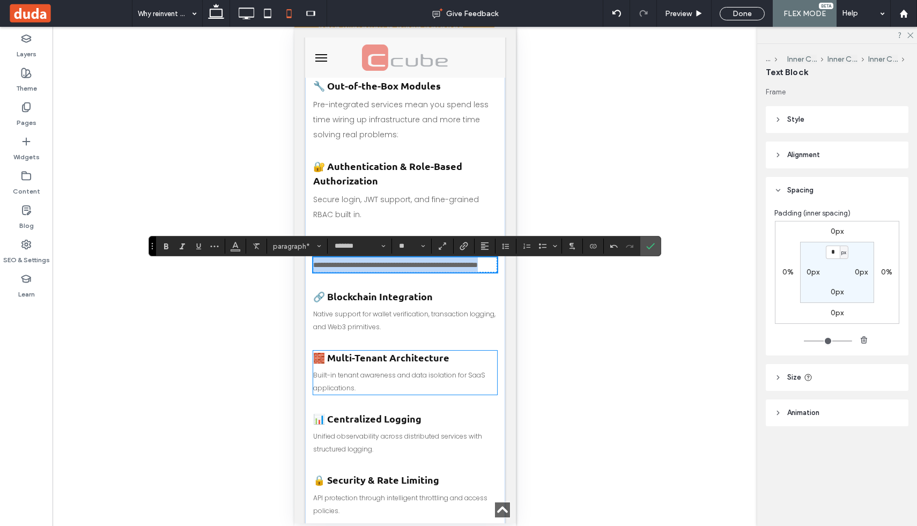
scroll to position [704, 0]
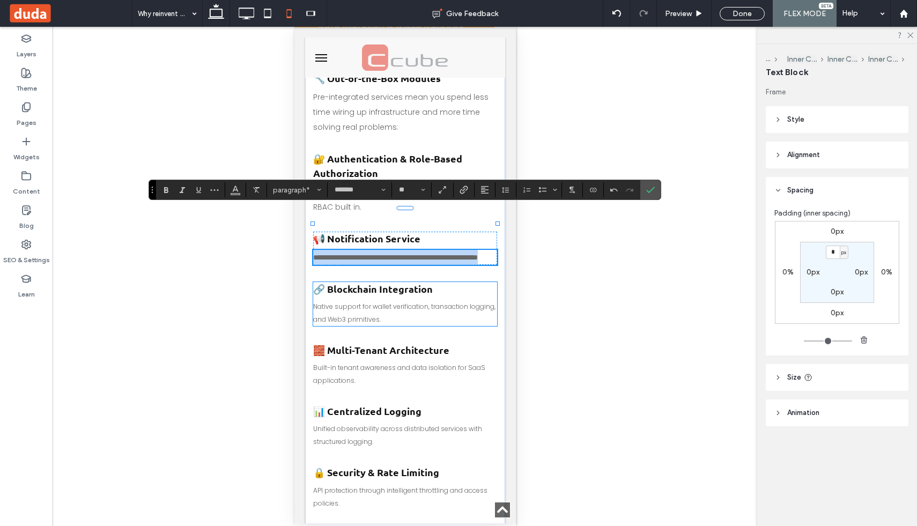
click at [417, 282] on div "🔗 Blockchain Integration Native support for wallet verification, transaction lo…" at bounding box center [405, 304] width 184 height 44
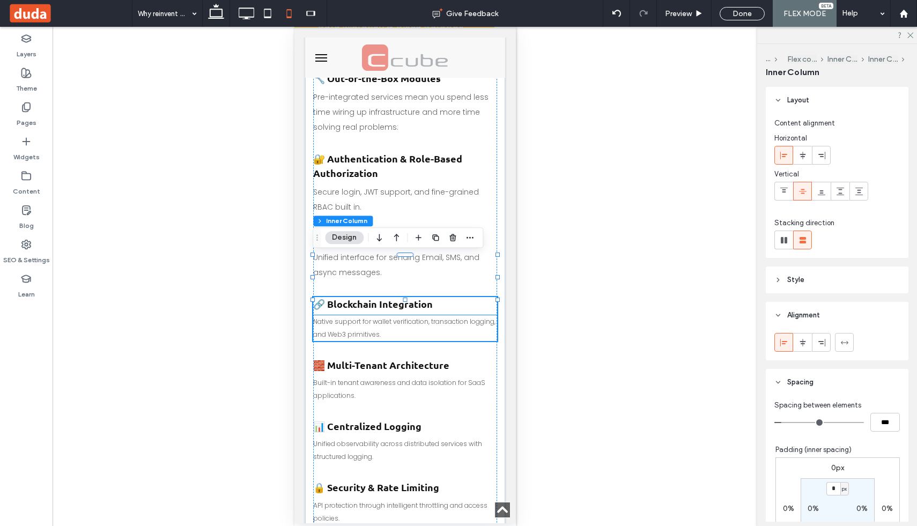
click at [417, 315] on p "Native support for wallet verification, transaction logging, and Web3 primitive…" at bounding box center [405, 328] width 184 height 26
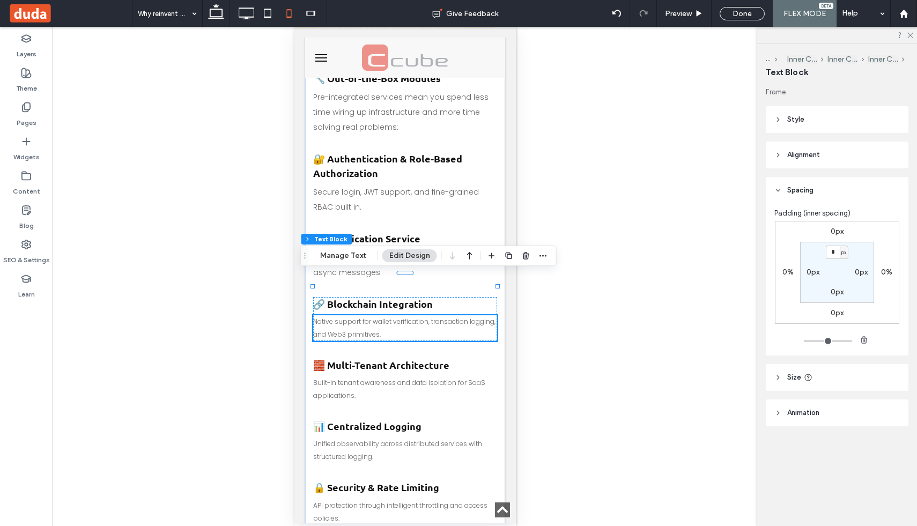
click at [417, 315] on p "Native support for wallet verification, transaction logging, and Web3 primitive…" at bounding box center [405, 328] width 184 height 26
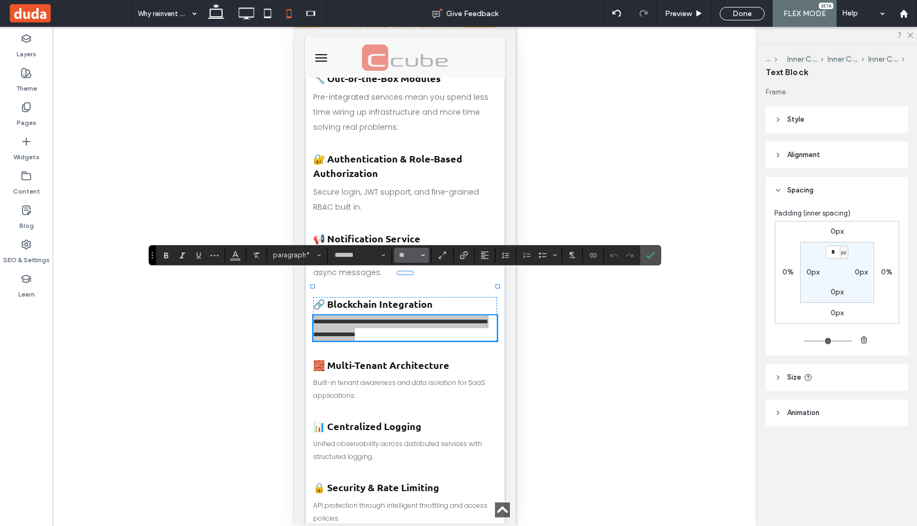
click at [422, 256] on icon "Size" at bounding box center [423, 255] width 4 height 4
click at [407, 354] on label "14" at bounding box center [411, 347] width 34 height 15
type input "**"
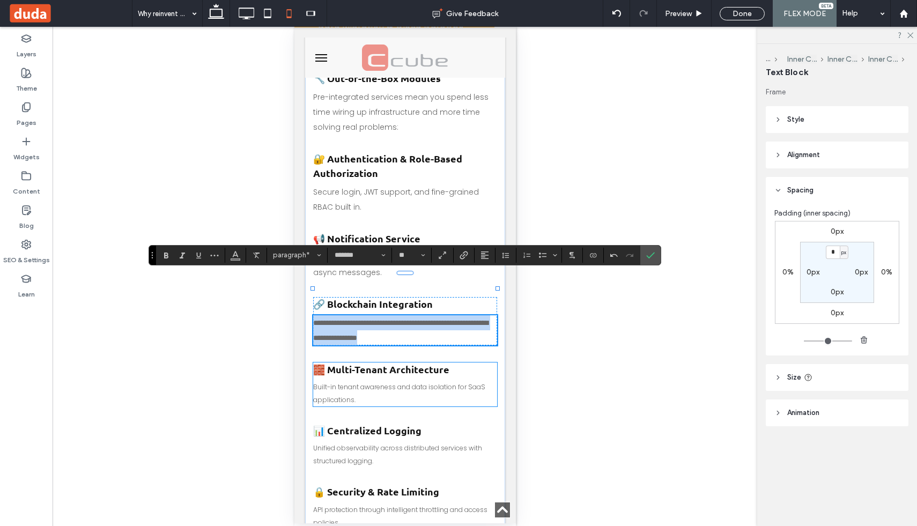
click at [398, 383] on span "Built-in tenant awareness and data isolation for SaaS applications." at bounding box center [399, 394] width 172 height 22
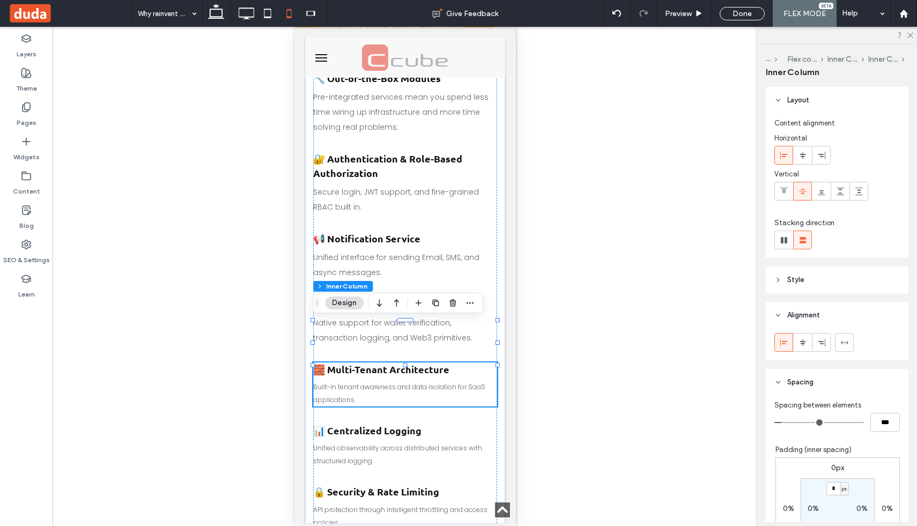
click at [398, 383] on span "Built-in tenant awareness and data isolation for SaaS applications." at bounding box center [399, 394] width 172 height 22
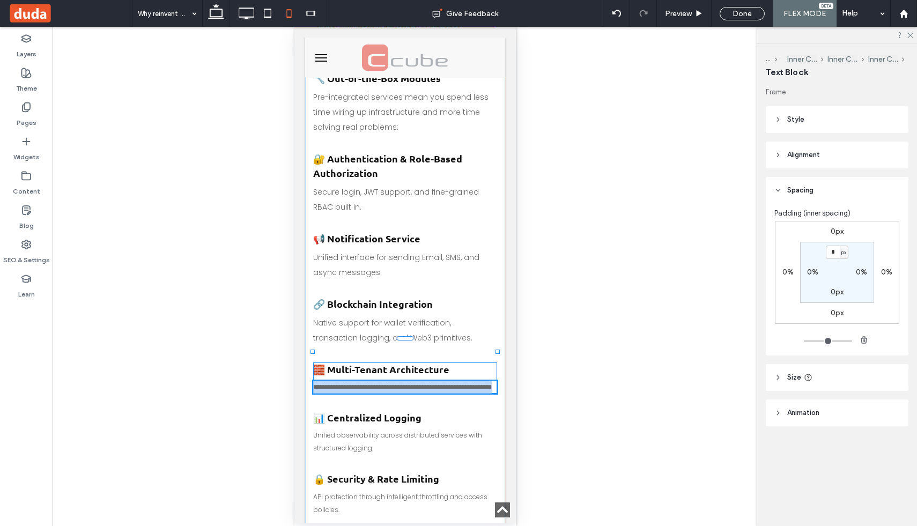
click at [398, 384] on span "**********" at bounding box center [402, 387] width 179 height 6
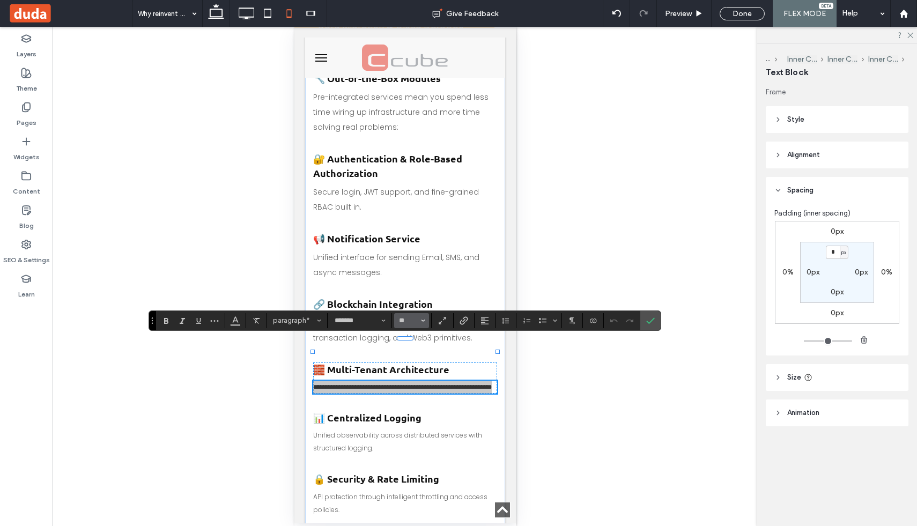
click at [422, 320] on use "Size" at bounding box center [423, 321] width 4 height 2
click at [413, 413] on label "14" at bounding box center [411, 413] width 34 height 15
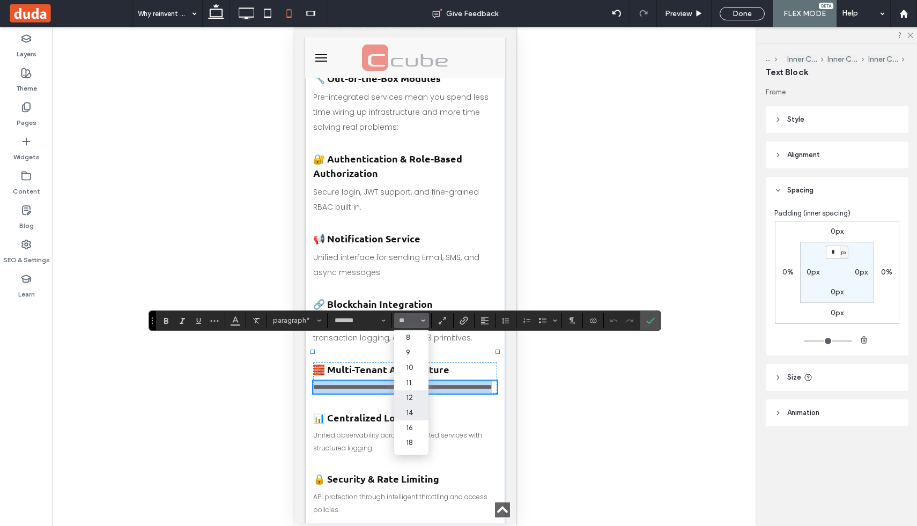
type input "**"
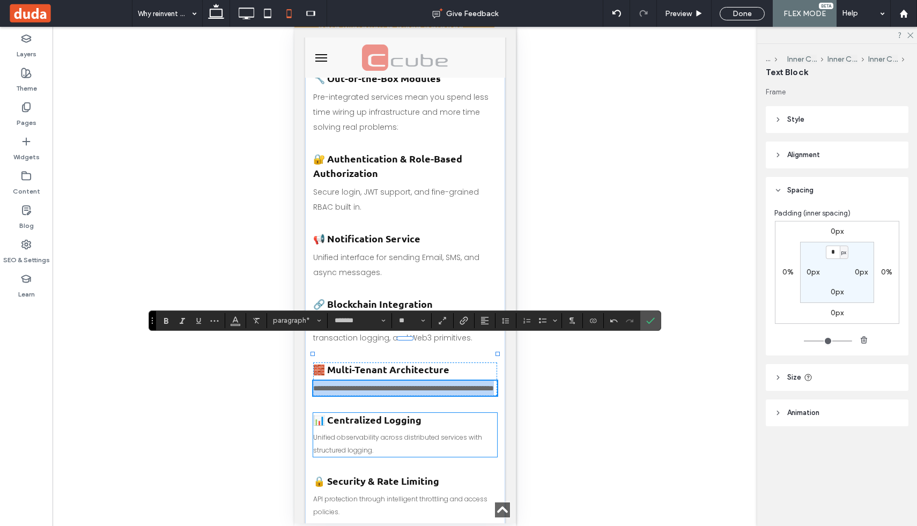
click at [396, 431] on p "Unified observability across distributed services with structured logging." at bounding box center [405, 444] width 184 height 26
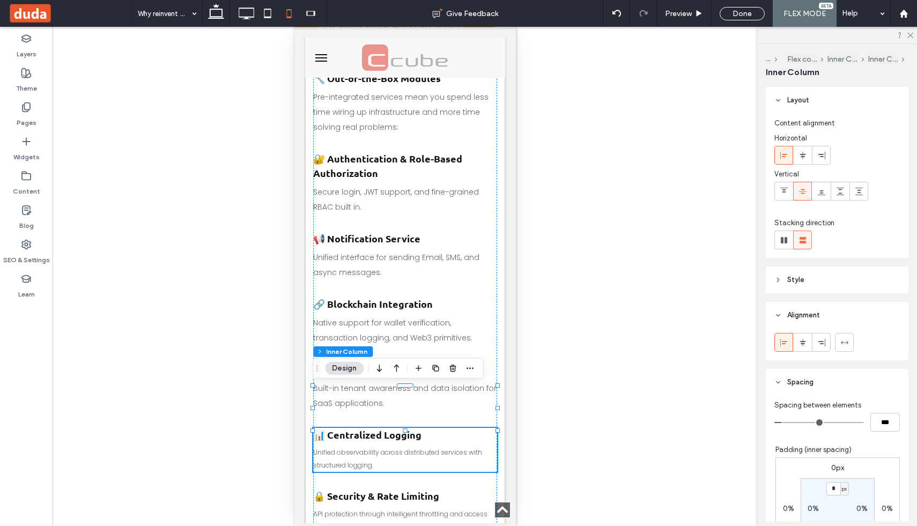
click at [396, 446] on p "Unified observability across distributed services with structured logging." at bounding box center [405, 459] width 184 height 26
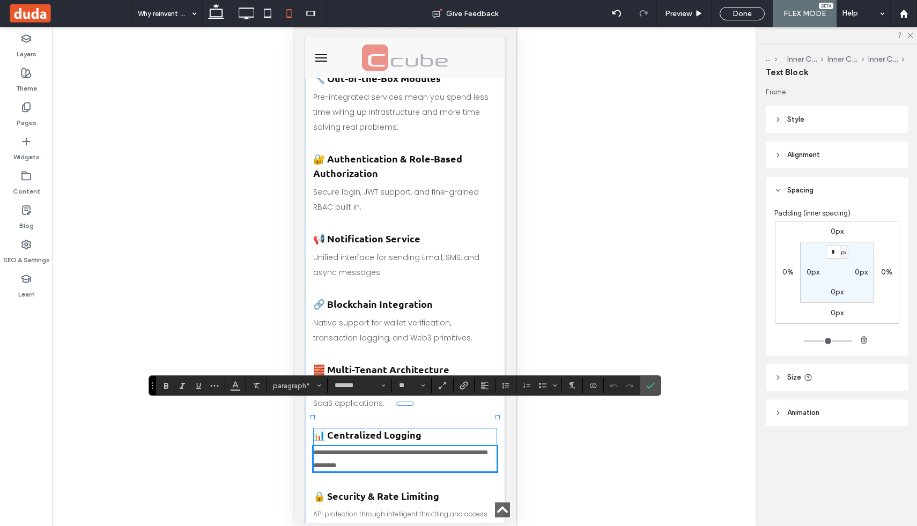
click at [396, 446] on p "**********" at bounding box center [405, 459] width 184 height 26
click at [427, 386] on button "**" at bounding box center [411, 385] width 35 height 15
click at [415, 333] on label "14" at bounding box center [411, 334] width 34 height 15
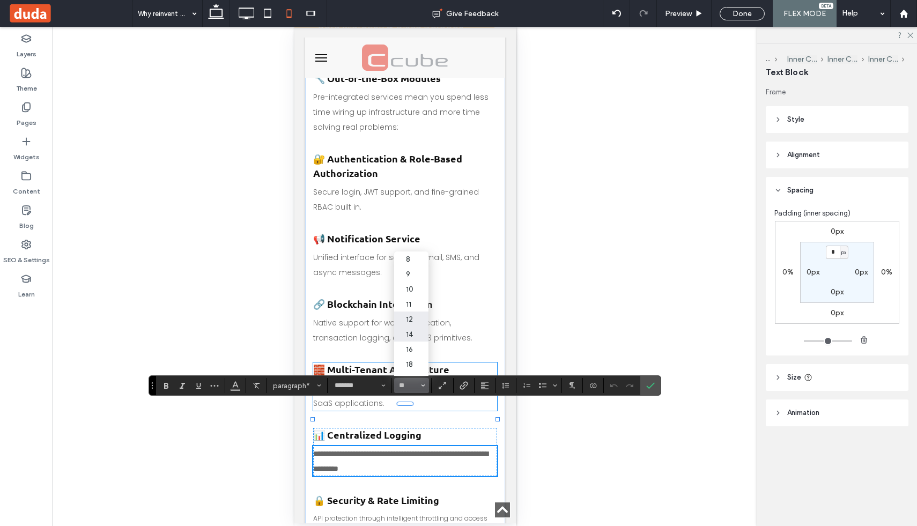
type input "**"
click at [402, 514] on span "API protection through intelligent throttling and access policies." at bounding box center [400, 525] width 174 height 22
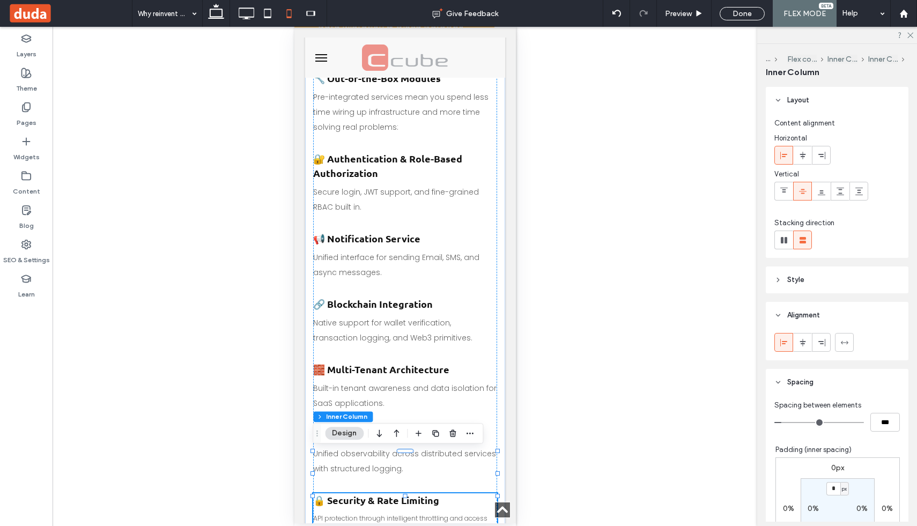
click at [402, 514] on span "API protection through intelligent throttling and access policies." at bounding box center [400, 525] width 174 height 22
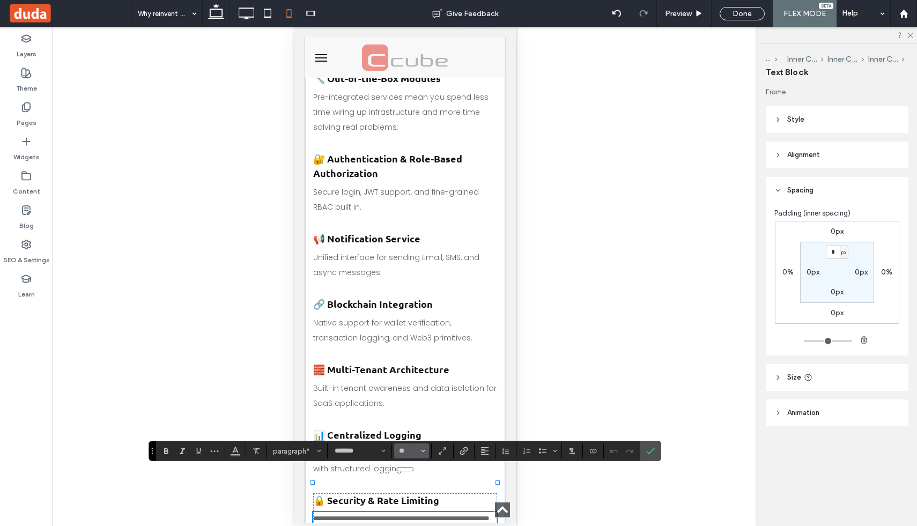
click at [422, 450] on icon "Size" at bounding box center [423, 451] width 4 height 4
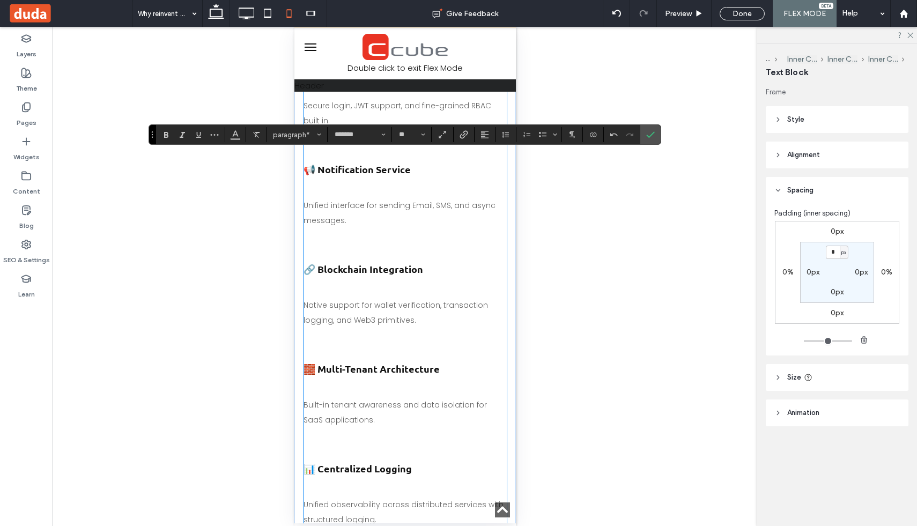
scroll to position [1021, 0]
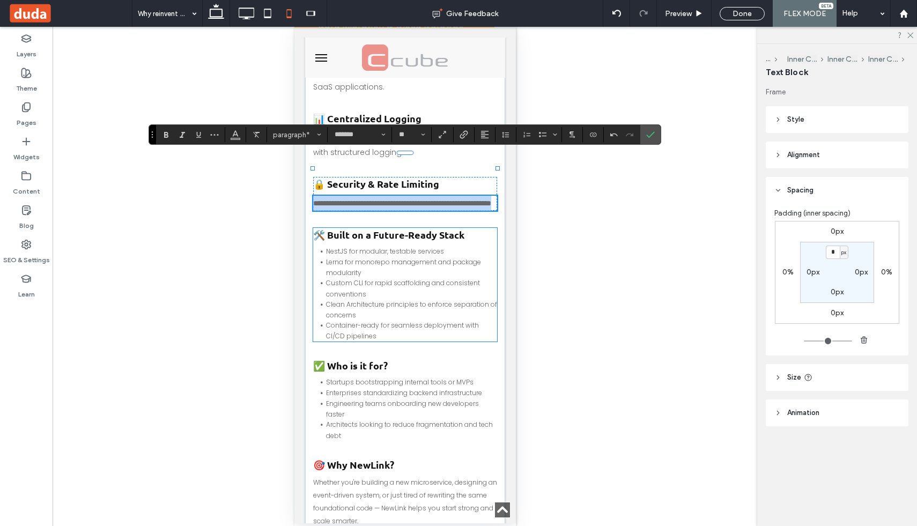
click at [418, 321] on span "Container-ready for seamless deployment with CI/CD pipelines" at bounding box center [402, 331] width 153 height 20
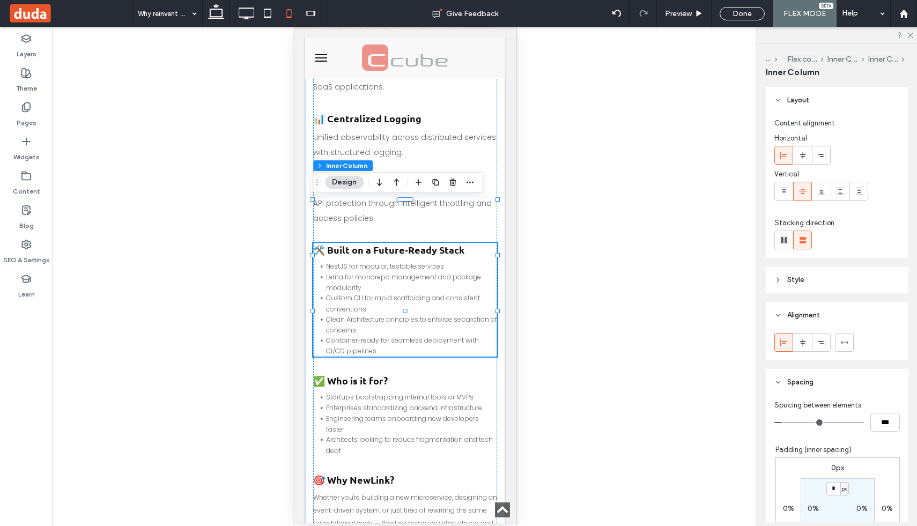
click at [418, 336] on span "Container-ready for seamless deployment with CI/CD pipelines" at bounding box center [402, 346] width 153 height 20
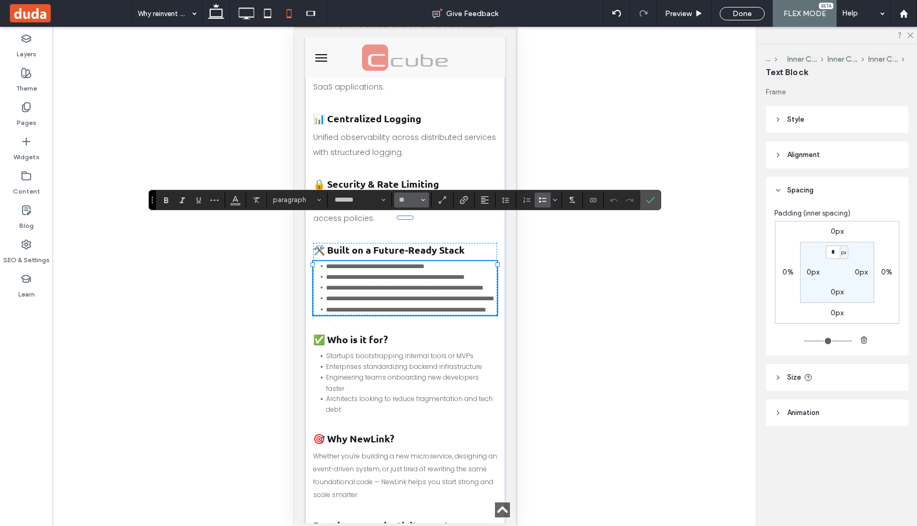
click at [426, 205] on button "**" at bounding box center [411, 200] width 35 height 15
click at [418, 292] on label "14" at bounding box center [411, 292] width 34 height 15
type input "**"
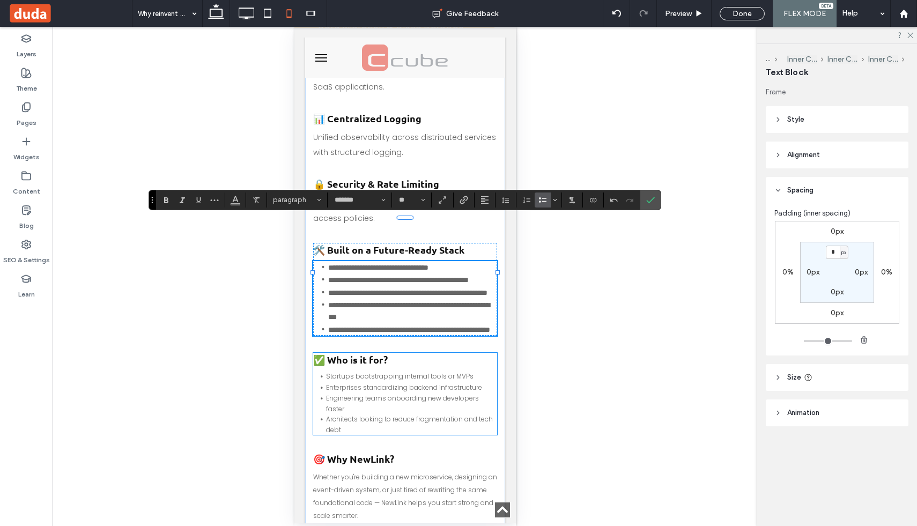
click at [413, 401] on li "Engineering teams onboarding new developers faster" at bounding box center [411, 403] width 171 height 21
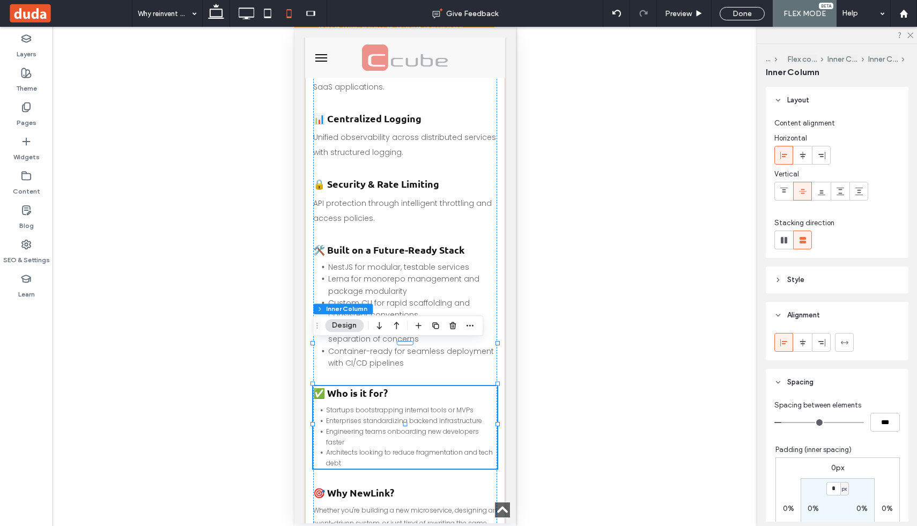
click at [413, 427] on li "Engineering teams onboarding new developers faster" at bounding box center [411, 437] width 171 height 21
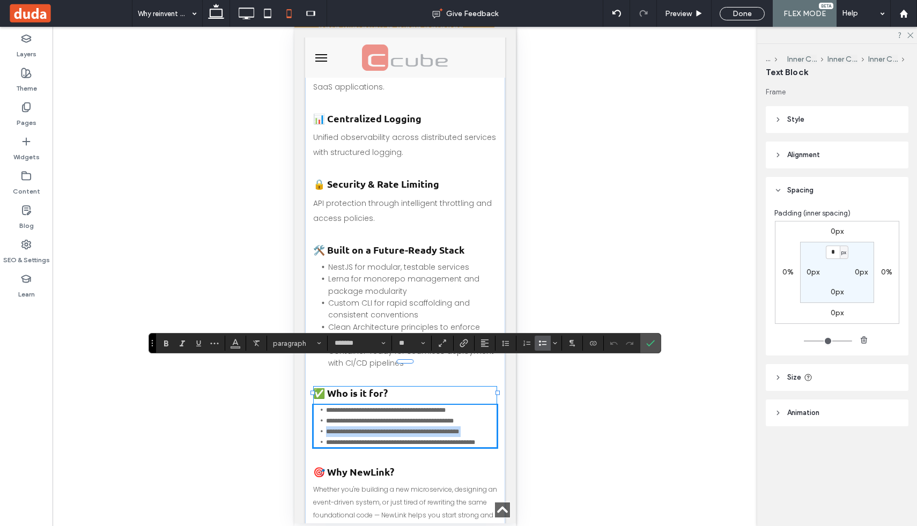
click at [413, 427] on li "**********" at bounding box center [411, 432] width 171 height 11
click at [433, 407] on span "**********" at bounding box center [386, 410] width 120 height 6
click at [422, 343] on icon "Size" at bounding box center [423, 343] width 4 height 4
click at [459, 424] on div at bounding box center [405, 424] width 184 height 1
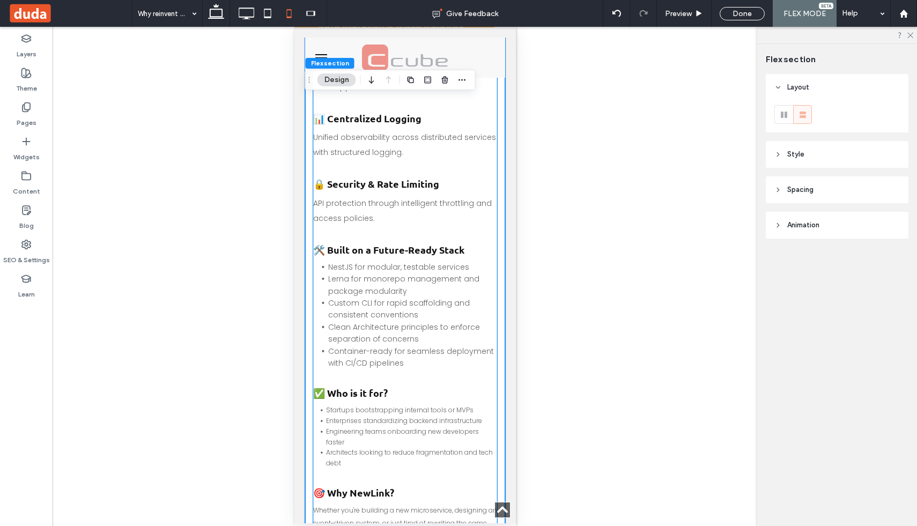
click at [438, 427] on span "Engineering teams onboarding new developers faster" at bounding box center [402, 437] width 153 height 20
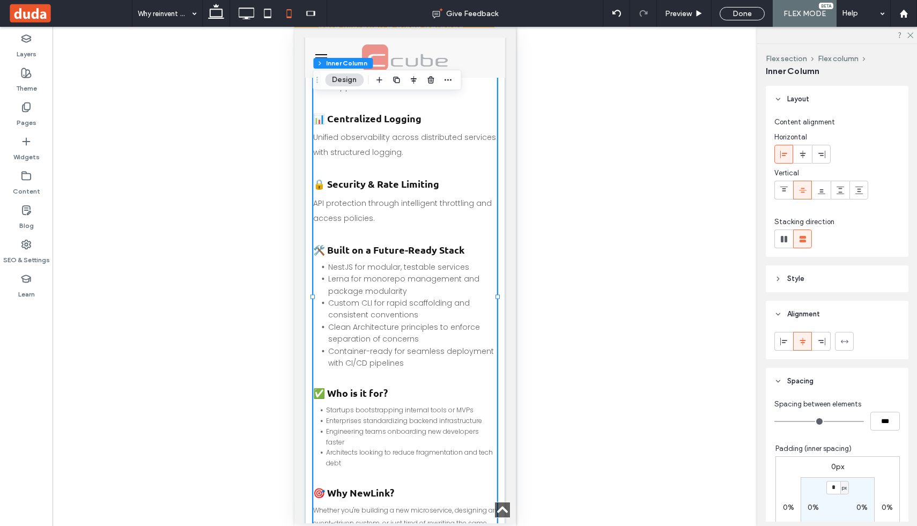
click at [438, 427] on span "Engineering teams onboarding new developers faster" at bounding box center [402, 437] width 153 height 20
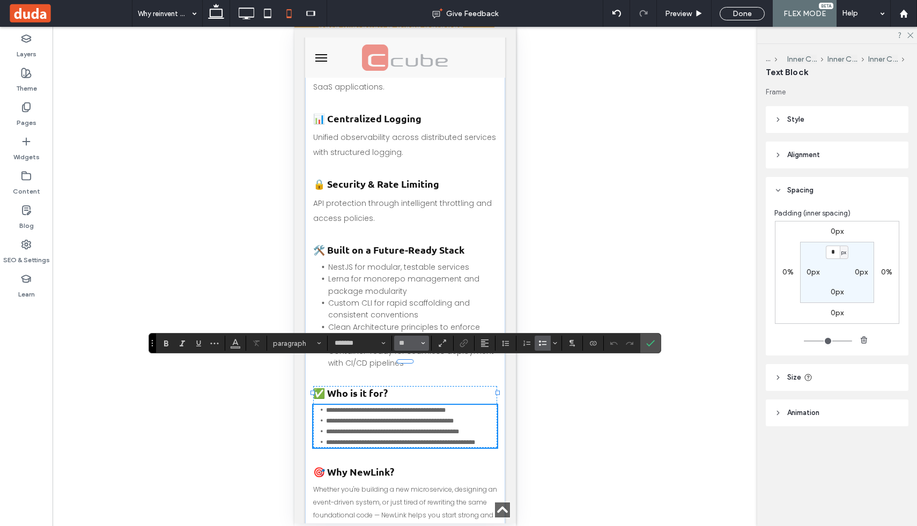
click at [423, 341] on icon "Size" at bounding box center [423, 343] width 4 height 4
click at [410, 297] on label "14" at bounding box center [411, 291] width 34 height 15
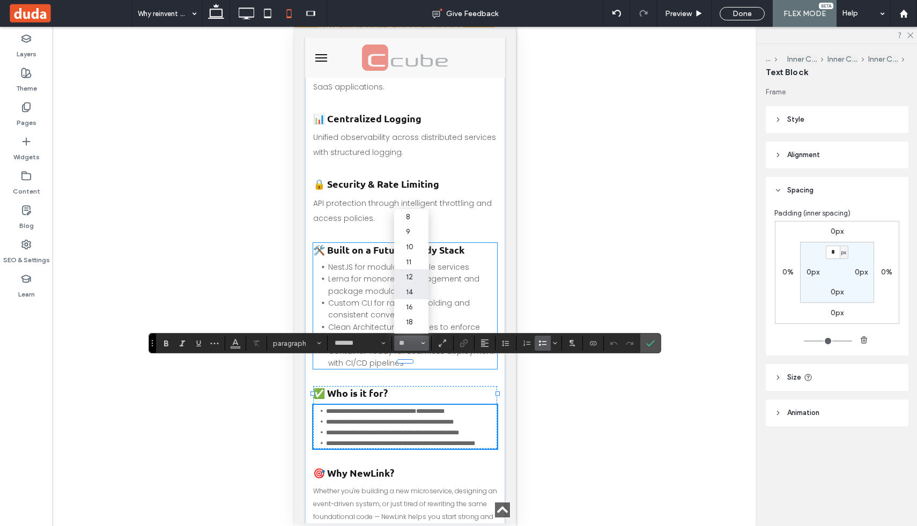
type input "**"
click at [414, 322] on span "Clean Architecture principles to enforce separation of concerns" at bounding box center [404, 333] width 152 height 23
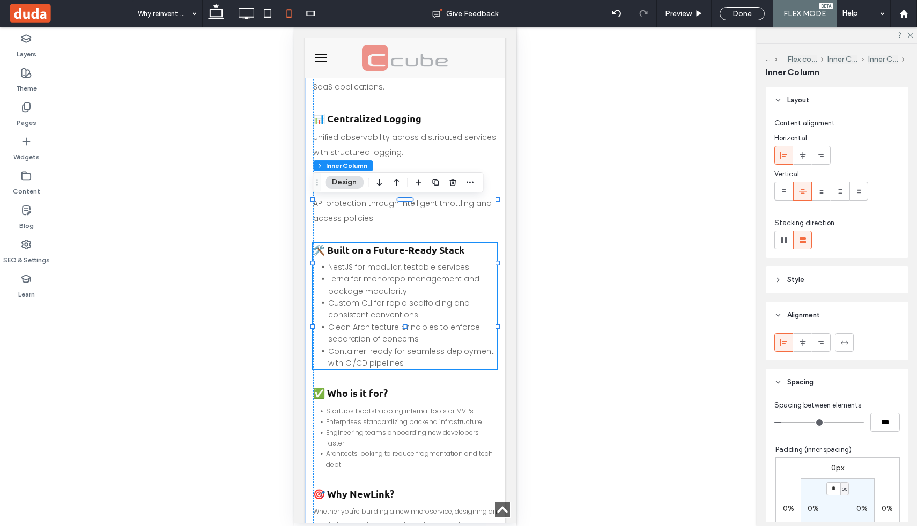
click at [414, 322] on span "Clean Architecture principles to enforce separation of concerns" at bounding box center [404, 333] width 152 height 23
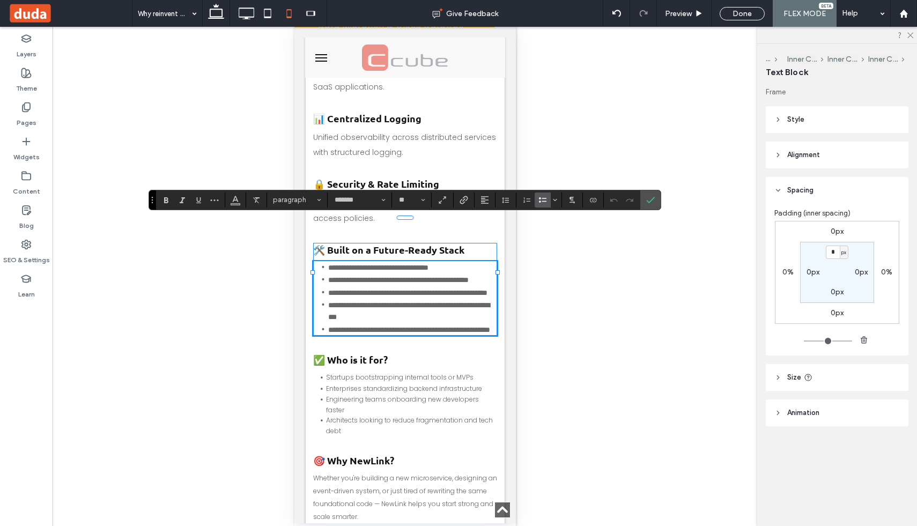
click at [414, 302] on span "**********" at bounding box center [408, 311] width 161 height 19
click at [420, 395] on span "Engineering teams onboarding new developers faster" at bounding box center [402, 405] width 153 height 20
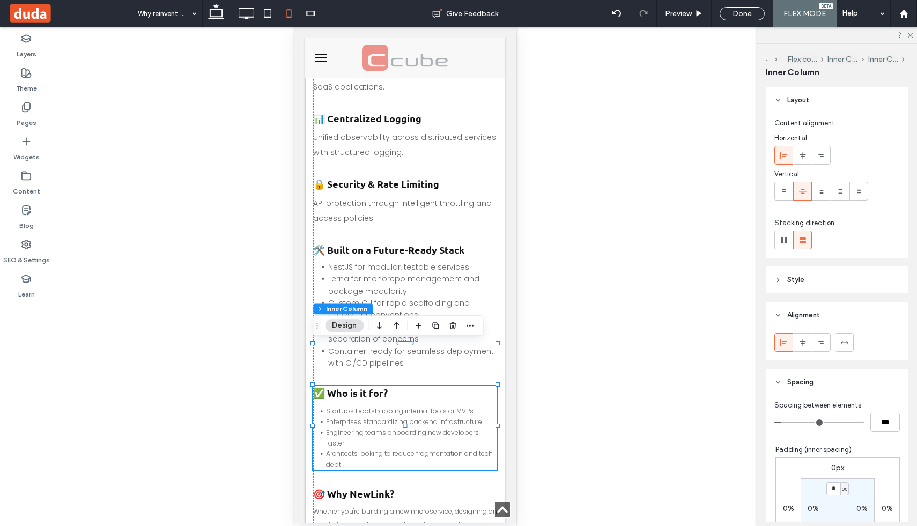
click at [420, 428] on span "Engineering teams onboarding new developers faster" at bounding box center [402, 438] width 153 height 20
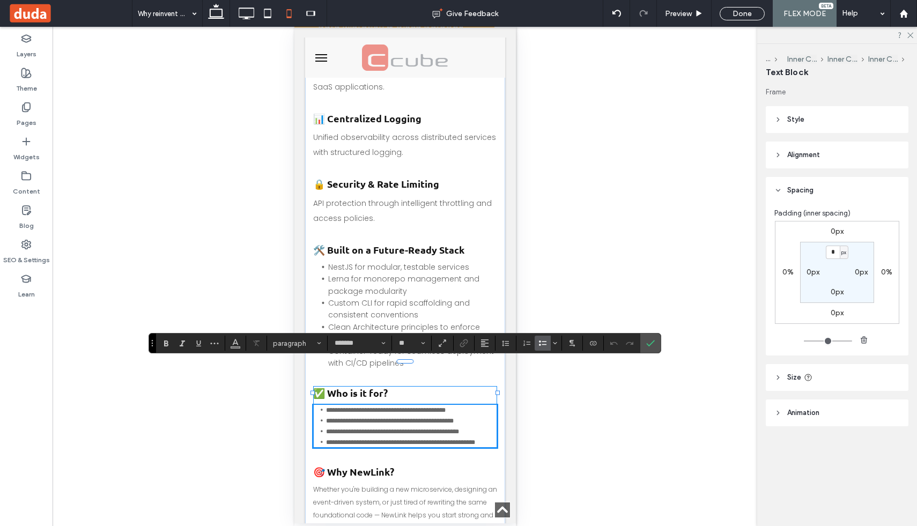
click at [420, 427] on li "**********" at bounding box center [411, 432] width 171 height 11
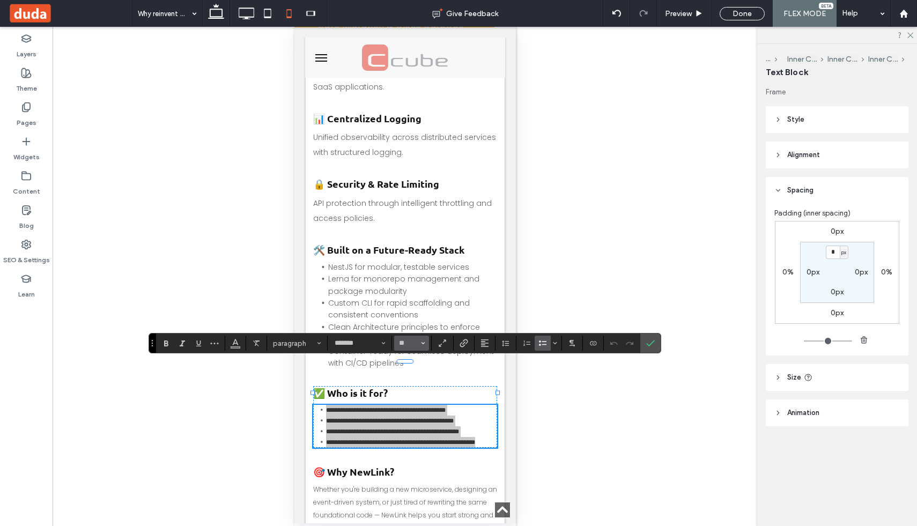
click at [424, 343] on icon "Size" at bounding box center [423, 343] width 4 height 4
click at [416, 299] on label "14" at bounding box center [411, 291] width 34 height 15
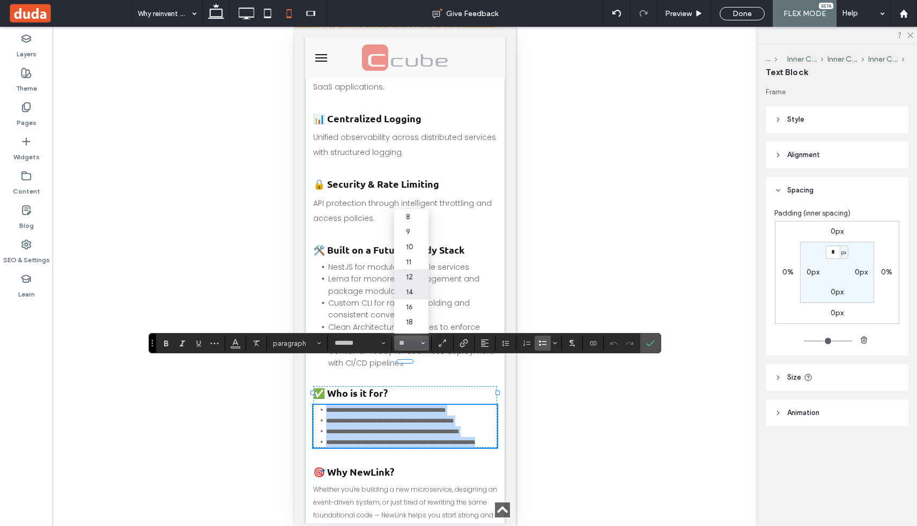
type input "**"
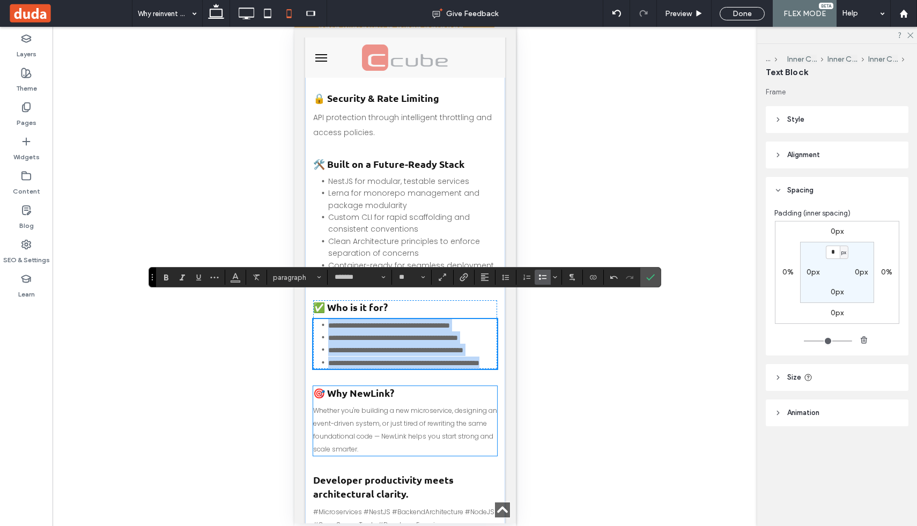
scroll to position [1108, 0]
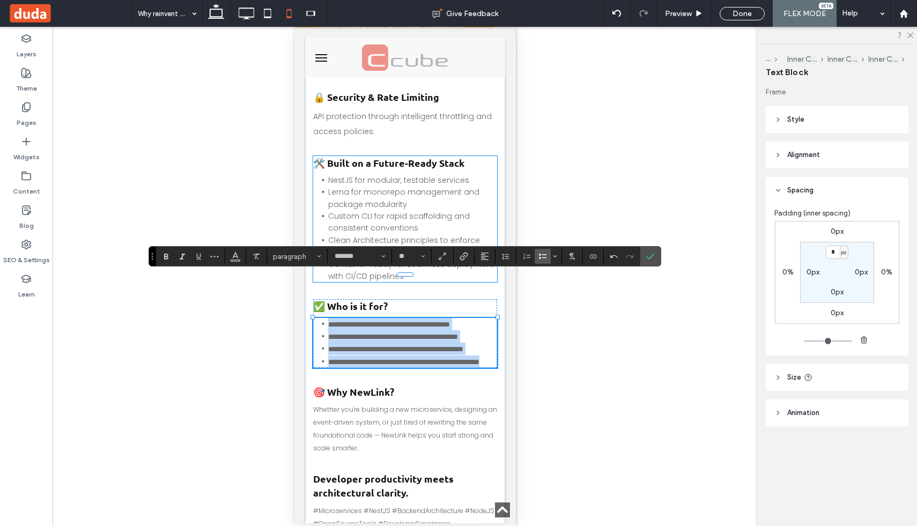
click at [417, 259] on span "Container-ready for seamless deployment with CI/CD pipelines" at bounding box center [411, 270] width 166 height 23
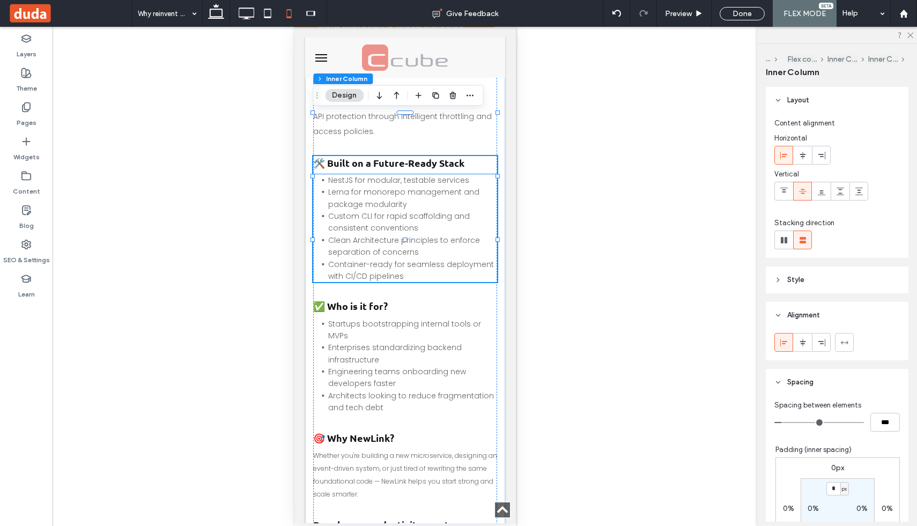
click at [418, 234] on li "Clean Architecture principles to enforce separation of concerns" at bounding box center [412, 246] width 169 height 24
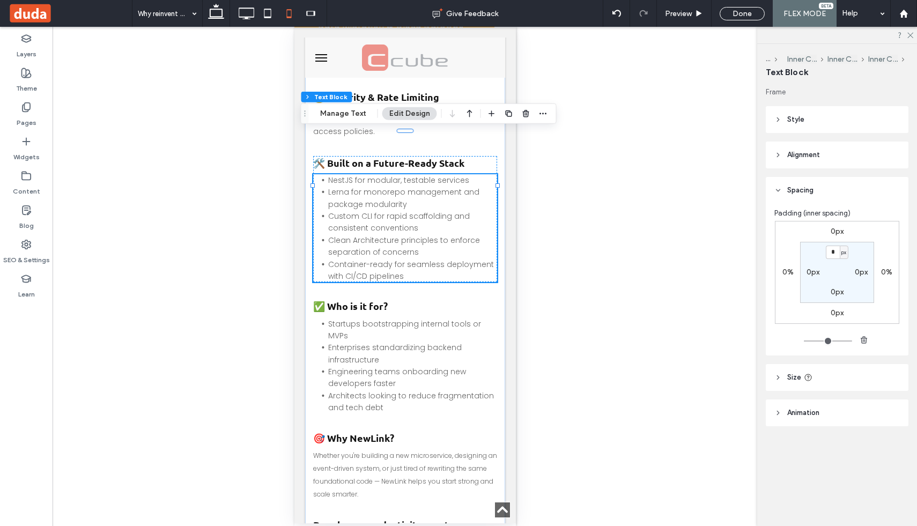
click at [418, 234] on li "Clean Architecture principles to enforce separation of concerns" at bounding box center [412, 246] width 169 height 24
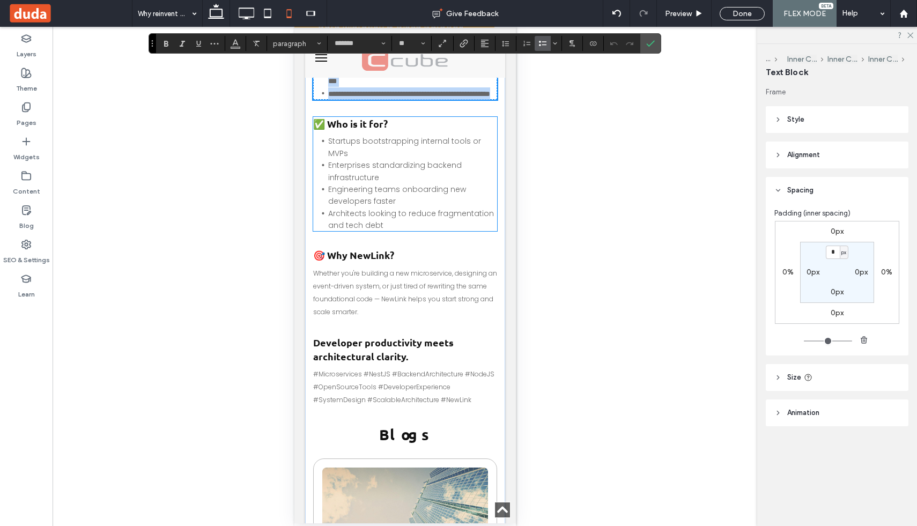
scroll to position [1260, 0]
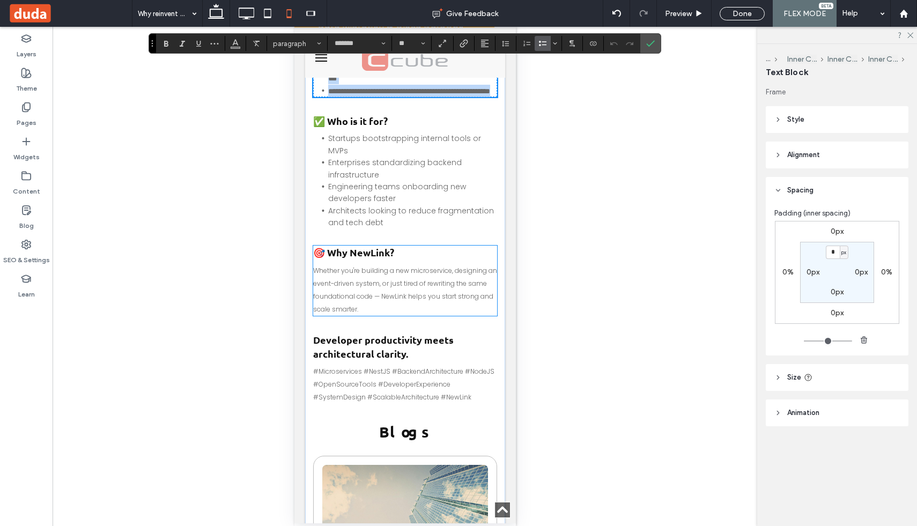
click at [412, 274] on span "Whether you're building a new microservice, designing an event-driven system, o…" at bounding box center [405, 290] width 184 height 48
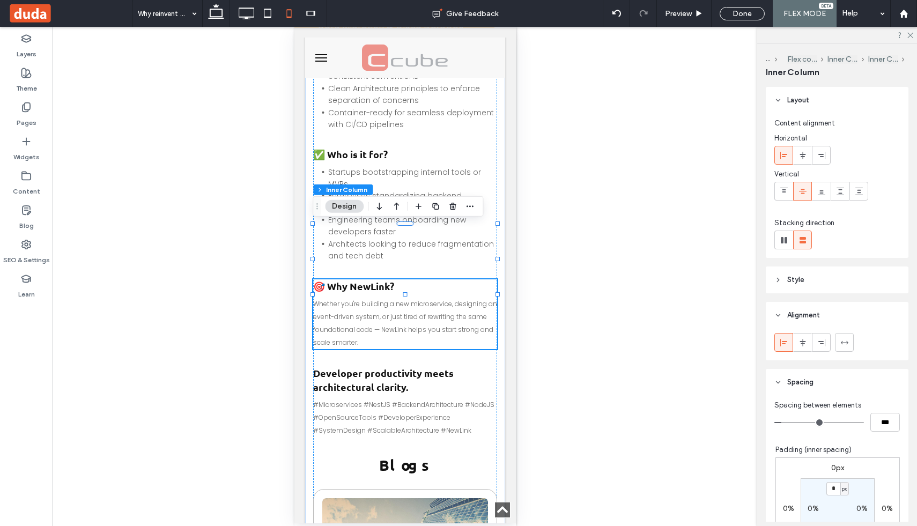
click at [412, 299] on span "Whether you're building a new microservice, designing an event-driven system, o…" at bounding box center [405, 323] width 184 height 48
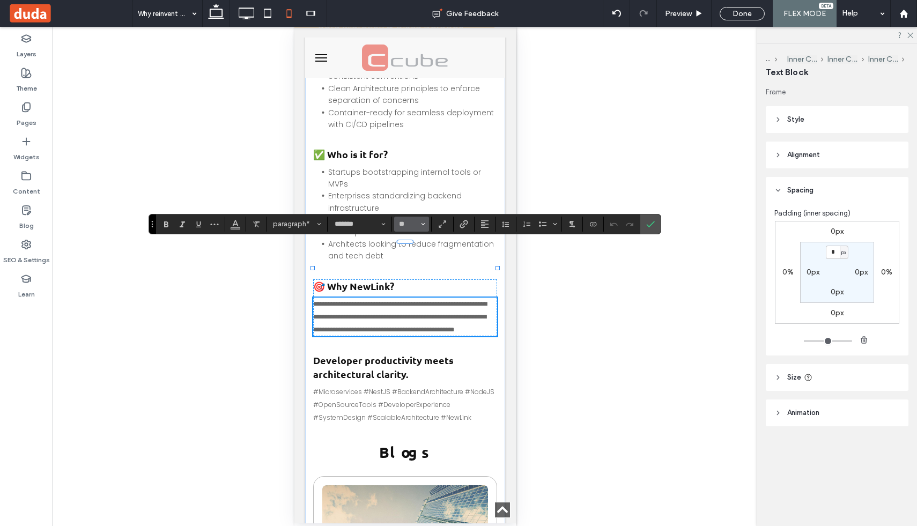
click at [425, 225] on icon "Size" at bounding box center [423, 224] width 4 height 4
click at [411, 320] on label "14" at bounding box center [411, 316] width 34 height 15
type input "**"
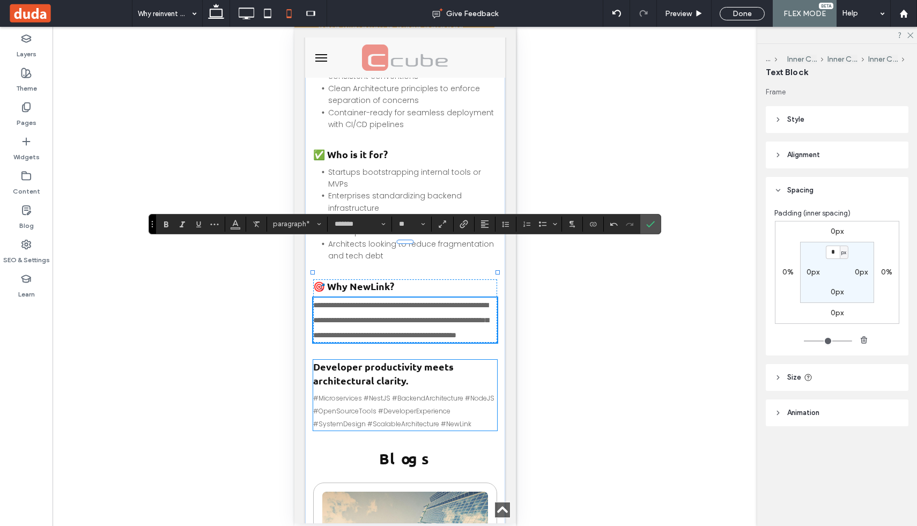
click at [414, 394] on span "#Microservices #NestJS #BackendArchitecture #NodeJS #OpenSourceTools #Developer…" at bounding box center [403, 411] width 181 height 35
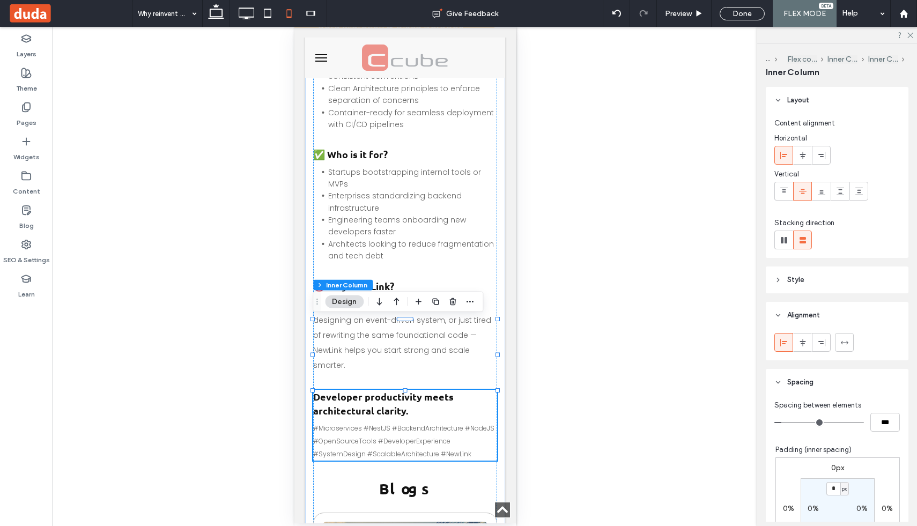
click at [414, 424] on span "#Microservices #NestJS #BackendArchitecture #NodeJS #OpenSourceTools #Developer…" at bounding box center [403, 441] width 181 height 35
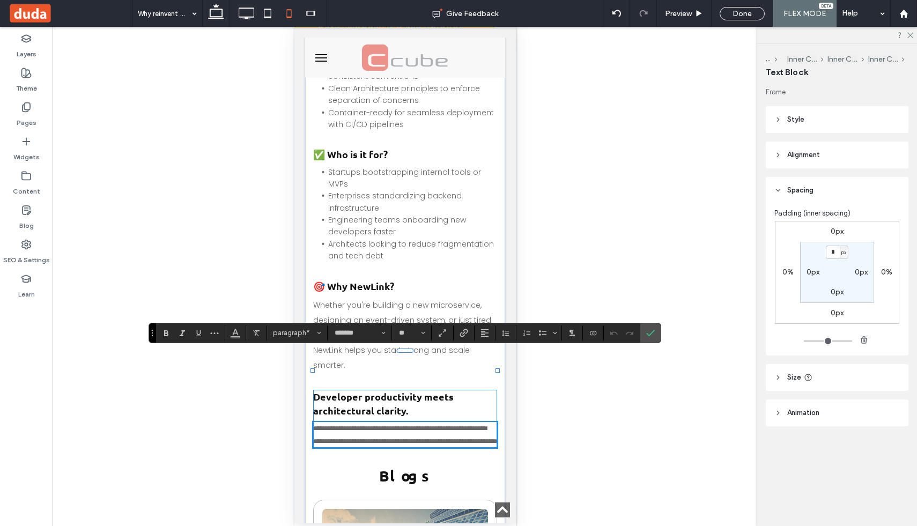
click at [414, 425] on span "**********" at bounding box center [405, 434] width 184 height 19
click at [424, 331] on icon "Size" at bounding box center [423, 333] width 4 height 4
click at [418, 282] on label "14" at bounding box center [411, 281] width 34 height 15
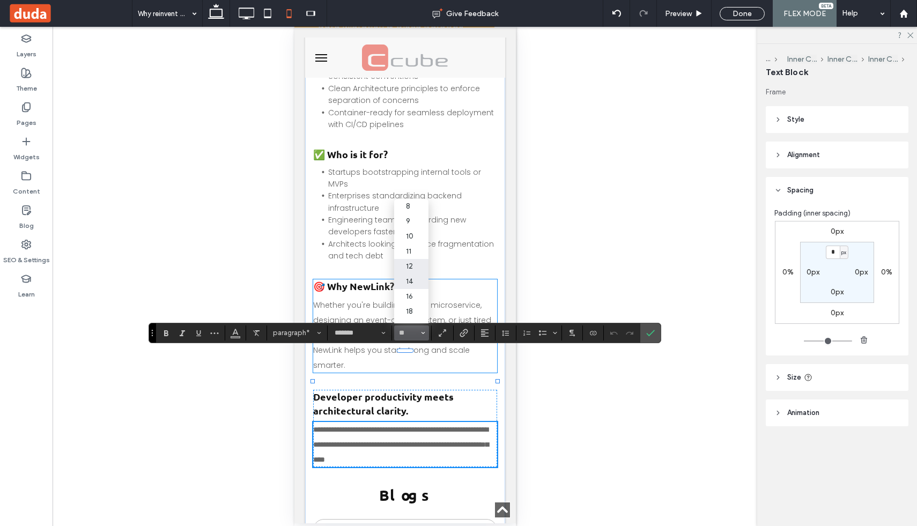
type input "**"
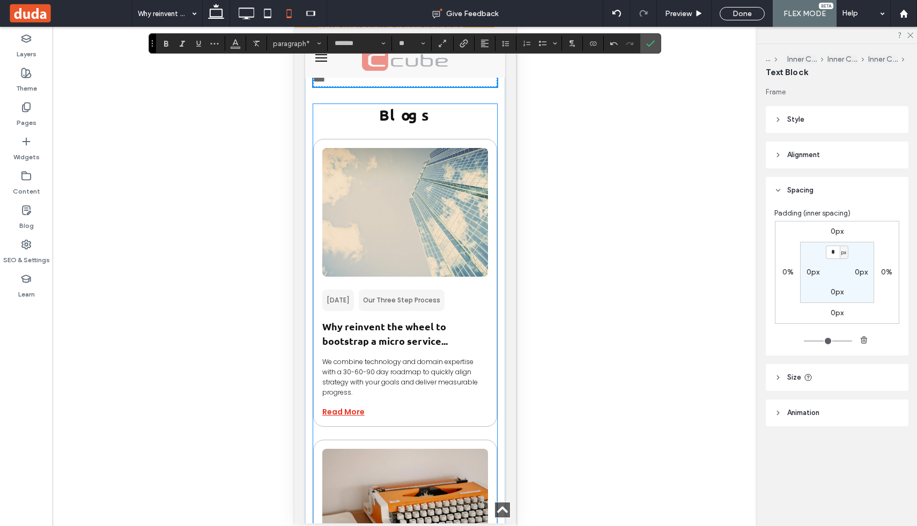
scroll to position [1639, 0]
click at [392, 358] on span "We combine technology and domain expertise with a 30-60-90 day roadmap to quick…" at bounding box center [400, 378] width 156 height 40
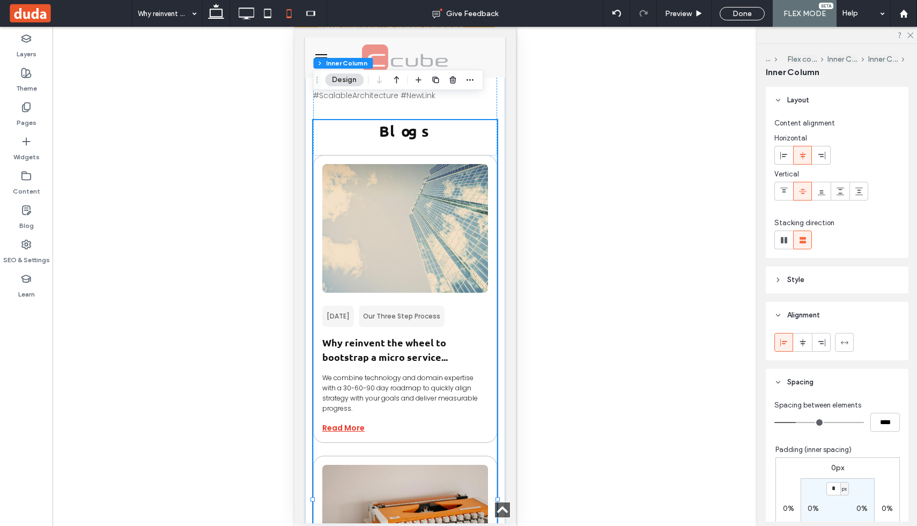
click at [392, 373] on span "We combine technology and domain expertise with a 30-60-90 day roadmap to quick…" at bounding box center [400, 393] width 156 height 40
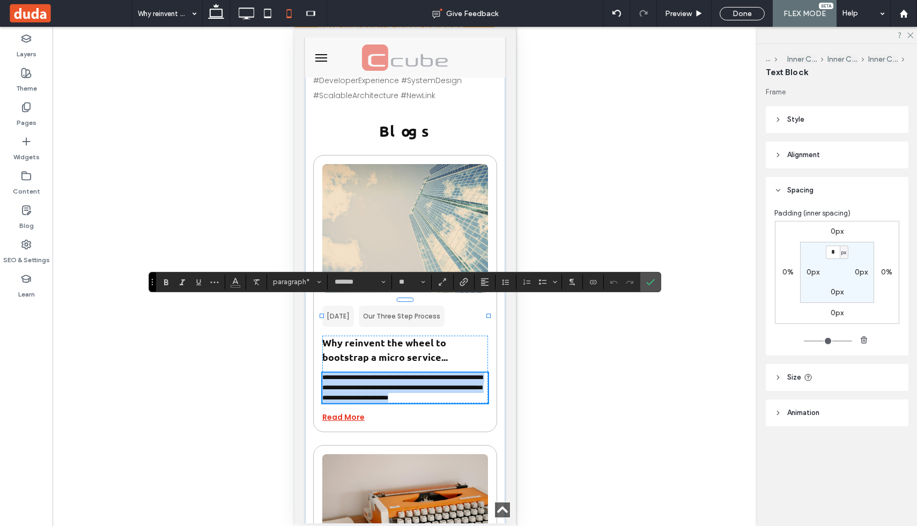
click at [392, 374] on span "**********" at bounding box center [402, 387] width 160 height 27
click at [422, 278] on span "Size" at bounding box center [423, 282] width 4 height 14
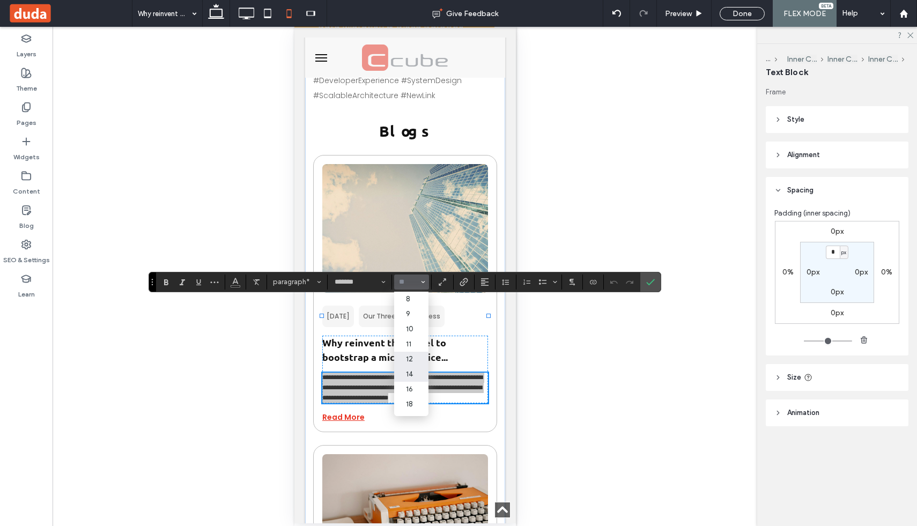
click at [412, 377] on label "14" at bounding box center [411, 374] width 34 height 15
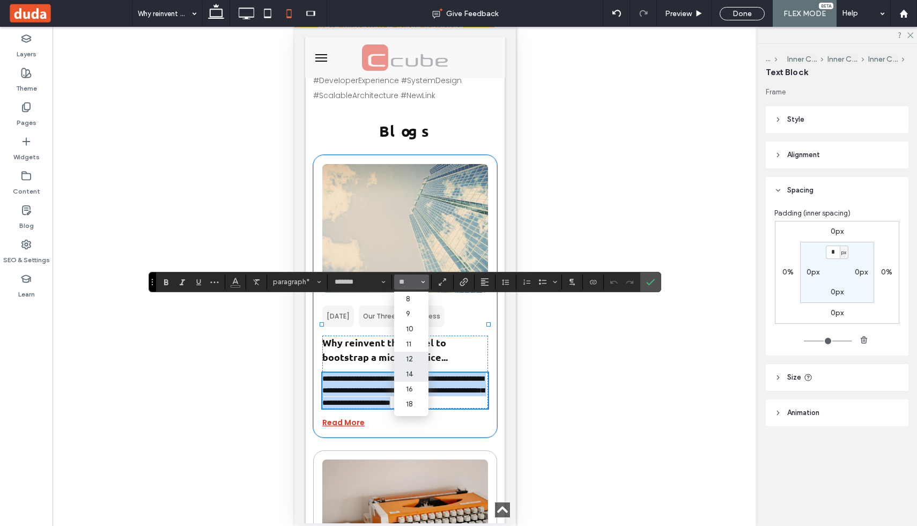
type input "**"
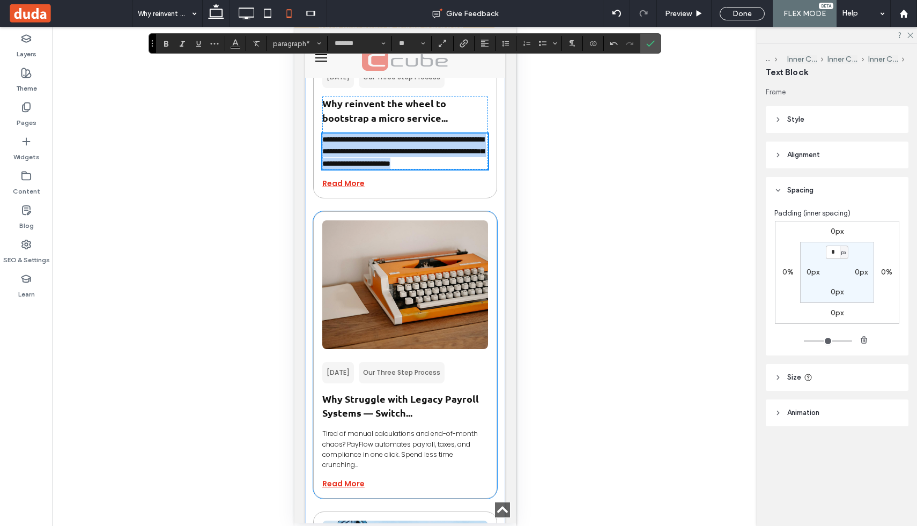
scroll to position [1890, 0]
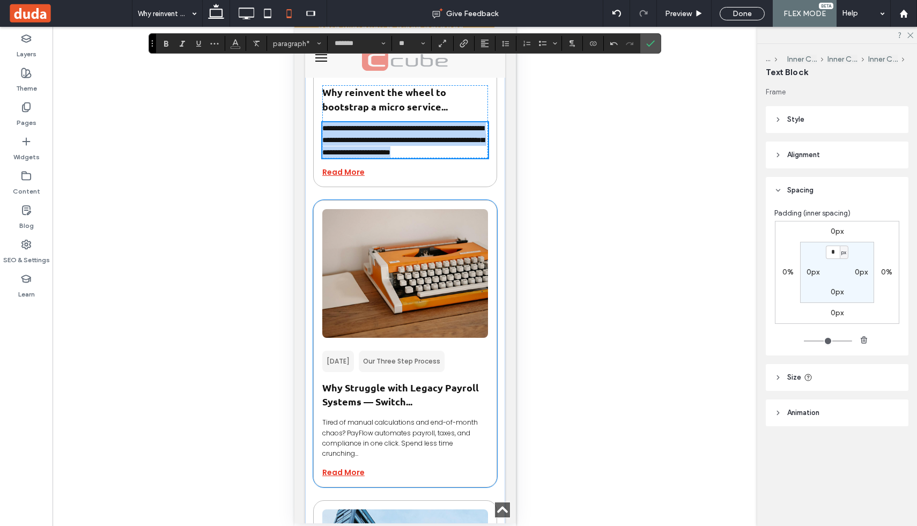
click at [415, 418] on span "Tired of manual calculations and end-of-month chaos? PayFlow automates payroll,…" at bounding box center [400, 438] width 156 height 40
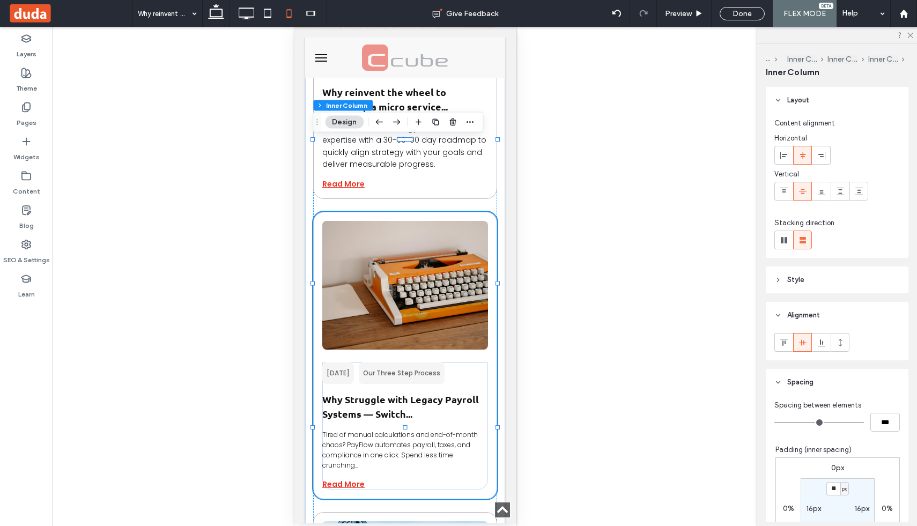
click at [415, 430] on span "Tired of manual calculations and end-of-month chaos? PayFlow automates payroll,…" at bounding box center [400, 450] width 156 height 40
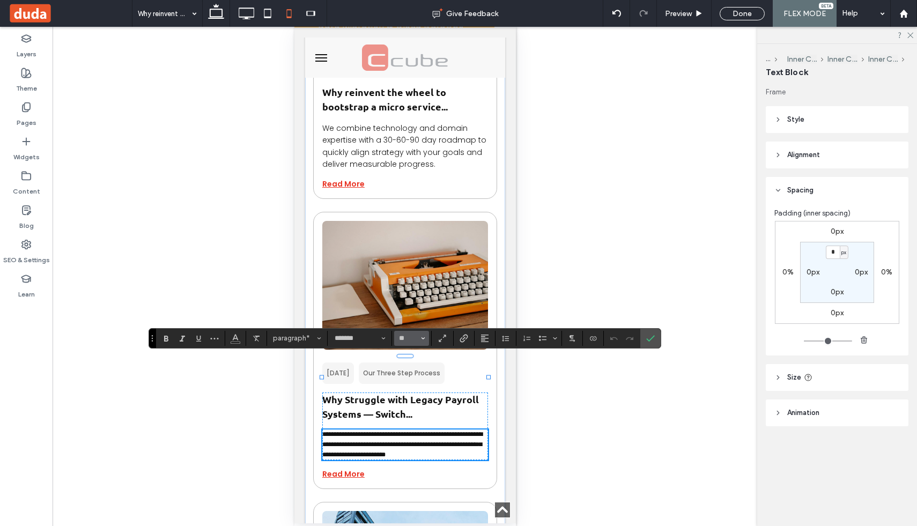
click at [425, 339] on button "**" at bounding box center [411, 338] width 35 height 15
click at [409, 288] on label "14" at bounding box center [411, 287] width 34 height 15
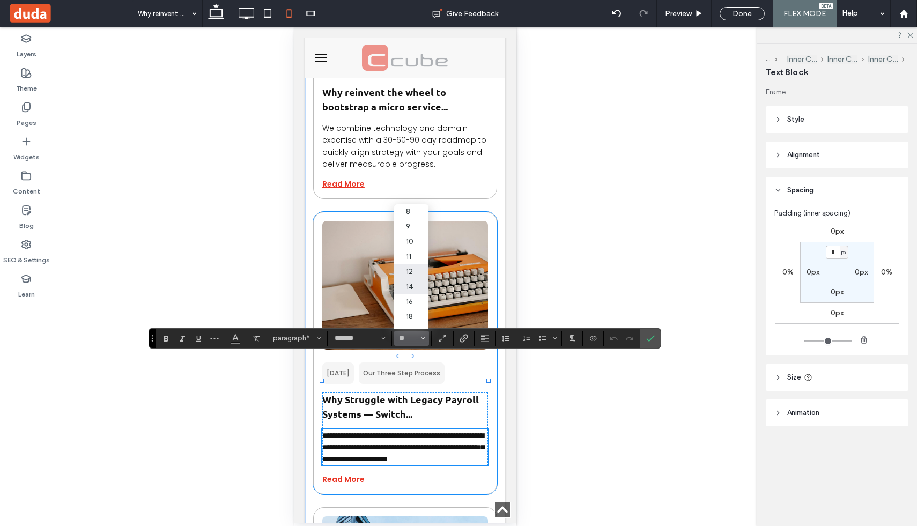
type input "**"
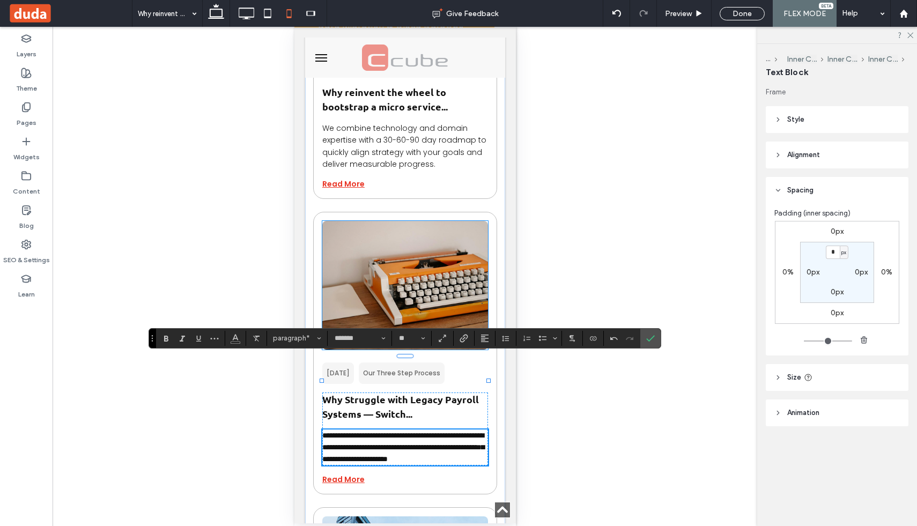
click at [413, 271] on img at bounding box center [405, 285] width 166 height 129
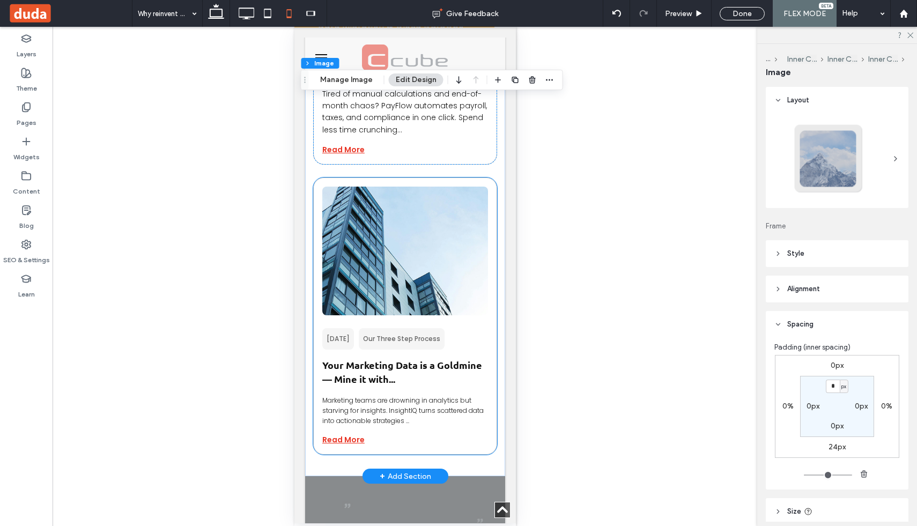
scroll to position [2231, 0]
click at [410, 396] on span "Marketing teams are drowning in analytics but starving for insights. InsightIQ …" at bounding box center [402, 411] width 161 height 30
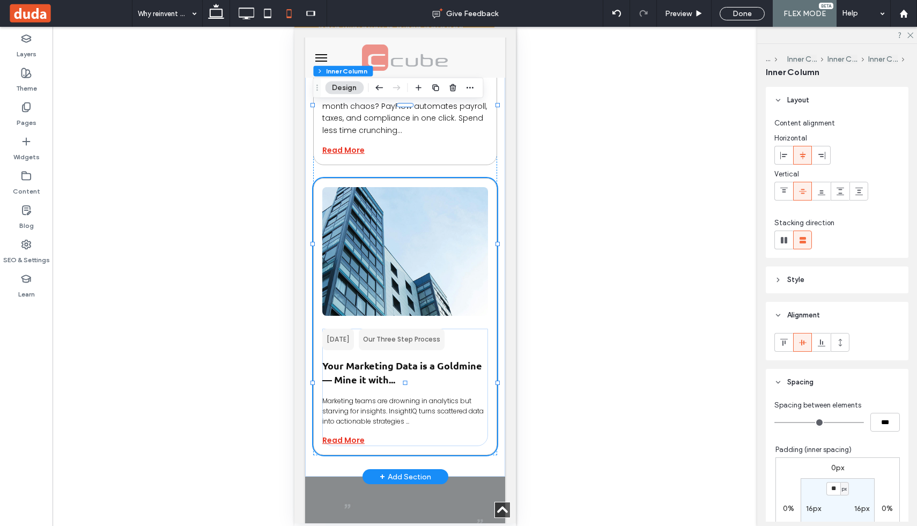
click at [410, 396] on span "Marketing teams are drowning in analytics but starving for insights. InsightIQ …" at bounding box center [402, 411] width 161 height 30
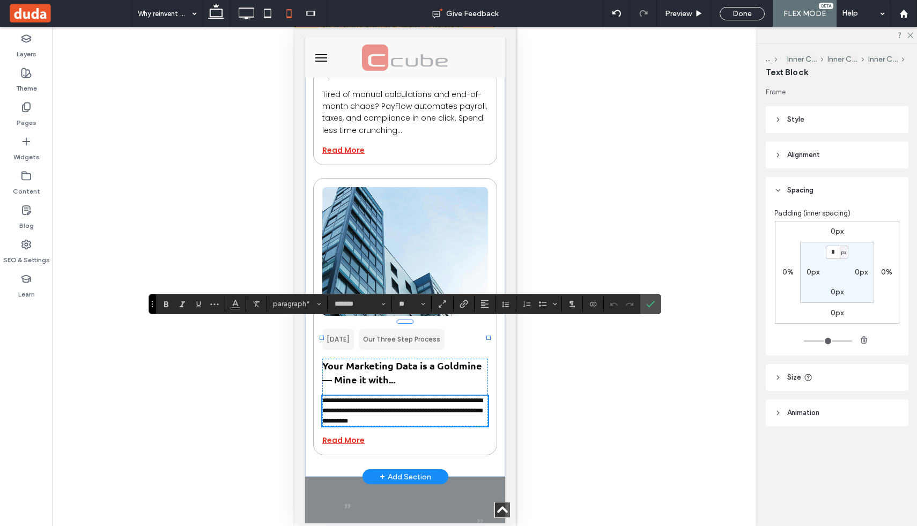
click at [410, 398] on span "**********" at bounding box center [402, 411] width 160 height 27
click at [423, 307] on span "Size" at bounding box center [423, 304] width 4 height 14
click at [413, 399] on label "14" at bounding box center [411, 396] width 34 height 15
type input "**"
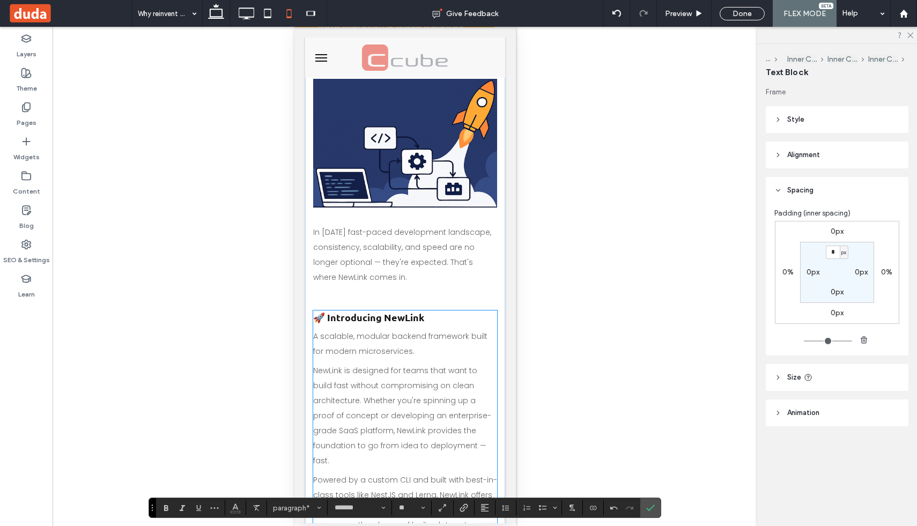
scroll to position [0, 0]
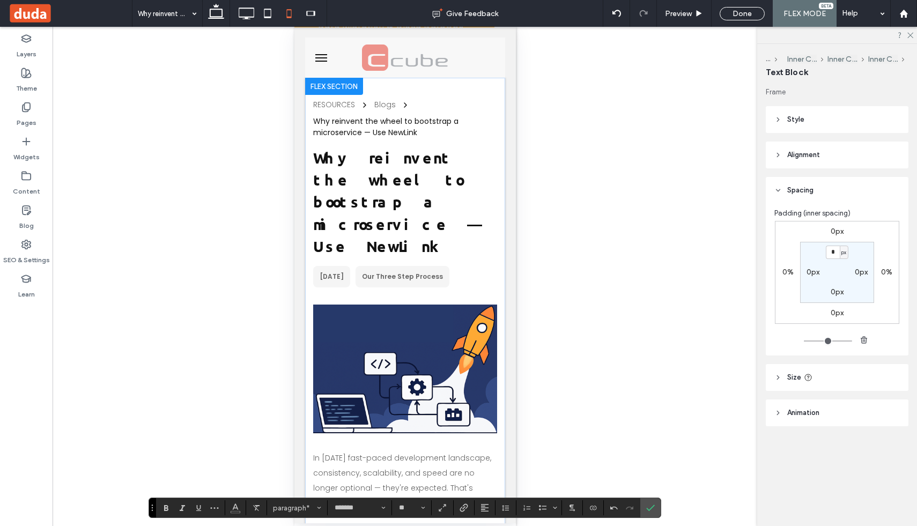
click at [585, 205] on div "Unhide? Yes Unhide? Yes Unhide? Yes" at bounding box center [405, 276] width 705 height 499
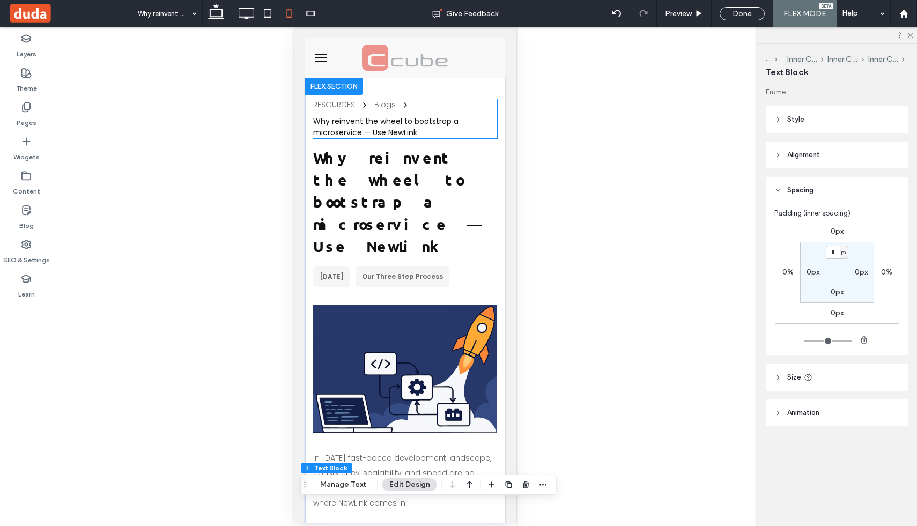
click at [408, 126] on div "Why reinvent the wheel to bootstrap a microservice — Use NewLink" at bounding box center [405, 127] width 184 height 23
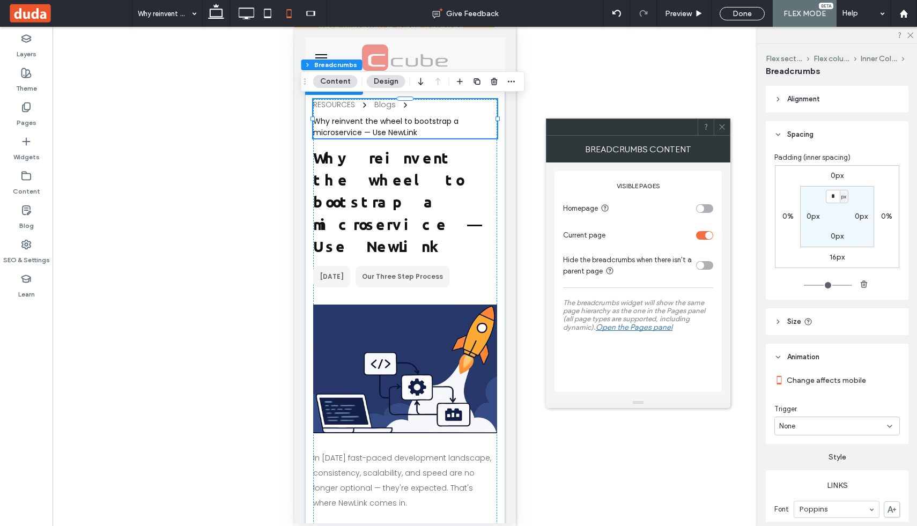
click at [408, 126] on div "Why reinvent the wheel to bootstrap a microservice — Use NewLink" at bounding box center [405, 127] width 184 height 23
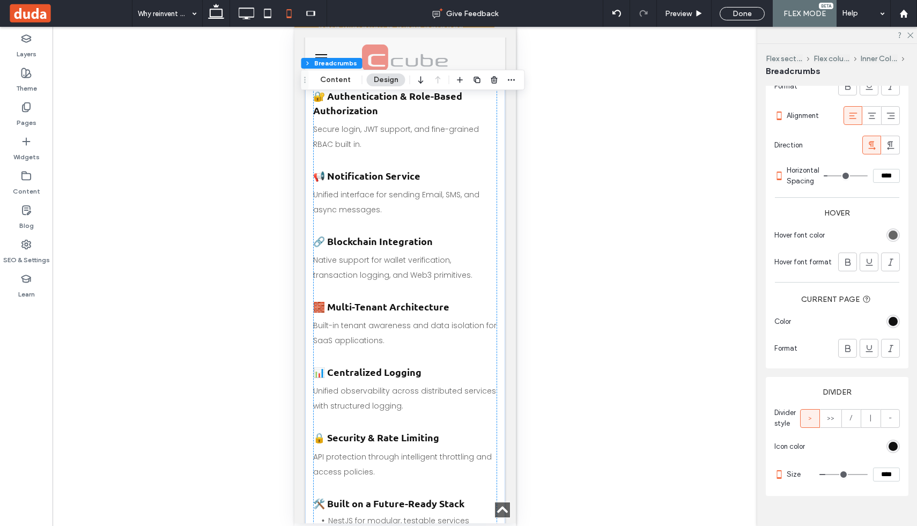
scroll to position [1137, 0]
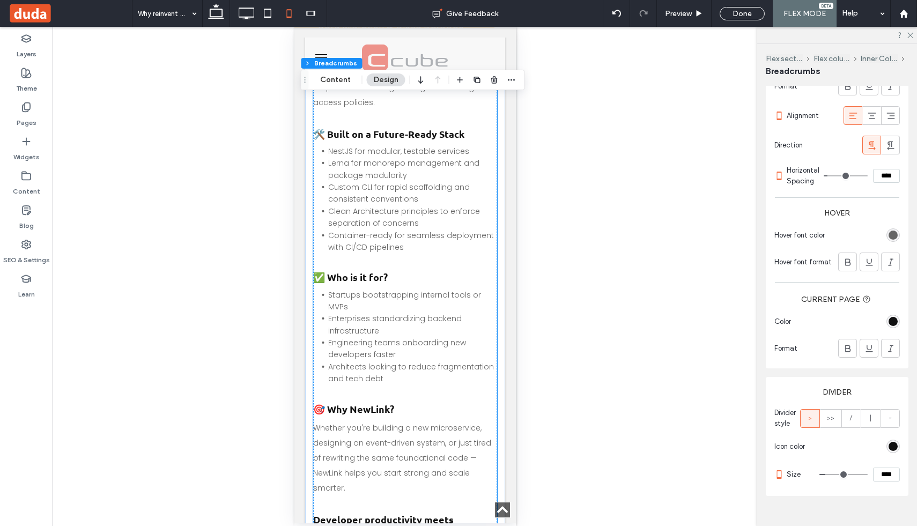
click at [420, 361] on li "Architects looking to reduce fragmentation and tech debt" at bounding box center [412, 373] width 169 height 24
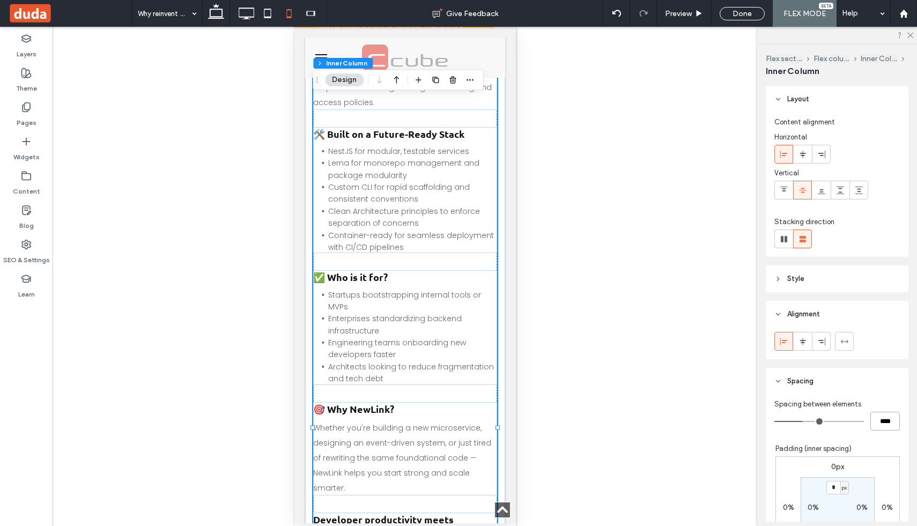
click at [883, 420] on input "****" at bounding box center [886, 421] width 30 height 19
type input "**"
type input "****"
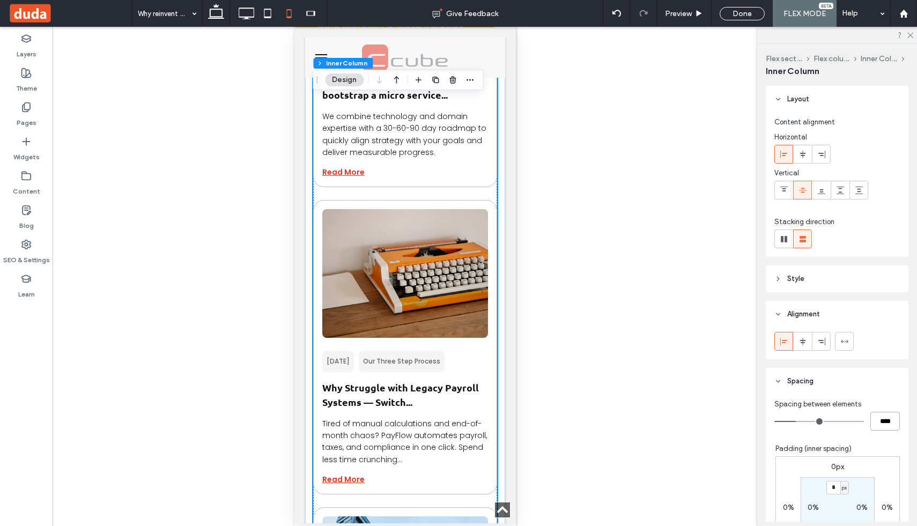
scroll to position [1854, 0]
